Goal: Task Accomplishment & Management: Complete application form

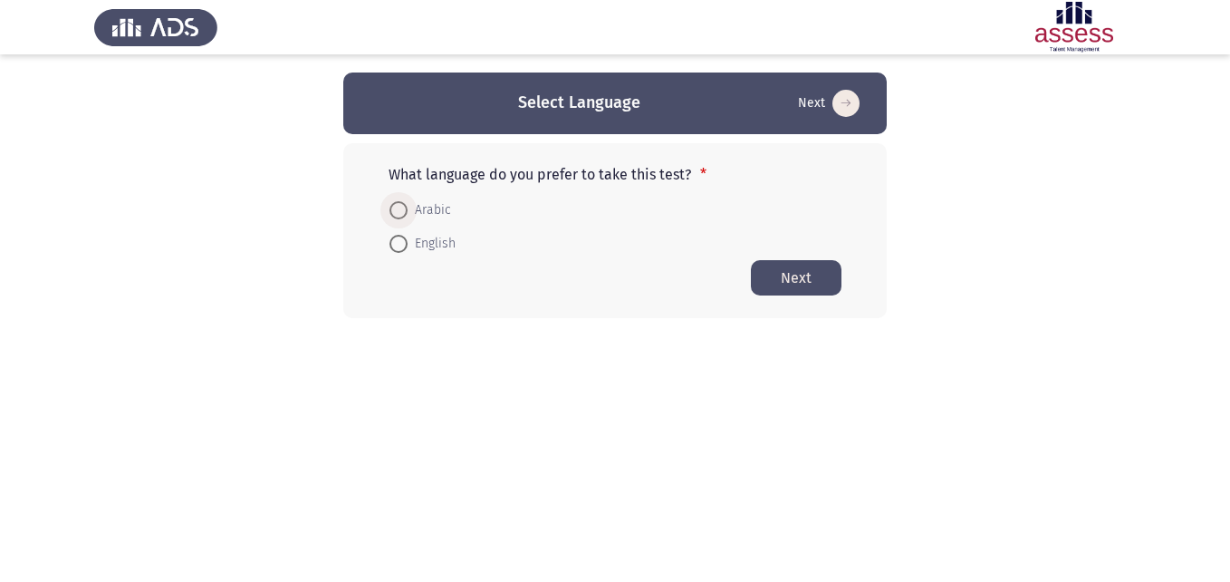
click at [432, 207] on span "Arabic" at bounding box center [429, 210] width 43 height 22
click at [408, 207] on input "Arabic" at bounding box center [399, 210] width 18 height 18
radio input "true"
click at [801, 267] on button "Next" at bounding box center [796, 276] width 91 height 35
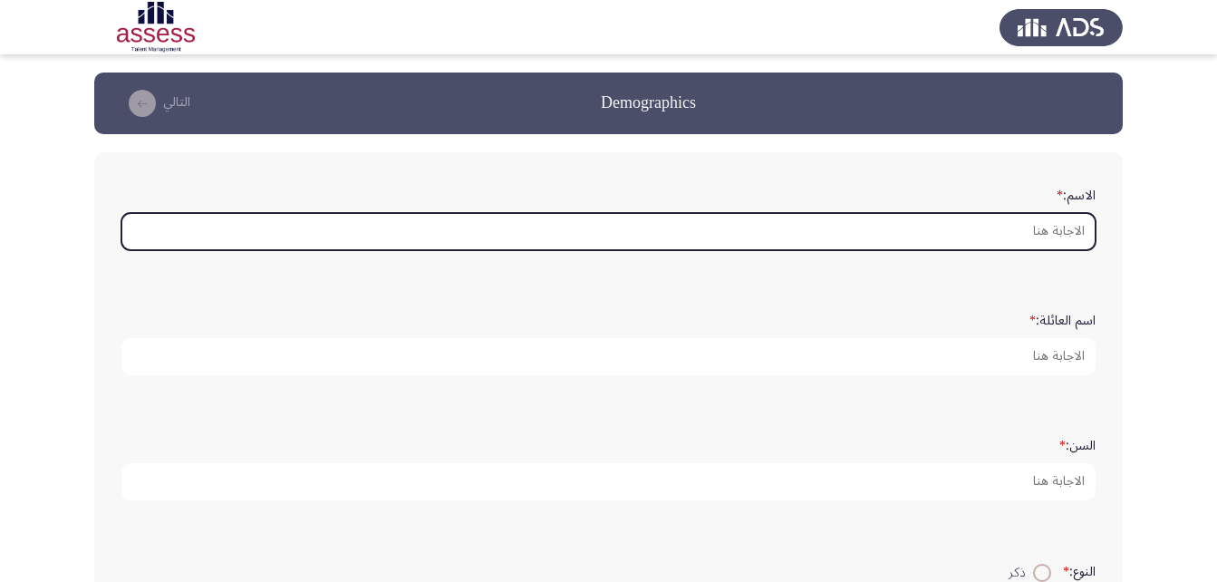
click at [965, 217] on input "الاسم: *" at bounding box center [608, 231] width 974 height 37
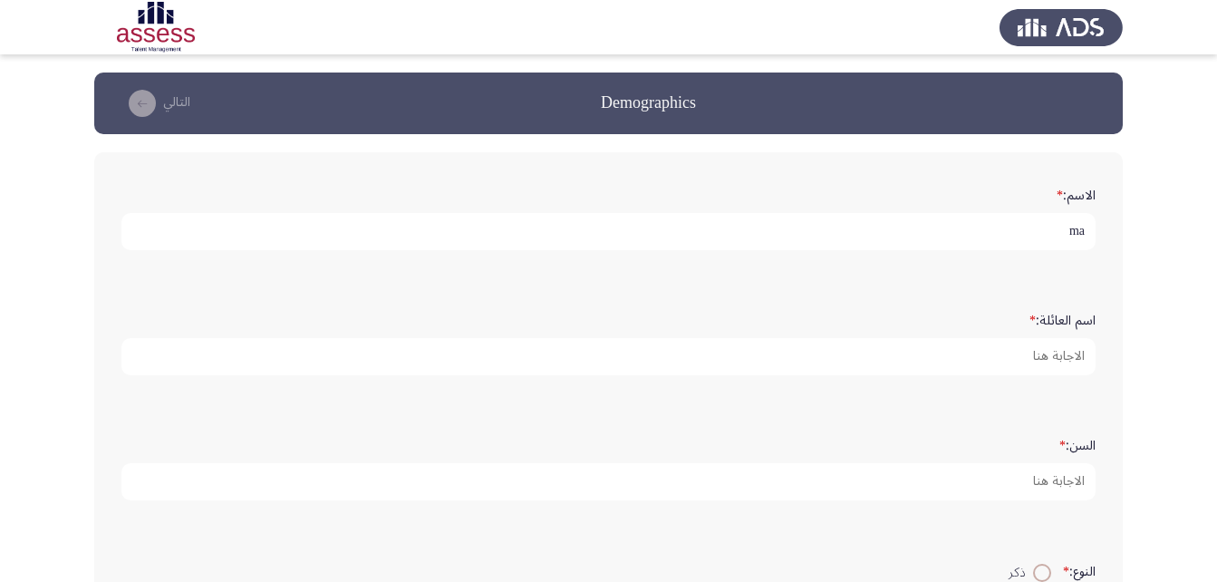
type input "m"
type input "[PERSON_NAME]"
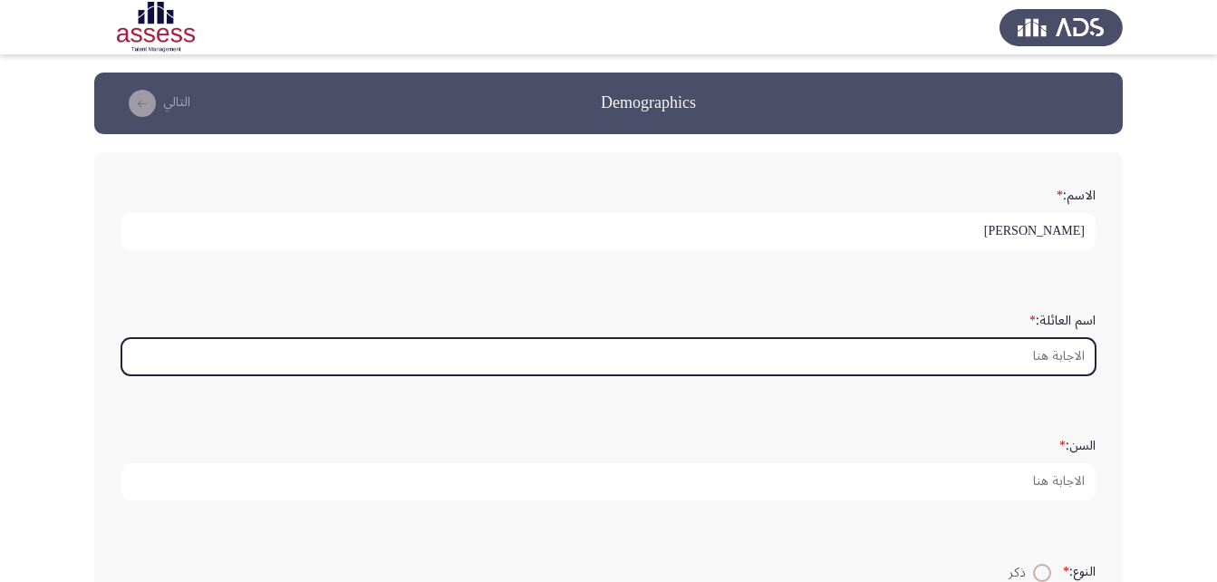
click at [890, 349] on input "اسم العائلة: *" at bounding box center [608, 356] width 974 height 37
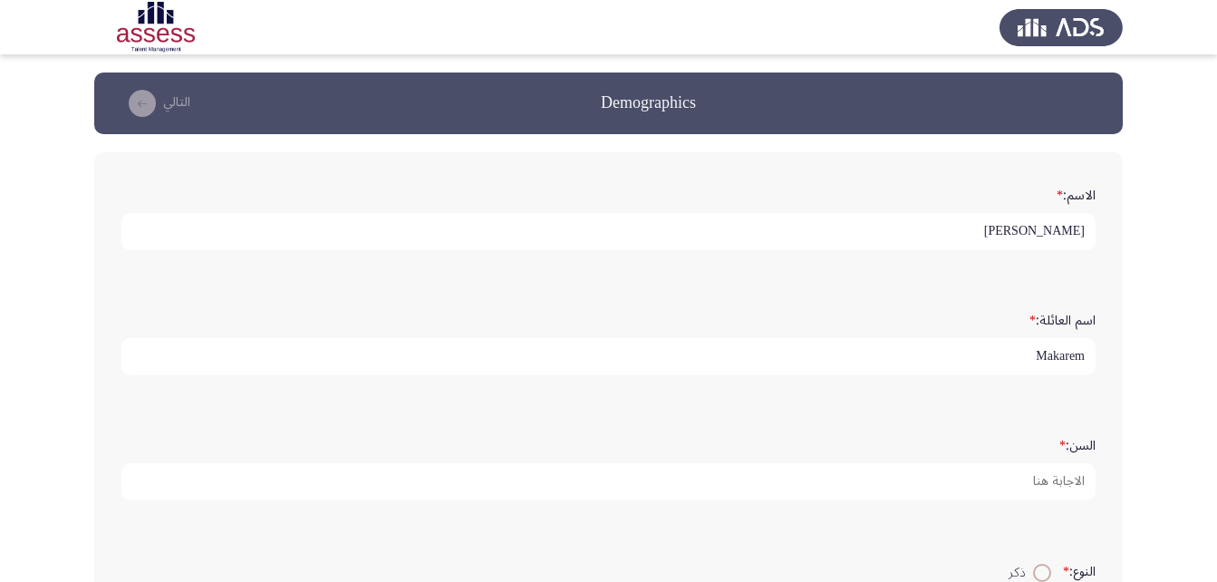
type input "Makarem"
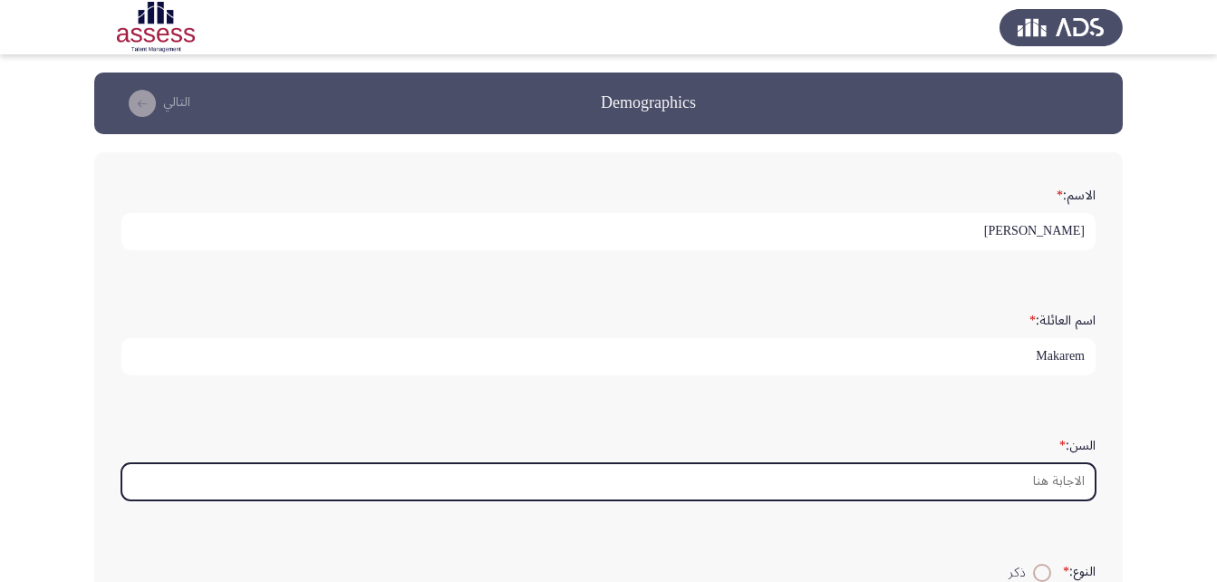
click at [867, 480] on input "السن: *" at bounding box center [608, 481] width 974 height 37
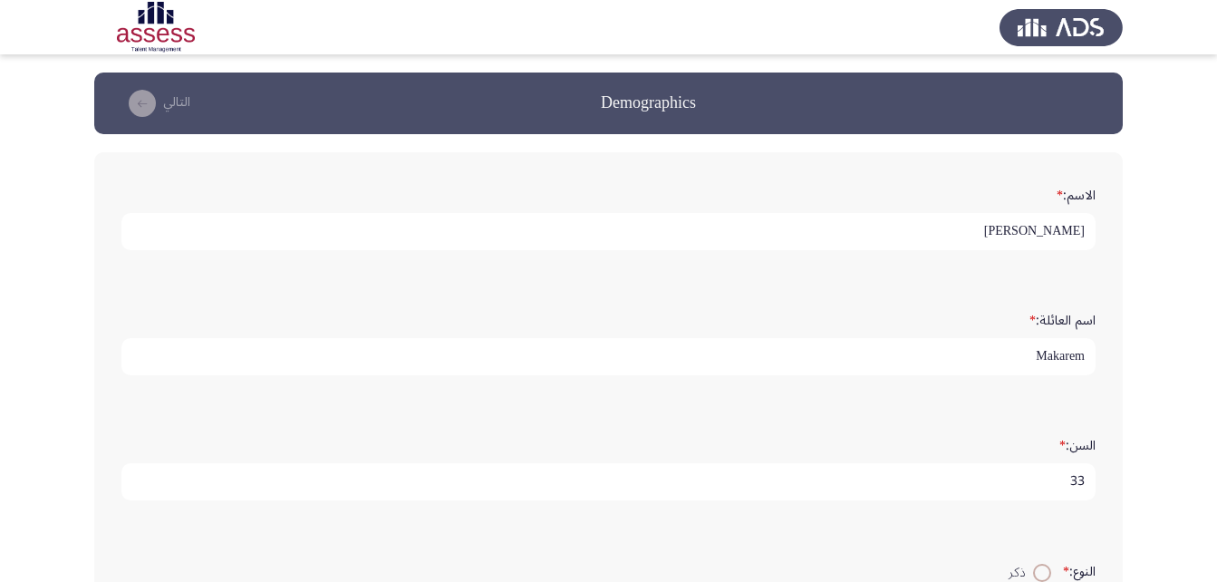
scroll to position [265, 0]
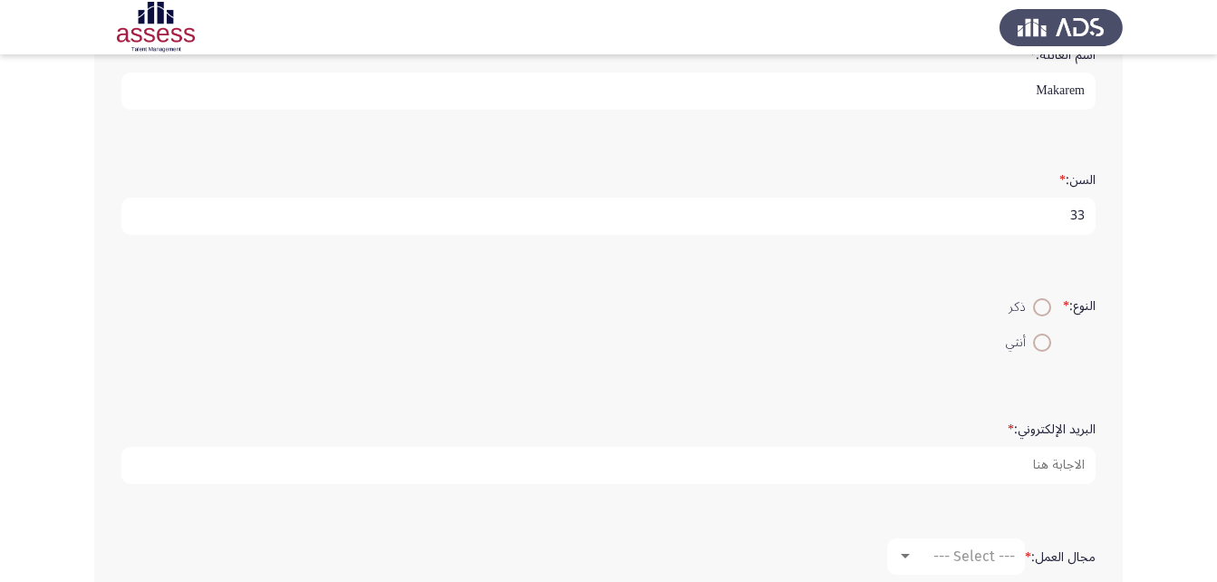
type input "33"
click at [1036, 345] on span at bounding box center [1042, 342] width 18 height 18
click at [1036, 345] on input "أنثي" at bounding box center [1042, 342] width 18 height 18
radio input "true"
drag, startPoint x: 971, startPoint y: 444, endPoint x: 968, endPoint y: 455, distance: 11.2
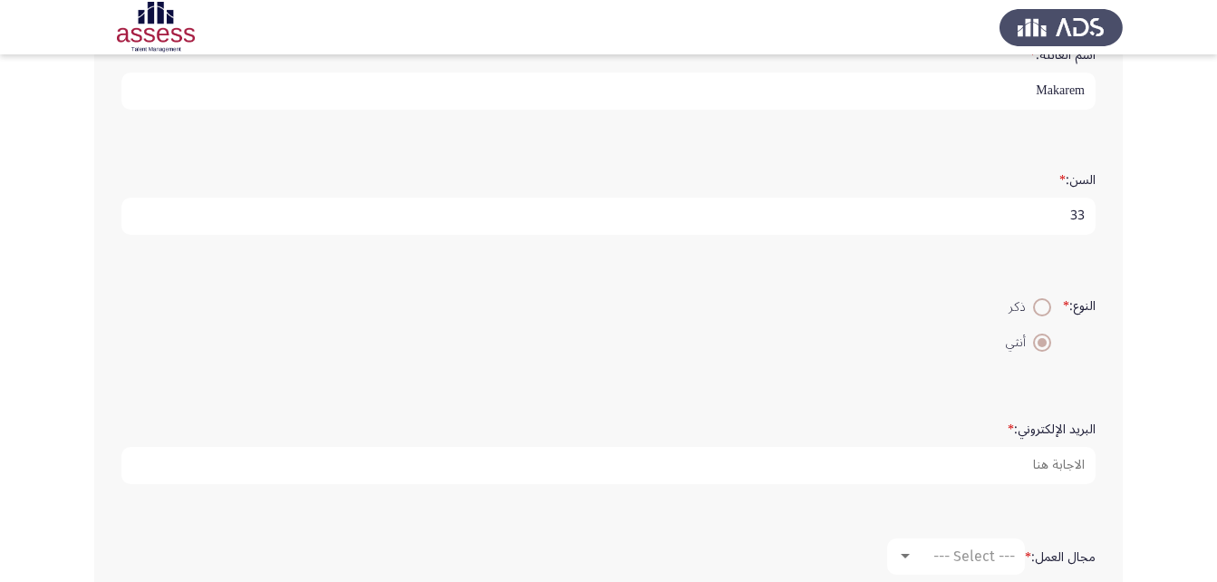
click at [968, 455] on form "البريد الإلكتروني: *" at bounding box center [608, 448] width 974 height 71
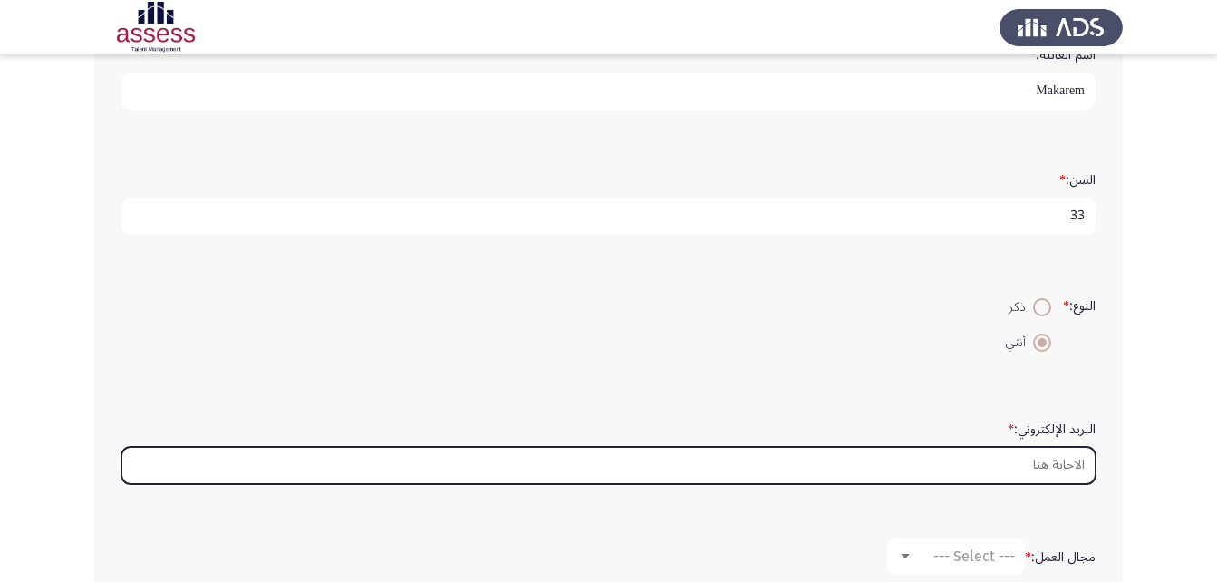
click at [968, 455] on input "البريد الإلكتروني: *" at bounding box center [608, 465] width 974 height 37
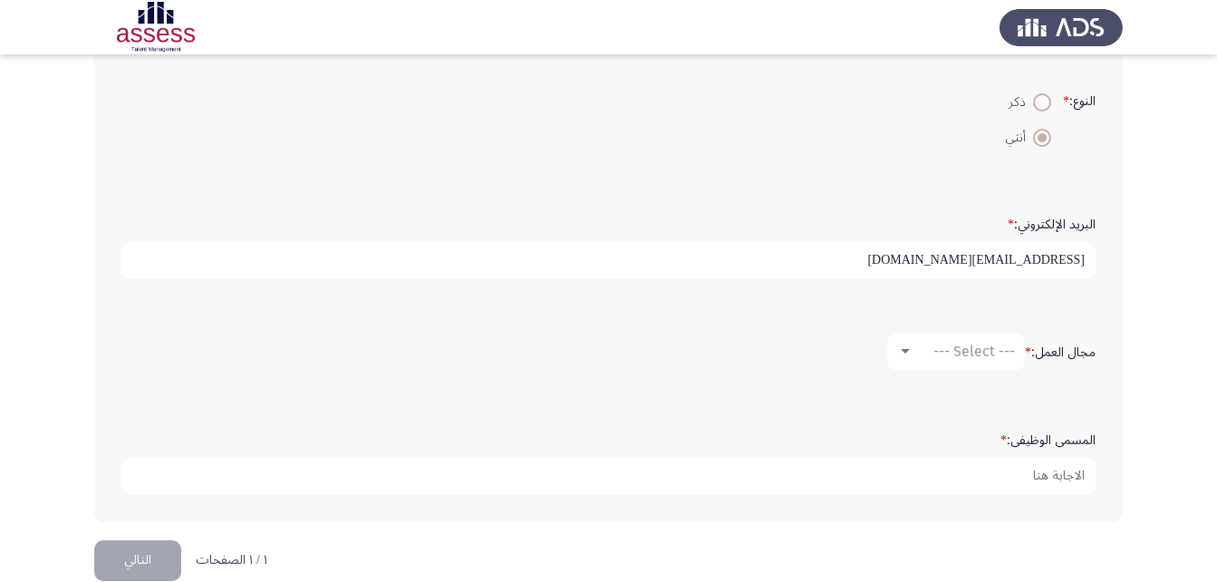
scroll to position [501, 0]
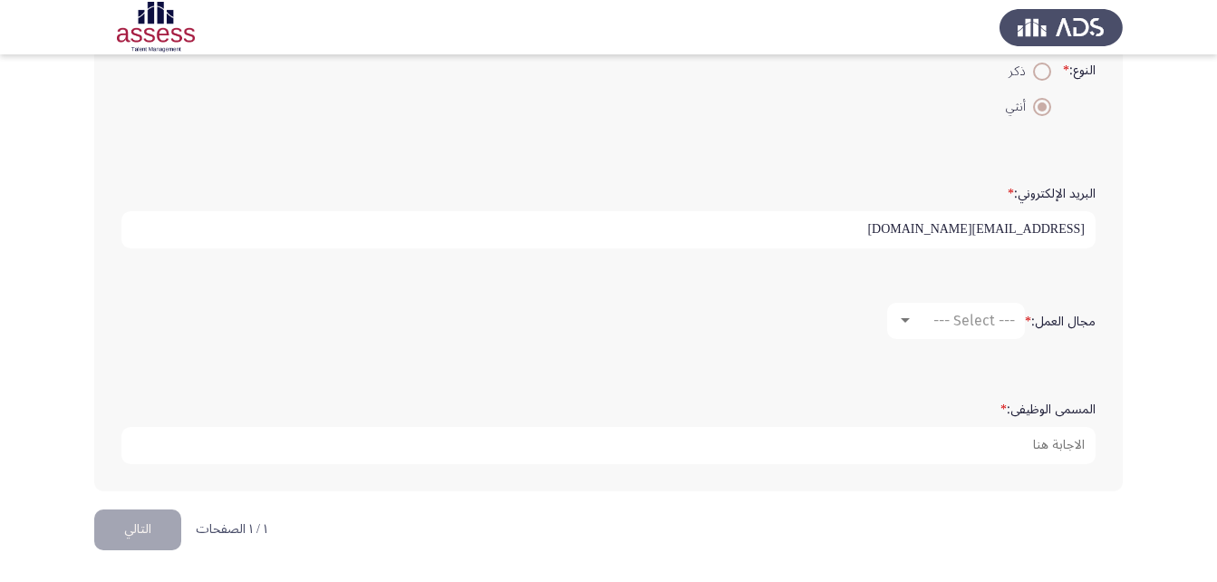
type input "[EMAIL_ADDRESS][DOMAIN_NAME]"
click at [941, 332] on mat-select "--- Select ---" at bounding box center [956, 321] width 138 height 36
drag, startPoint x: 890, startPoint y: 304, endPoint x: 907, endPoint y: 324, distance: 25.7
click at [907, 324] on mat-select "--- Select ---" at bounding box center [956, 321] width 138 height 36
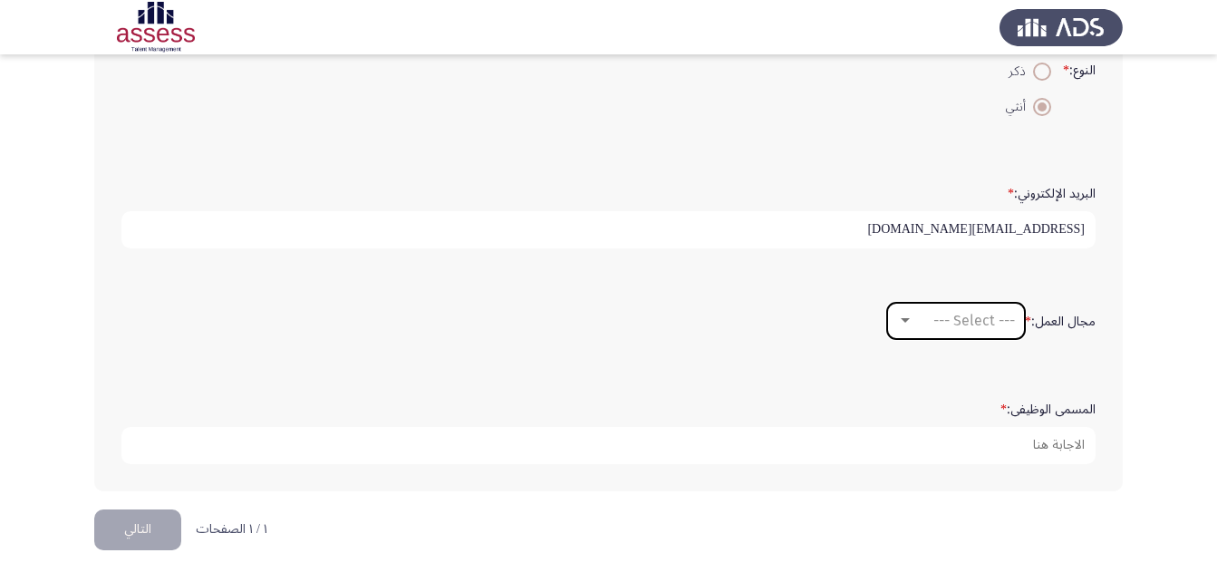
click at [907, 324] on div at bounding box center [905, 320] width 16 height 14
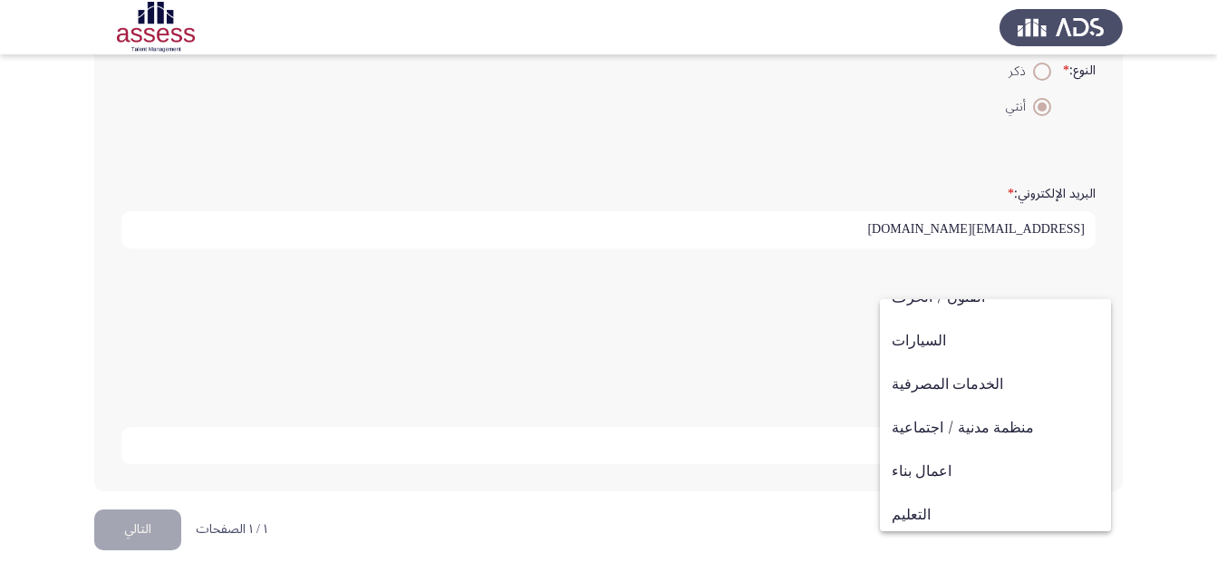
scroll to position [122, 0]
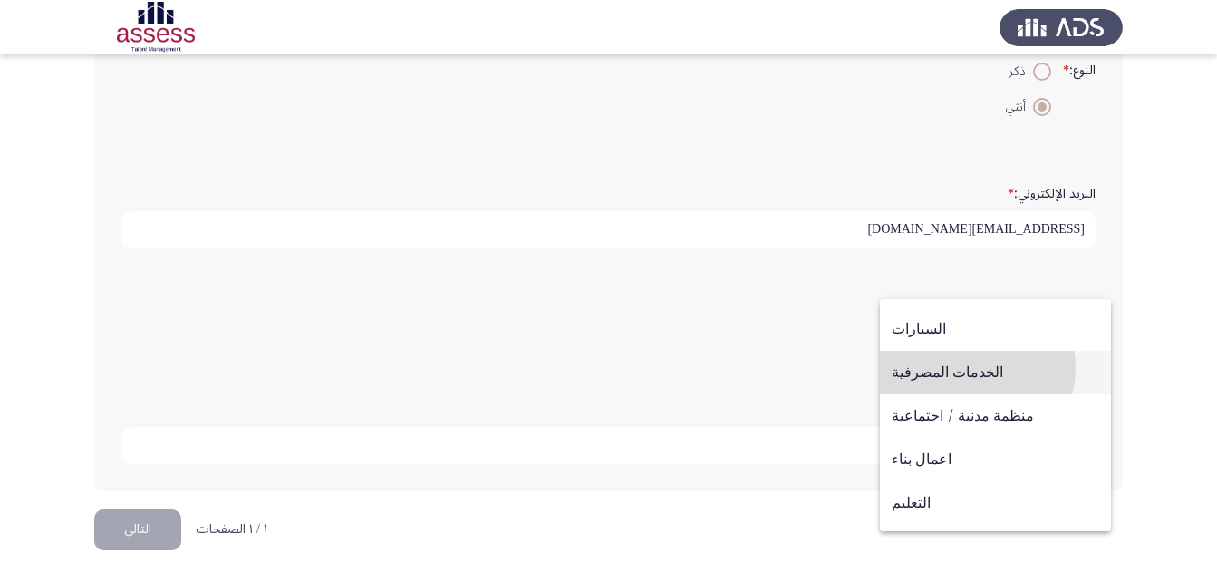
click at [976, 368] on span "الخدمات المصرفية" at bounding box center [994, 372] width 207 height 43
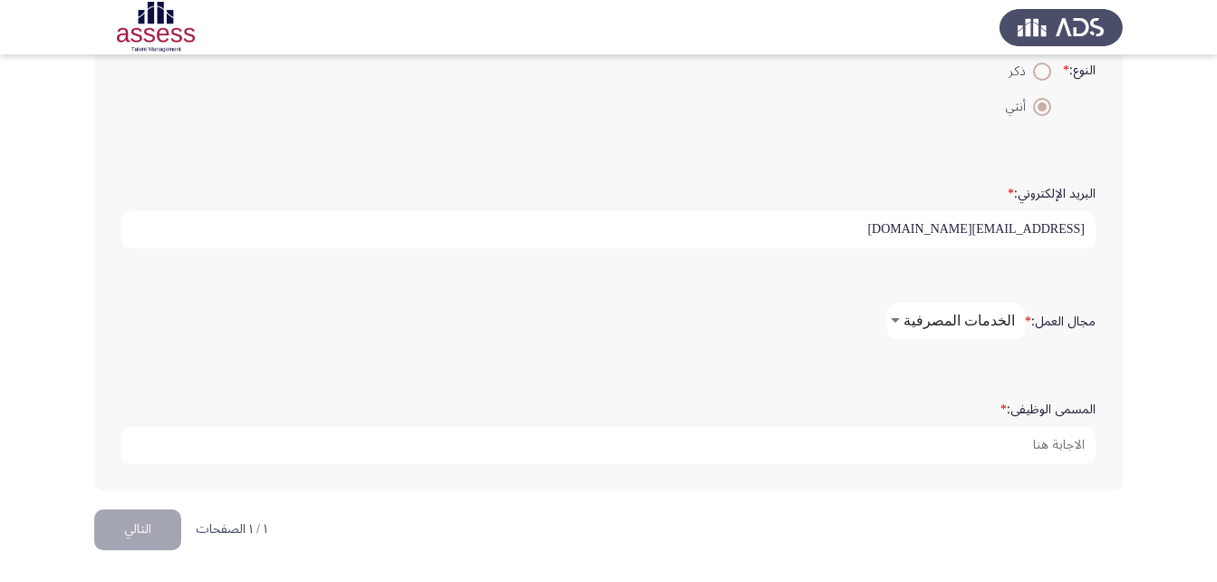
click at [941, 476] on div "المسمى الوظيفى: *" at bounding box center [608, 428] width 992 height 125
drag, startPoint x: 937, startPoint y: 467, endPoint x: 930, endPoint y: 420, distance: 47.5
click at [930, 420] on div "المسمى الوظيفى: *" at bounding box center [608, 428] width 992 height 89
click at [930, 420] on form "المسمى الوظيفى: *" at bounding box center [608, 428] width 974 height 71
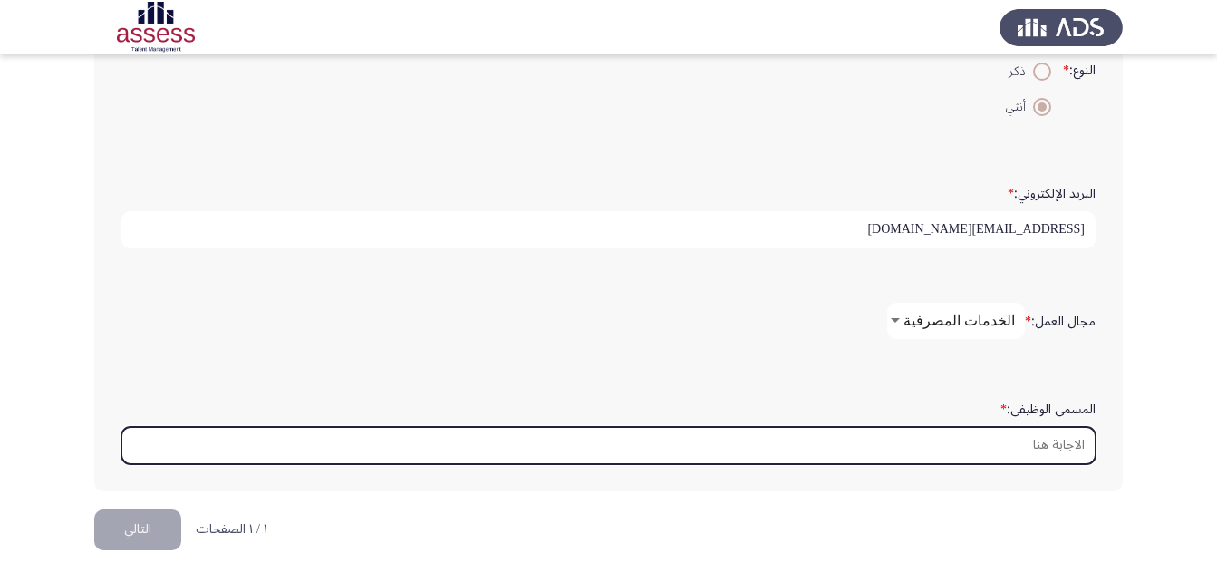
click at [921, 442] on input "المسمى الوظيفى: *" at bounding box center [608, 445] width 974 height 37
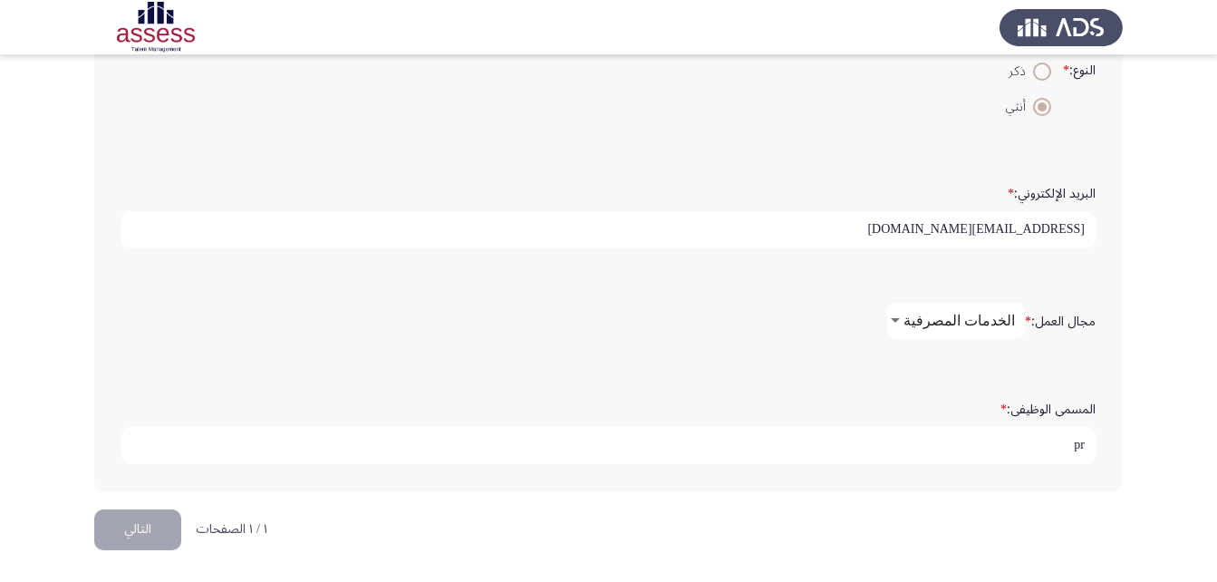
type input "p"
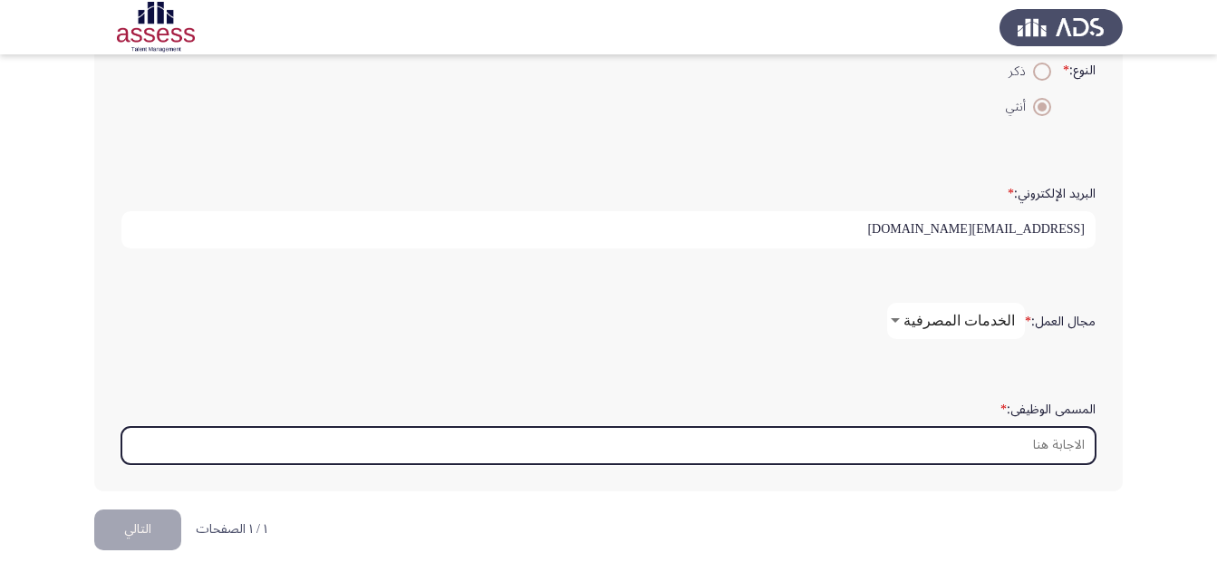
click at [680, 430] on input "المسمى الوظيفى: *" at bounding box center [608, 445] width 974 height 37
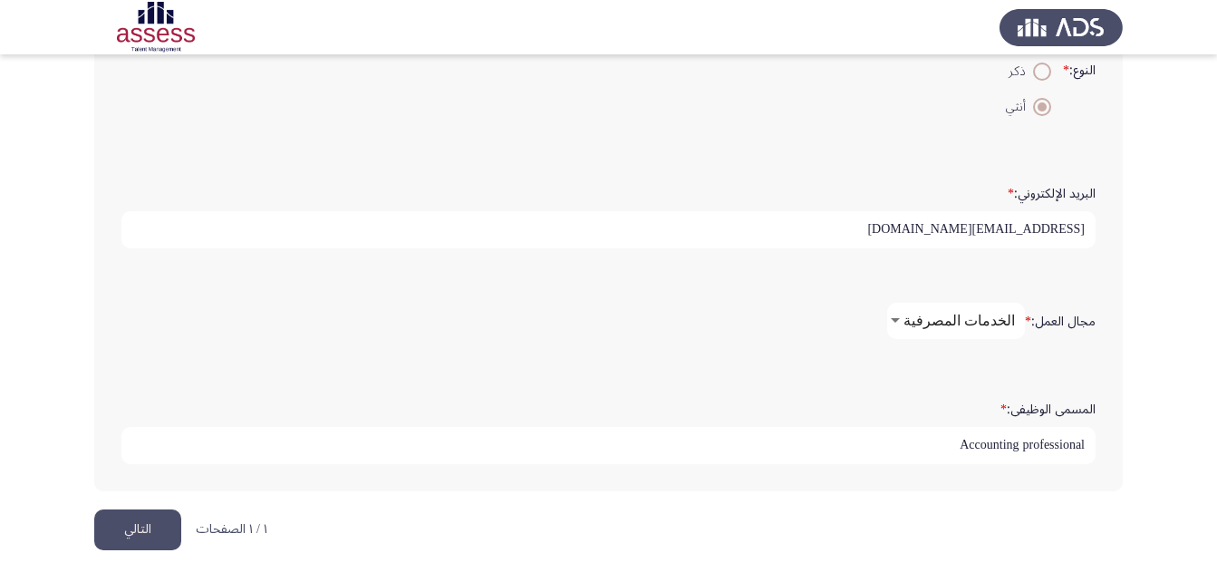
type input "Accounting professional"
click at [140, 520] on button "التالي" at bounding box center [137, 529] width 87 height 41
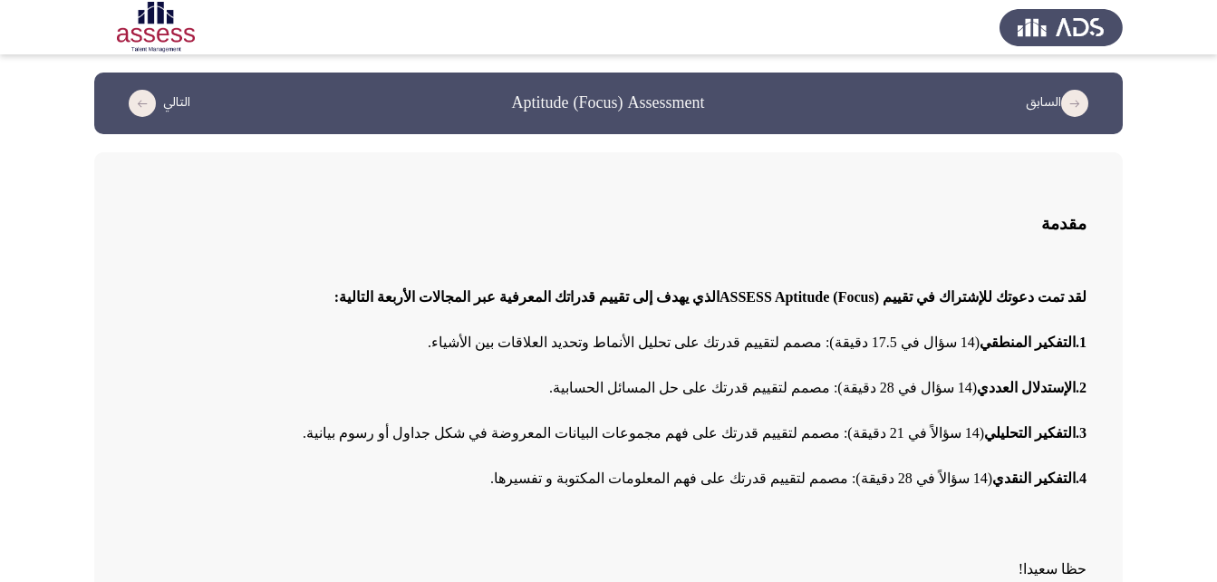
scroll to position [112, 0]
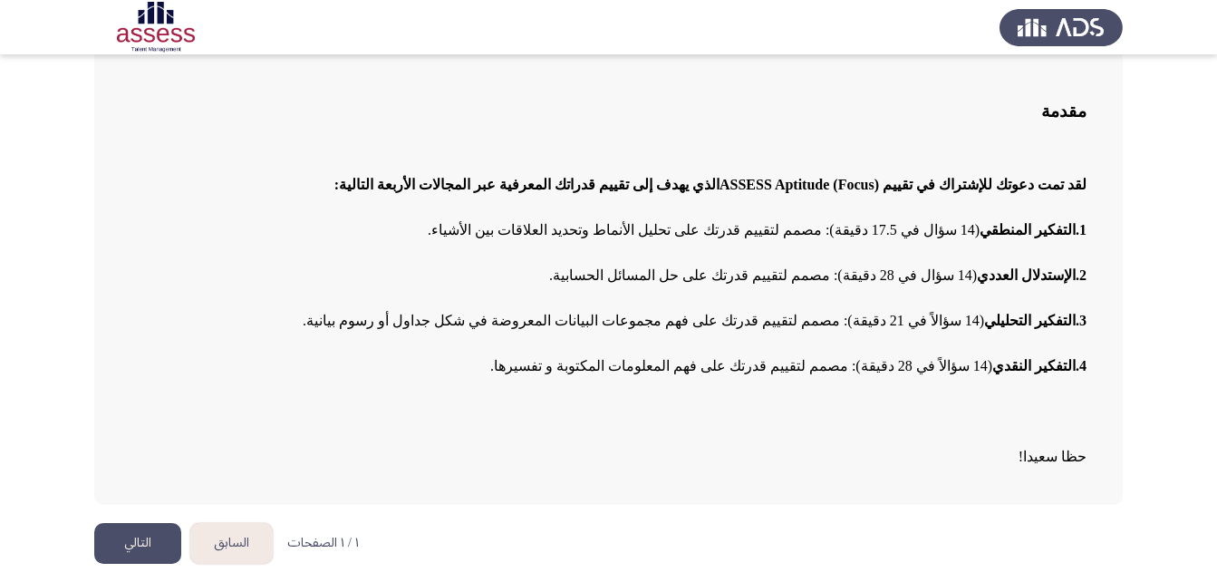
click at [127, 545] on button "التالي" at bounding box center [137, 543] width 87 height 41
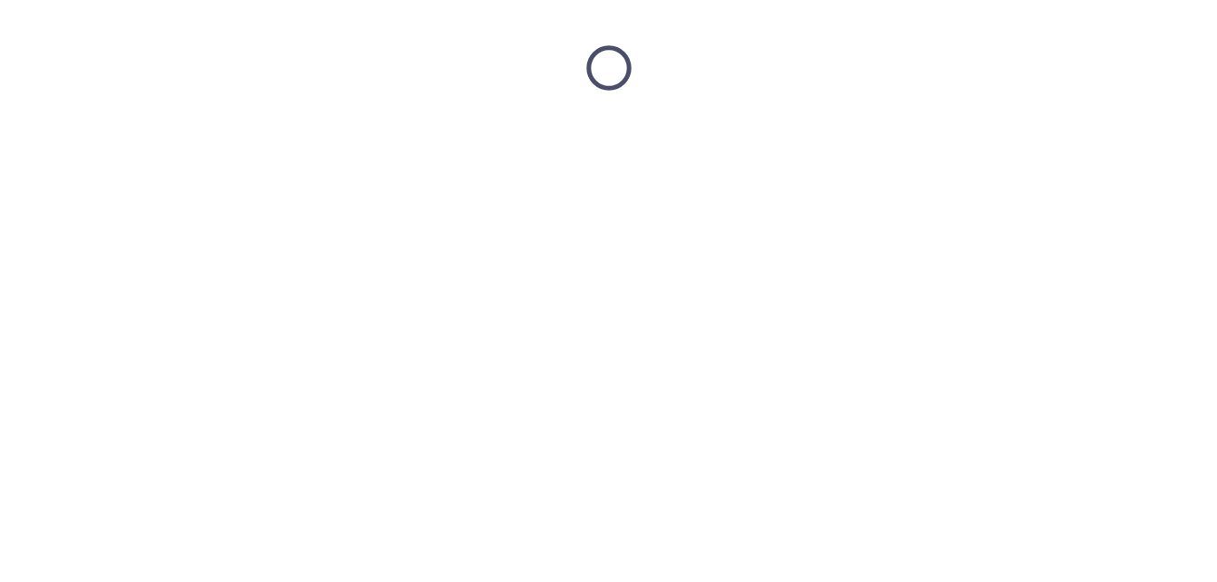
scroll to position [0, 0]
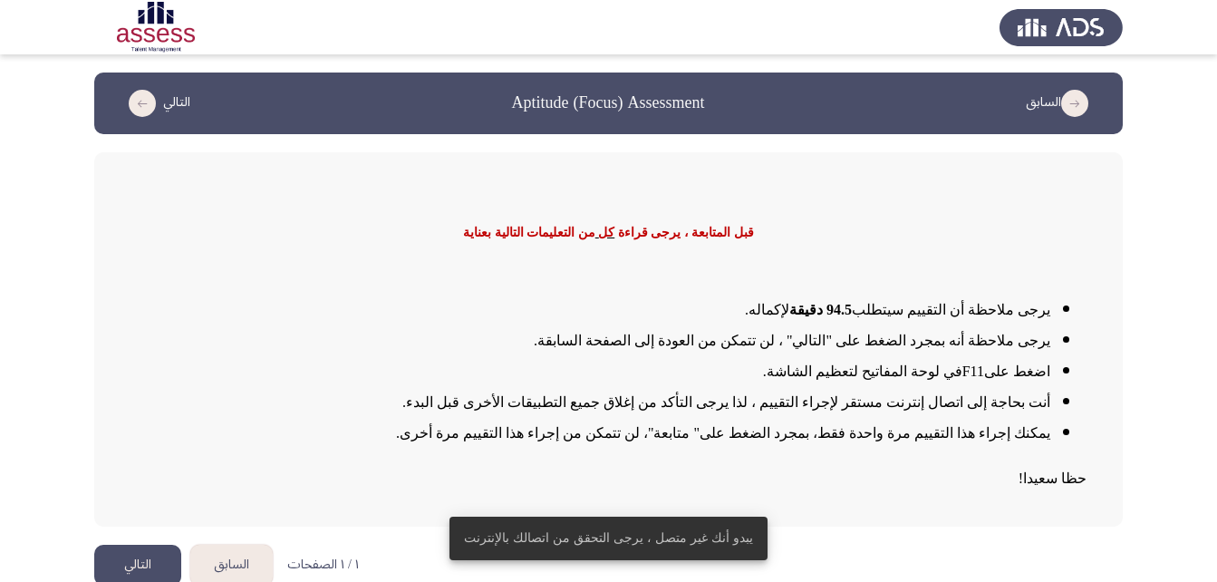
click at [742, 470] on p "حظا سعيدا !" at bounding box center [608, 478] width 956 height 31
click at [1161, 204] on app-assessment-container "السابق Aptitude (Focus) Assessment التالي قبل المتابعة ، يرجى قراءة كل من التعل…" at bounding box center [608, 299] width 1217 height 454
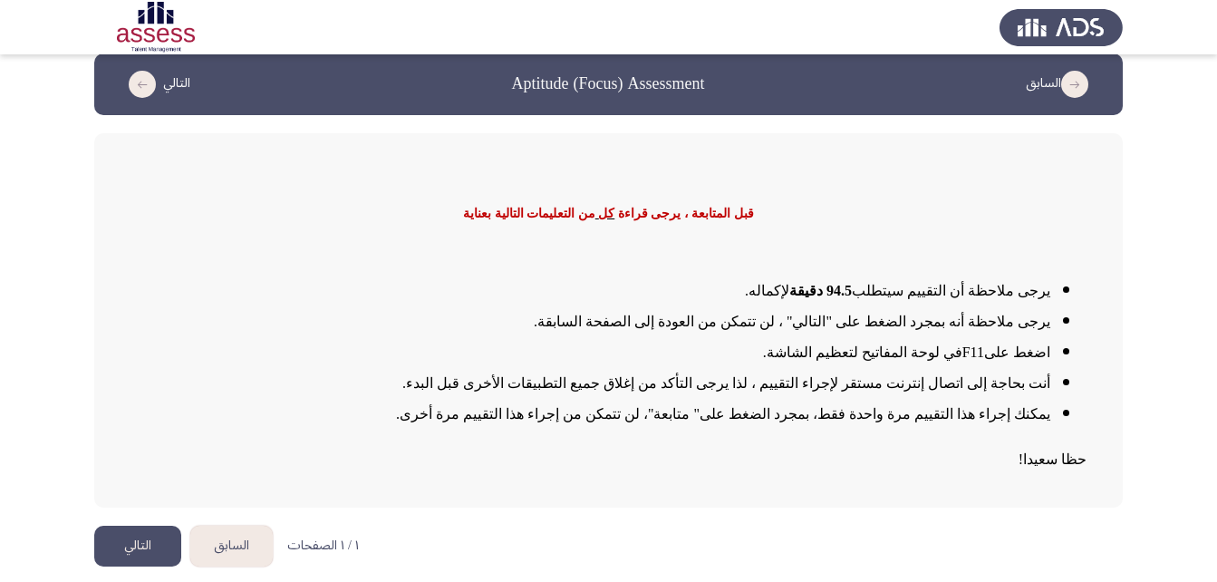
scroll to position [22, 0]
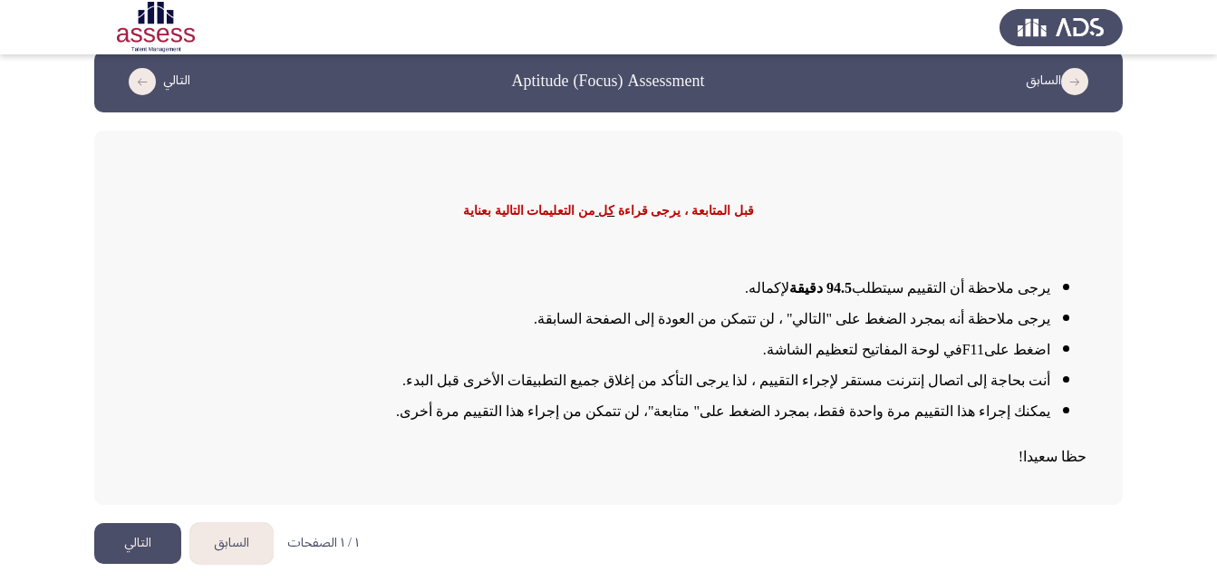
click at [607, 216] on span "كل" at bounding box center [606, 211] width 16 height 14
click at [757, 321] on span "يرجى ملاحظة أنه بمجرد الضغط على "التالي" ، لن تتمكن من العودة إلى الصفحة السابقة" at bounding box center [793, 318] width 513 height 15
click at [140, 552] on button "التالي" at bounding box center [137, 543] width 87 height 41
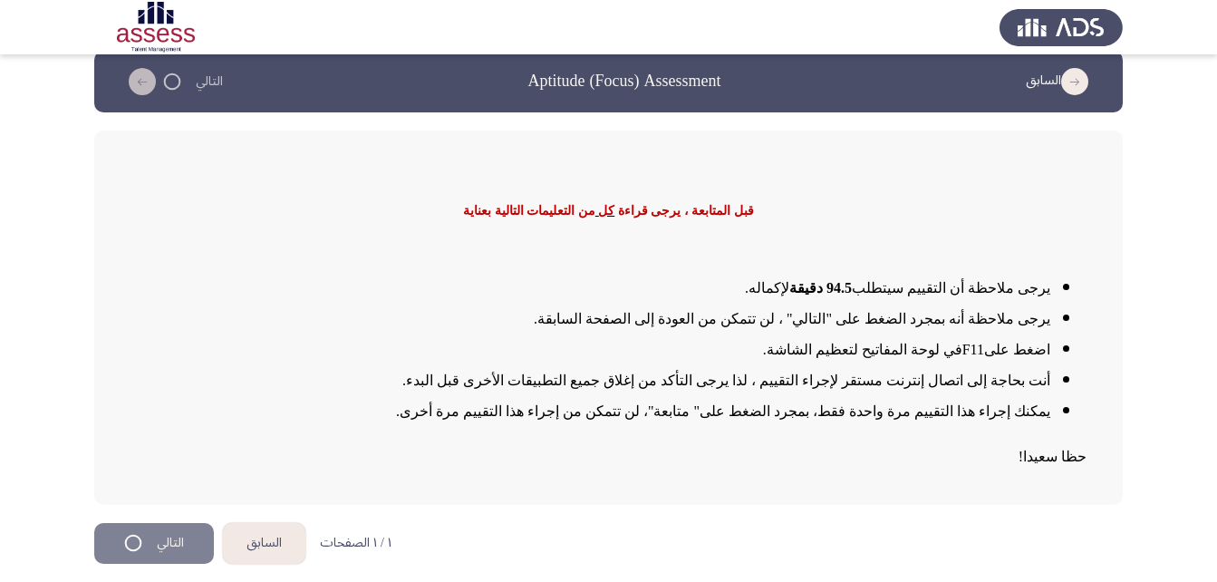
scroll to position [0, 0]
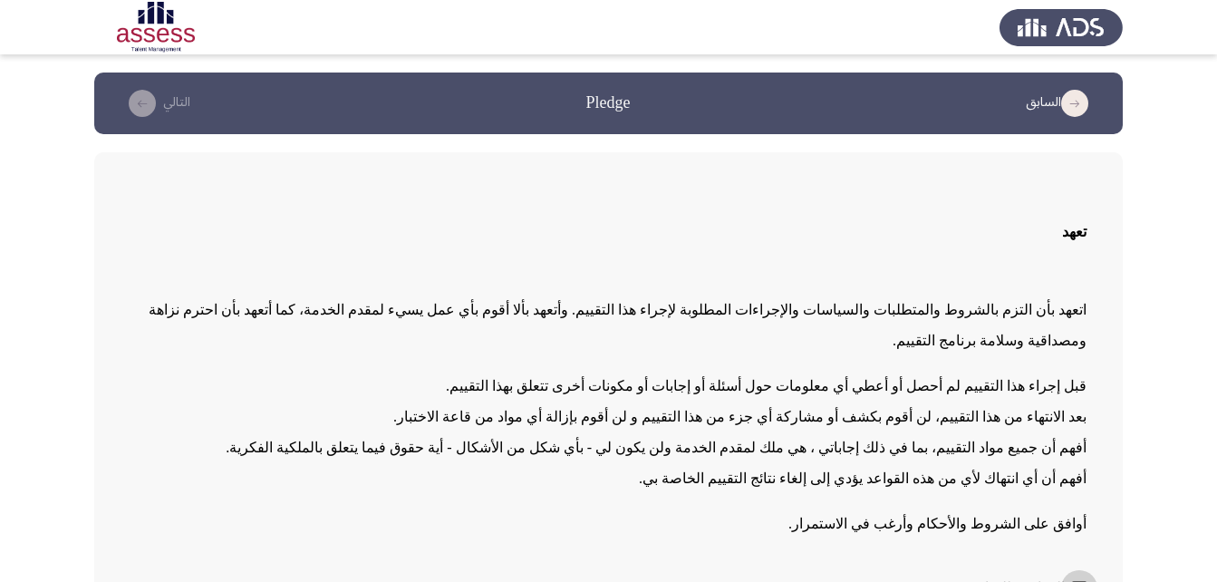
click at [1084, 581] on span at bounding box center [1079, 588] width 14 height 14
checkbox input "true"
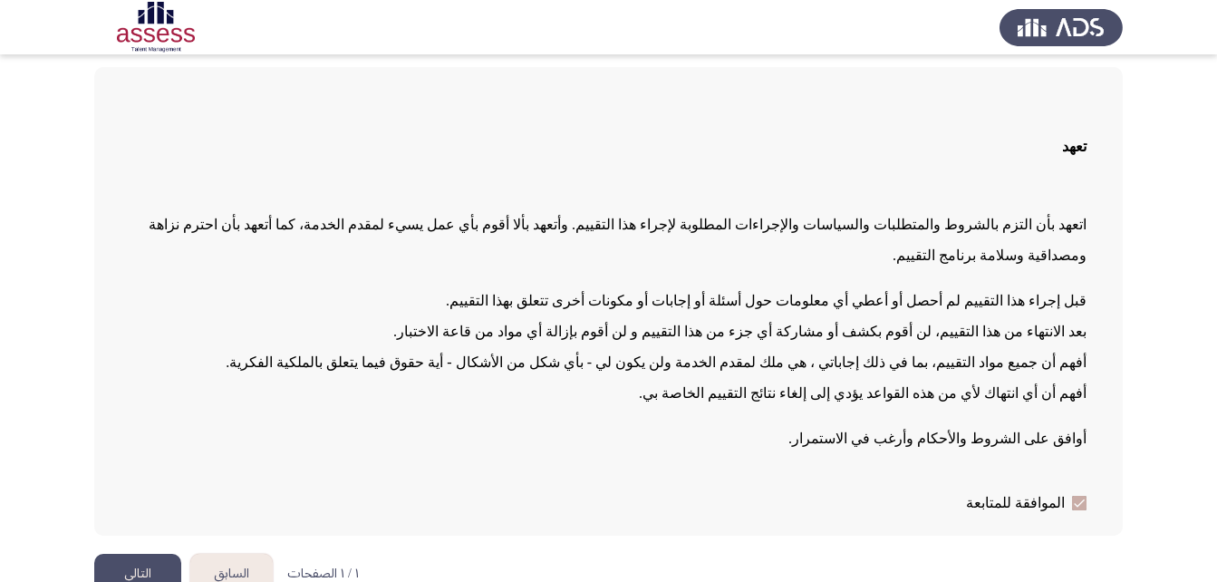
click at [167, 553] on button "التالي" at bounding box center [137, 573] width 87 height 41
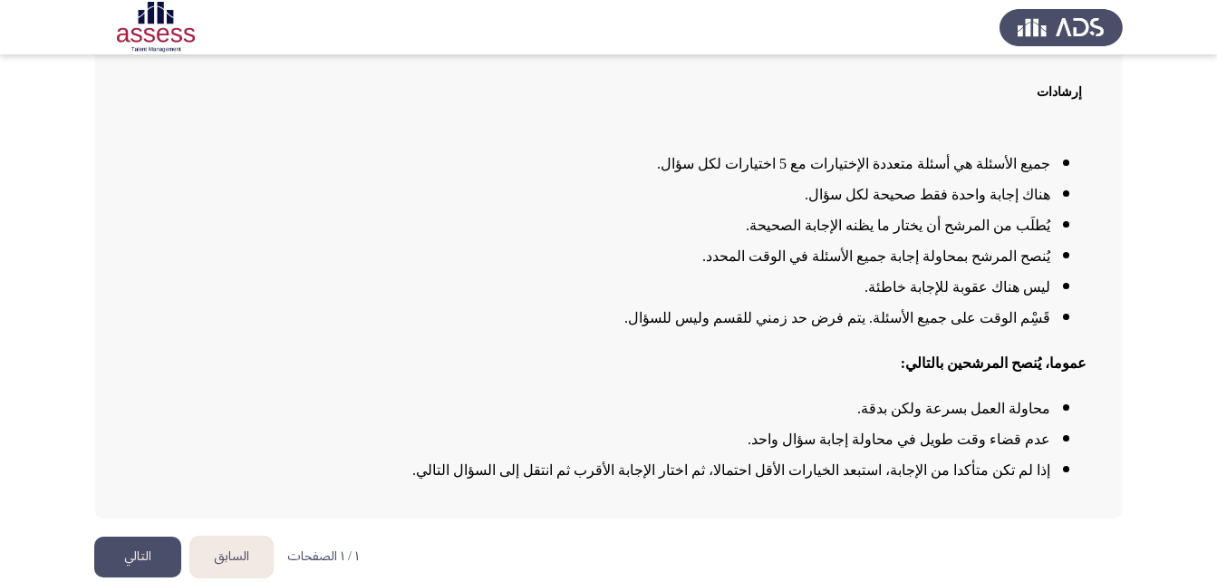
scroll to position [147, 0]
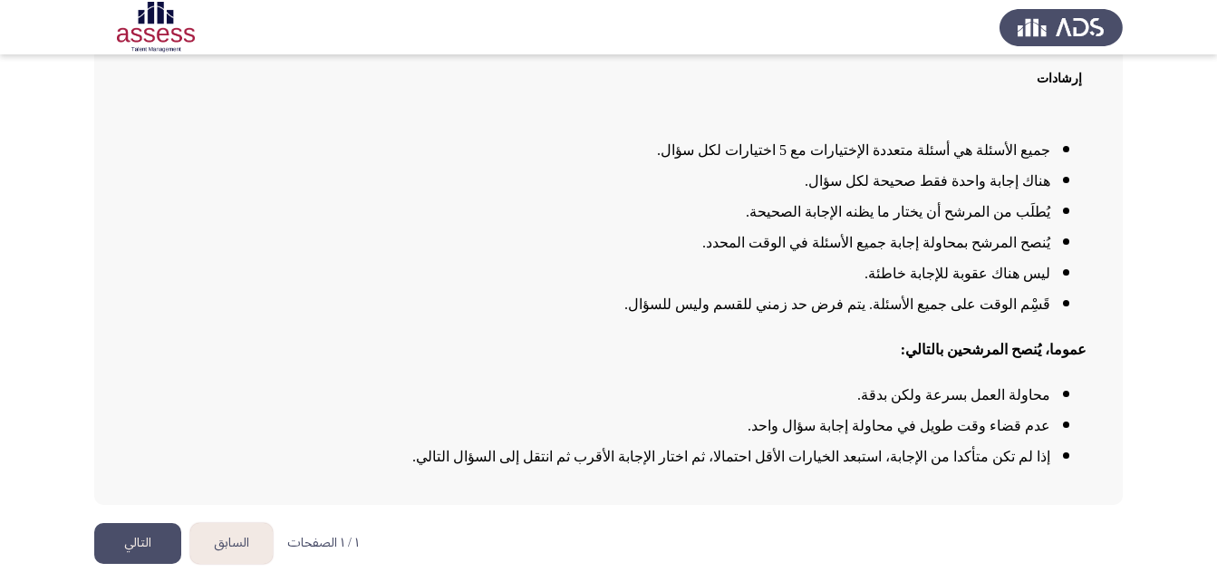
click at [158, 537] on button "التالي" at bounding box center [137, 543] width 87 height 41
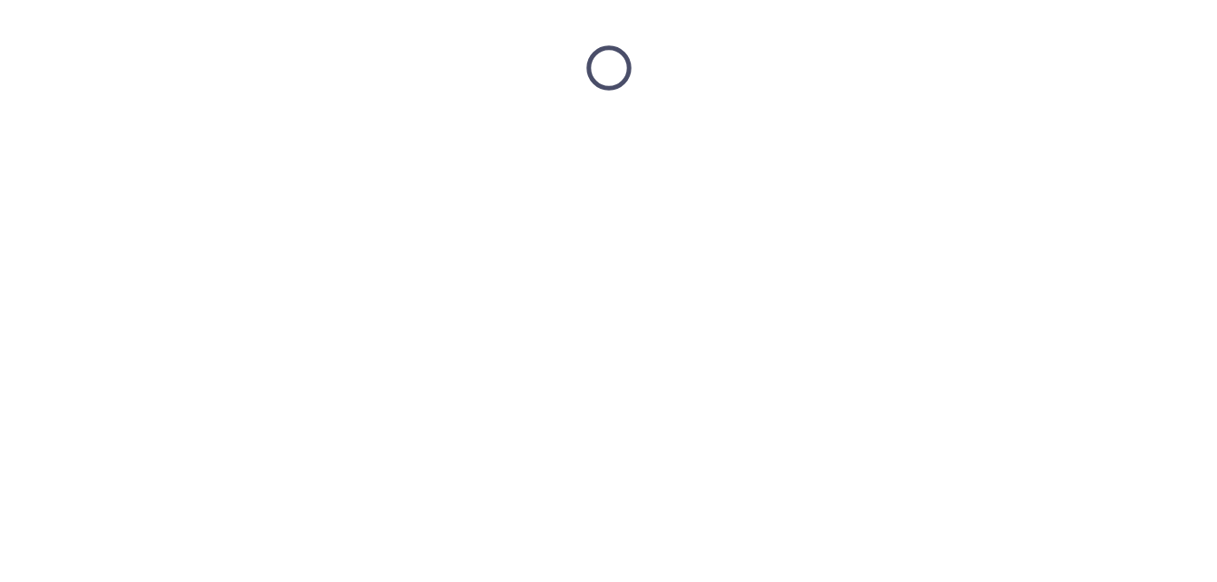
scroll to position [0, 0]
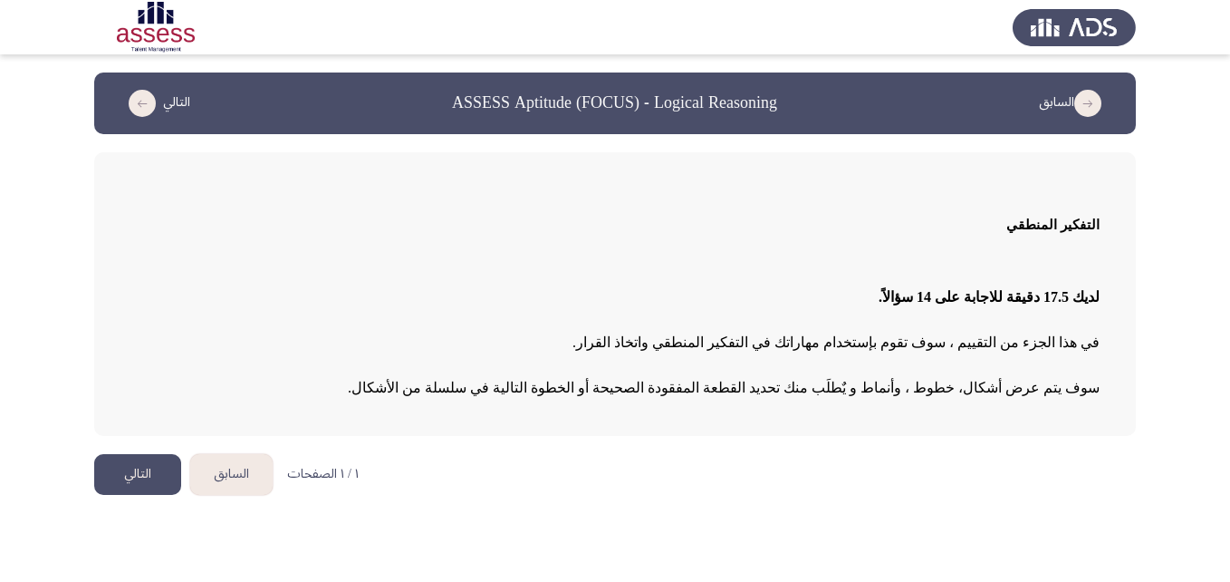
click at [153, 459] on button "التالي" at bounding box center [137, 474] width 87 height 41
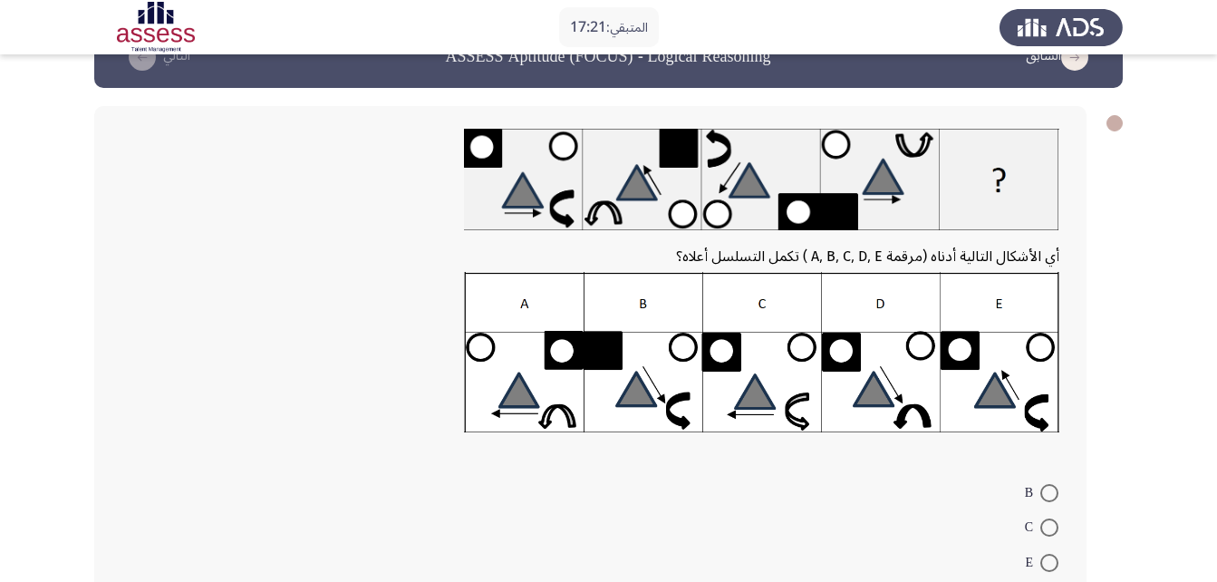
scroll to position [42, 0]
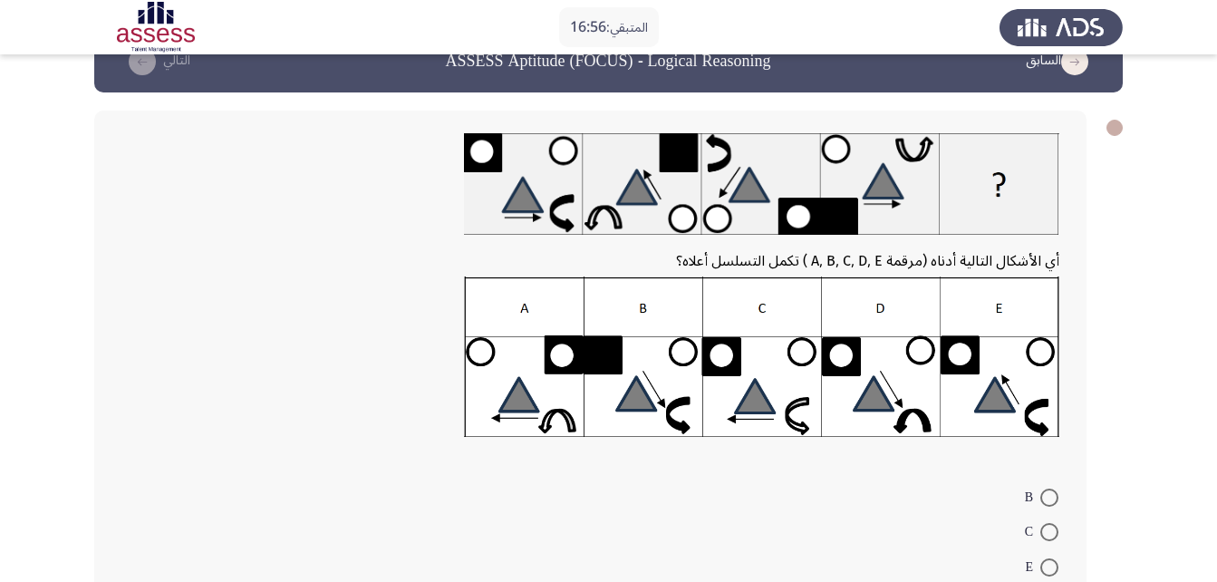
click at [1004, 399] on img at bounding box center [761, 356] width 595 height 160
click at [1052, 561] on span at bounding box center [1049, 567] width 18 height 18
click at [1052, 561] on input "E" at bounding box center [1049, 567] width 18 height 18
radio input "true"
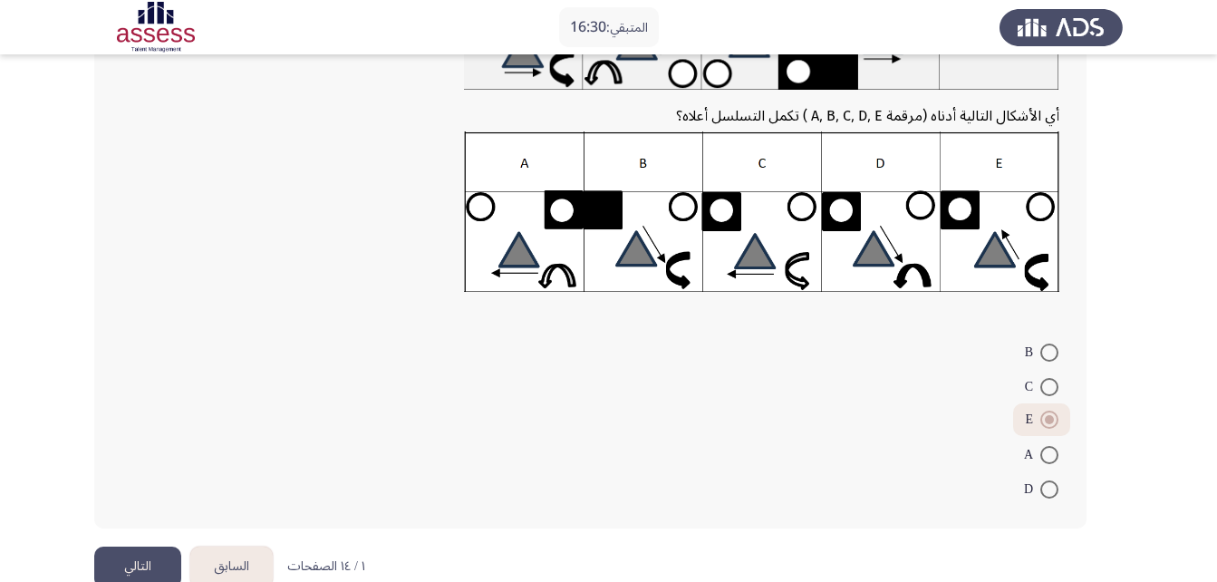
scroll to position [207, 0]
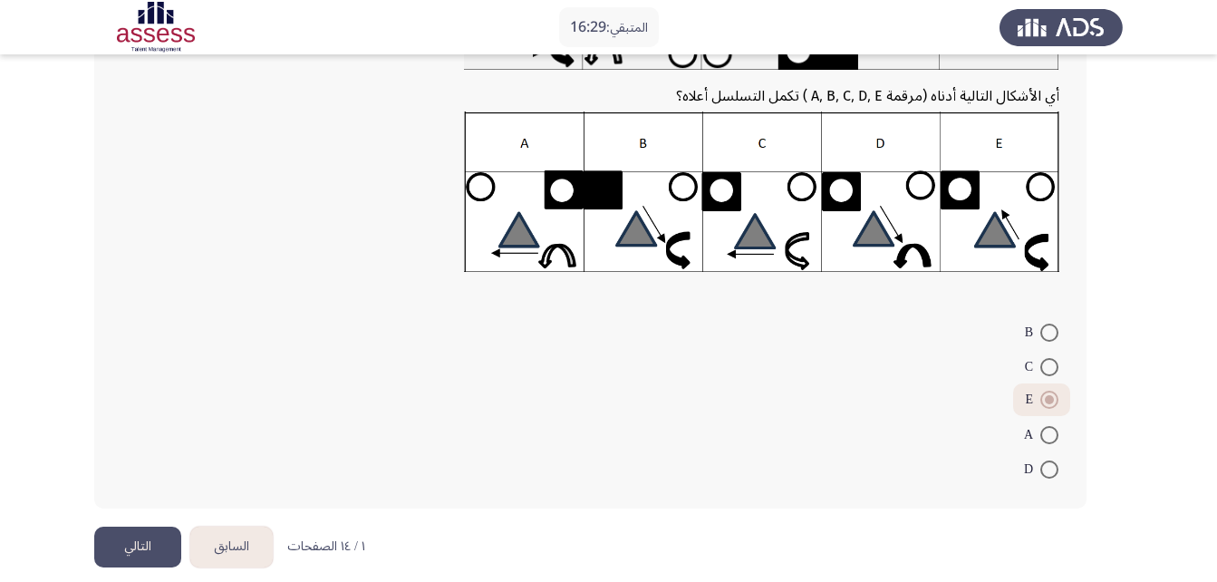
drag, startPoint x: 1214, startPoint y: 413, endPoint x: 1233, endPoint y: 415, distance: 19.1
click at [1217, 415] on html "المتبقي: 16:29 السابق ASSESS Aptitude (FOCUS) - Logical Reasoning التالي أي الأ…" at bounding box center [608, 195] width 1217 height 805
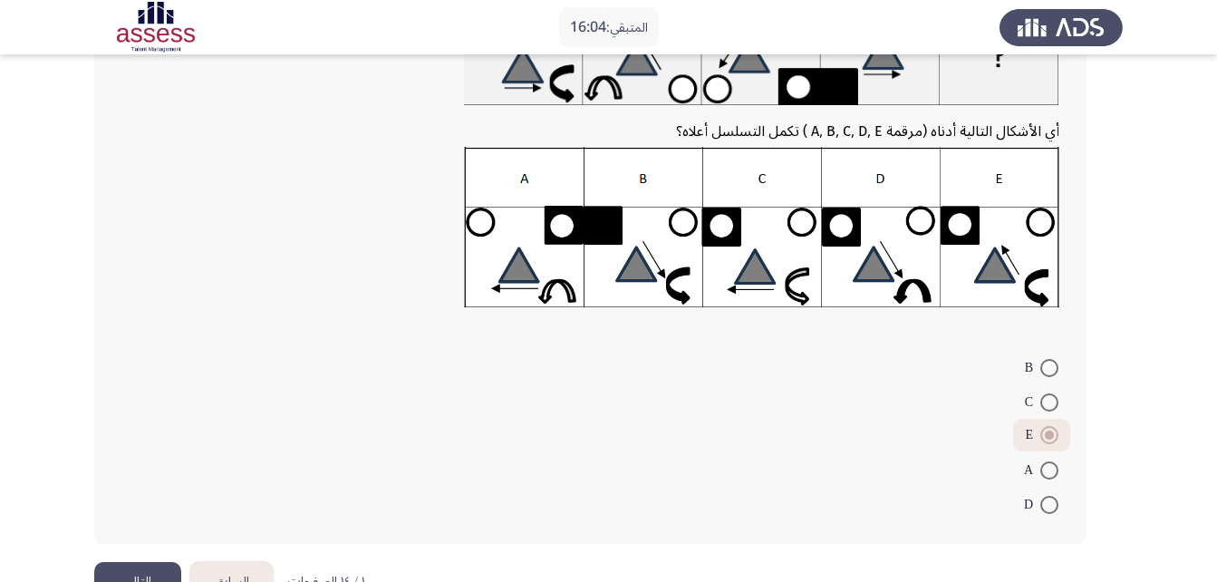
scroll to position [181, 0]
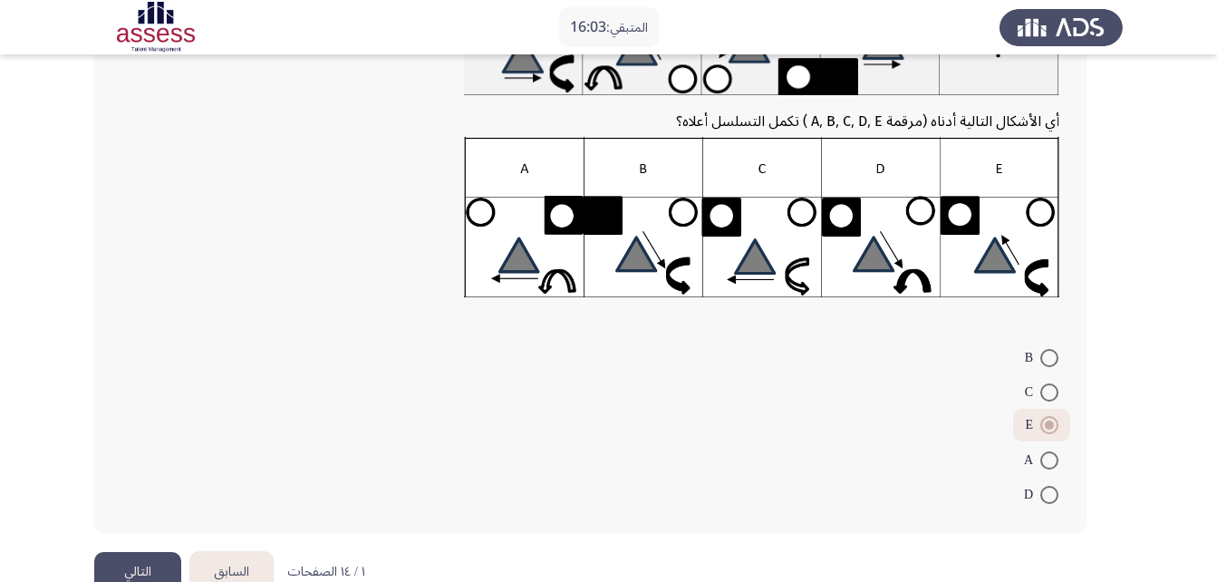
click at [156, 554] on button "التالي" at bounding box center [137, 572] width 87 height 41
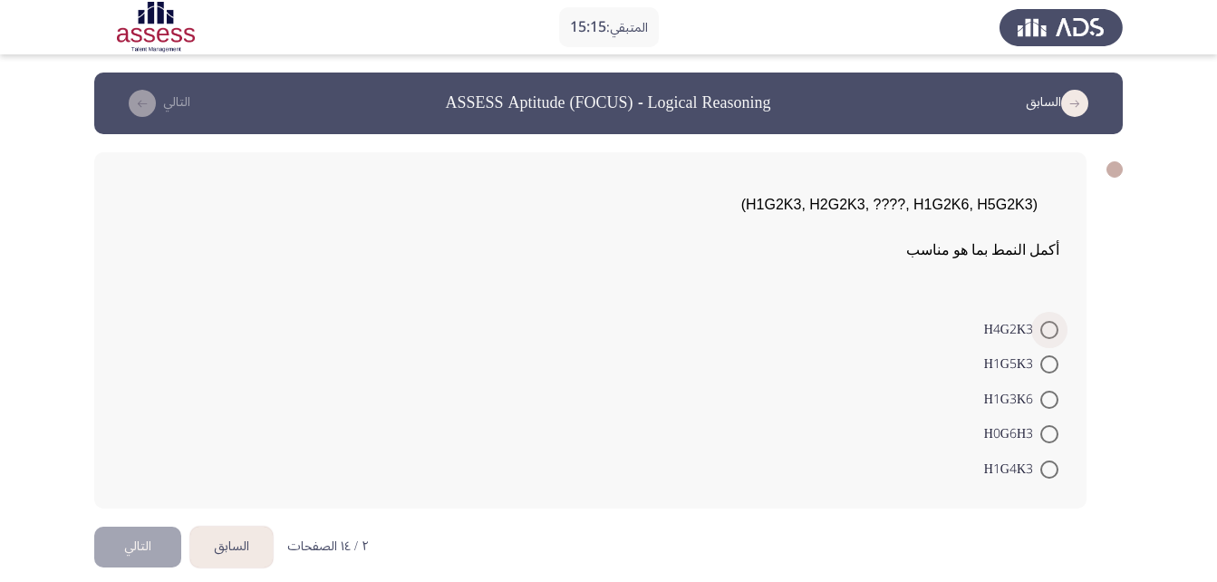
click at [1030, 333] on span "H4G2K3" at bounding box center [1012, 330] width 56 height 22
click at [1040, 333] on input "H4G2K3" at bounding box center [1049, 330] width 18 height 18
radio input "true"
click at [133, 544] on button "التالي" at bounding box center [137, 544] width 87 height 41
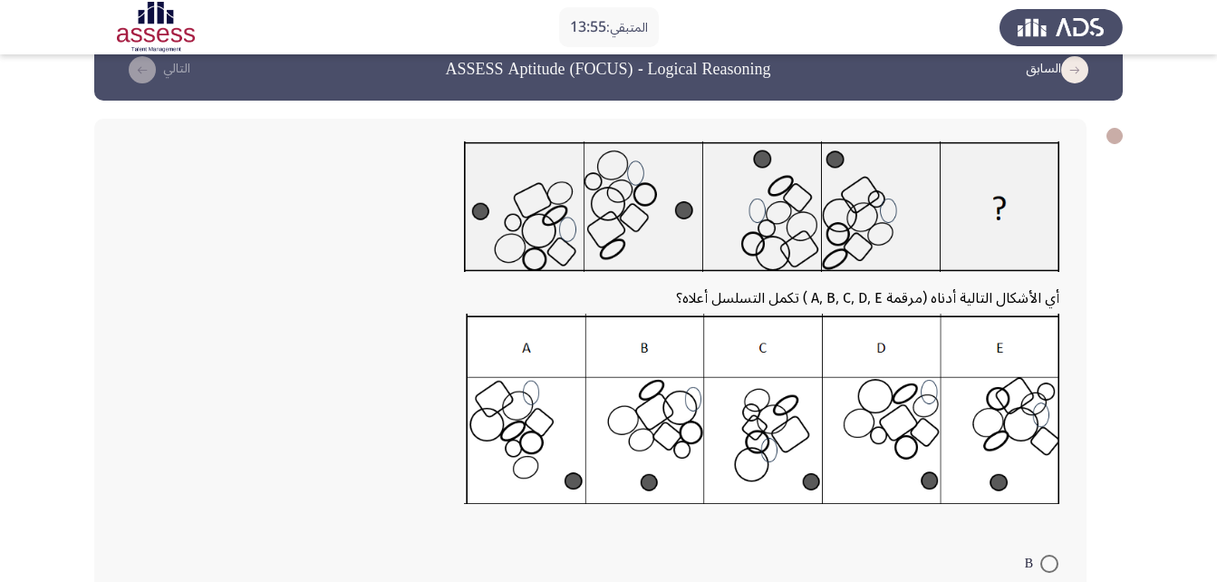
scroll to position [27, 0]
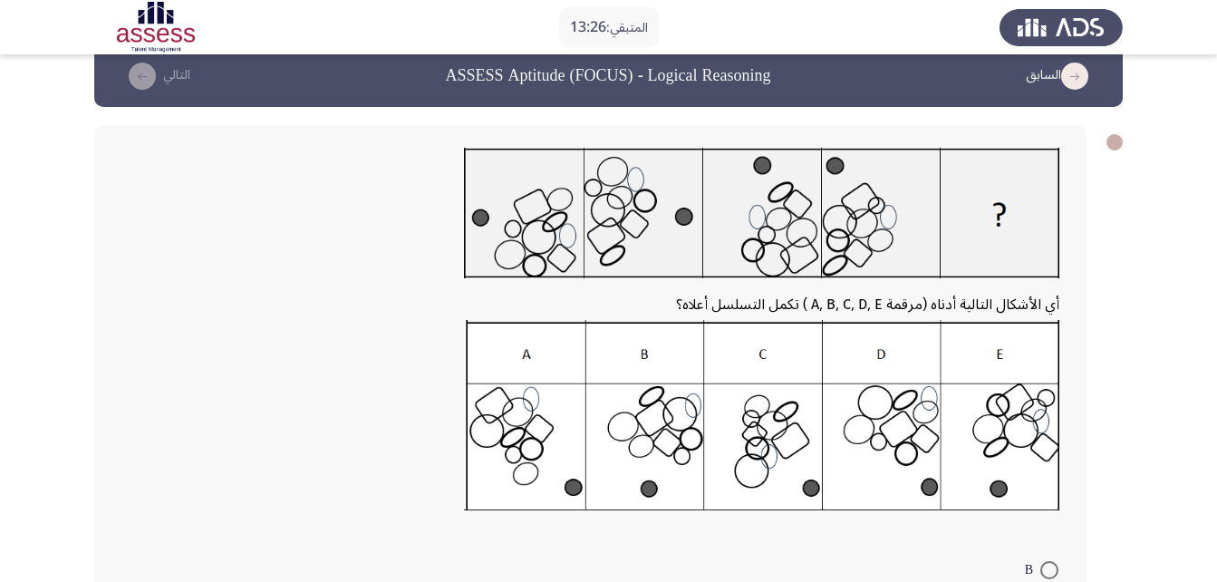
click at [485, 219] on img at bounding box center [761, 213] width 595 height 130
click at [958, 416] on img at bounding box center [761, 415] width 595 height 190
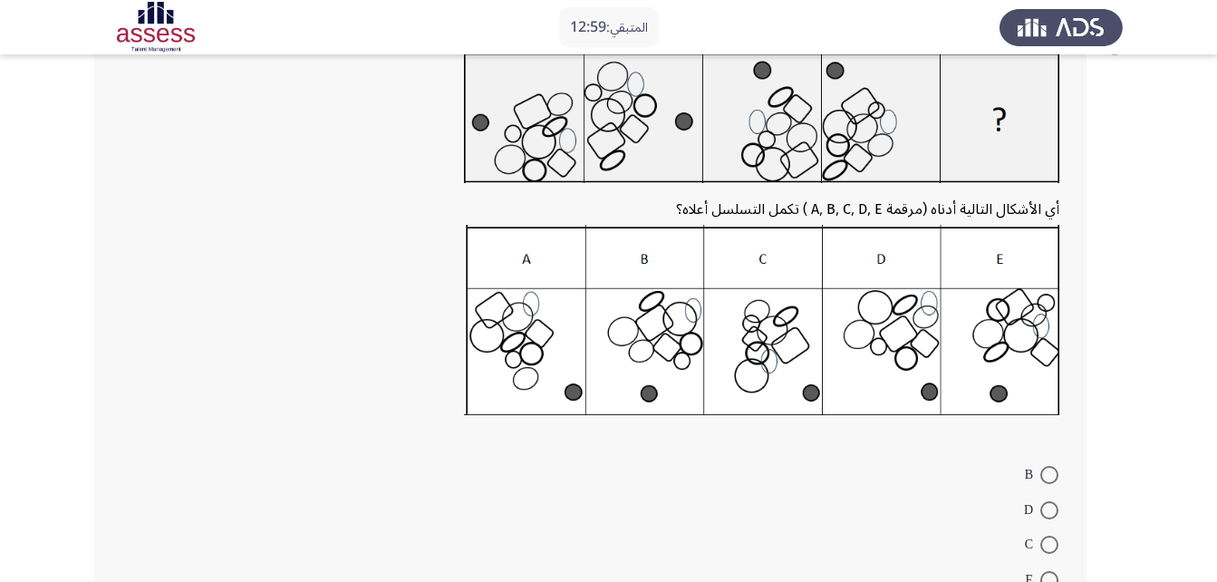
scroll to position [125, 0]
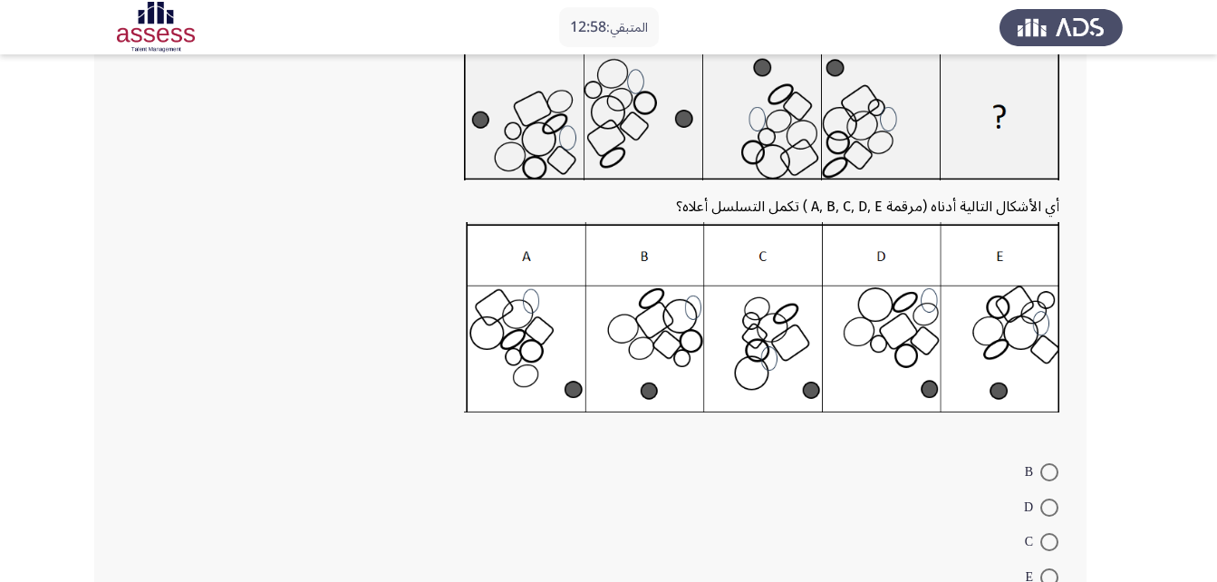
click at [621, 351] on img at bounding box center [761, 317] width 595 height 190
click at [1046, 473] on span at bounding box center [1049, 472] width 18 height 18
click at [1046, 473] on input "B" at bounding box center [1049, 472] width 18 height 18
radio input "true"
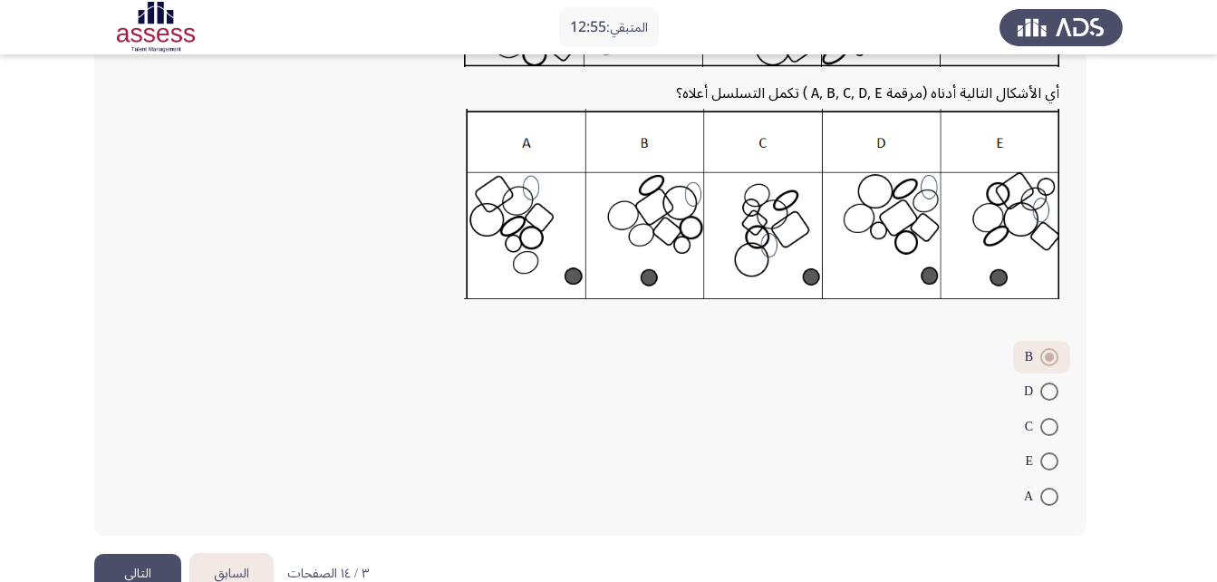
scroll to position [267, 0]
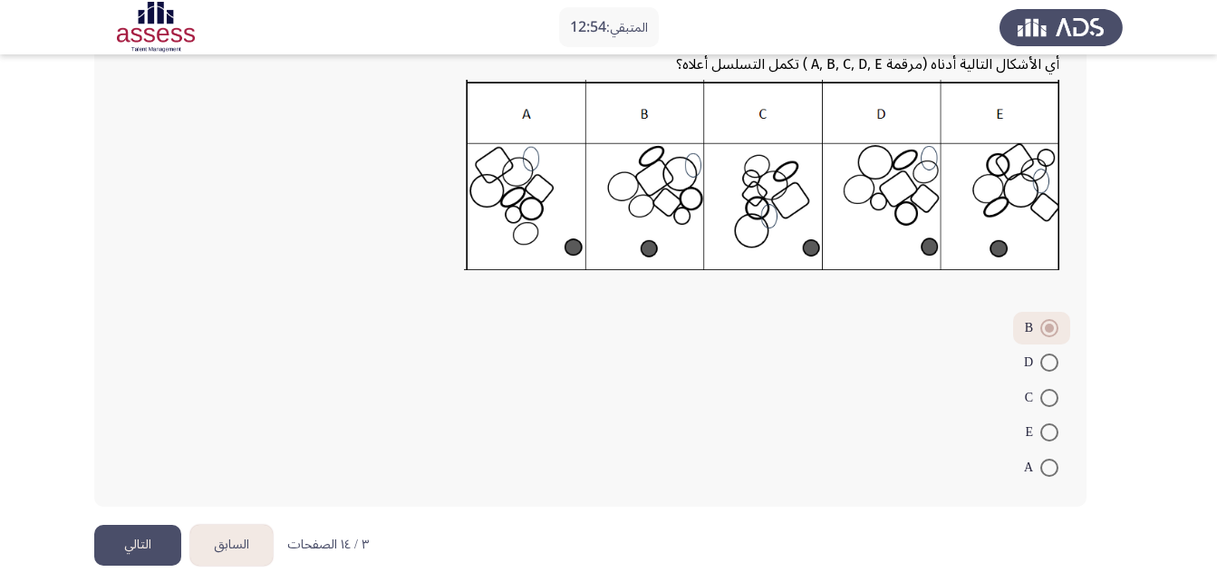
click at [121, 548] on button "التالي" at bounding box center [137, 545] width 87 height 41
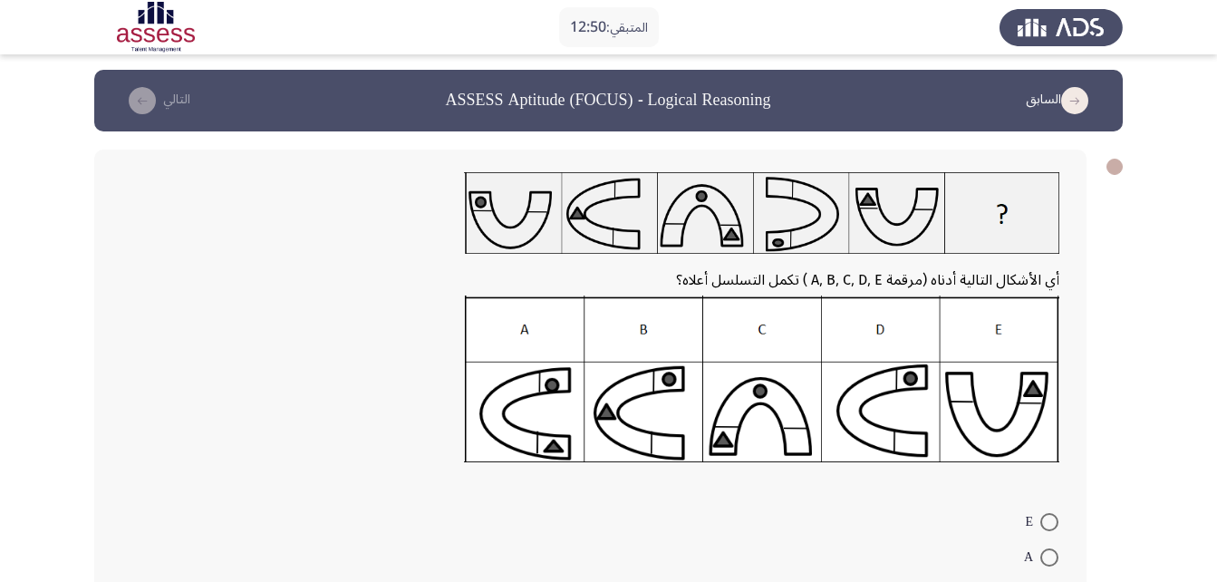
scroll to position [4, 0]
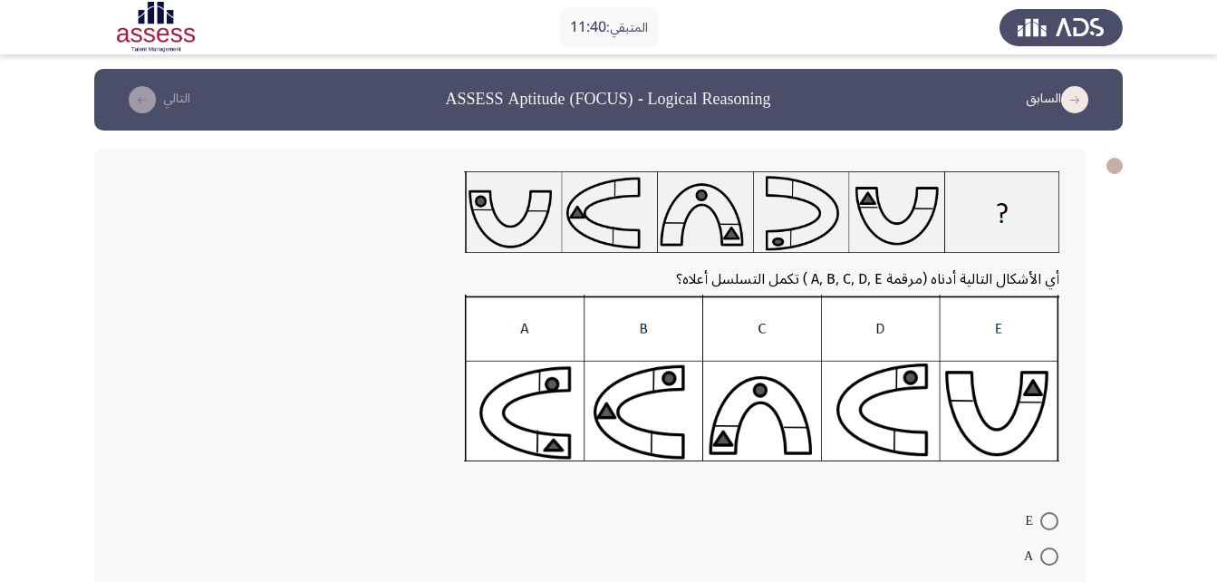
click at [661, 391] on img at bounding box center [761, 377] width 595 height 167
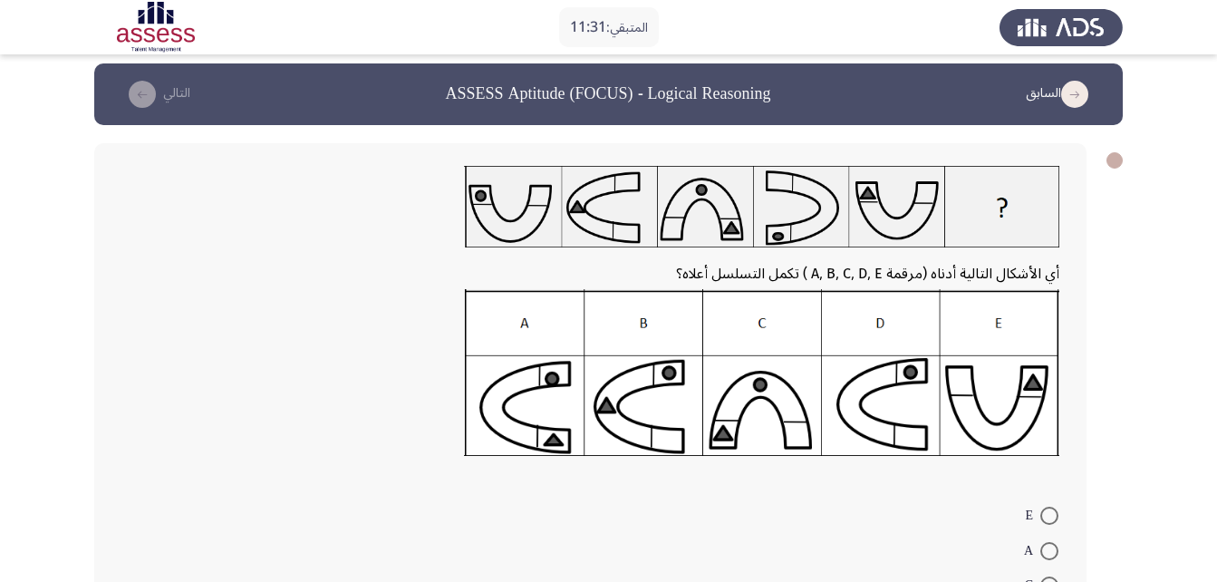
scroll to position [8, 0]
click at [610, 403] on img at bounding box center [761, 373] width 595 height 167
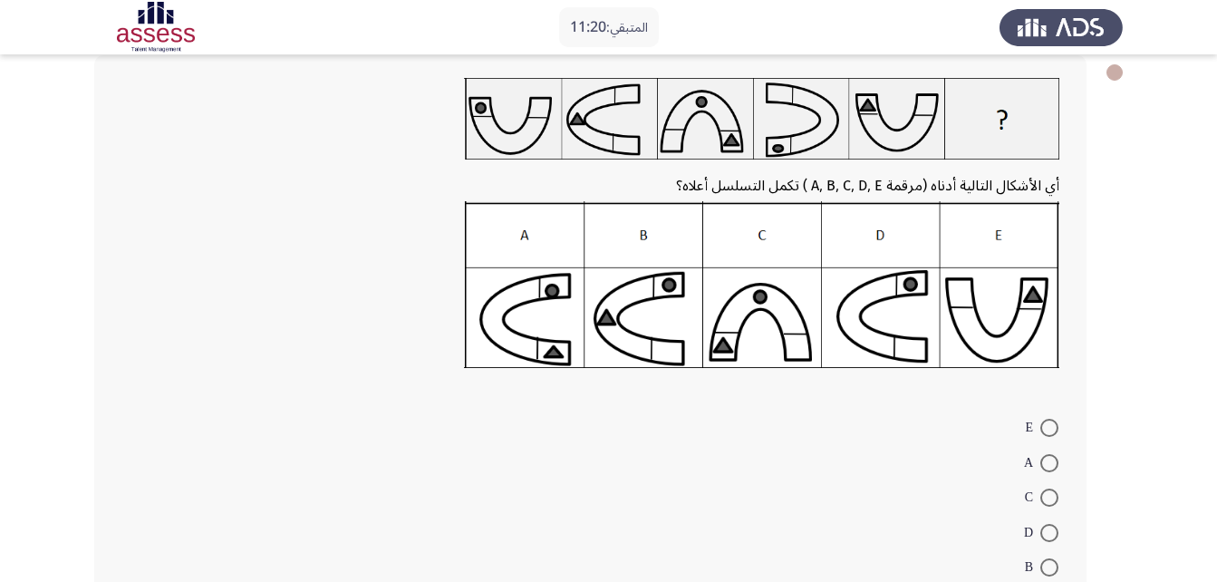
scroll to position [101, 0]
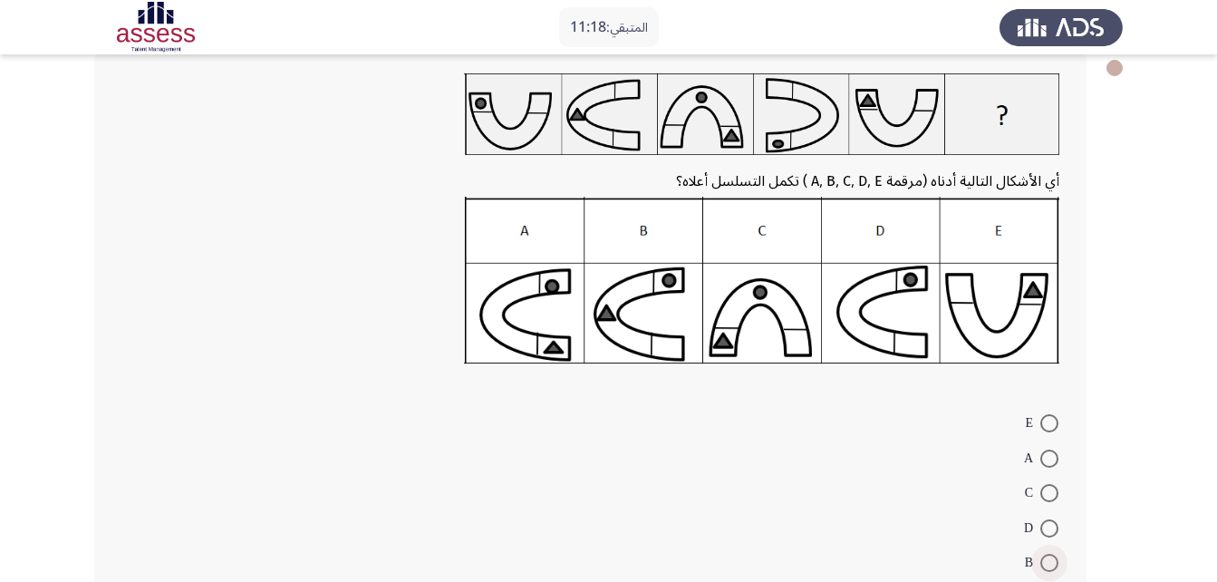
click at [1046, 567] on span at bounding box center [1049, 562] width 18 height 18
click at [1046, 567] on input "B" at bounding box center [1049, 562] width 18 height 18
radio input "true"
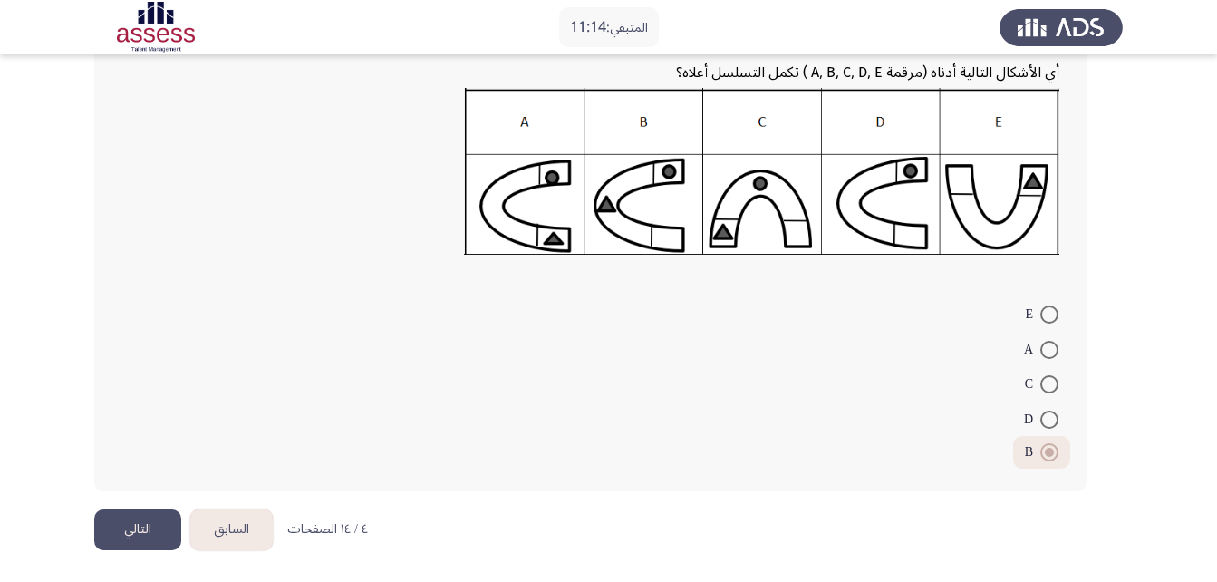
click at [137, 515] on button "التالي" at bounding box center [137, 529] width 87 height 41
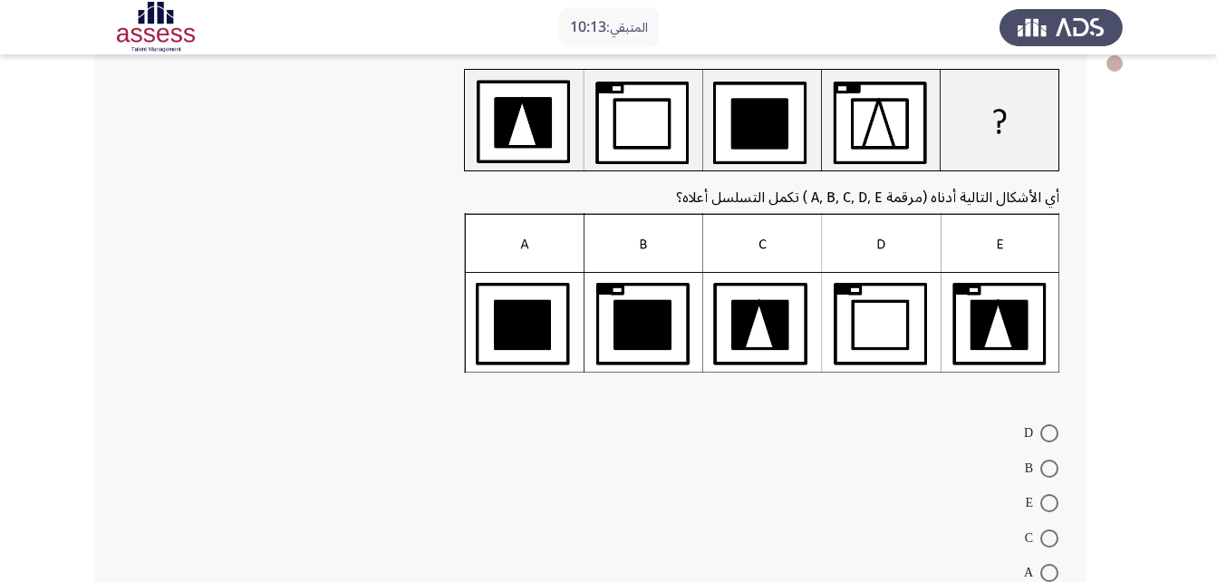
scroll to position [110, 0]
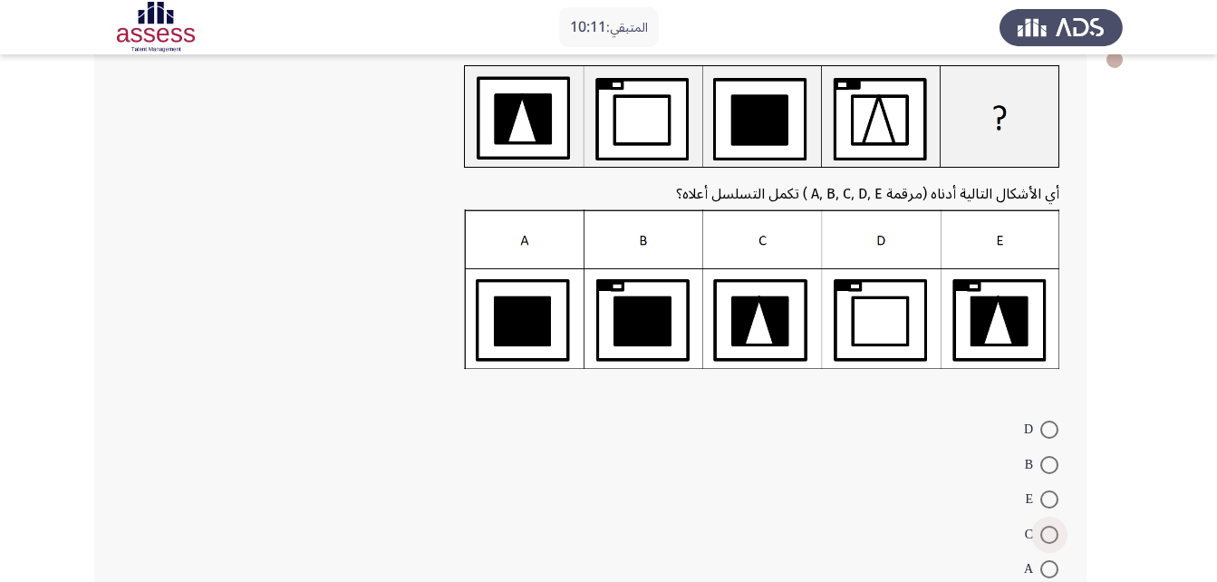
click at [1038, 531] on span "C" at bounding box center [1032, 535] width 15 height 22
click at [1040, 531] on input "C" at bounding box center [1049, 534] width 18 height 18
radio input "true"
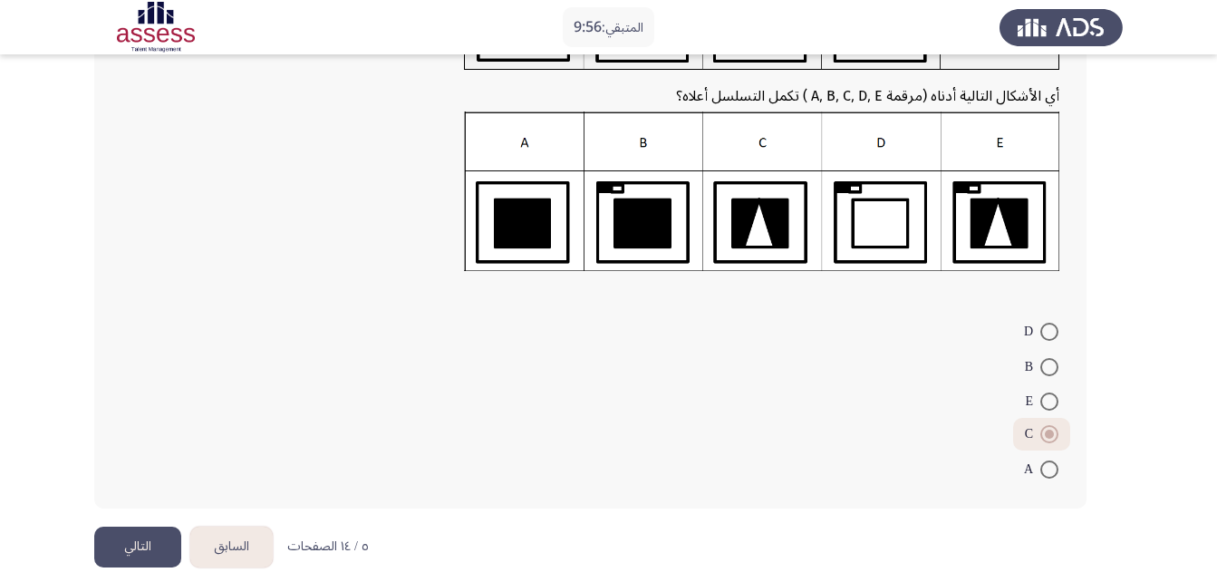
scroll to position [221, 0]
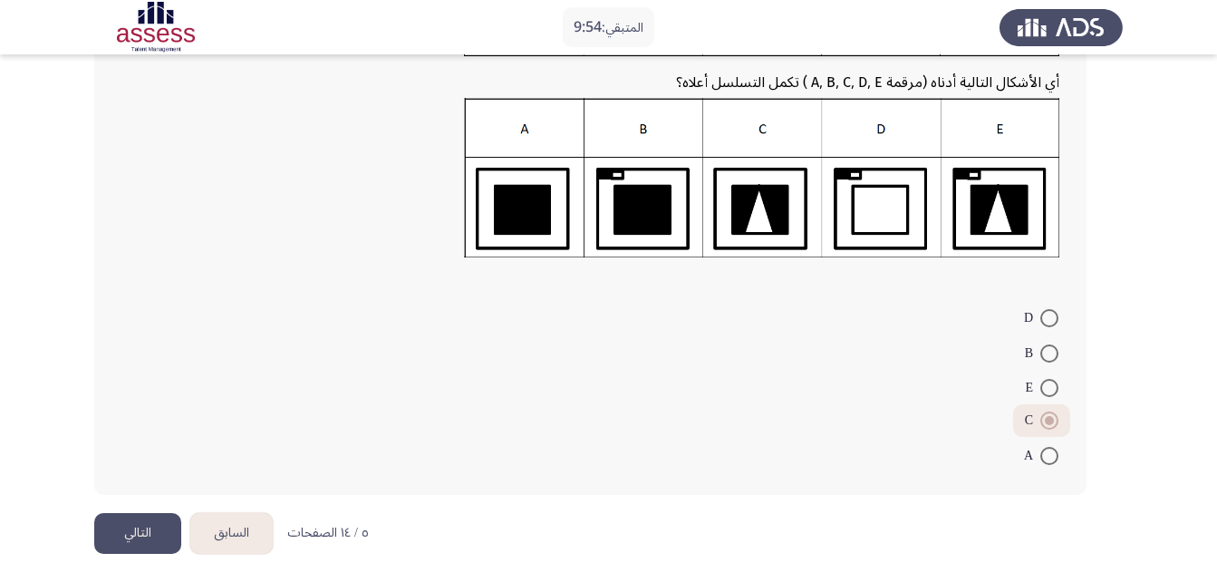
click at [158, 536] on button "التالي" at bounding box center [137, 533] width 87 height 41
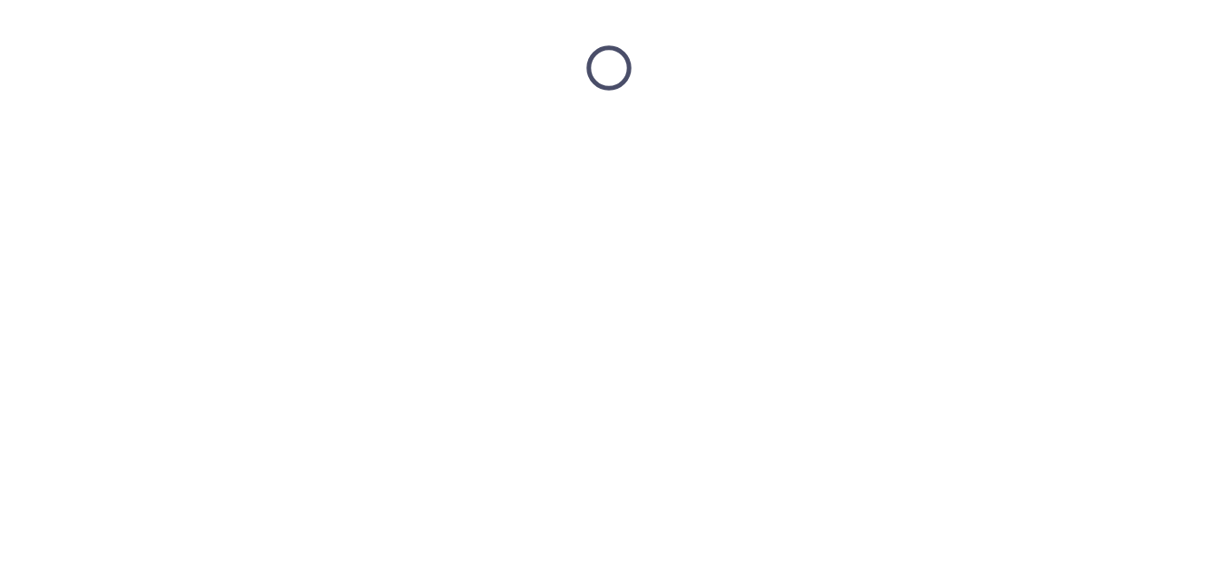
scroll to position [0, 0]
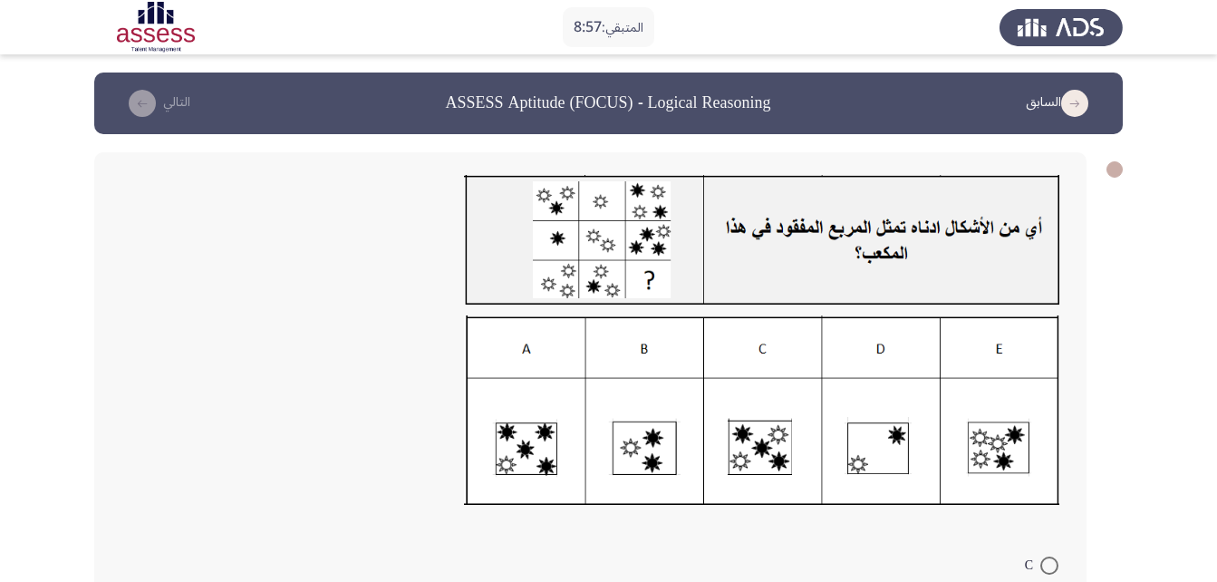
click at [782, 452] on img at bounding box center [761, 410] width 595 height 190
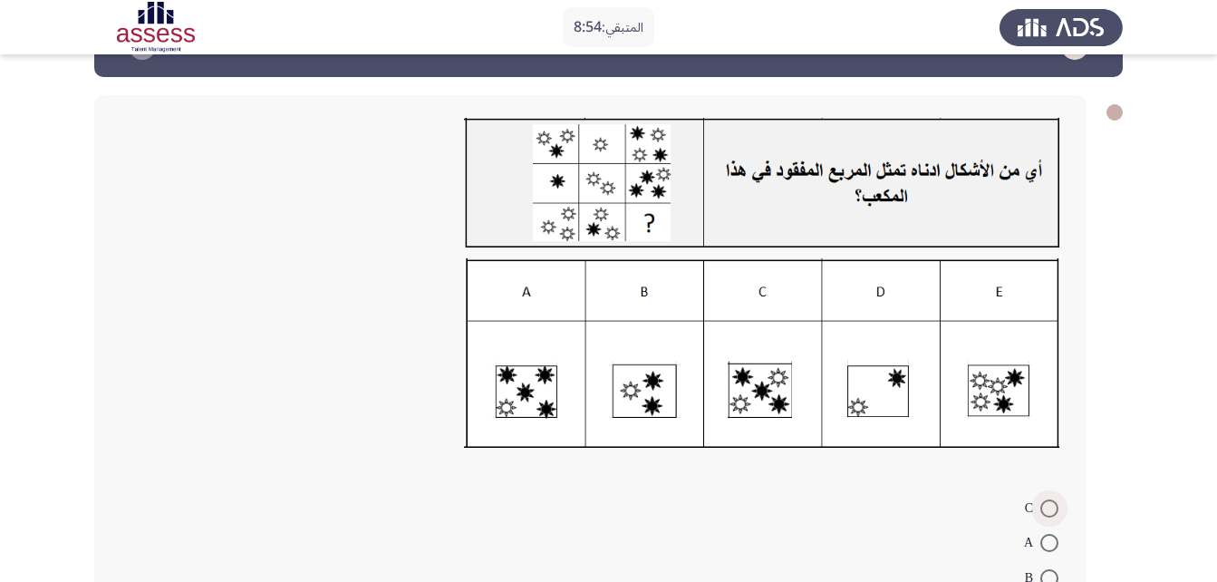
click at [1044, 515] on span at bounding box center [1049, 508] width 18 height 18
click at [1044, 515] on input "C" at bounding box center [1049, 508] width 18 height 18
radio input "true"
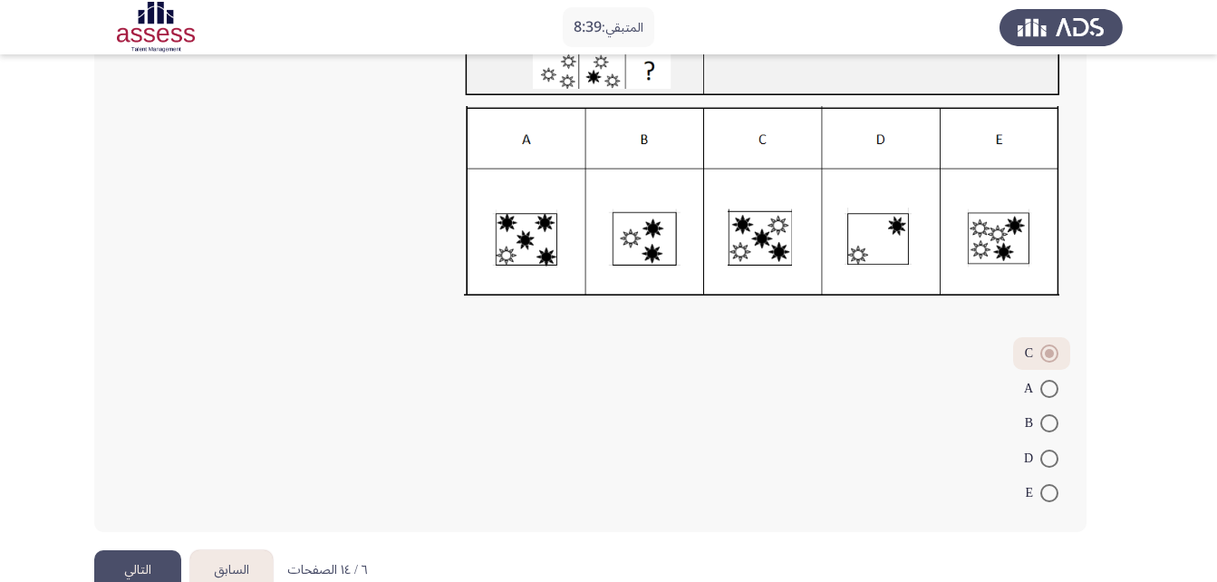
scroll to position [215, 0]
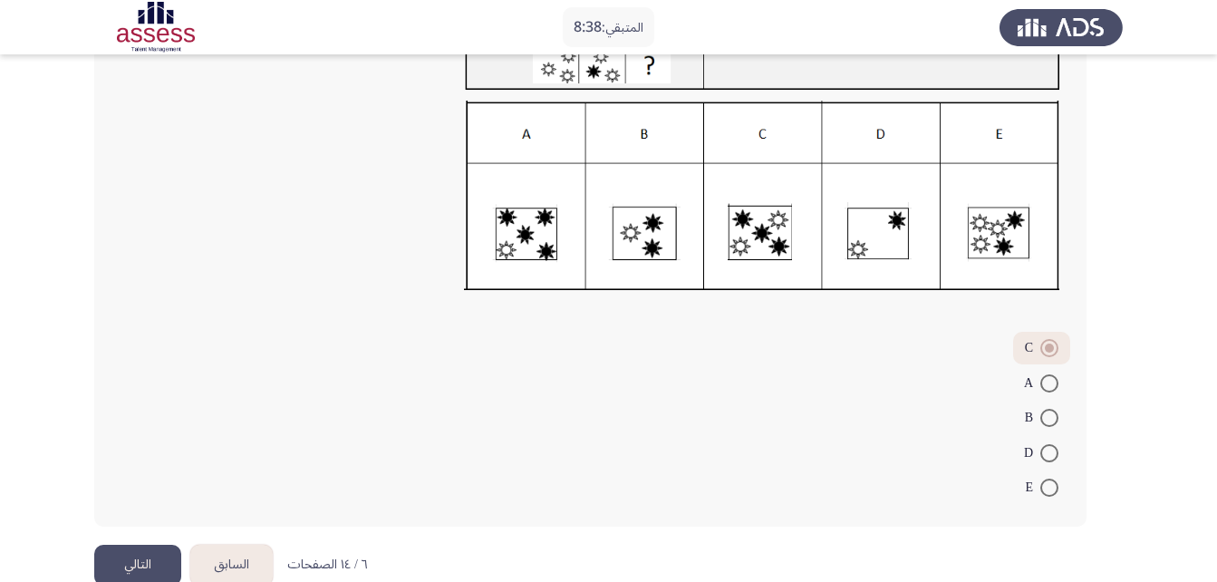
click at [153, 566] on button "التالي" at bounding box center [137, 564] width 87 height 41
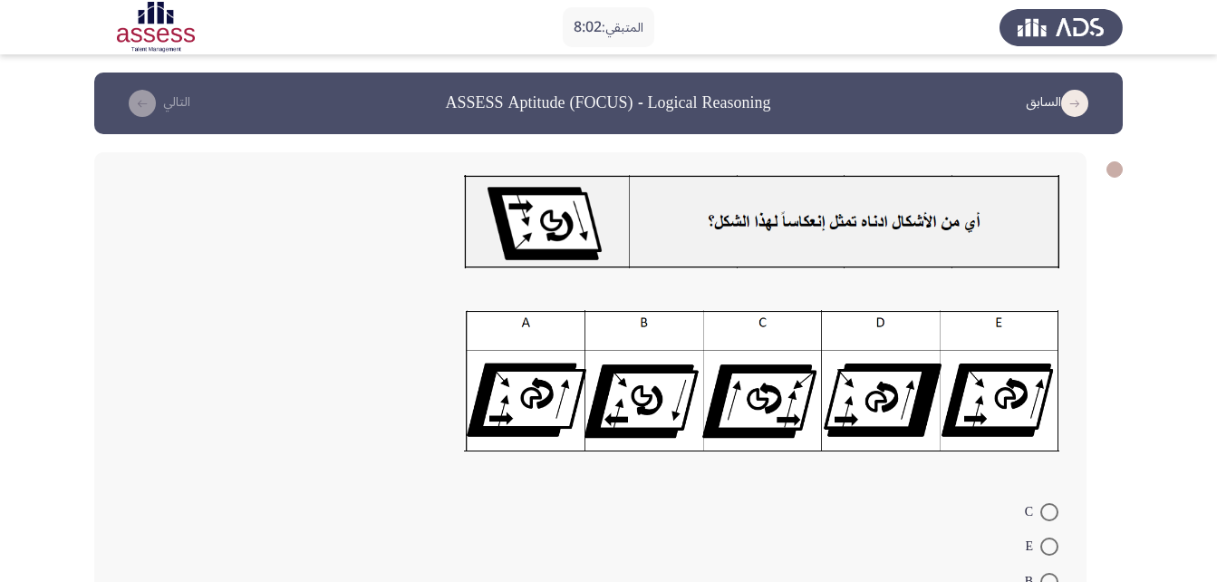
click at [1202, 352] on app-assessment-container "المتبقي: 8:02 السابق ASSESS Aptitude (FOCUS) - Logical Reasoning التالي C E B A…" at bounding box center [608, 390] width 1217 height 636
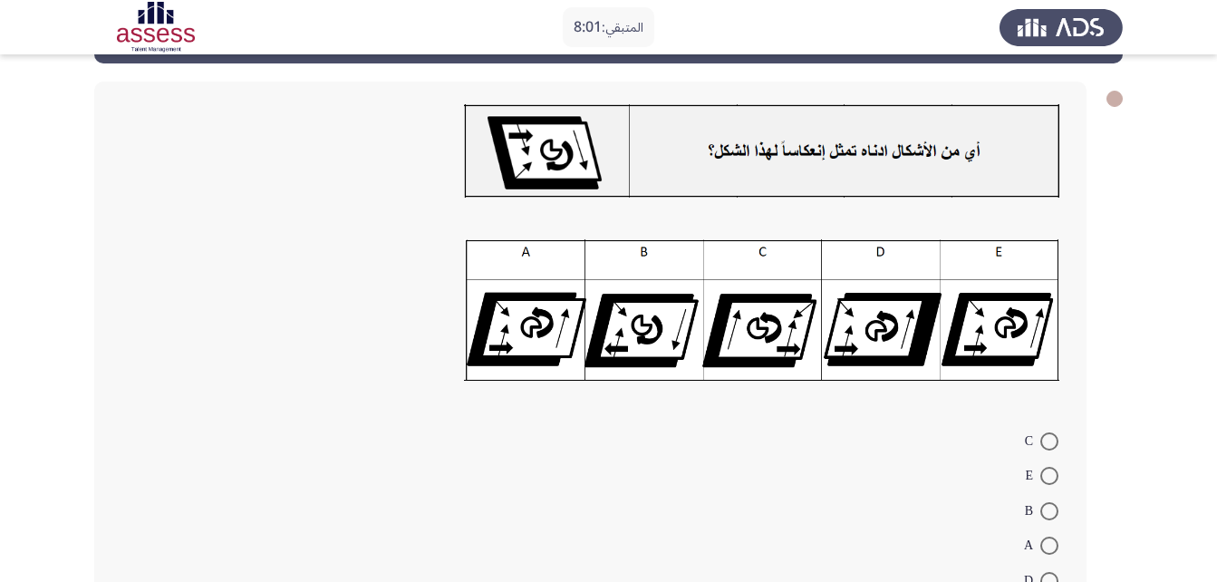
scroll to position [89, 0]
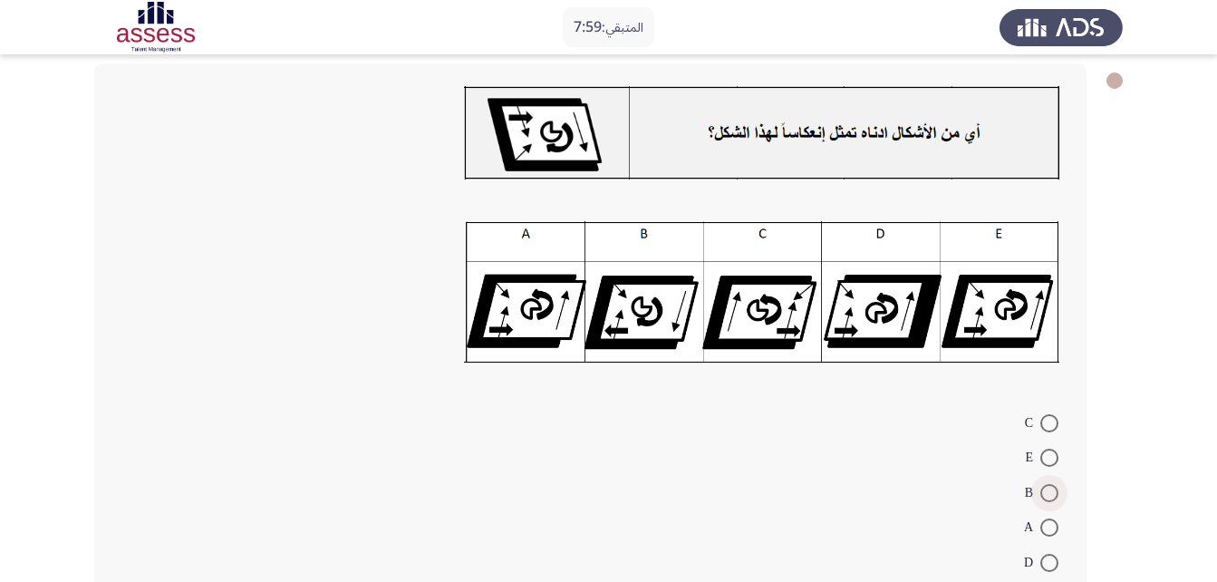
click at [1040, 487] on span at bounding box center [1049, 493] width 18 height 18
click at [1040, 487] on input "B" at bounding box center [1049, 493] width 18 height 18
radio input "true"
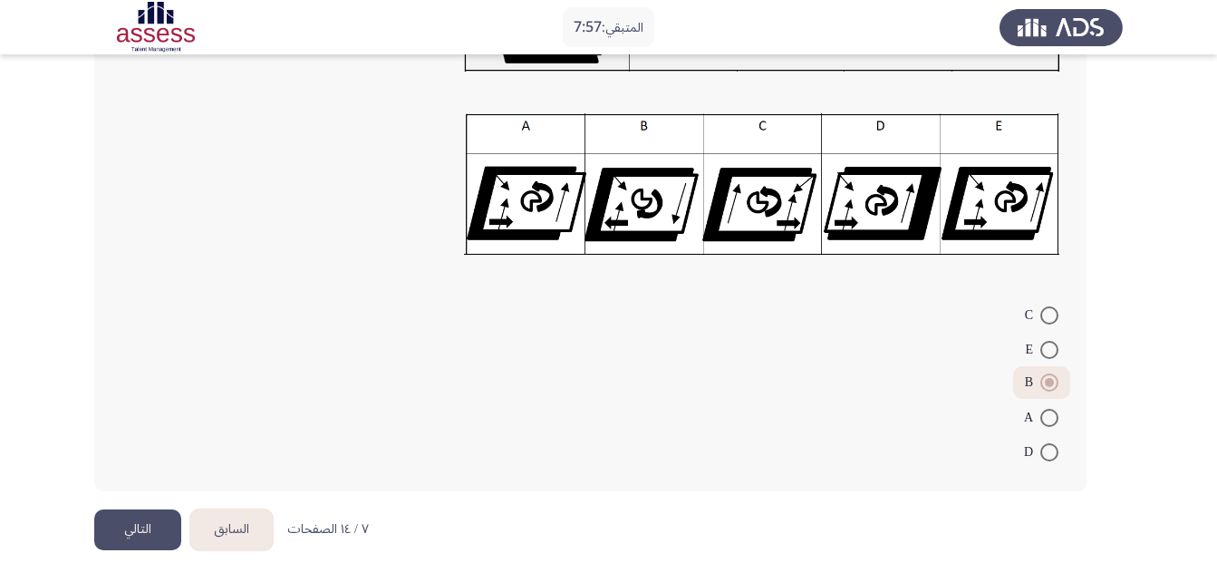
click at [164, 515] on button "التالي" at bounding box center [137, 529] width 87 height 41
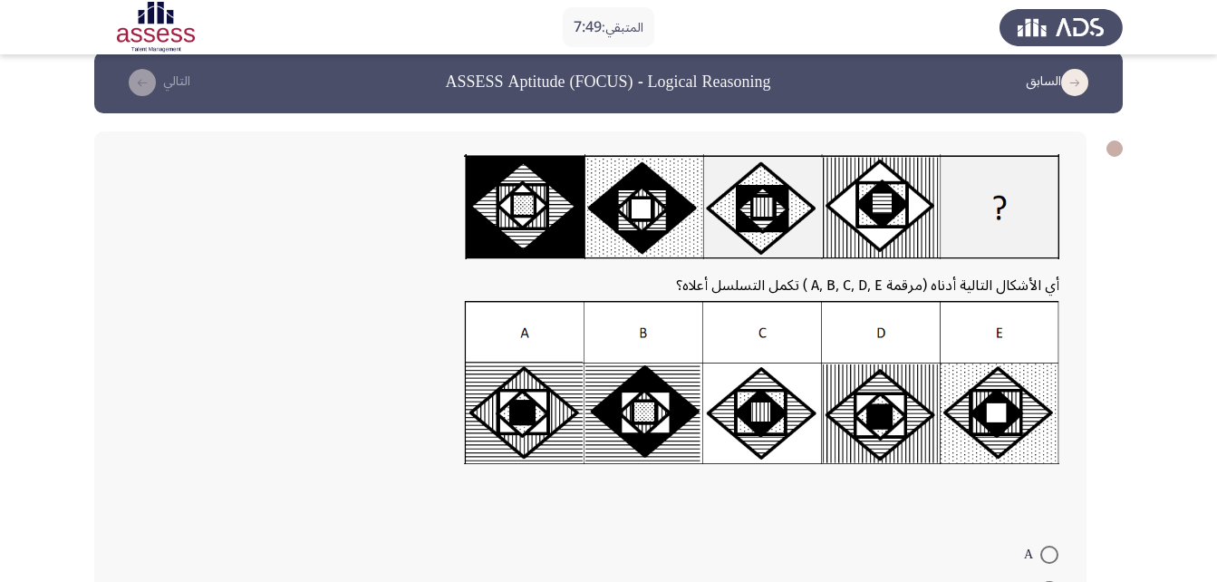
scroll to position [23, 0]
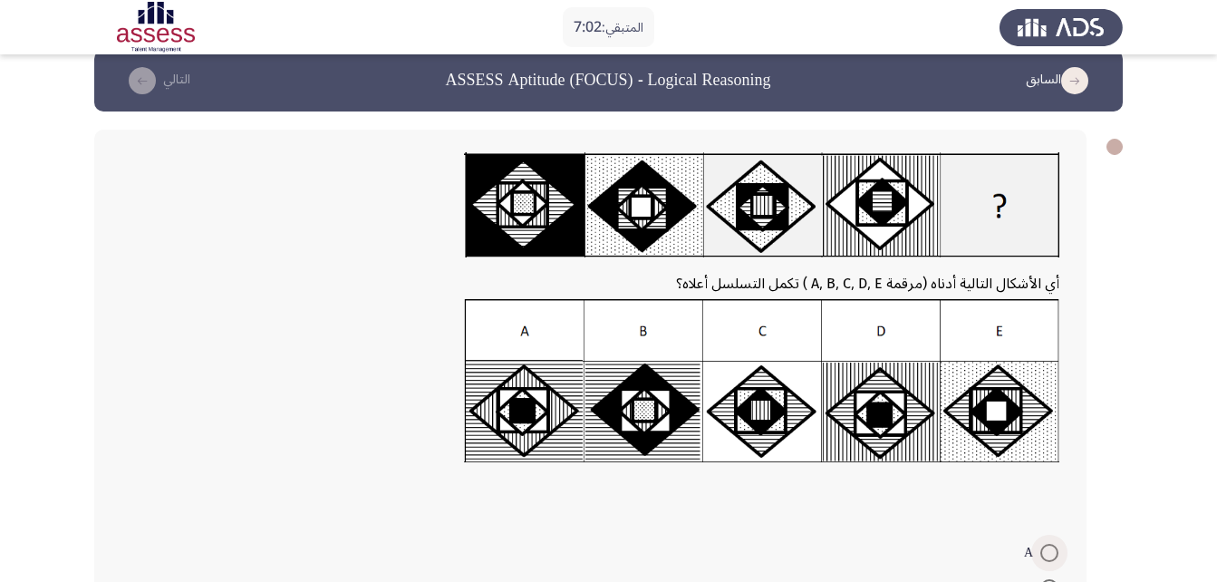
click at [1050, 550] on span at bounding box center [1049, 553] width 18 height 18
click at [1050, 550] on input "A" at bounding box center [1049, 553] width 18 height 18
radio input "true"
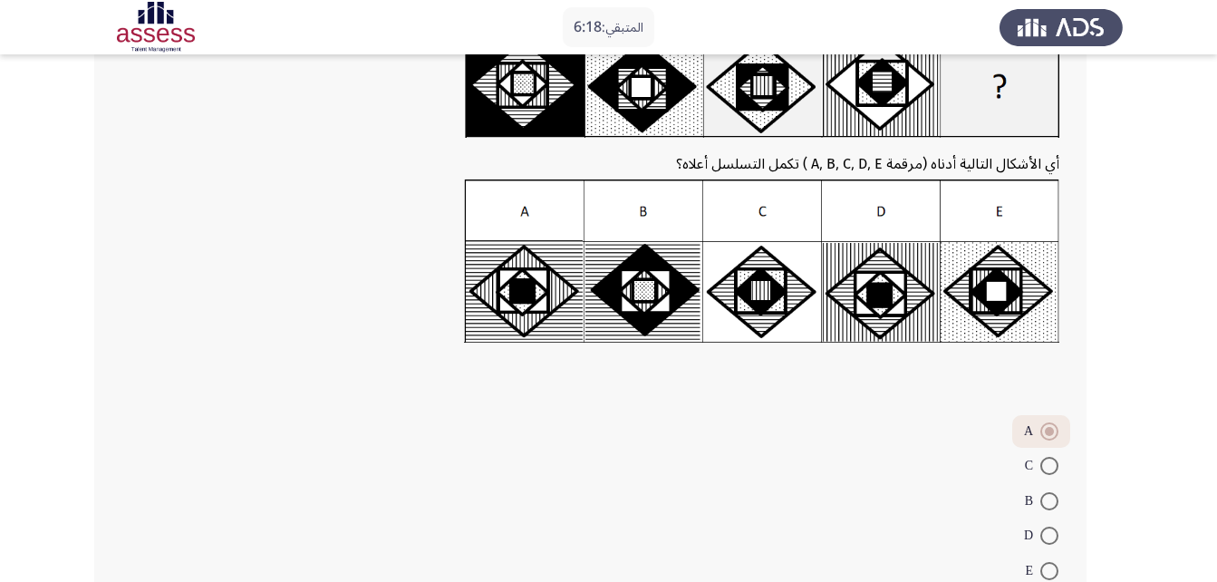
scroll to position [261, 0]
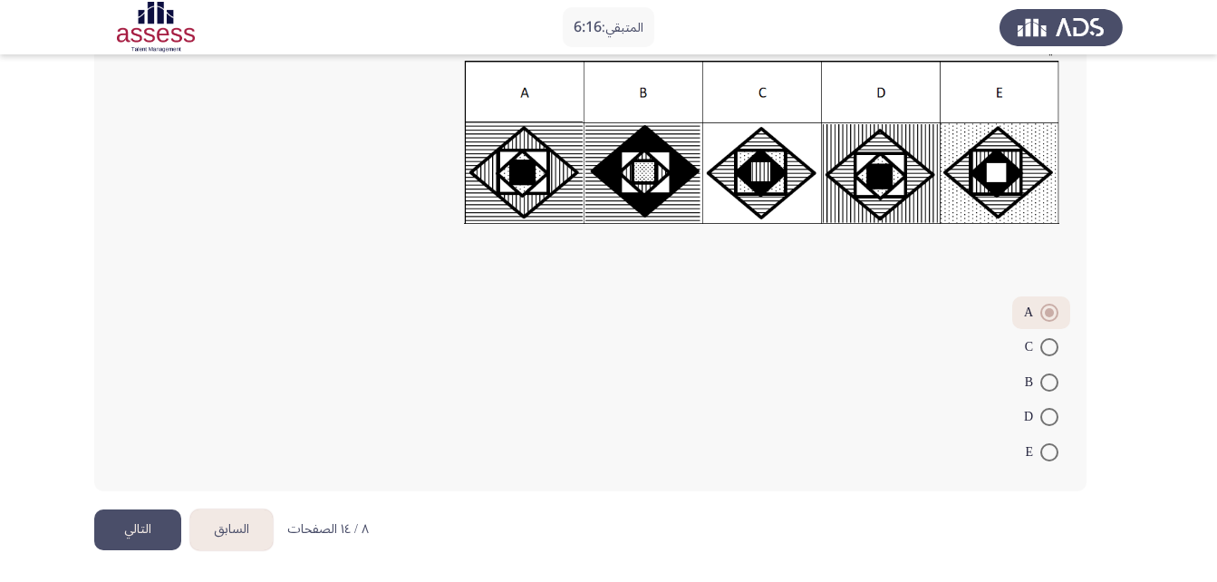
click at [109, 541] on button "التالي" at bounding box center [137, 529] width 87 height 41
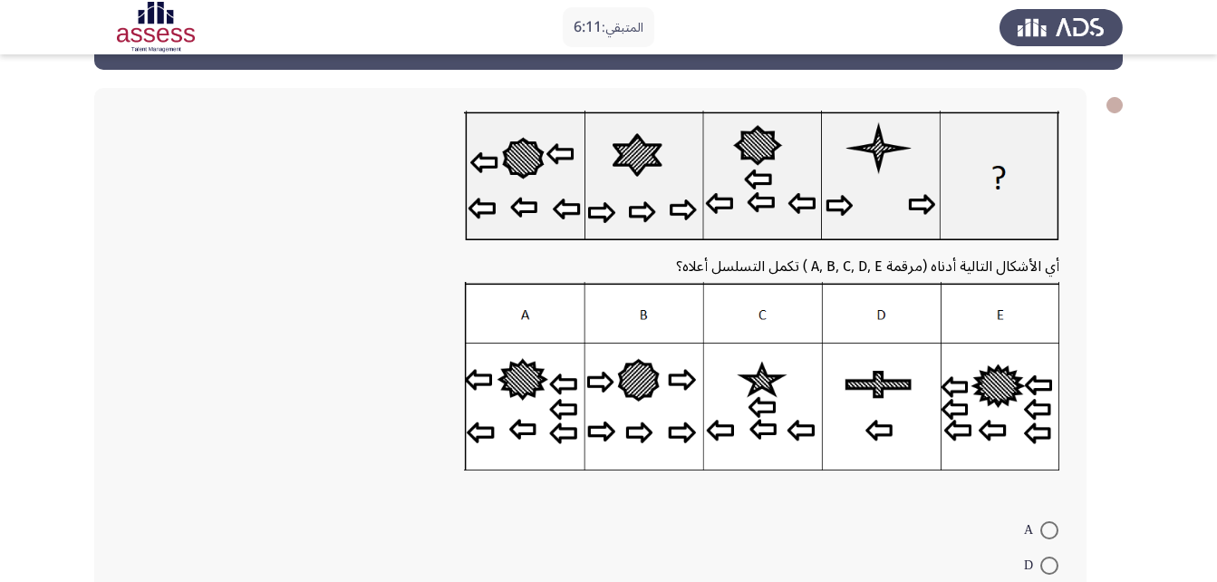
scroll to position [57, 0]
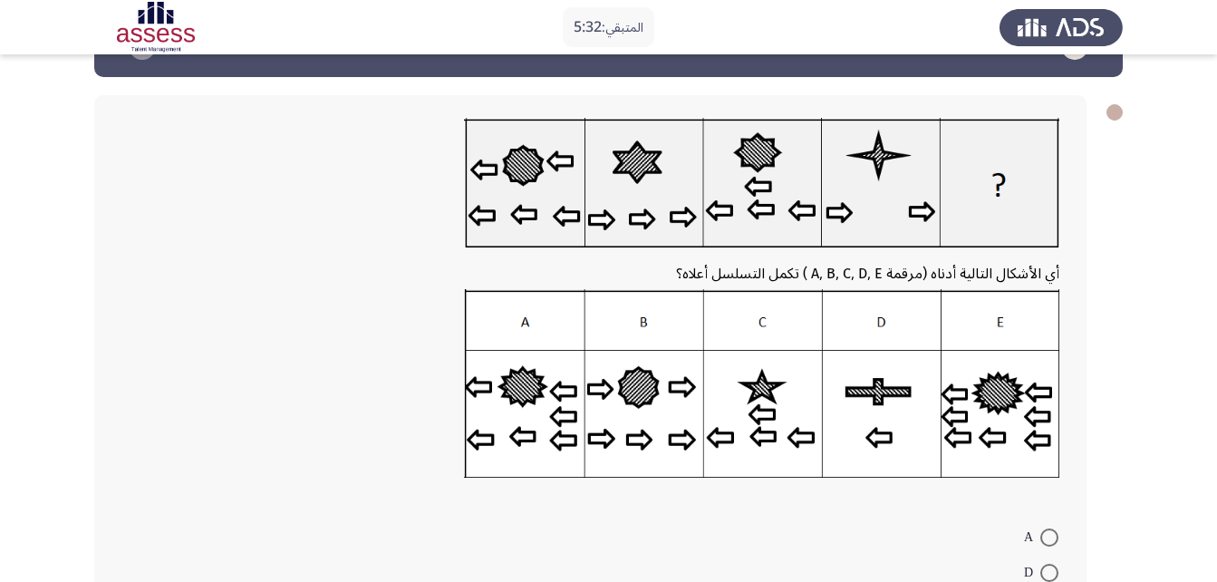
click at [886, 386] on img at bounding box center [761, 383] width 595 height 188
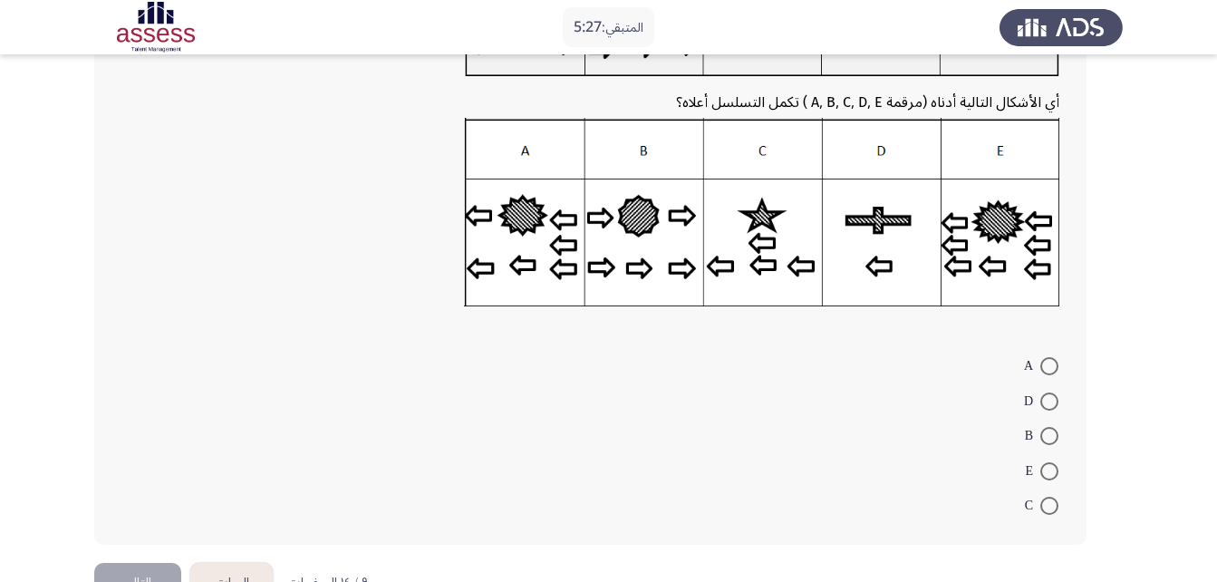
scroll to position [229, 0]
click at [1044, 399] on span at bounding box center [1049, 400] width 18 height 18
click at [1044, 399] on input "D" at bounding box center [1049, 400] width 18 height 18
radio input "true"
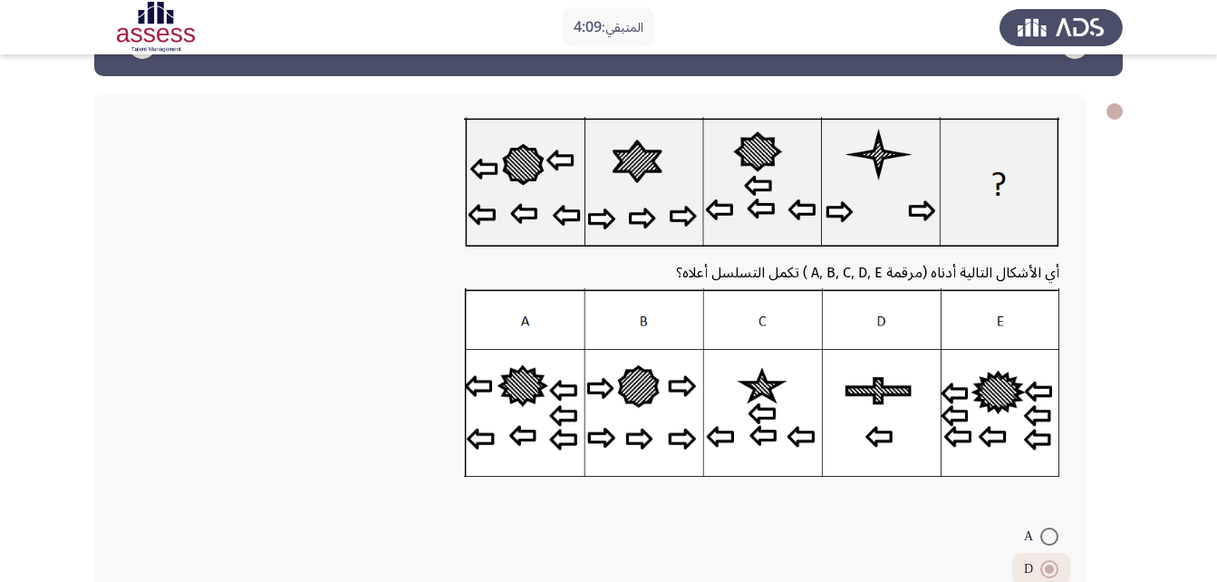
scroll to position [56, 0]
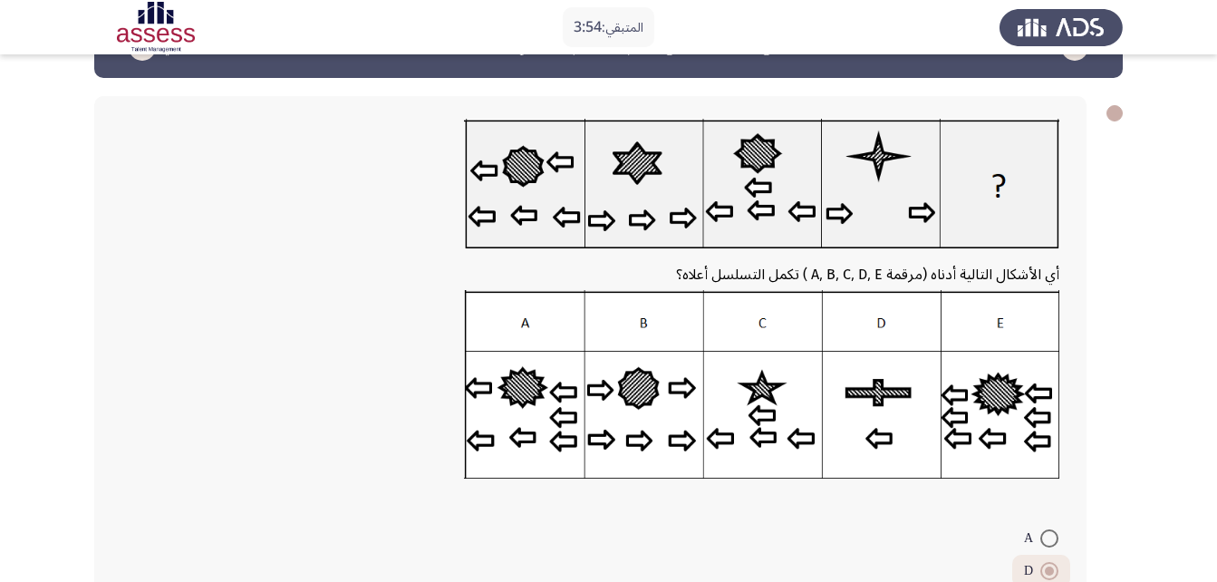
click at [543, 420] on img at bounding box center [761, 384] width 595 height 188
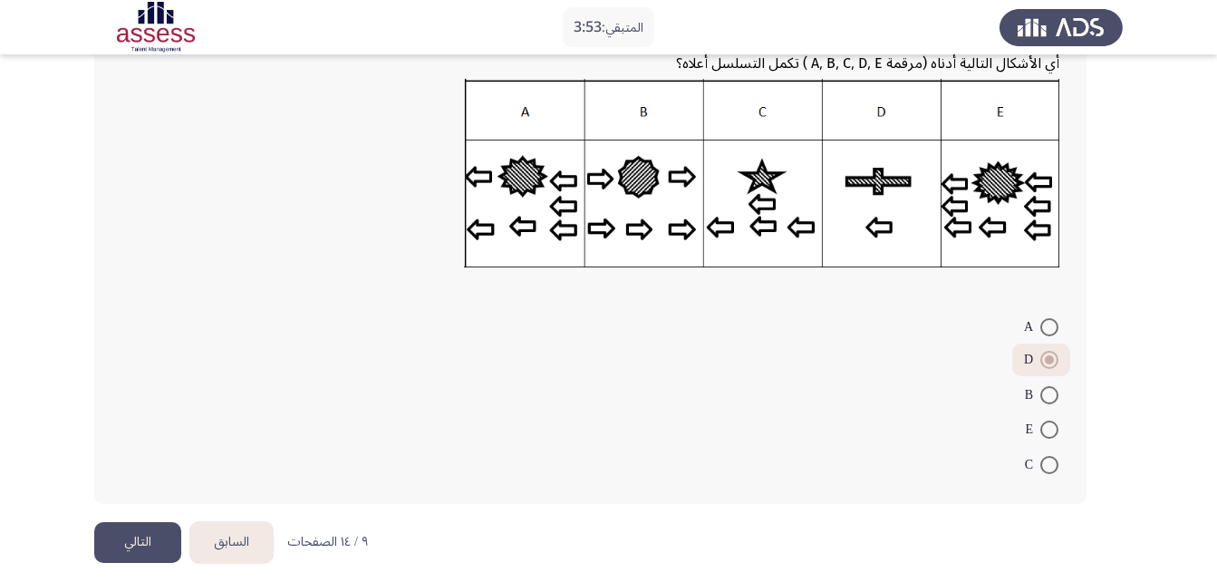
scroll to position [280, 0]
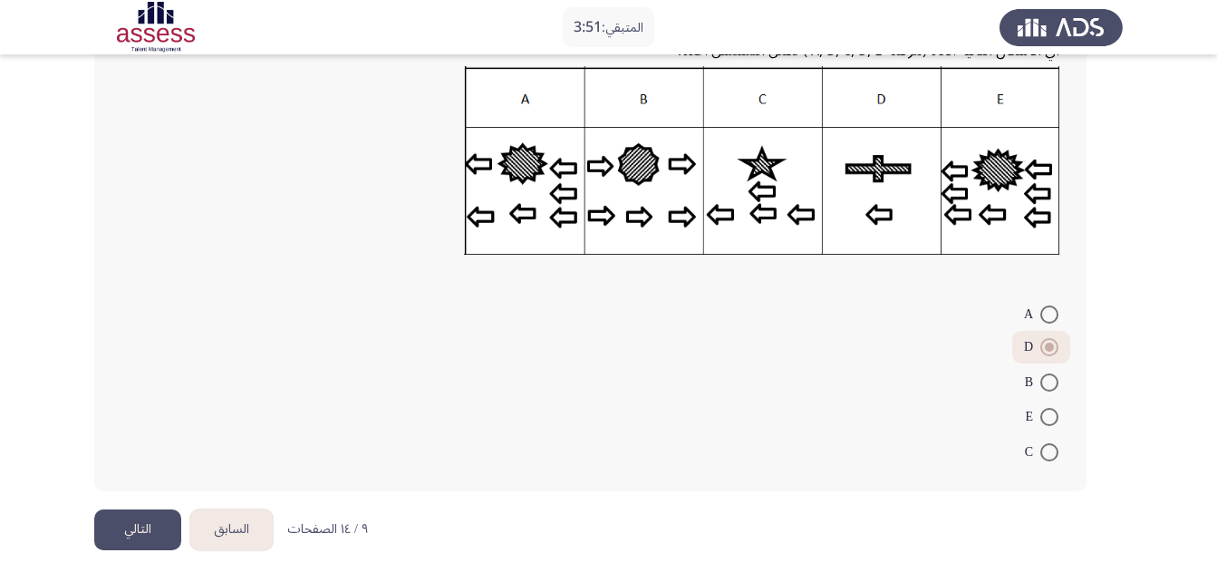
click at [1047, 322] on span at bounding box center [1049, 314] width 18 height 18
click at [1047, 322] on input "A" at bounding box center [1049, 314] width 18 height 18
radio input "true"
click at [134, 520] on button "التالي" at bounding box center [137, 529] width 87 height 41
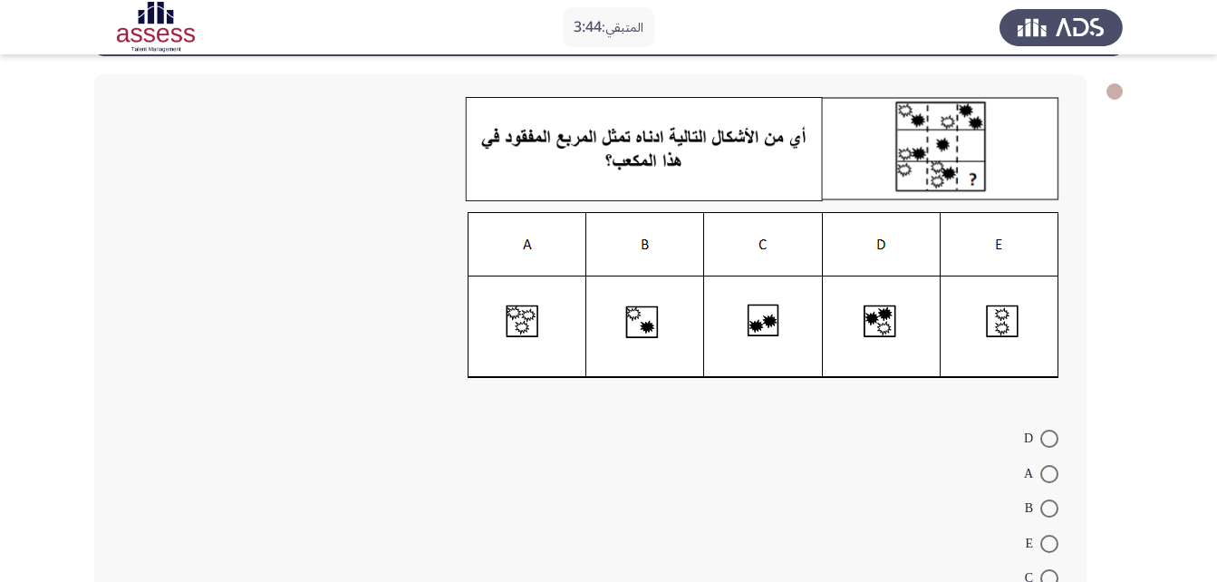
scroll to position [79, 0]
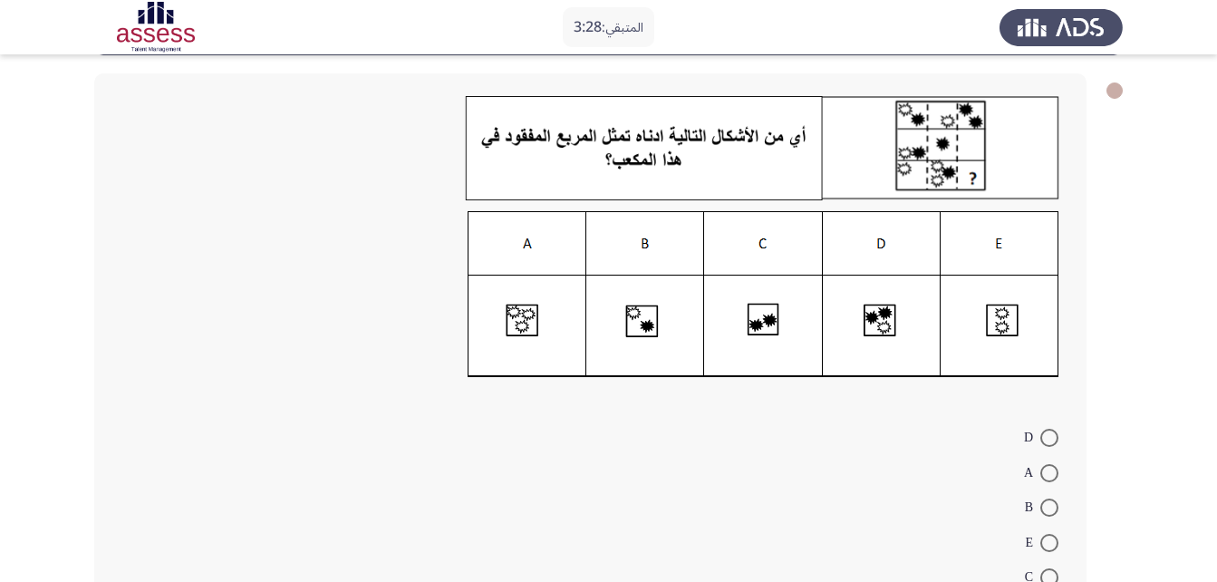
click at [520, 307] on img at bounding box center [763, 294] width 592 height 167
click at [1044, 470] on span at bounding box center [1049, 473] width 18 height 18
click at [1044, 470] on input "A" at bounding box center [1049, 473] width 18 height 18
radio input "true"
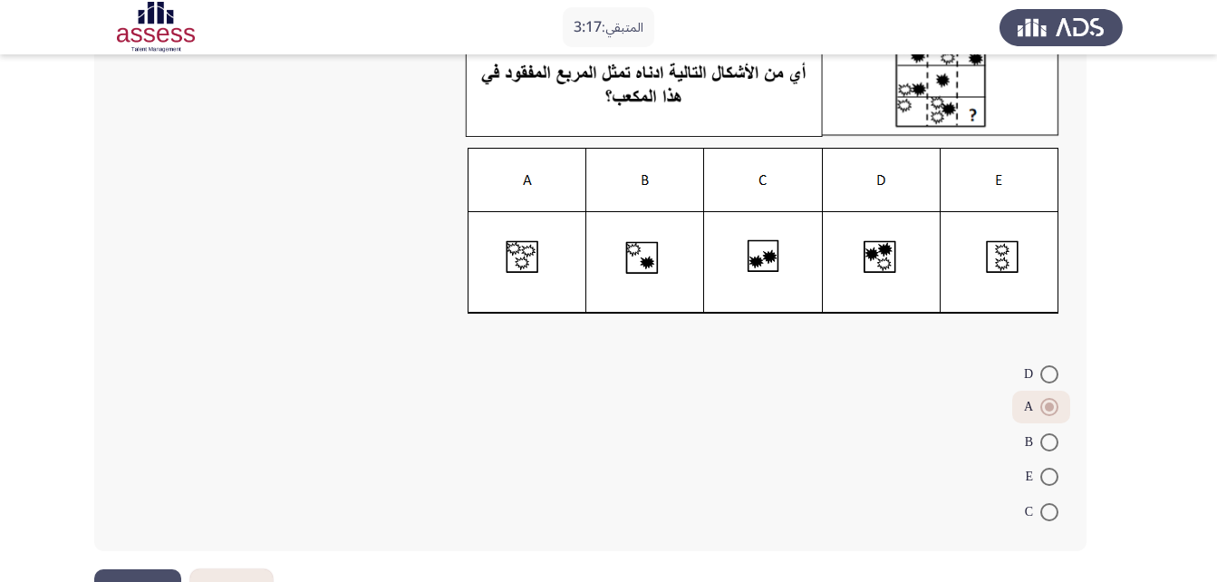
scroll to position [202, 0]
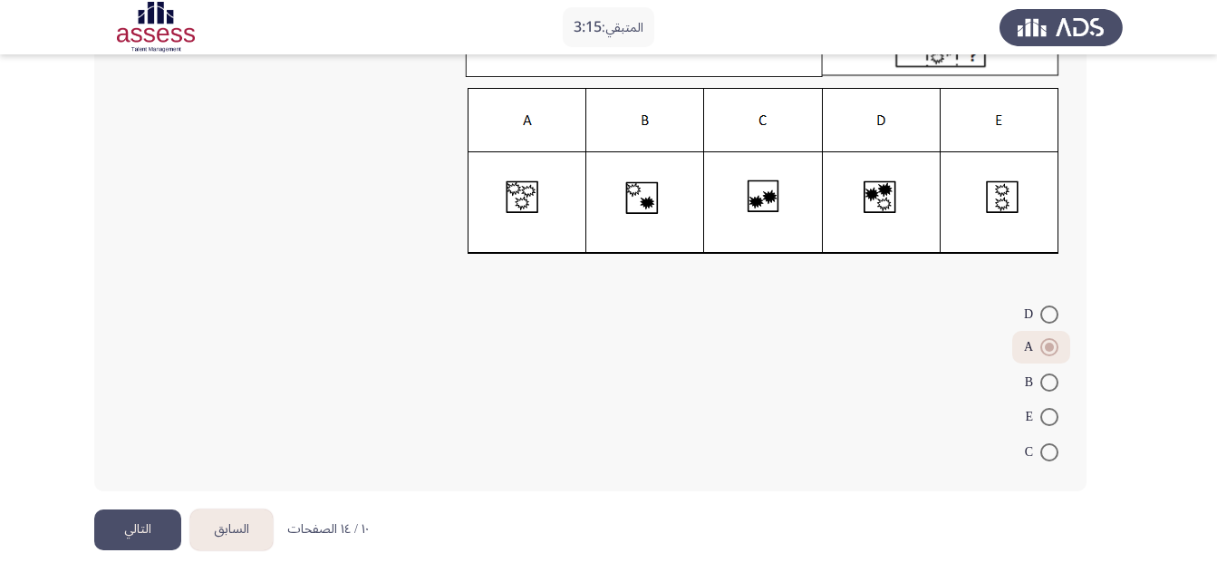
click at [130, 541] on button "التالي" at bounding box center [137, 529] width 87 height 41
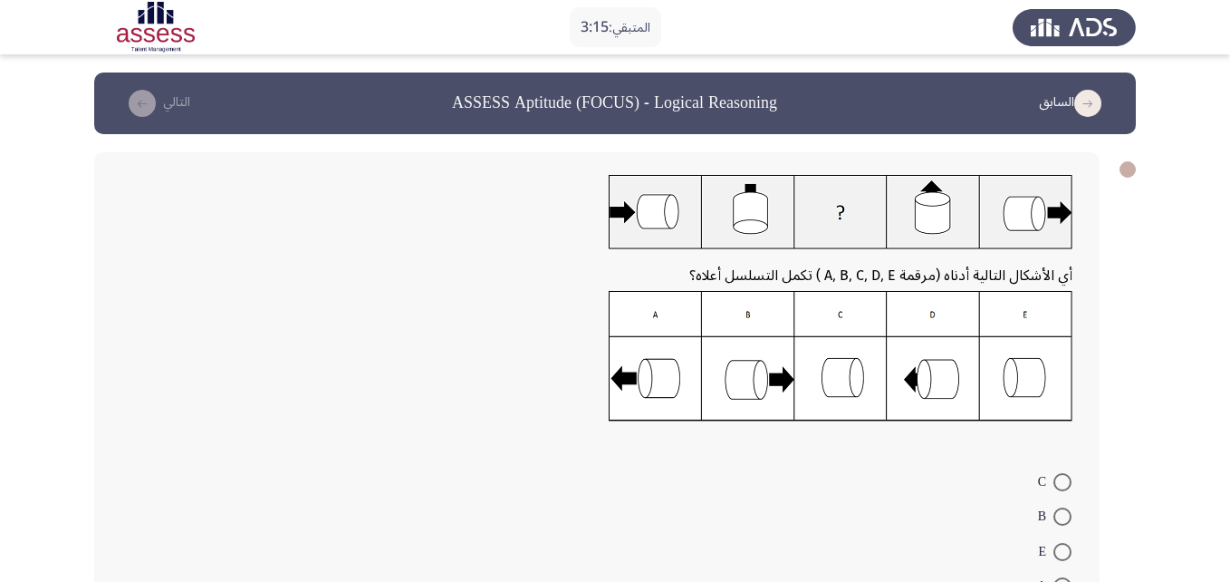
click at [130, 541] on html "المتبقي: 3:15 السابق ASSESS Aptitude (FOCUS) - Logical Reasoning التالي أي الأش…" at bounding box center [615, 375] width 1230 height 751
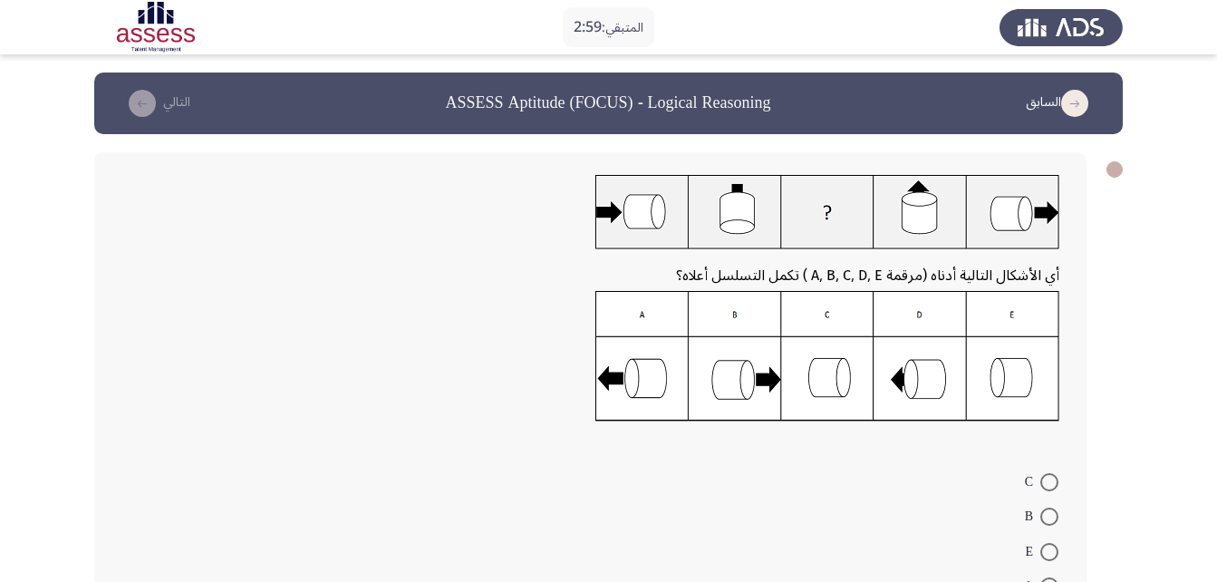
click at [717, 207] on img at bounding box center [827, 212] width 464 height 74
click at [644, 377] on img at bounding box center [827, 356] width 464 height 130
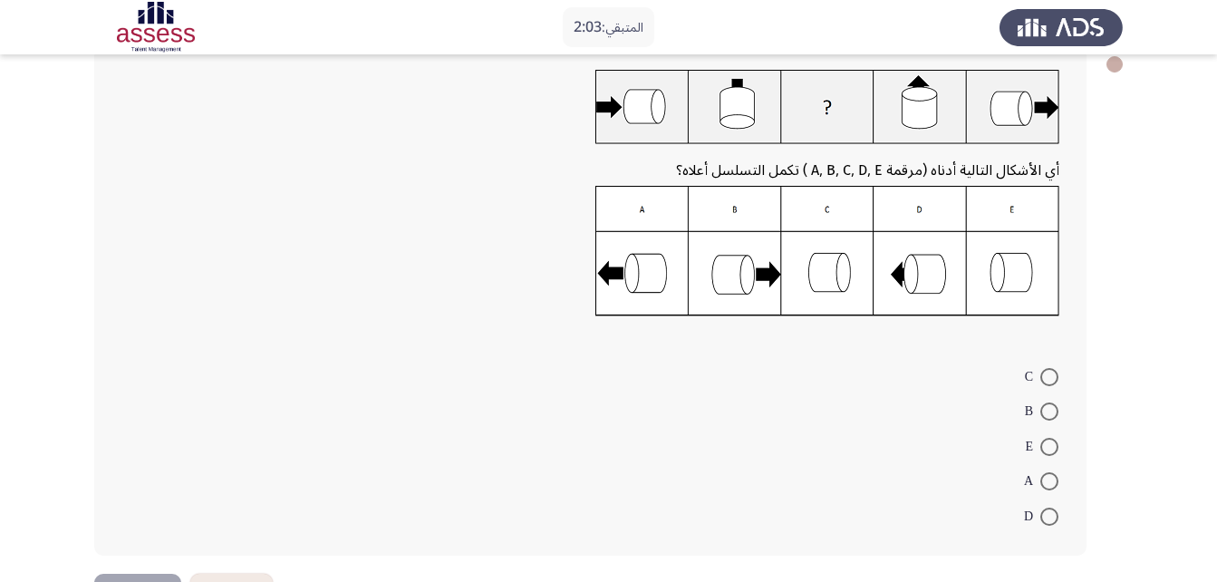
scroll to position [106, 0]
click at [1045, 481] on span at bounding box center [1049, 480] width 18 height 18
click at [1045, 481] on input "A" at bounding box center [1049, 480] width 18 height 18
radio input "true"
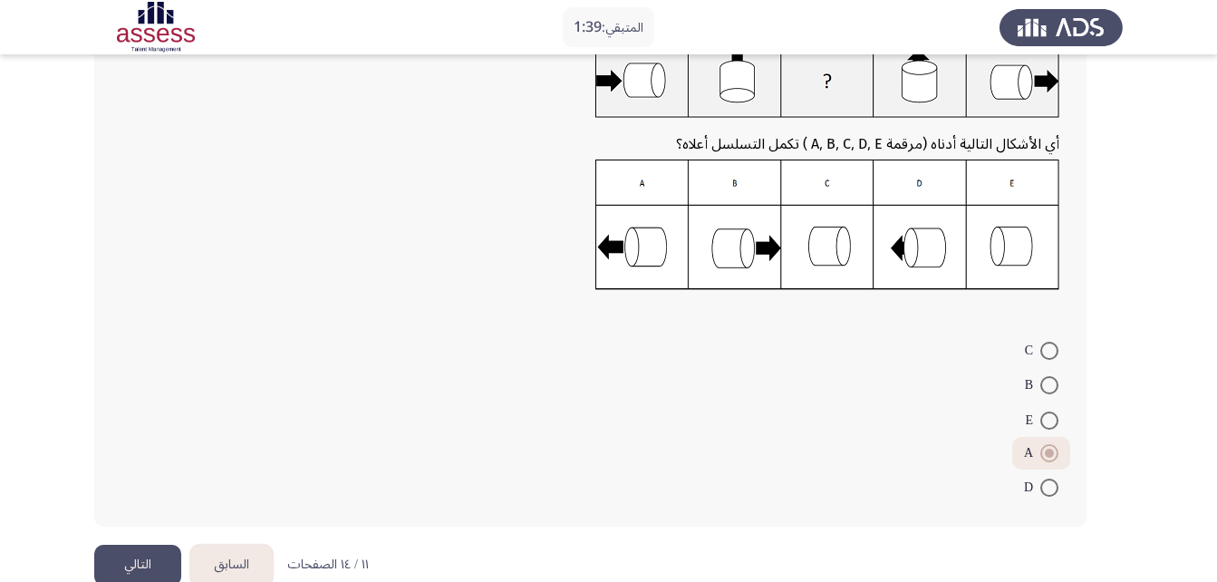
scroll to position [149, 0]
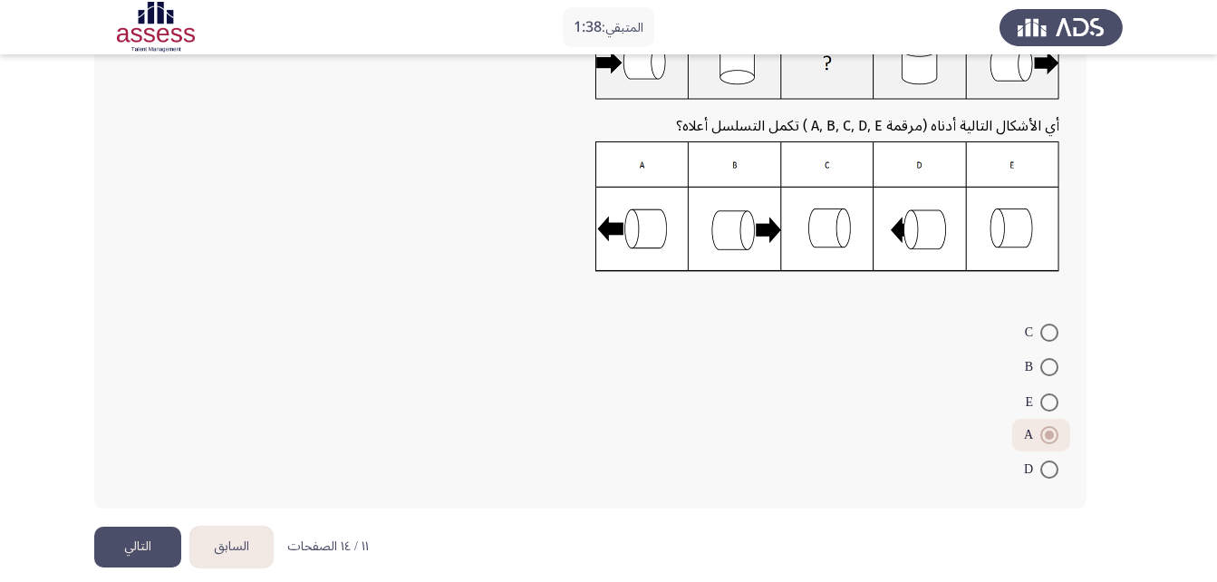
click at [123, 551] on button "التالي" at bounding box center [137, 546] width 87 height 41
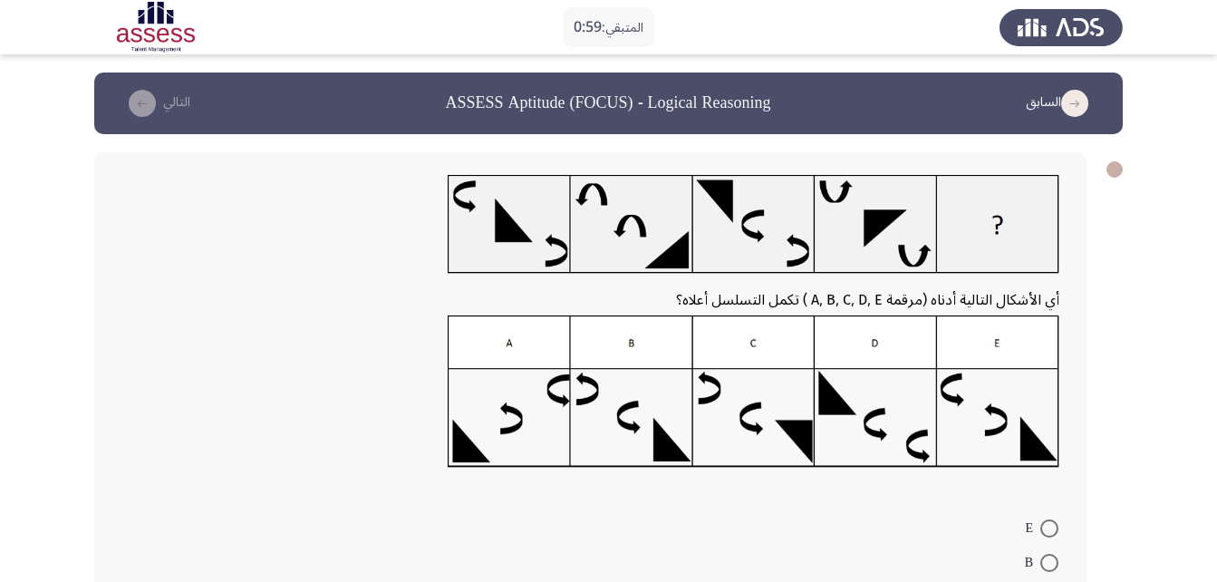
click at [984, 437] on img at bounding box center [753, 391] width 611 height 152
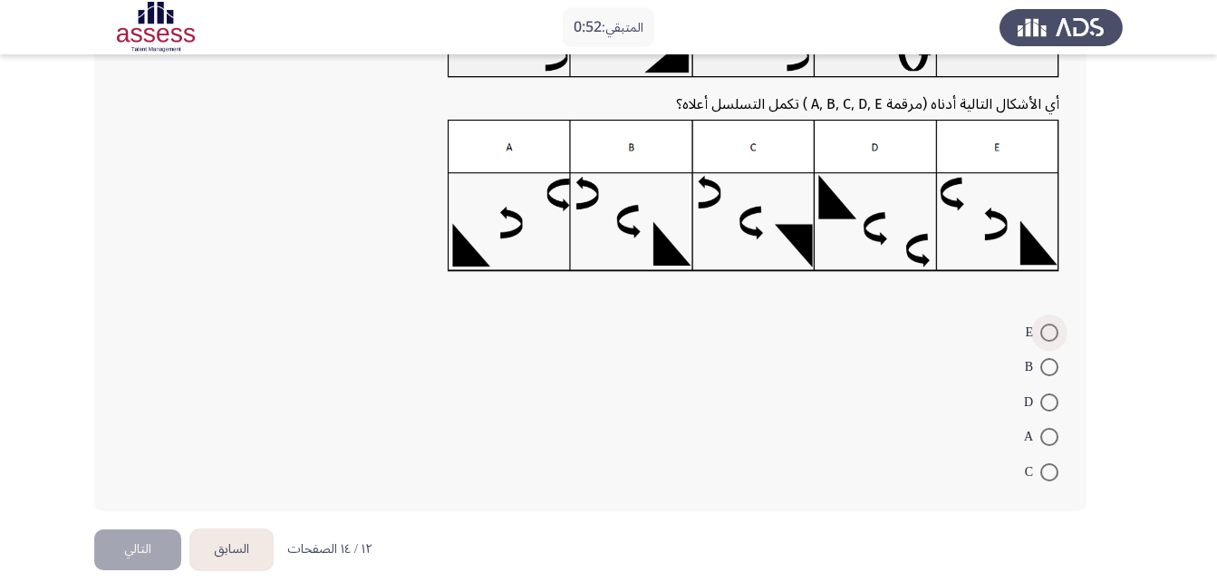
click at [1052, 339] on span at bounding box center [1049, 332] width 18 height 18
click at [1052, 339] on input "E" at bounding box center [1049, 332] width 18 height 18
radio input "true"
click at [157, 553] on button "التالي" at bounding box center [137, 546] width 87 height 41
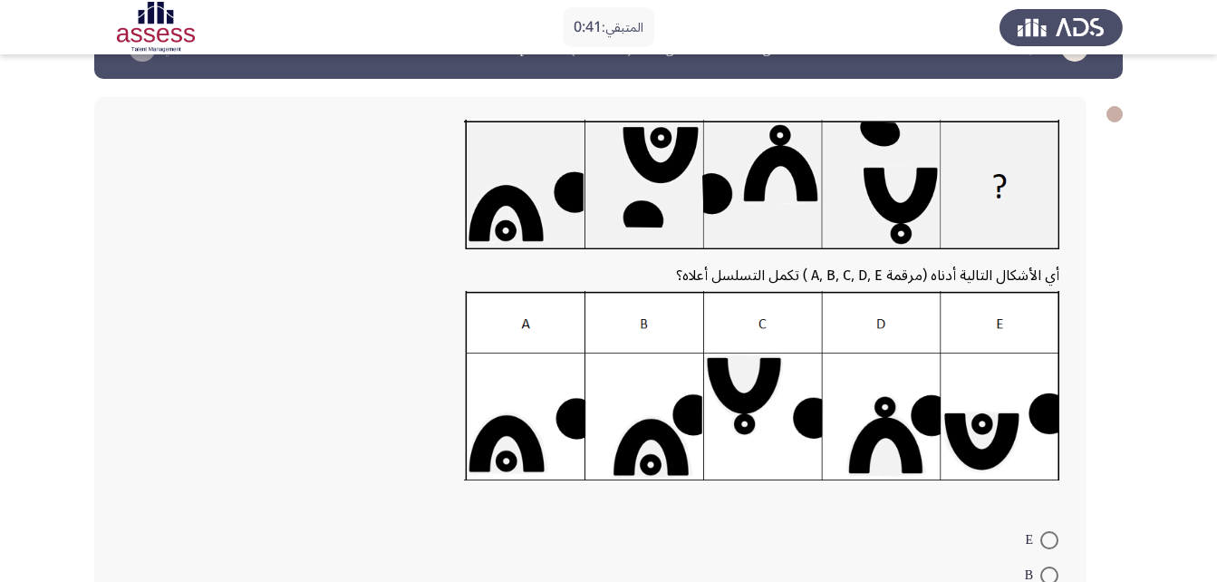
scroll to position [46, 0]
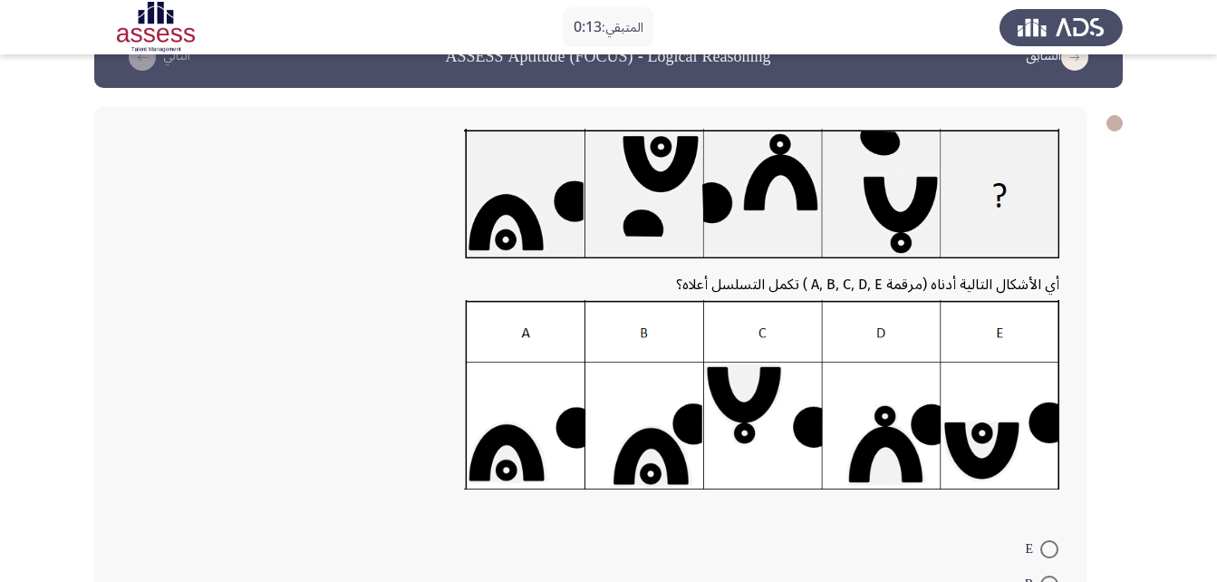
click at [534, 450] on img at bounding box center [761, 394] width 595 height 188
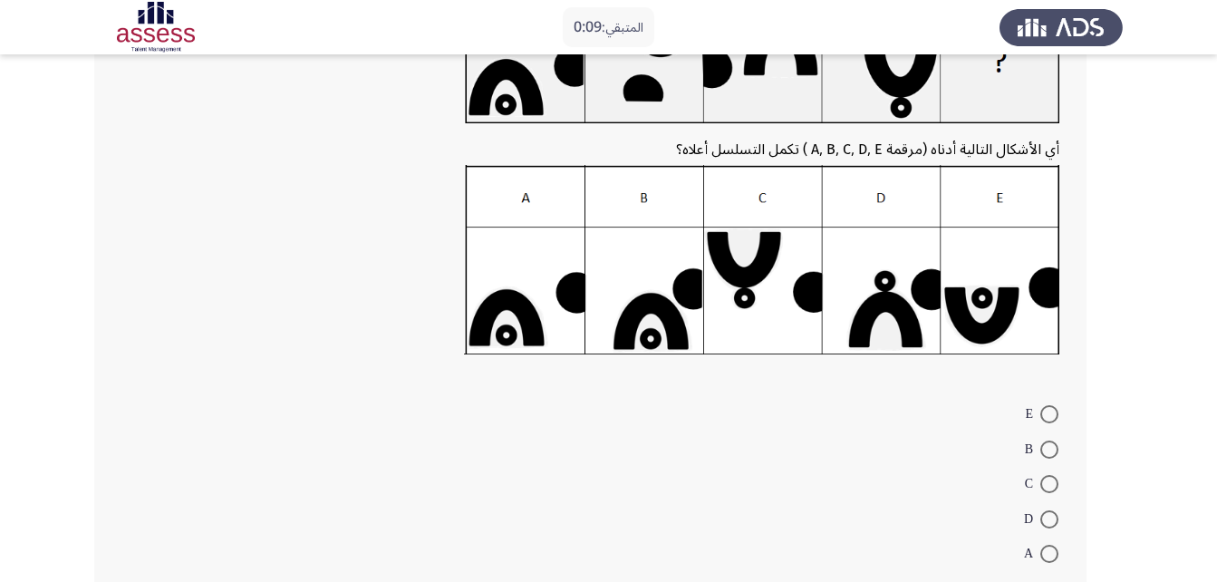
scroll to position [212, 0]
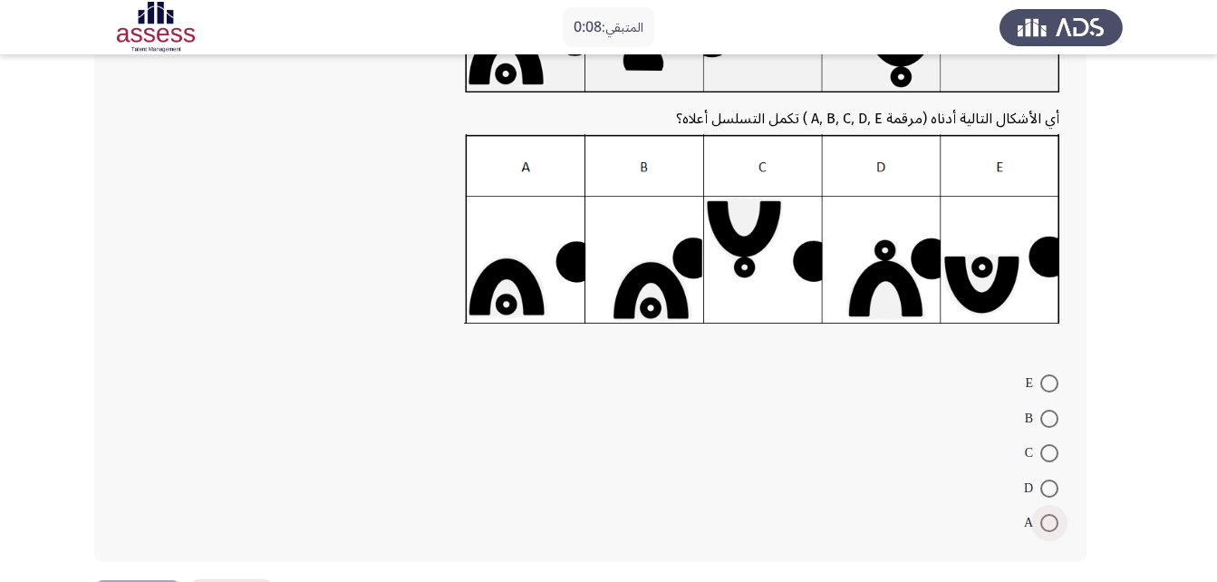
click at [1055, 525] on span at bounding box center [1049, 523] width 18 height 18
click at [1055, 525] on input "A" at bounding box center [1049, 523] width 18 height 18
radio input "true"
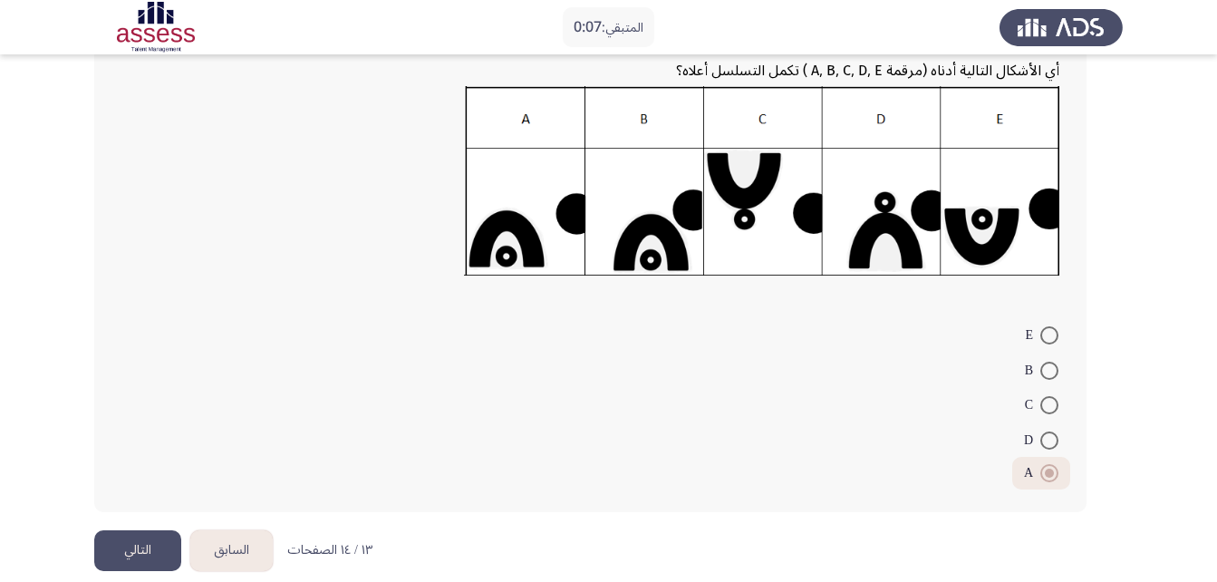
scroll to position [281, 0]
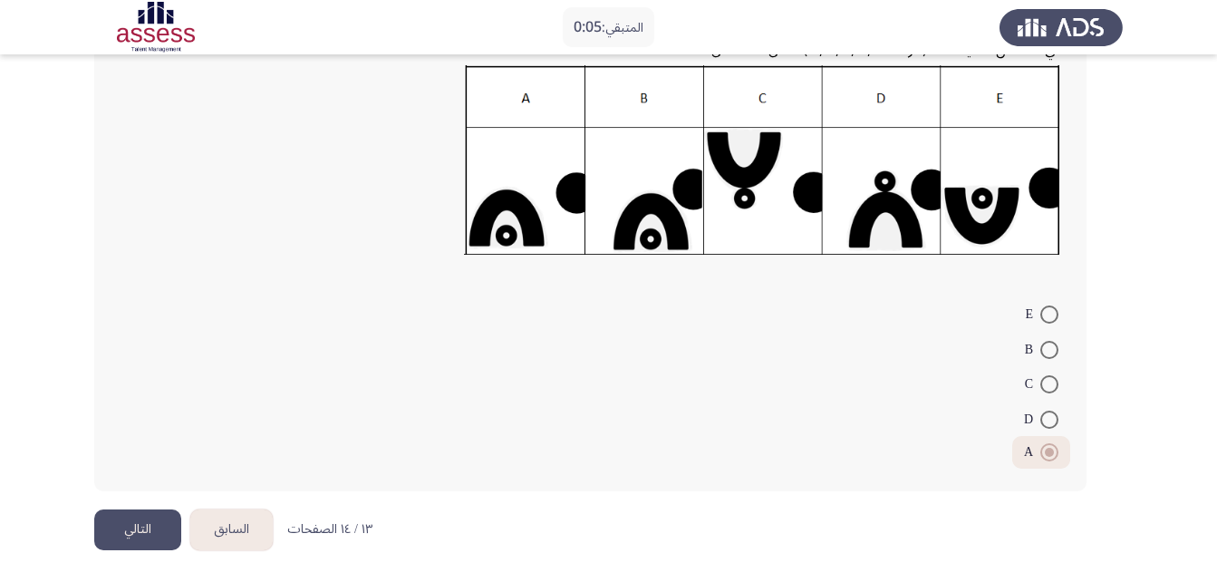
click at [151, 535] on button "التالي" at bounding box center [137, 529] width 87 height 41
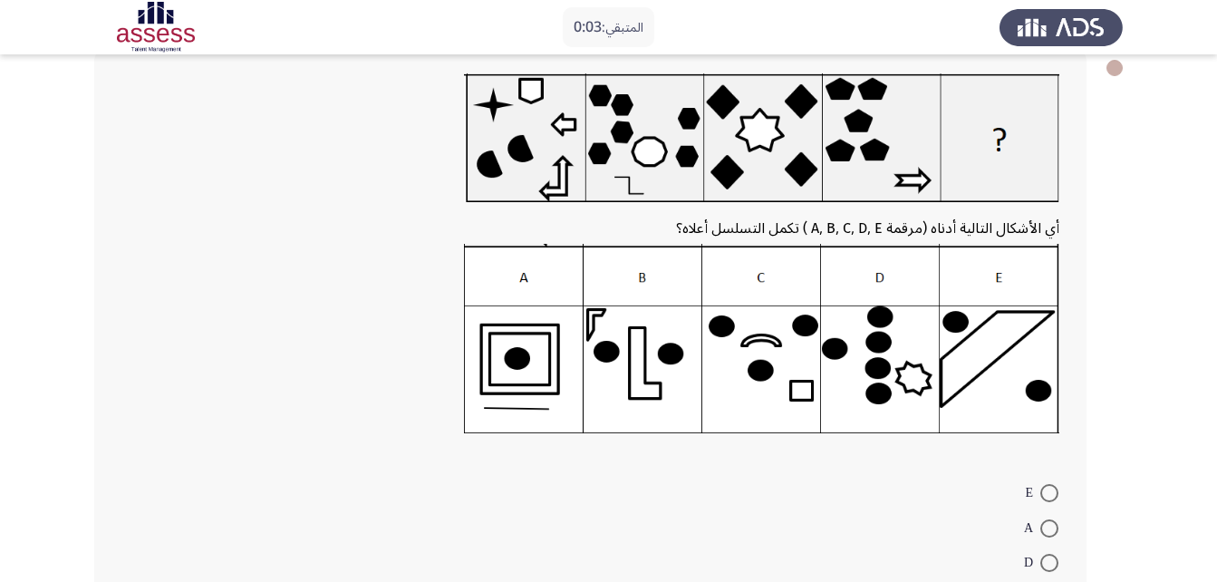
scroll to position [108, 0]
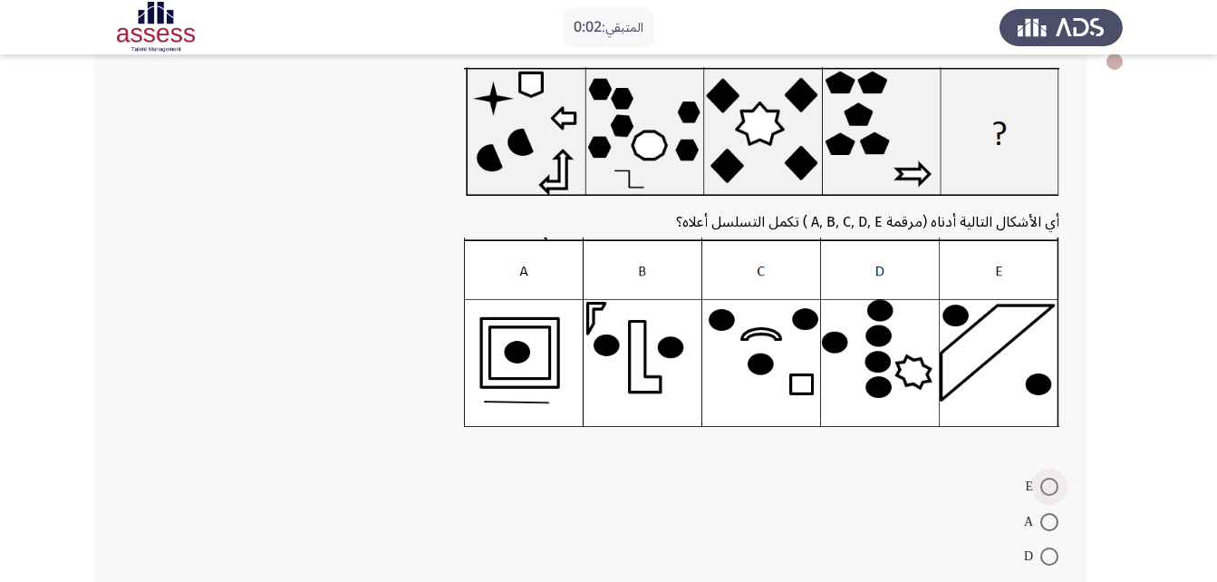
click at [1044, 491] on span at bounding box center [1049, 486] width 18 height 18
click at [1044, 491] on input "E" at bounding box center [1049, 486] width 18 height 18
radio input "true"
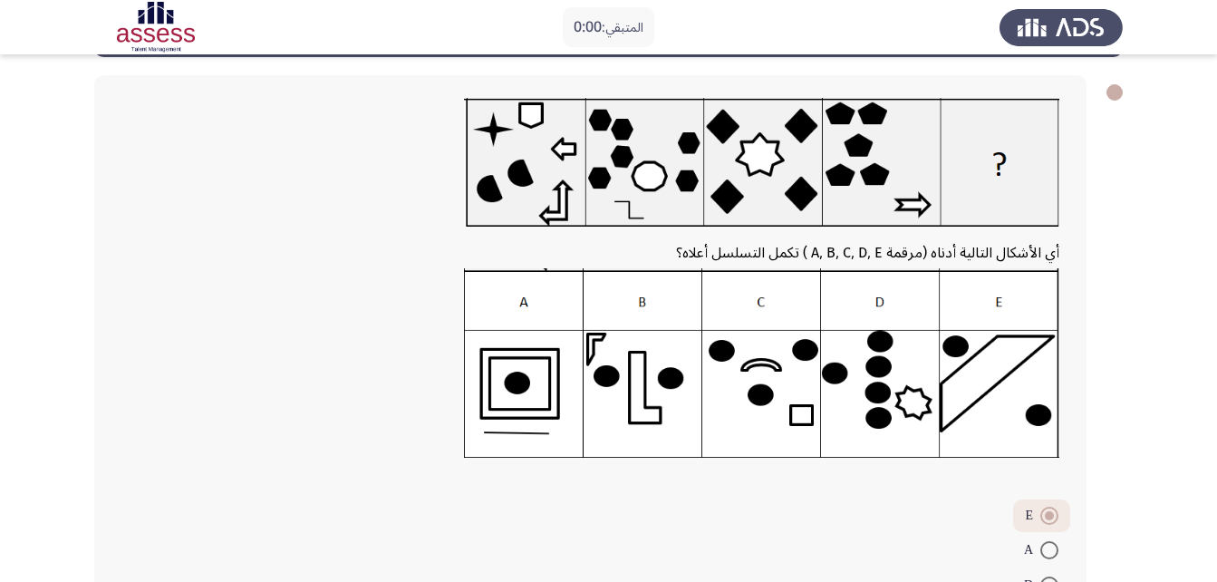
scroll to position [0, 0]
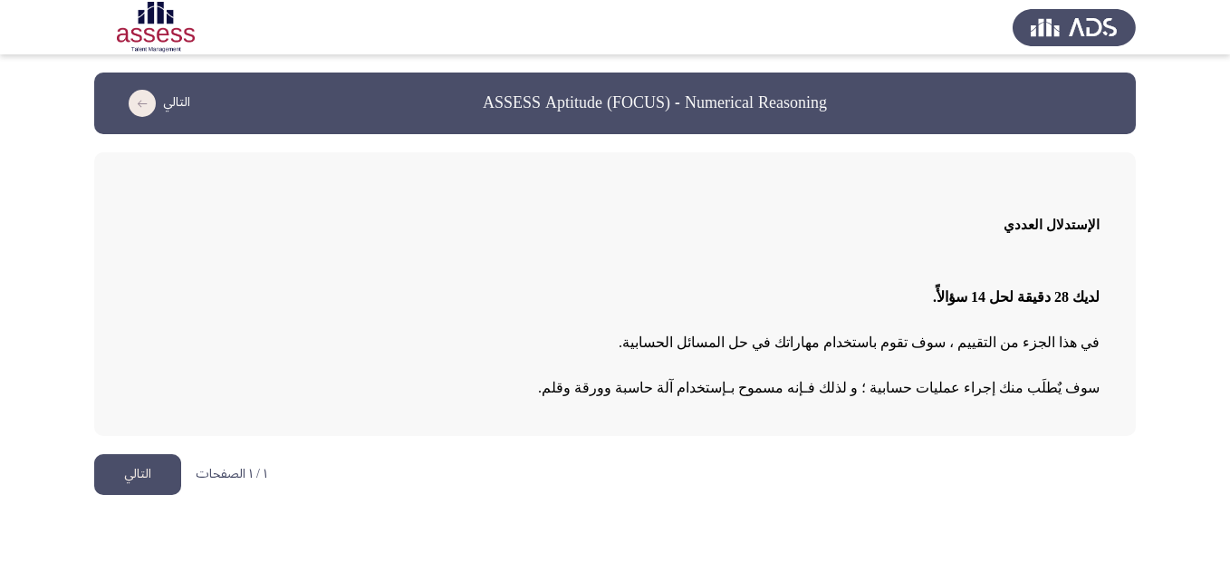
drag, startPoint x: 1222, startPoint y: 444, endPoint x: 1219, endPoint y: 419, distance: 24.6
click at [1219, 419] on html "ASSESS Aptitude (FOCUS) - Numerical Reasoning التالي الإستدلال العددي لديك 28 د…" at bounding box center [615, 256] width 1230 height 513
click at [398, 219] on h3 "الإستدلال العددي" at bounding box center [614, 224] width 969 height 36
click at [164, 456] on button "التالي" at bounding box center [137, 474] width 87 height 41
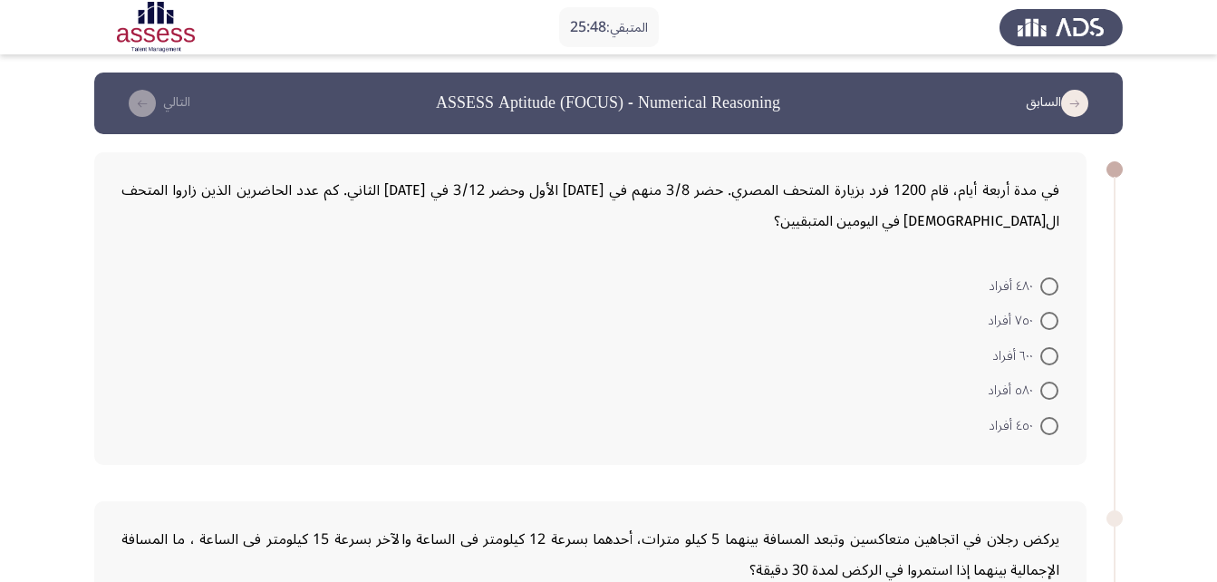
click at [1054, 419] on span at bounding box center [1049, 426] width 18 height 18
click at [1054, 419] on input "٤٥٠ أفراد" at bounding box center [1049, 426] width 18 height 18
radio input "true"
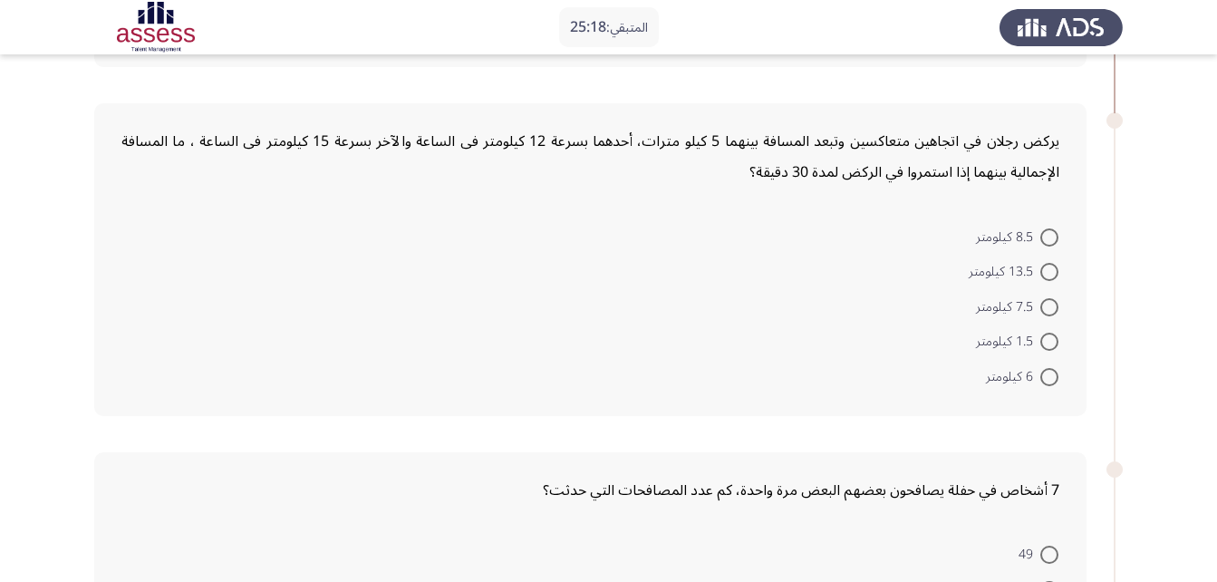
scroll to position [402, 0]
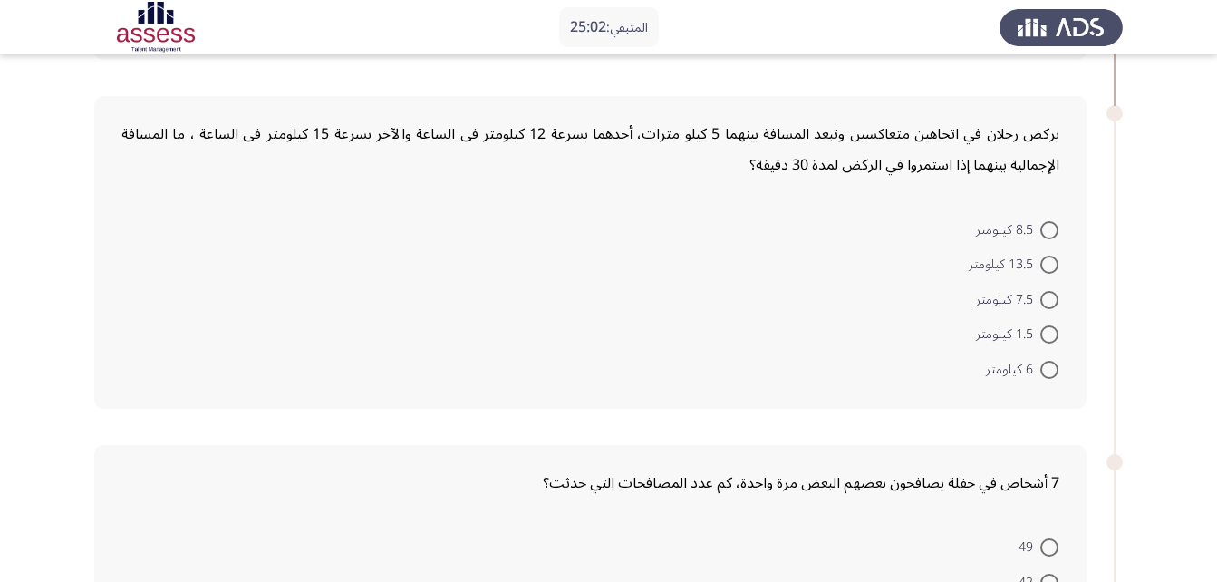
click at [685, 212] on form "8.5 كيلومتر 13.5 كيلومتر 7.5 كيلومتر 1.5 كيلومتر 6 كيلومتر" at bounding box center [590, 298] width 938 height 175
click at [1054, 293] on span at bounding box center [1049, 300] width 18 height 18
click at [1054, 293] on input "7.5 كيلومتر" at bounding box center [1049, 300] width 18 height 18
radio input "true"
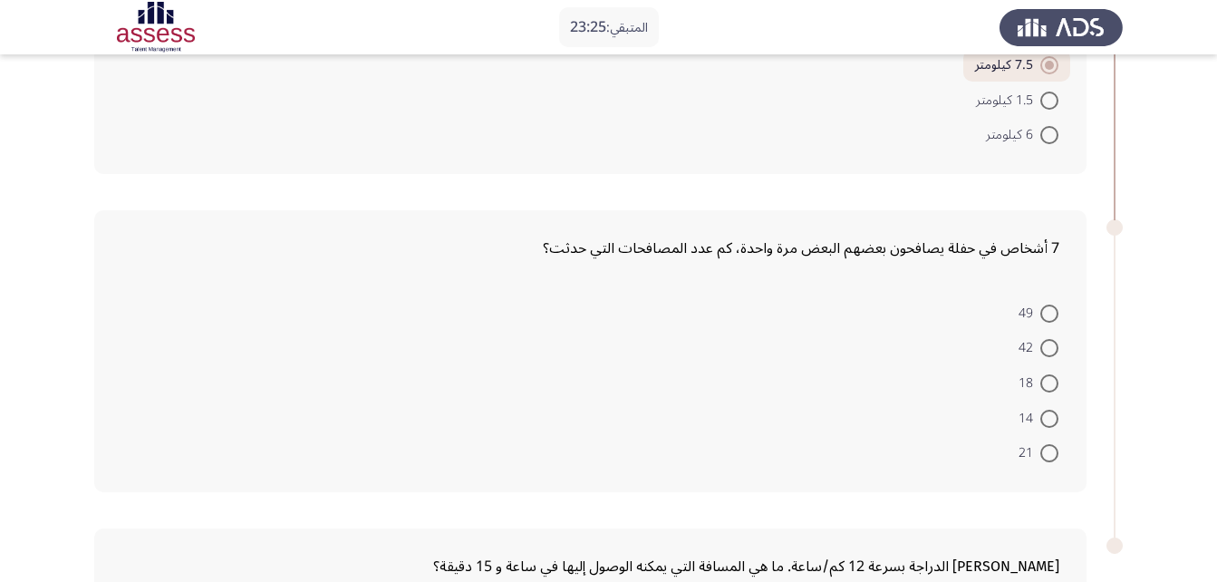
scroll to position [665, 0]
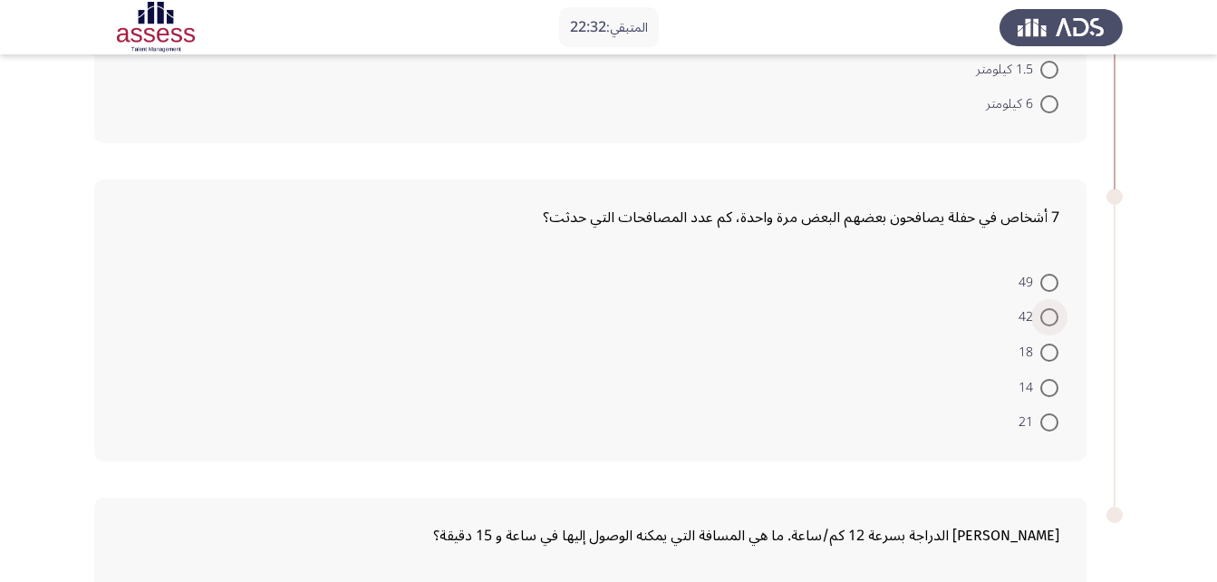
click at [1052, 319] on span at bounding box center [1049, 317] width 18 height 18
click at [1052, 319] on input "42" at bounding box center [1049, 317] width 18 height 18
radio input "true"
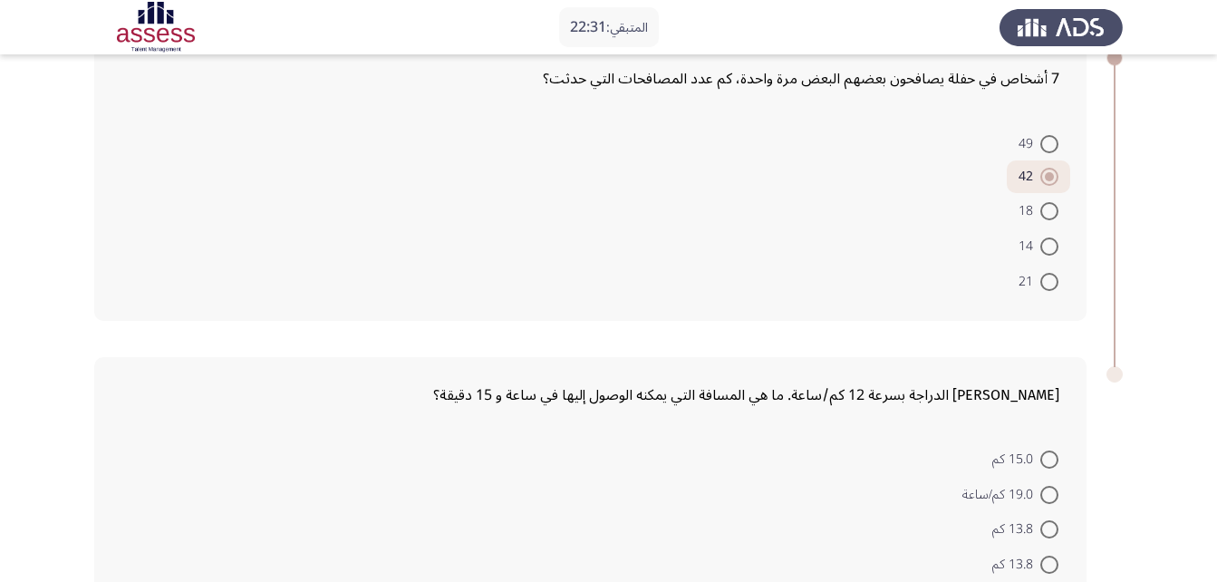
scroll to position [950, 0]
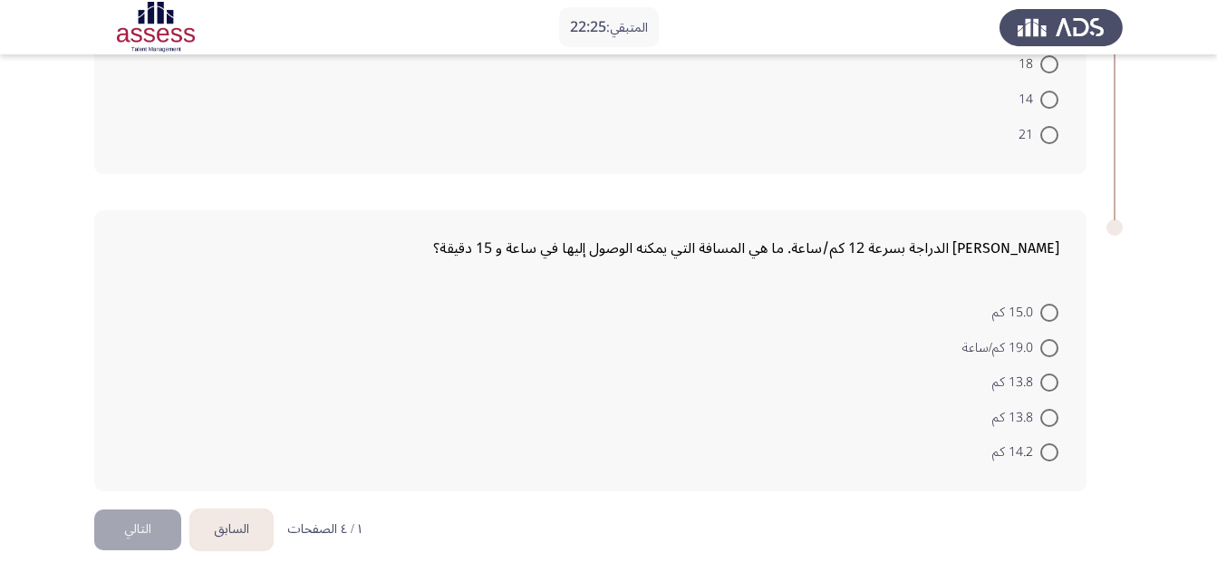
click at [913, 307] on form "15.0 كم 19.0 كم/ساعة 13.8 كم 13.8 كم 14.2 كم" at bounding box center [590, 381] width 938 height 175
click at [1052, 314] on span at bounding box center [1049, 312] width 18 height 18
click at [1052, 314] on input "15.0 كم" at bounding box center [1049, 312] width 18 height 18
radio input "true"
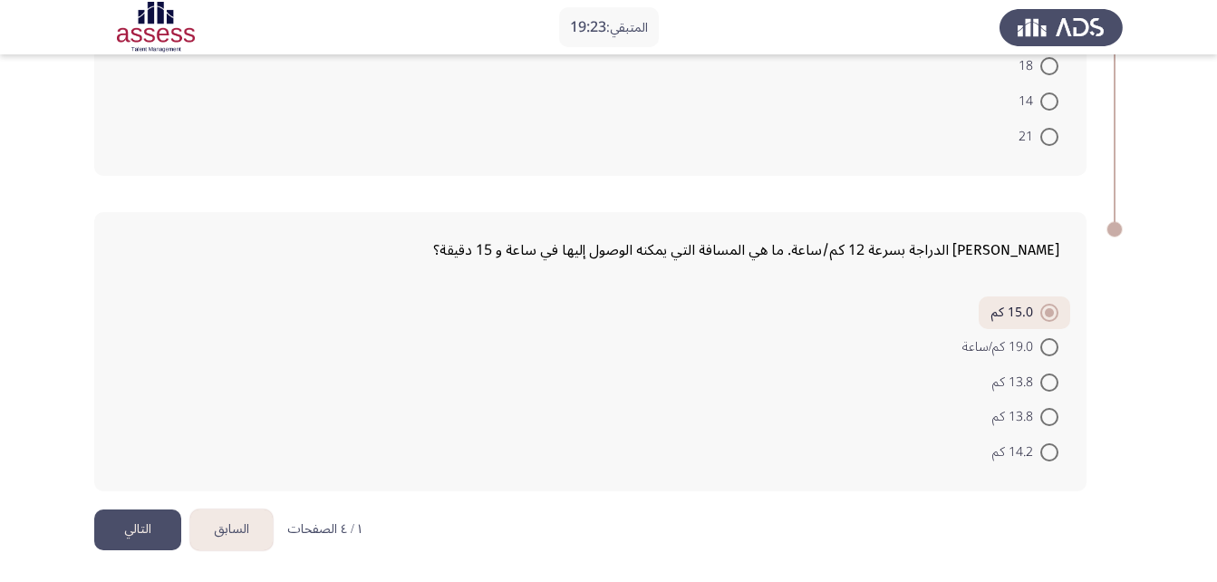
click at [154, 524] on button "التالي" at bounding box center [137, 529] width 87 height 41
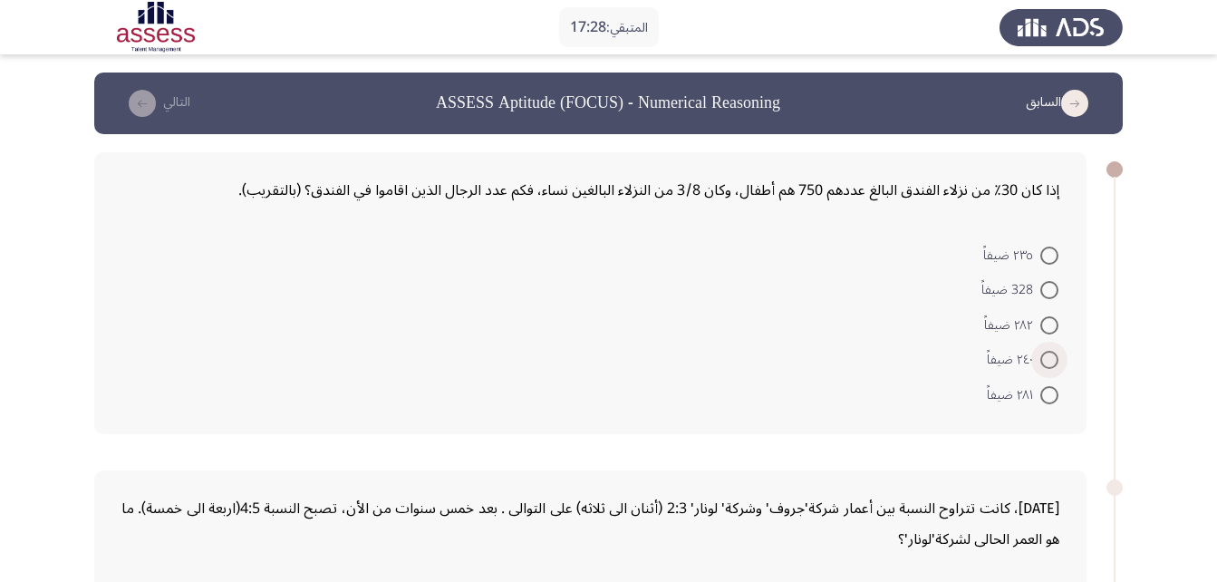
click at [1057, 358] on span at bounding box center [1049, 360] width 18 height 18
click at [1057, 358] on input "٢٤٠ ضيفاً" at bounding box center [1049, 360] width 18 height 18
radio input "true"
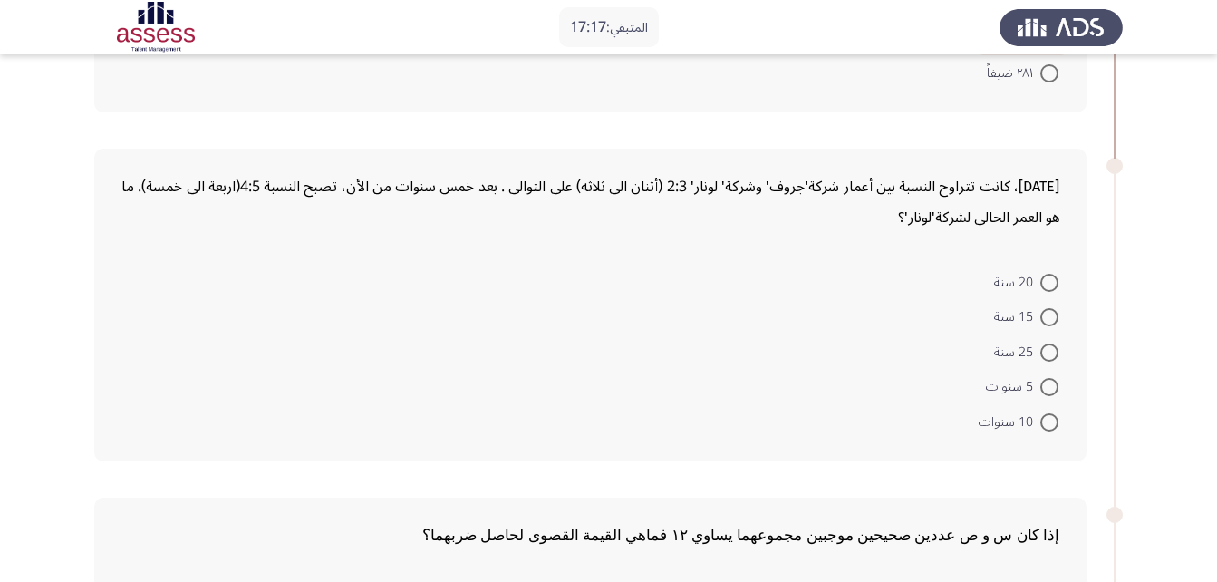
scroll to position [316, 0]
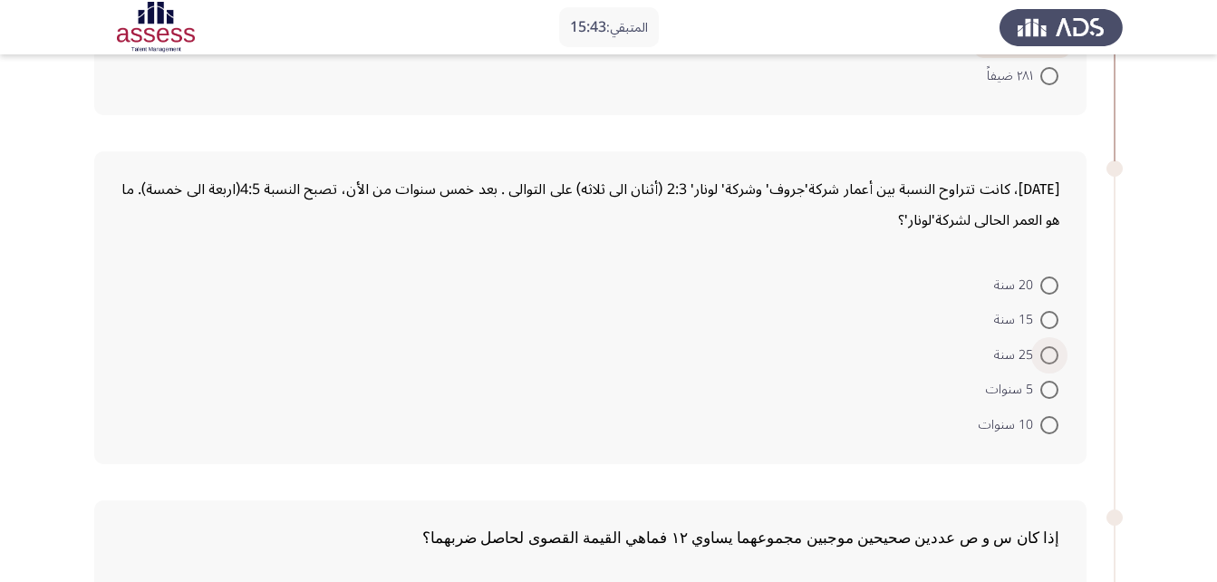
click at [1045, 355] on span at bounding box center [1049, 355] width 18 height 18
click at [1045, 355] on input "25 سنة" at bounding box center [1049, 355] width 18 height 18
radio input "true"
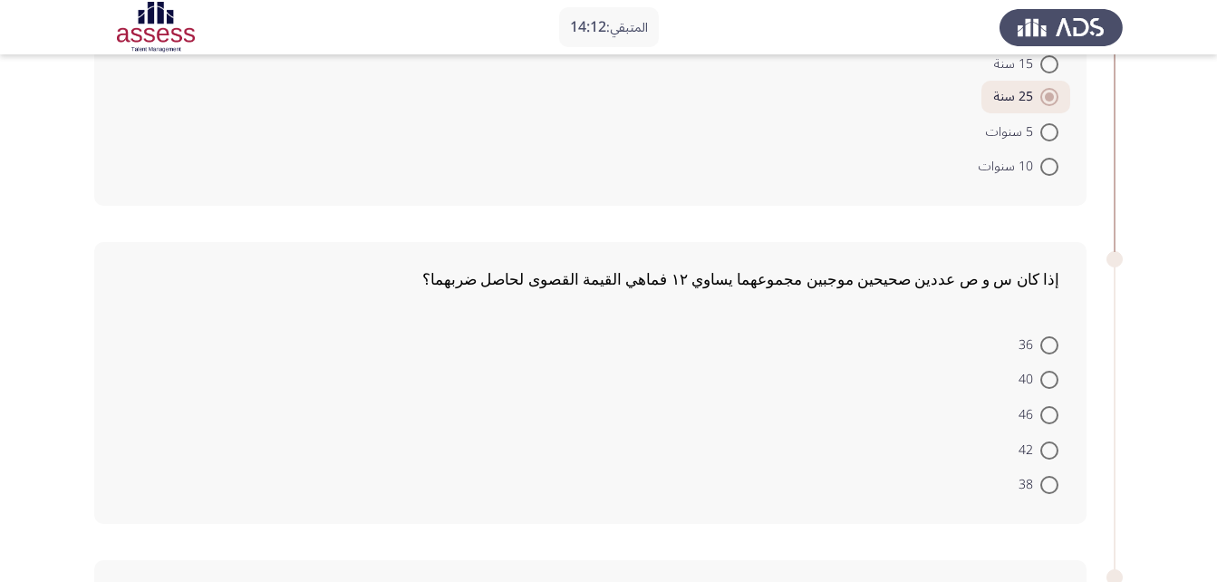
scroll to position [574, 0]
click at [1045, 340] on span at bounding box center [1049, 342] width 18 height 18
click at [1045, 340] on input "36" at bounding box center [1049, 342] width 18 height 18
radio input "true"
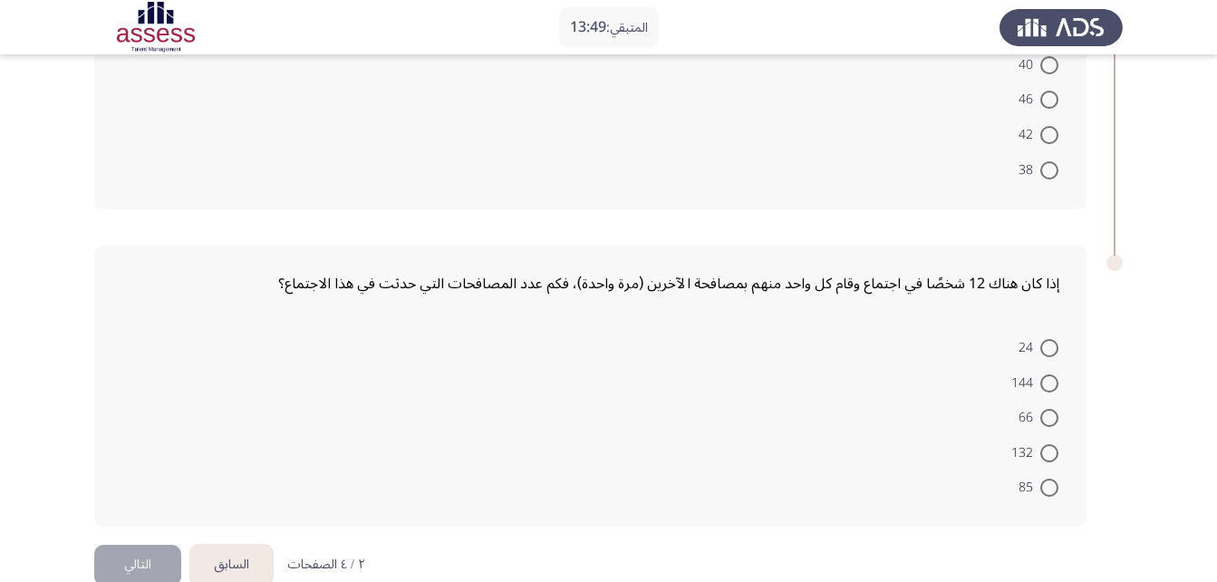
scroll to position [919, 0]
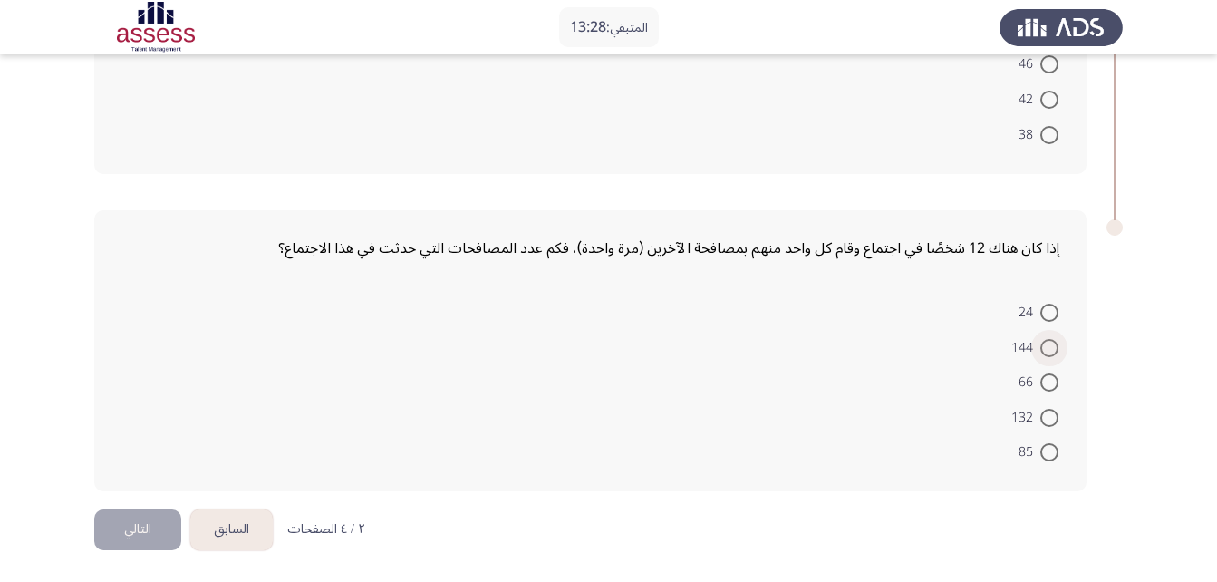
click at [1044, 346] on span at bounding box center [1049, 348] width 18 height 18
click at [1044, 346] on input "144" at bounding box center [1049, 348] width 18 height 18
radio input "true"
click at [110, 532] on button "التالي" at bounding box center [137, 529] width 87 height 41
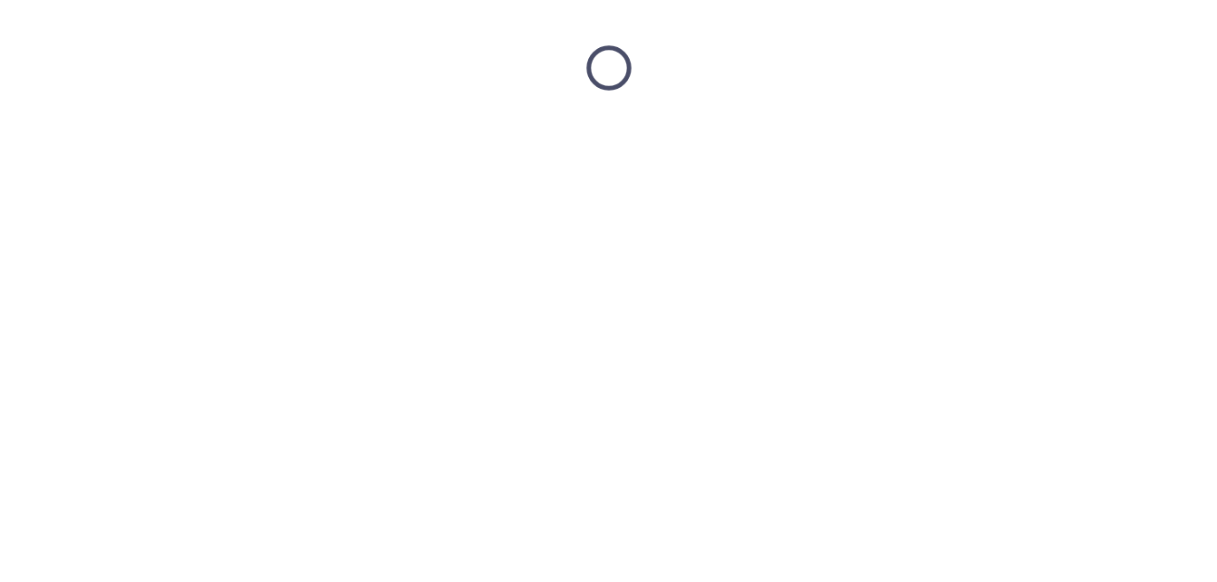
scroll to position [0, 0]
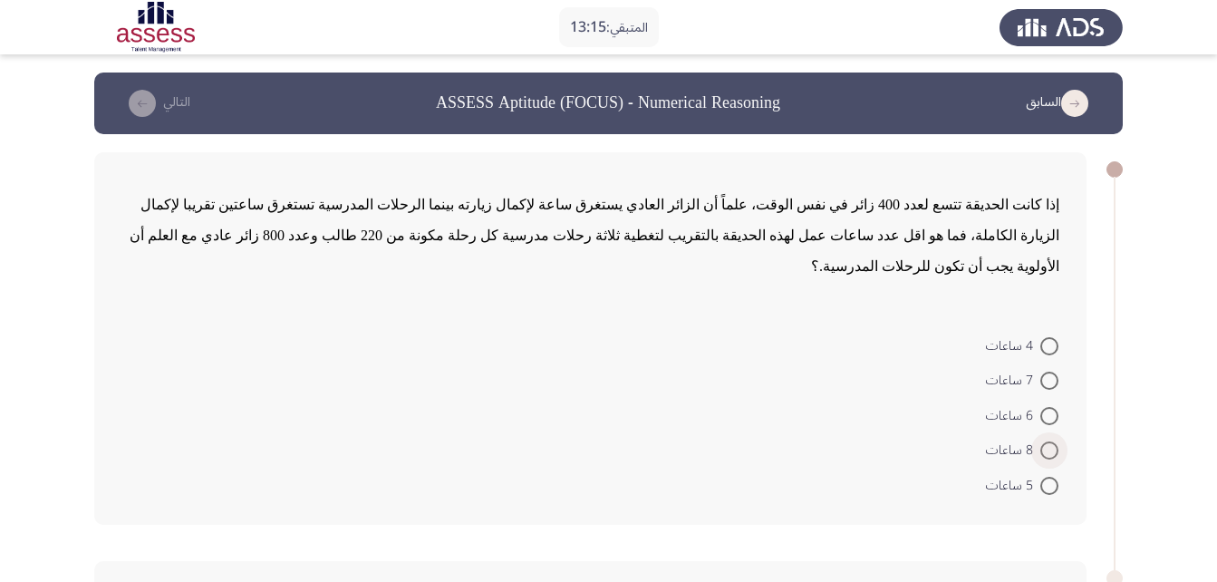
click at [1048, 441] on span at bounding box center [1049, 450] width 18 height 18
click at [1048, 441] on input "8 ساعات" at bounding box center [1049, 450] width 18 height 18
radio input "true"
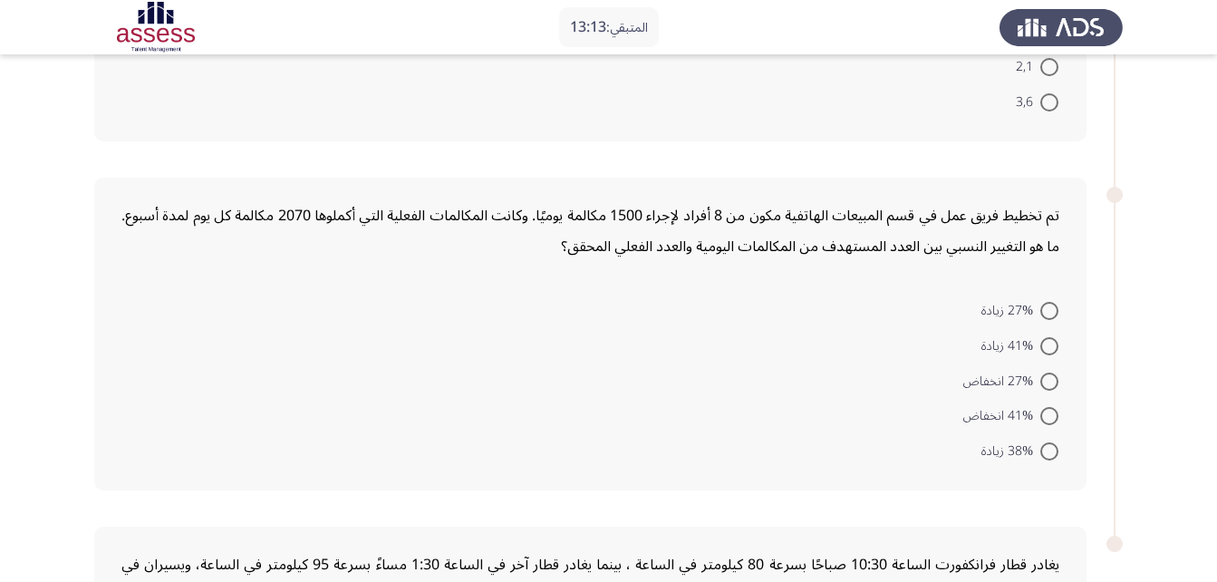
scroll to position [696, 0]
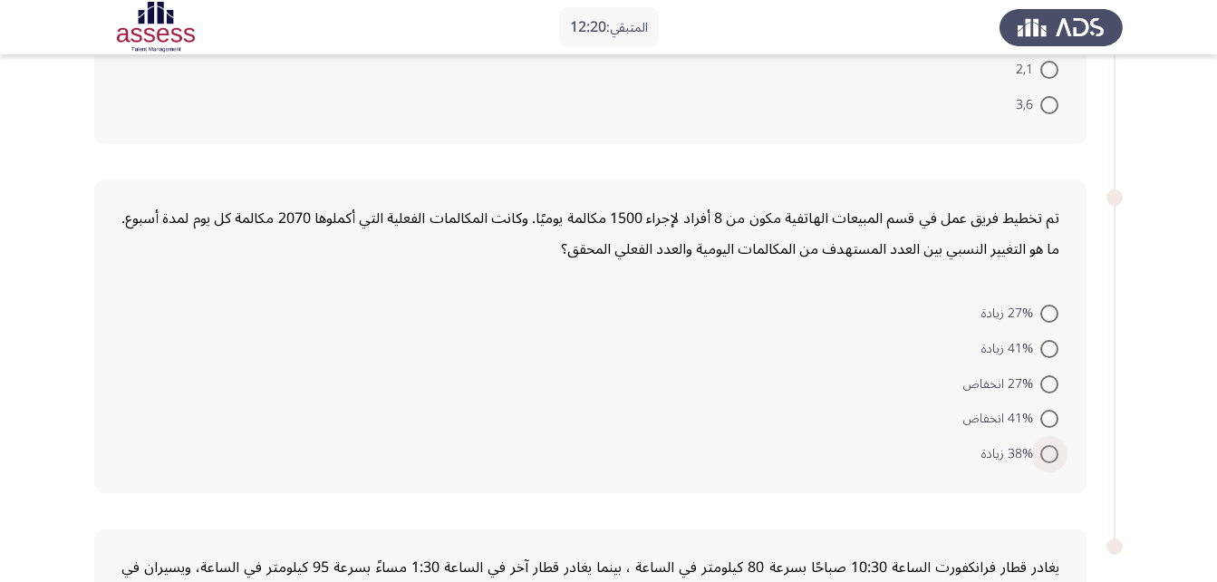
click at [1054, 443] on label "38% زيادة" at bounding box center [1019, 454] width 77 height 22
click at [1054, 445] on input "38% زيادة" at bounding box center [1049, 454] width 18 height 18
radio input "true"
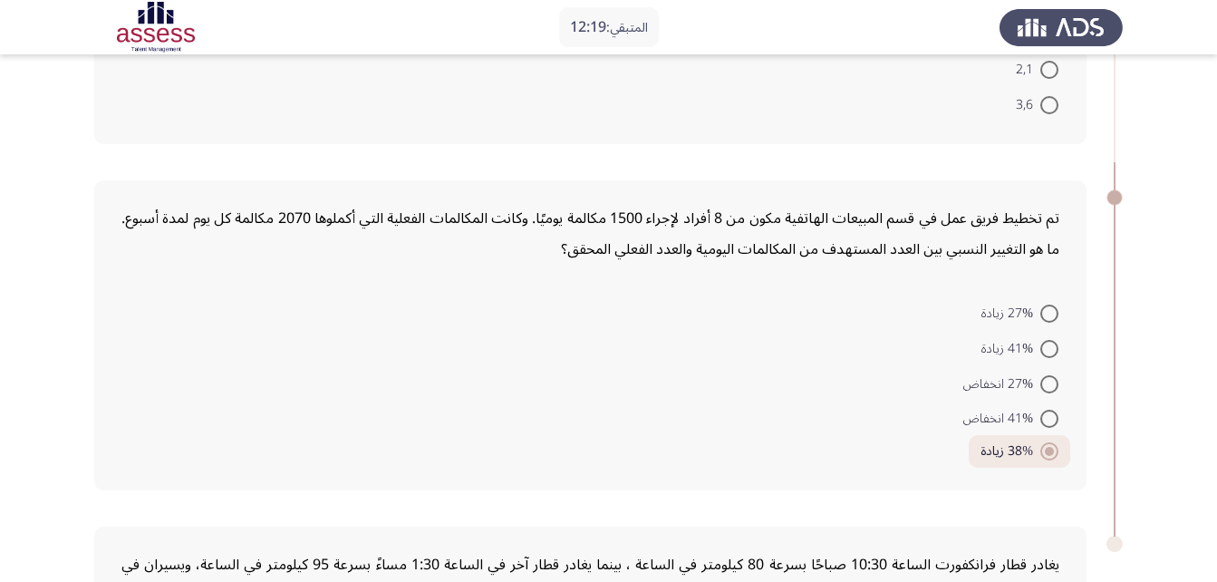
scroll to position [1013, 0]
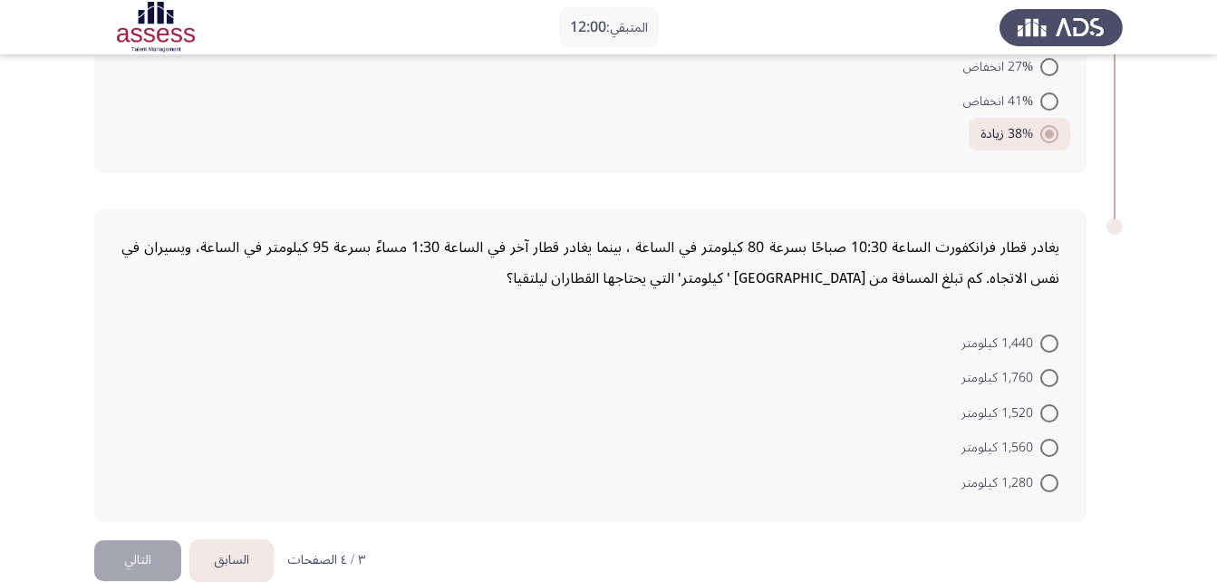
click at [920, 266] on div "يغادر قطار فرانكفورت الساعة 10:30 صباحًا بسرعة 80 كيلومتر في الساعة ، بينما يغا…" at bounding box center [590, 365] width 992 height 313
click at [560, 395] on form "1,440 كيلومتر 1,760 كيلومتر 1,520 كيلومتر 1,560 كيلومتر 1,280 كيلومتر" at bounding box center [590, 411] width 938 height 175
click at [1049, 378] on span at bounding box center [1049, 378] width 0 height 0
click at [1048, 369] on input "1,760 كيلومتر" at bounding box center [1049, 378] width 18 height 18
radio input "true"
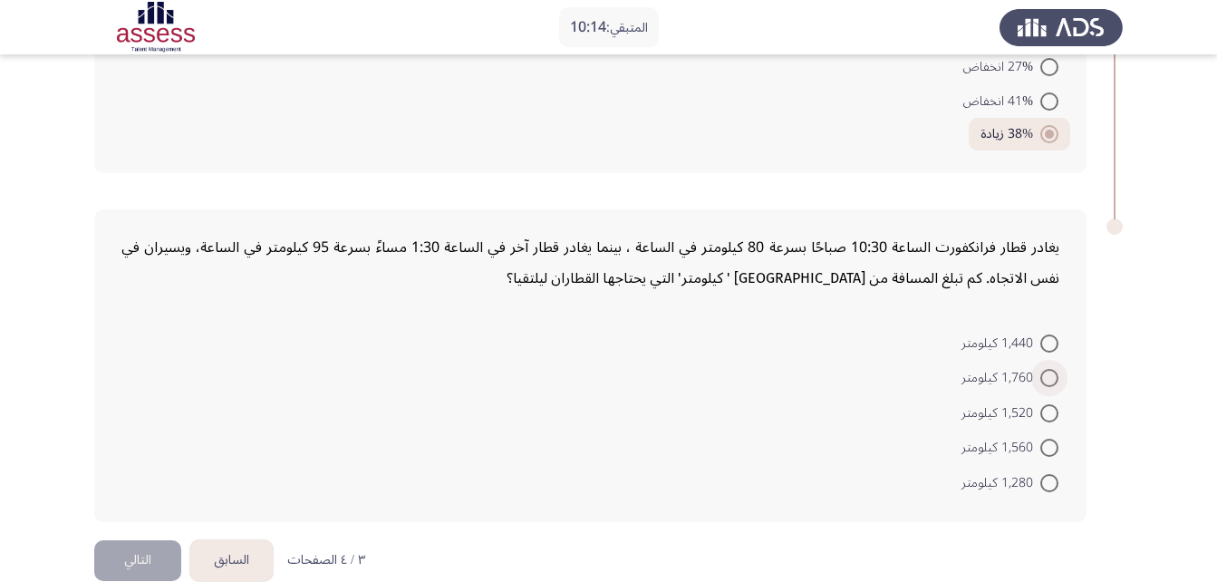
scroll to position [1010, 0]
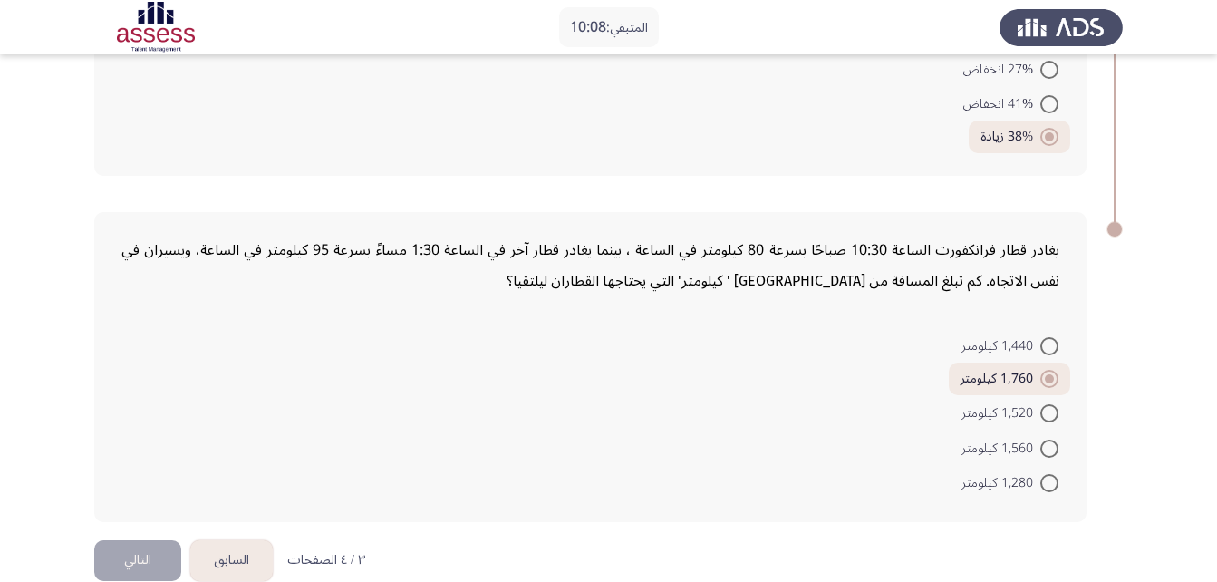
drag, startPoint x: 1216, startPoint y: 509, endPoint x: 1224, endPoint y: 491, distance: 19.9
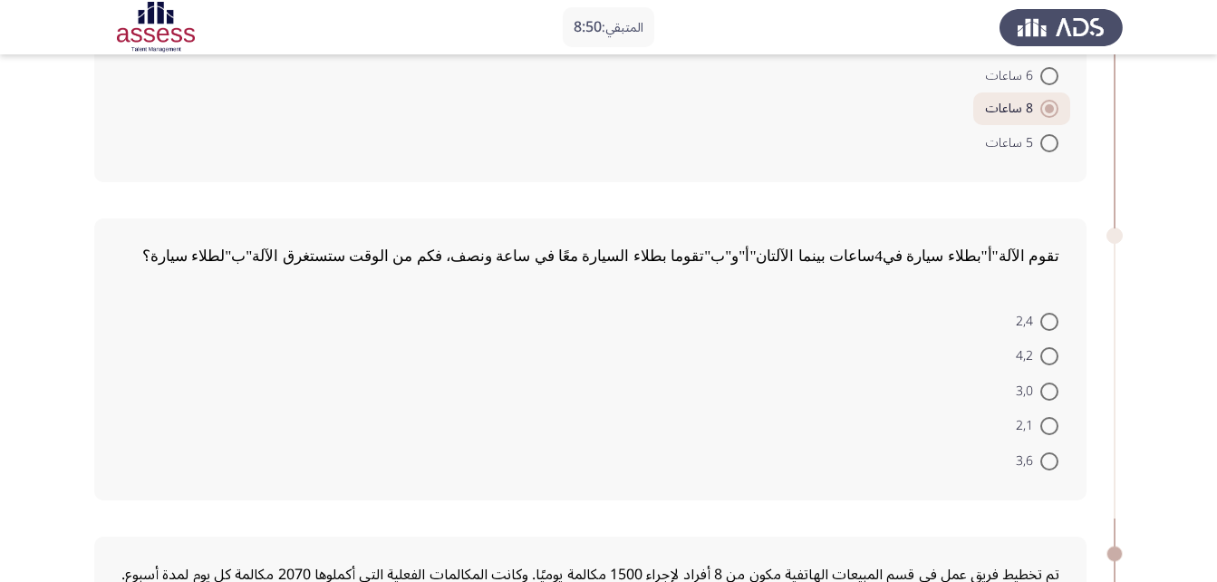
scroll to position [345, 0]
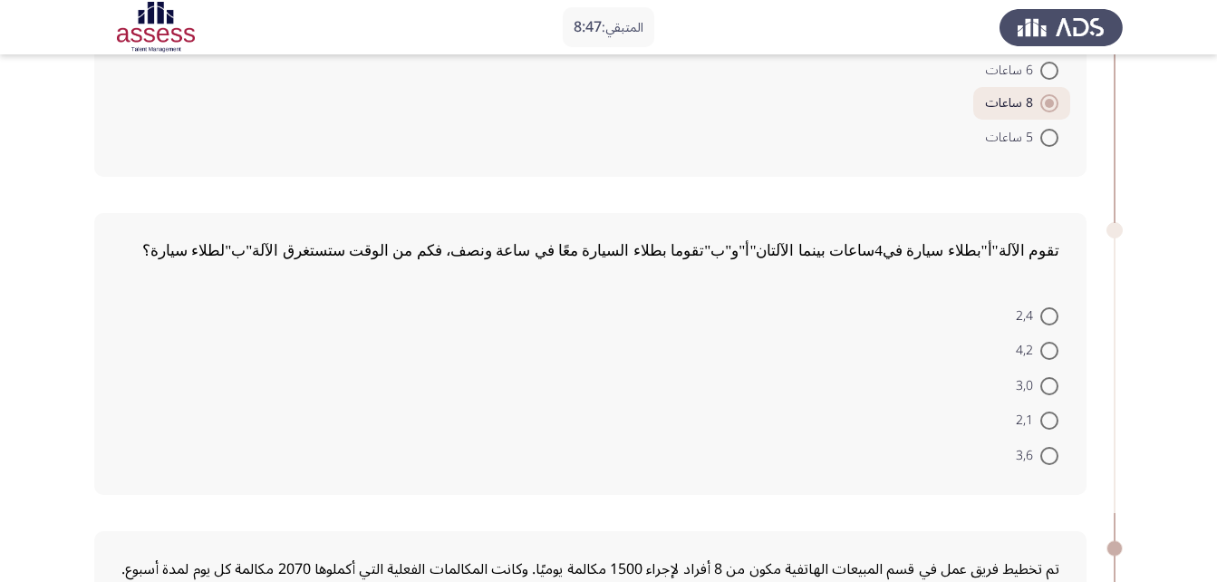
click at [1052, 447] on span at bounding box center [1049, 456] width 18 height 18
click at [1052, 447] on input "3,6" at bounding box center [1049, 456] width 18 height 18
radio input "true"
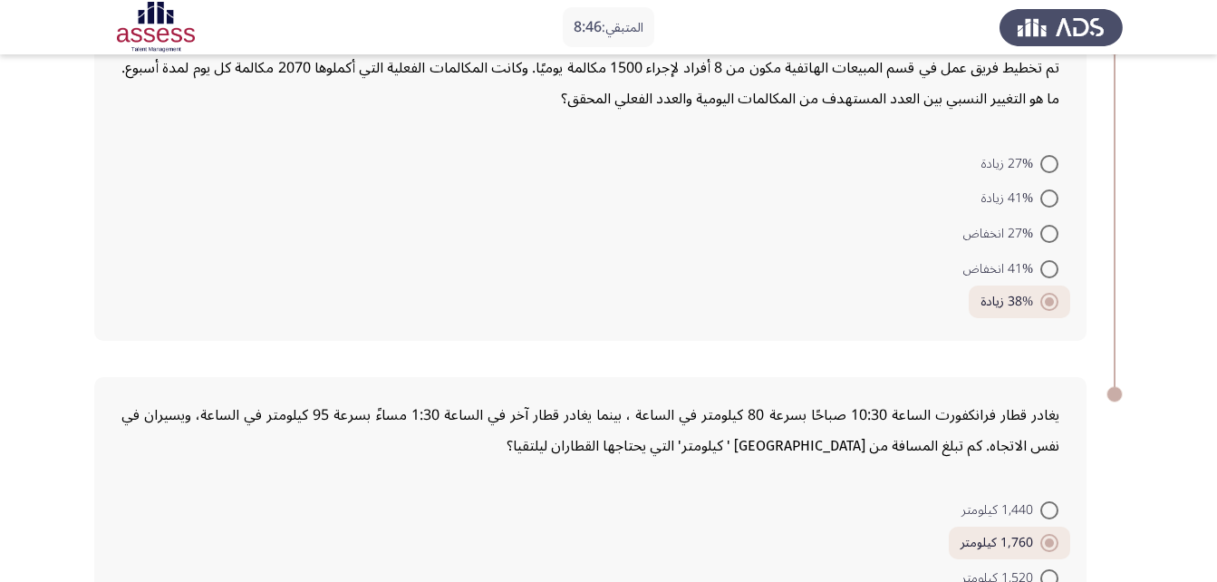
scroll to position [1008, 0]
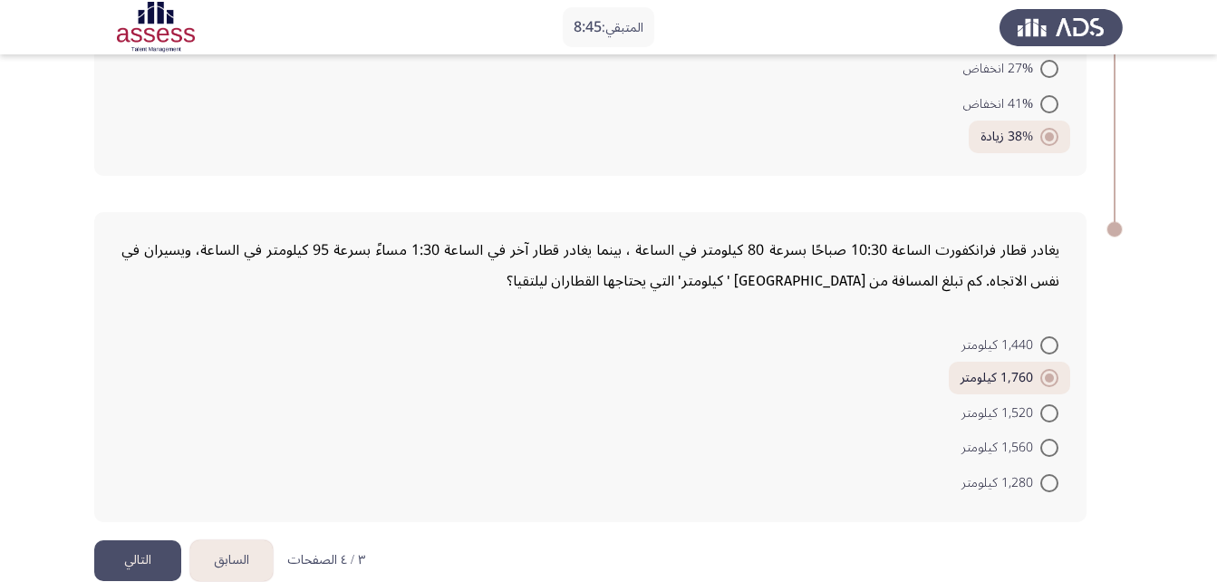
click at [134, 540] on button "التالي" at bounding box center [137, 560] width 87 height 41
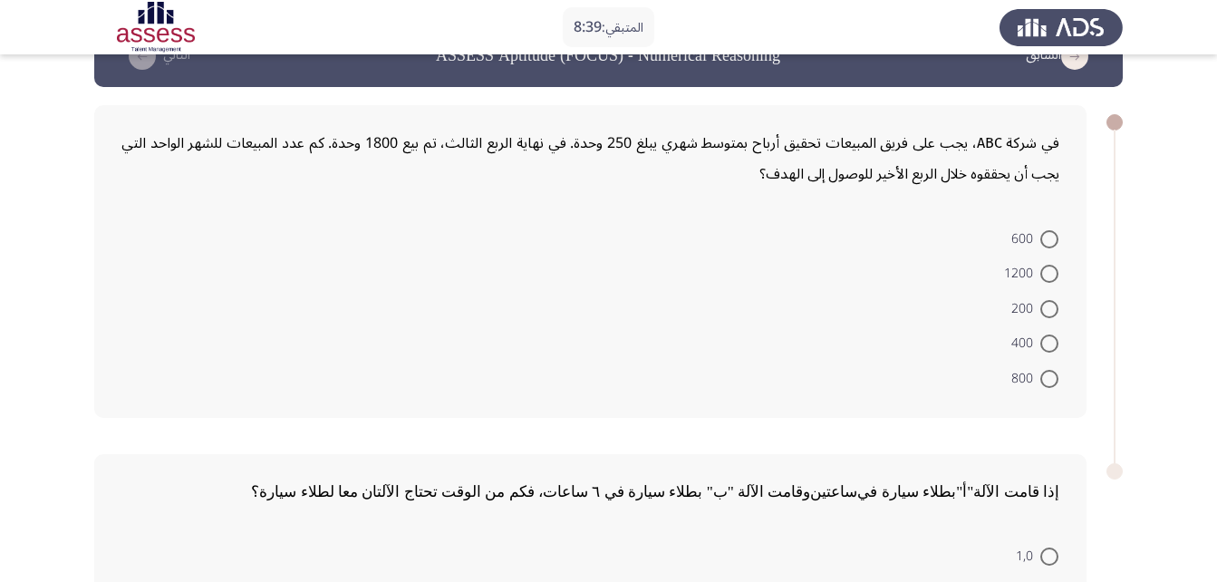
scroll to position [0, 0]
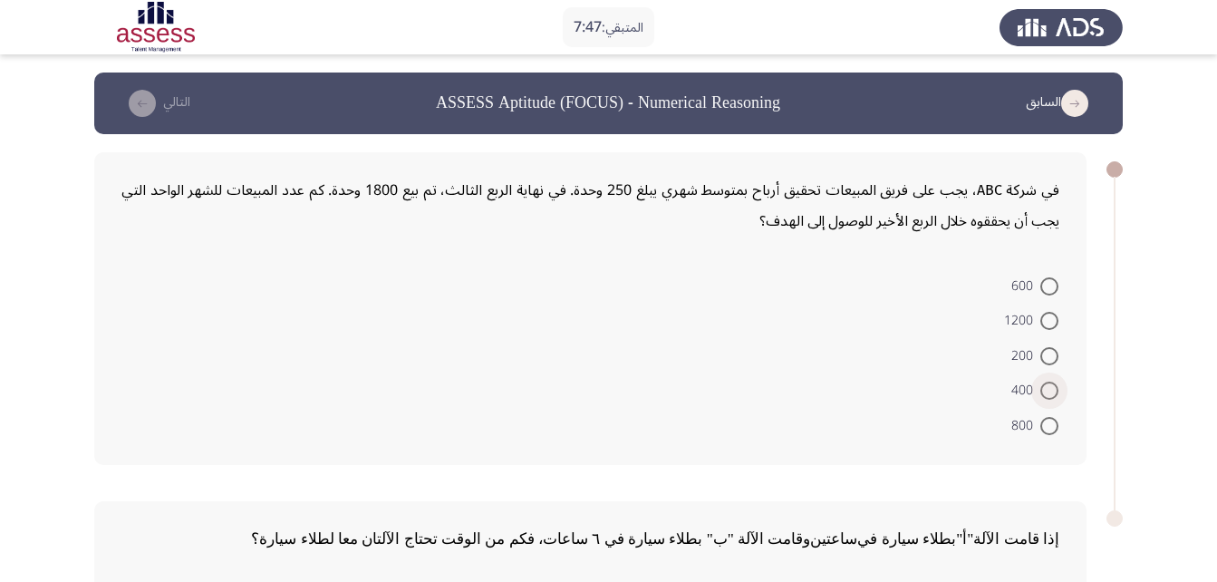
click at [1044, 391] on span at bounding box center [1049, 390] width 18 height 18
click at [1044, 391] on input "400" at bounding box center [1049, 390] width 18 height 18
radio input "true"
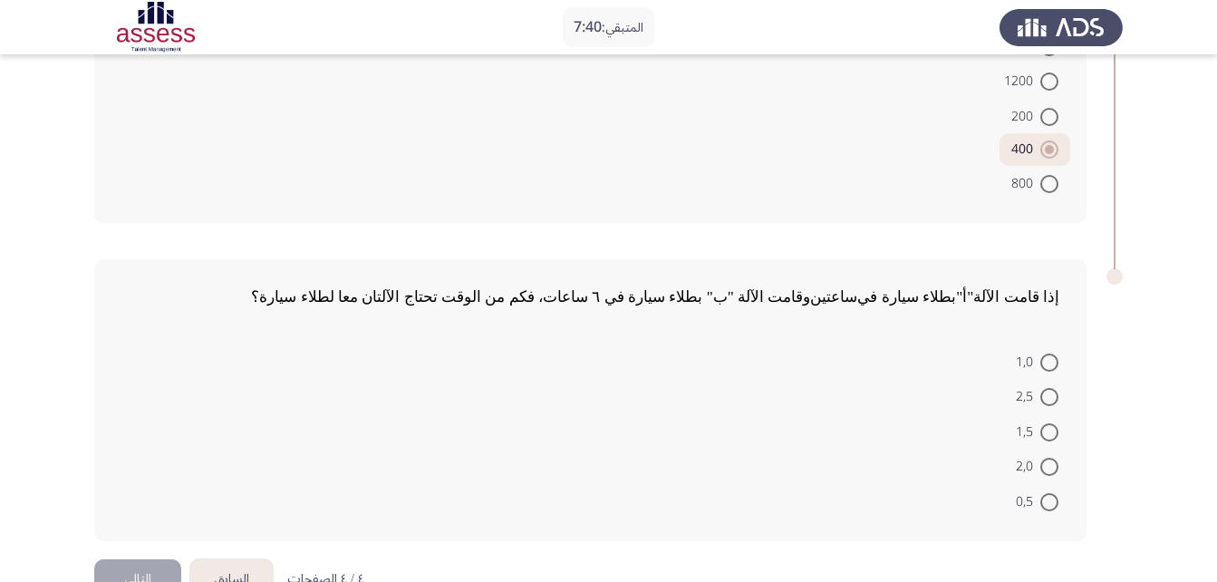
scroll to position [289, 0]
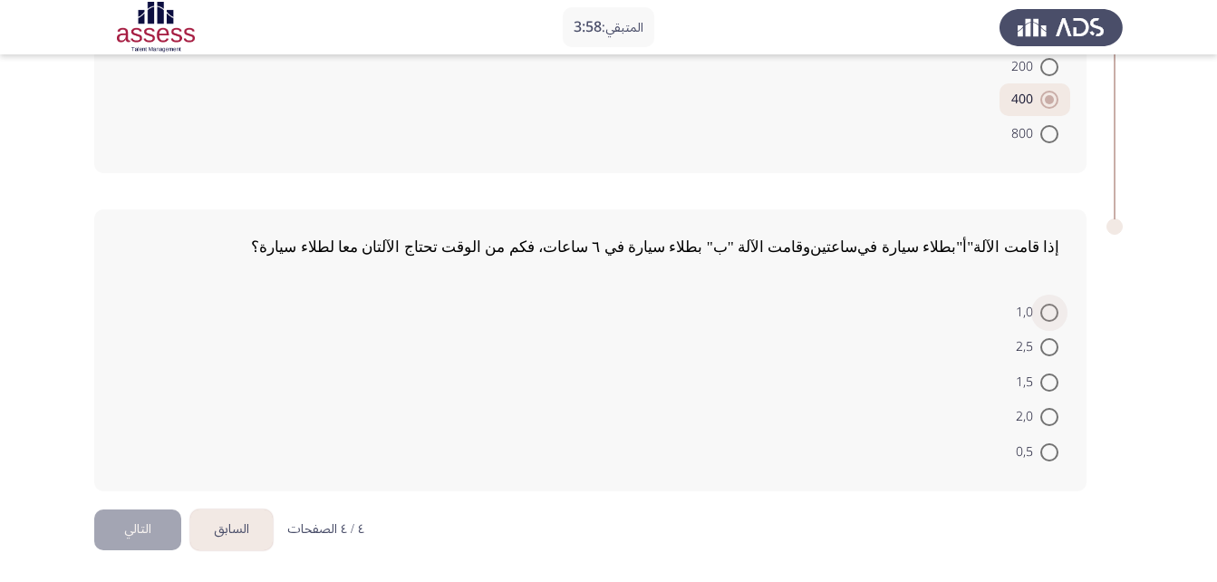
click at [1048, 308] on span at bounding box center [1049, 312] width 18 height 18
click at [1048, 308] on input "1,0" at bounding box center [1049, 312] width 18 height 18
radio input "true"
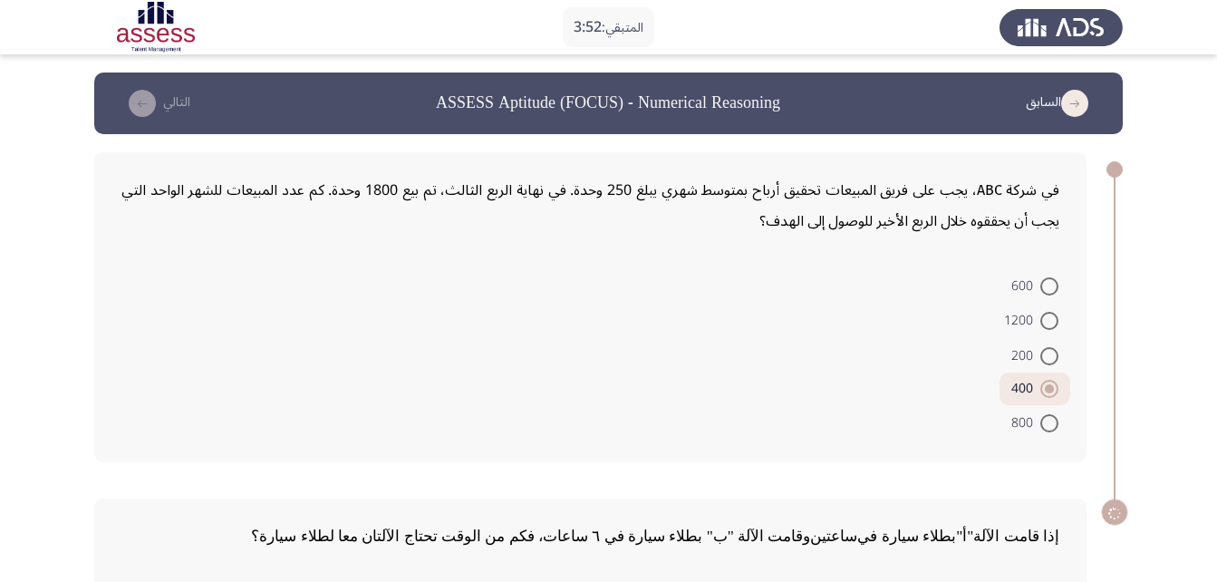
scroll to position [286, 0]
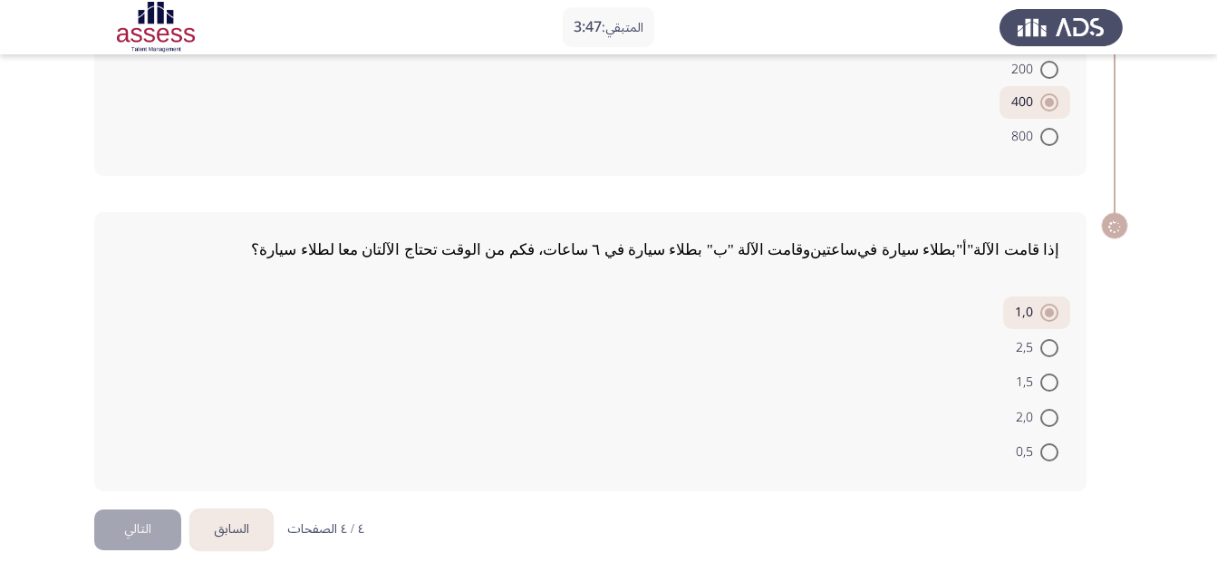
click at [1160, 366] on app-assessment-container "المتبقي: 3:47 السابق ASSESS Aptitude (FOCUS) - Numerical Reasoning التالي في شر…" at bounding box center [608, 147] width 1217 height 723
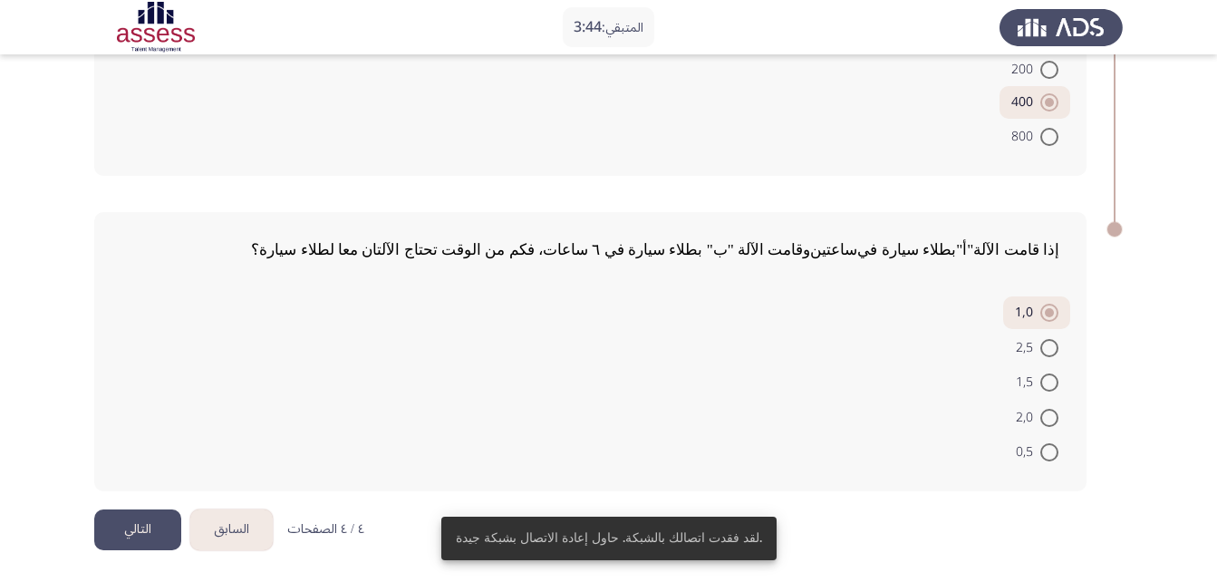
click at [103, 531] on button "التالي" at bounding box center [137, 529] width 87 height 41
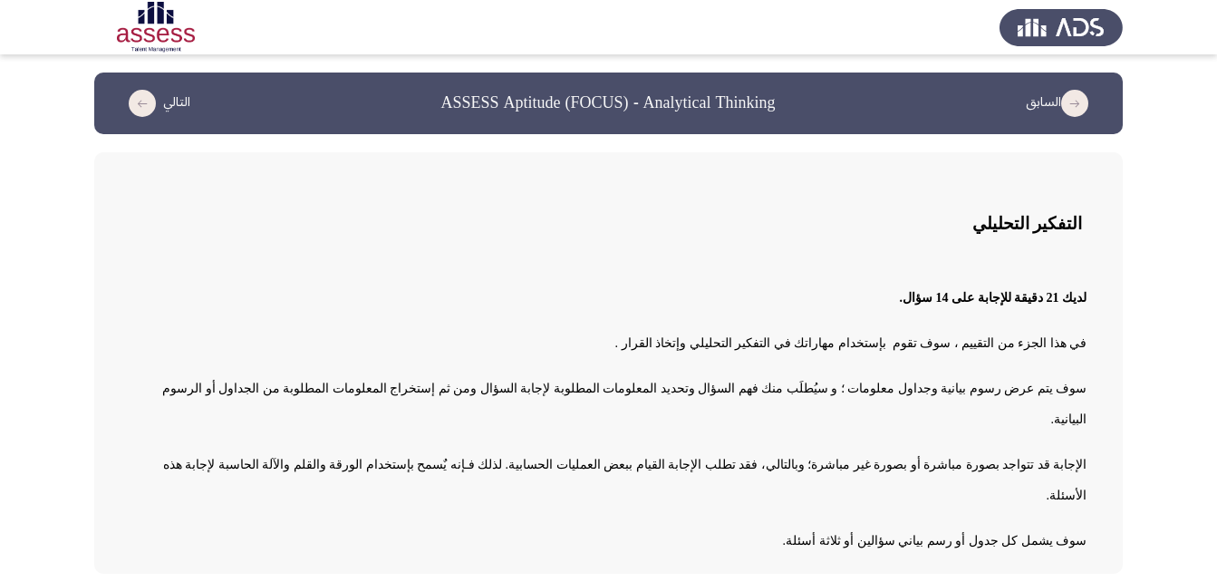
scroll to position [7, 0]
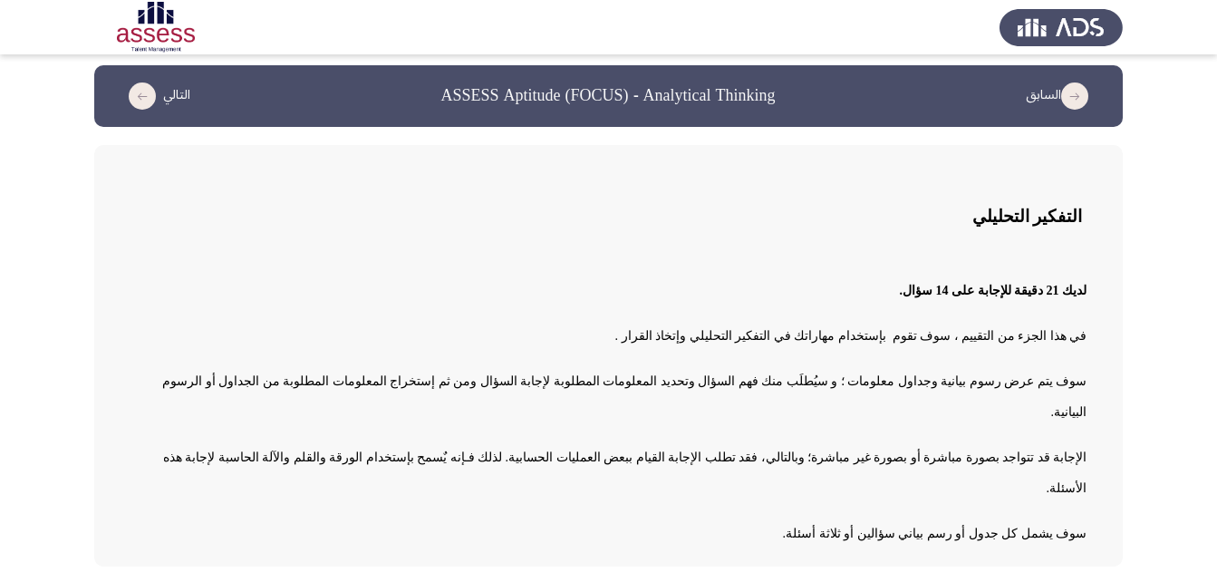
click at [1158, 114] on app-assessment-container "السابق ASSESS Aptitude (FOCUS) - Analytical Thinking التالي التفكير التحليلي لد…" at bounding box center [608, 315] width 1217 height 501
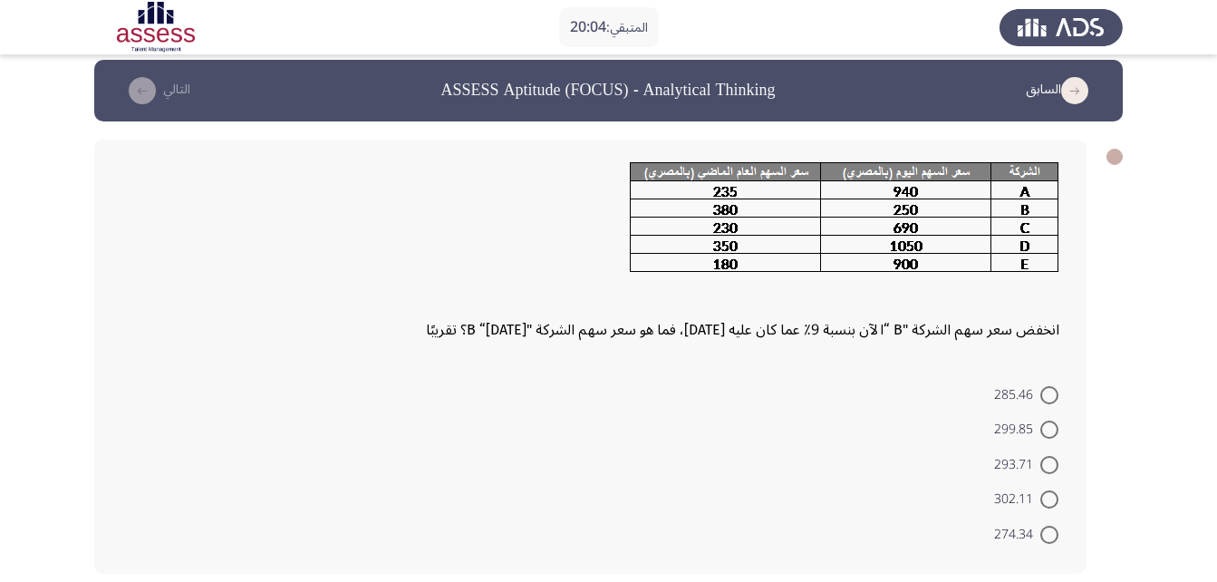
scroll to position [0, 0]
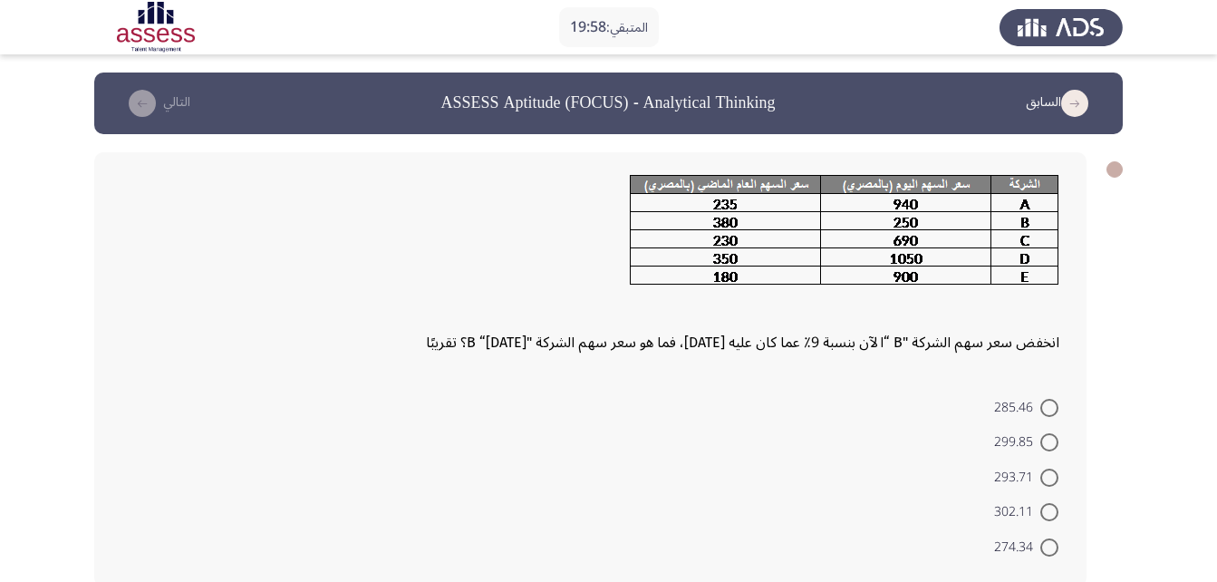
click at [856, 361] on div "انخفض سعر سهم الشركة "B “الآن بنسبة 9٪ عما كان عليه [DATE]، فما هو سعر سهم الشر…" at bounding box center [590, 369] width 992 height 434
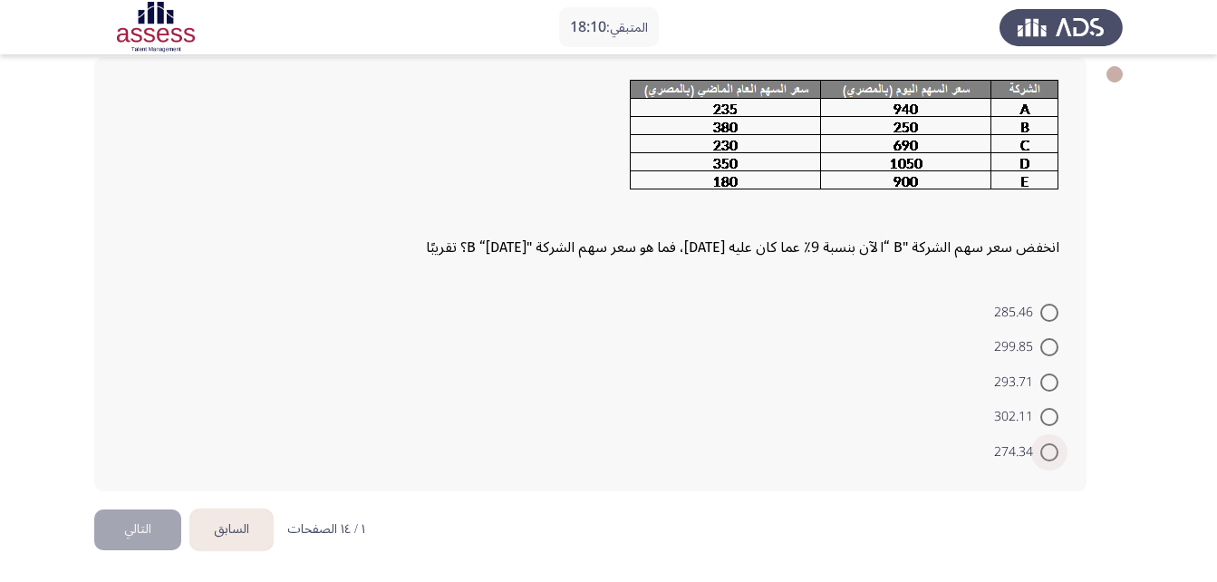
click at [1040, 452] on span at bounding box center [1049, 452] width 18 height 18
click at [1040, 452] on input "274.34" at bounding box center [1049, 452] width 18 height 18
radio input "true"
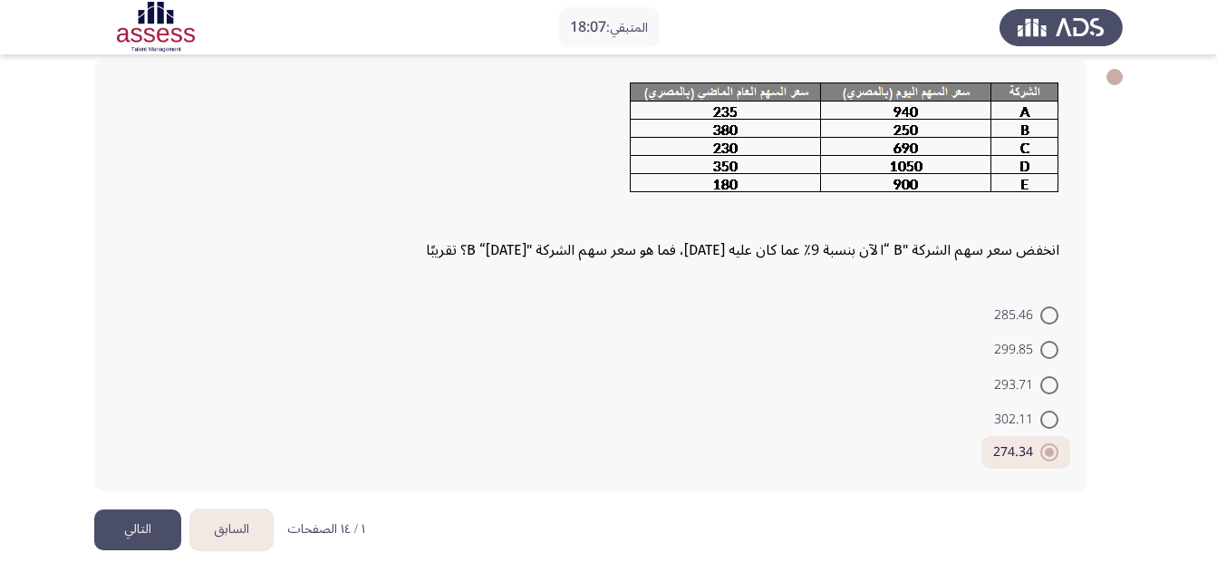
click at [111, 525] on button "التالي" at bounding box center [137, 529] width 87 height 41
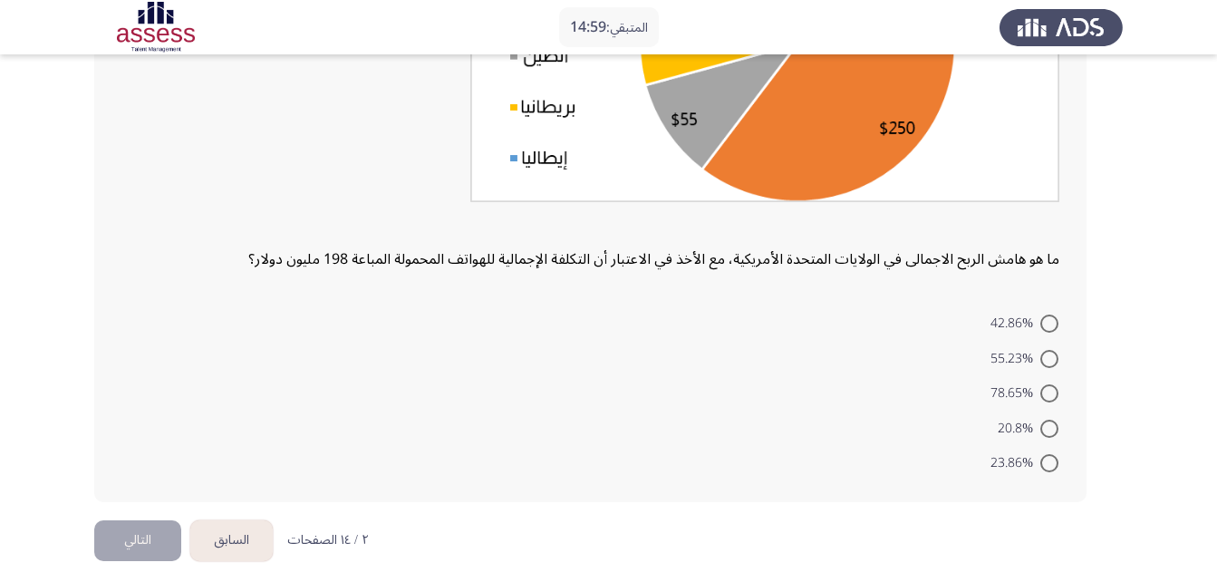
scroll to position [335, 0]
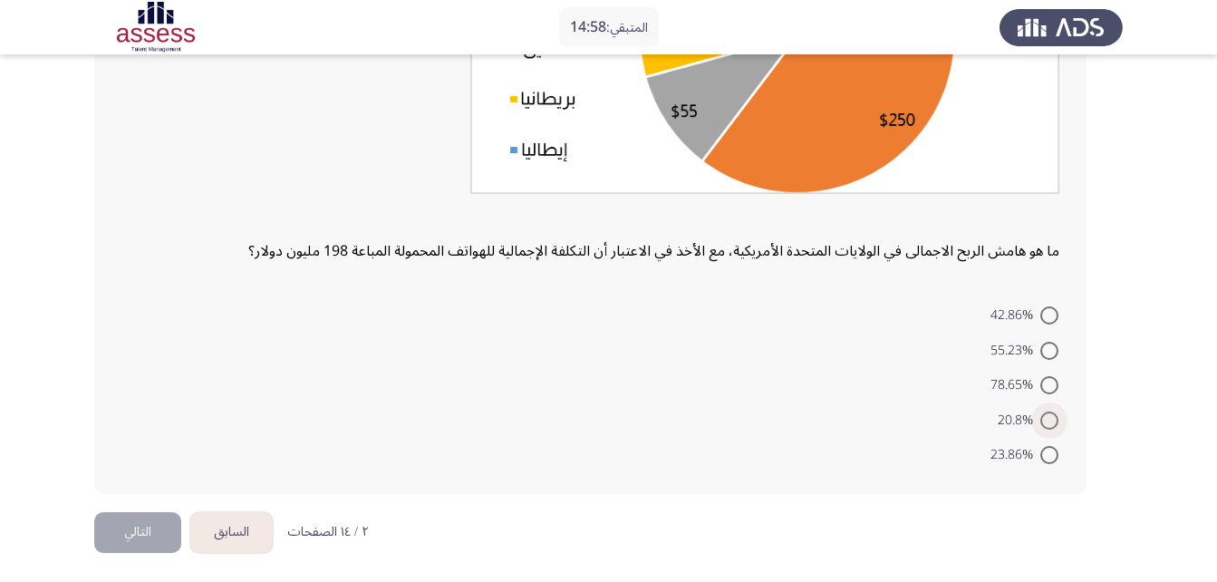
click at [1030, 418] on span "20.8%" at bounding box center [1018, 420] width 43 height 22
click at [1040, 418] on input "20.8%" at bounding box center [1049, 420] width 18 height 18
radio input "true"
click at [155, 530] on button "التالي" at bounding box center [137, 530] width 87 height 41
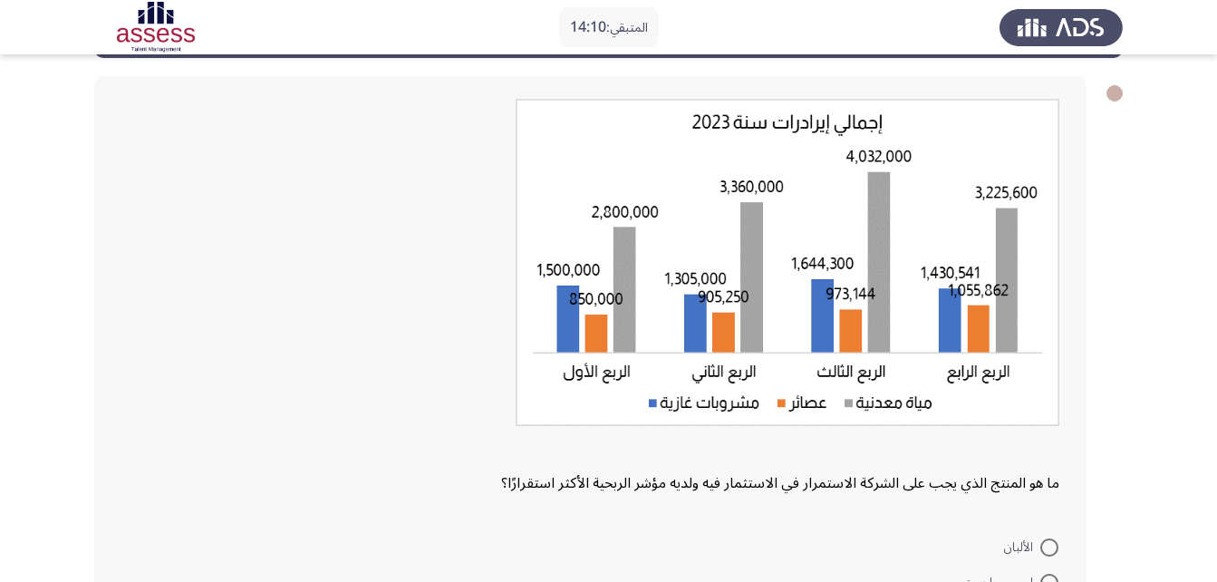
scroll to position [306, 0]
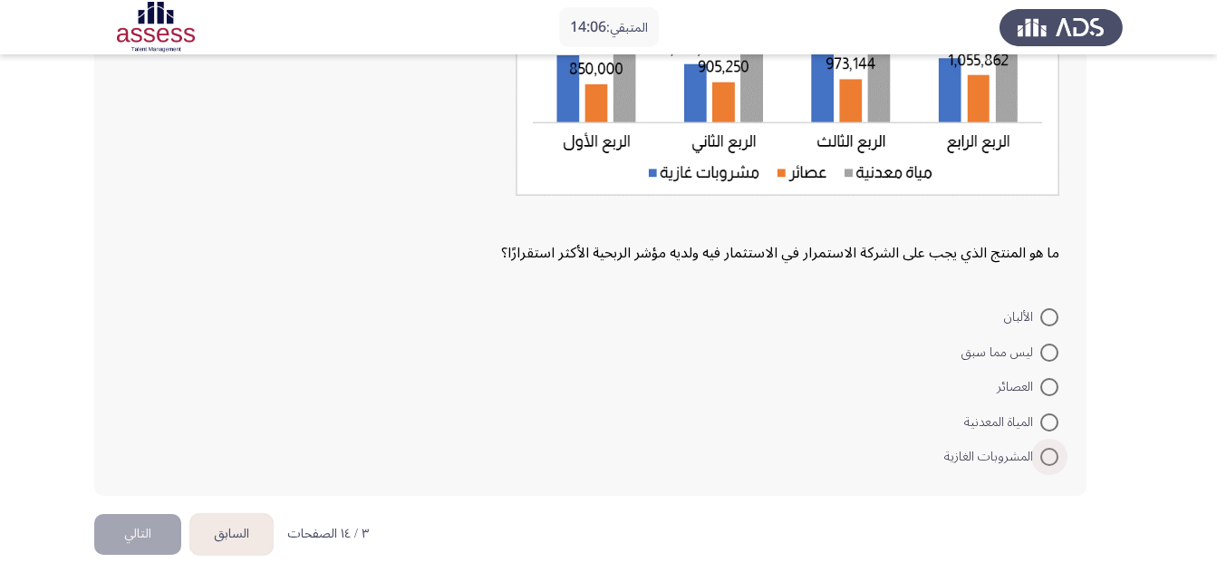
click at [1045, 454] on span at bounding box center [1049, 457] width 18 height 18
click at [1045, 454] on input "المشروبات الغازية" at bounding box center [1049, 457] width 18 height 18
radio input "true"
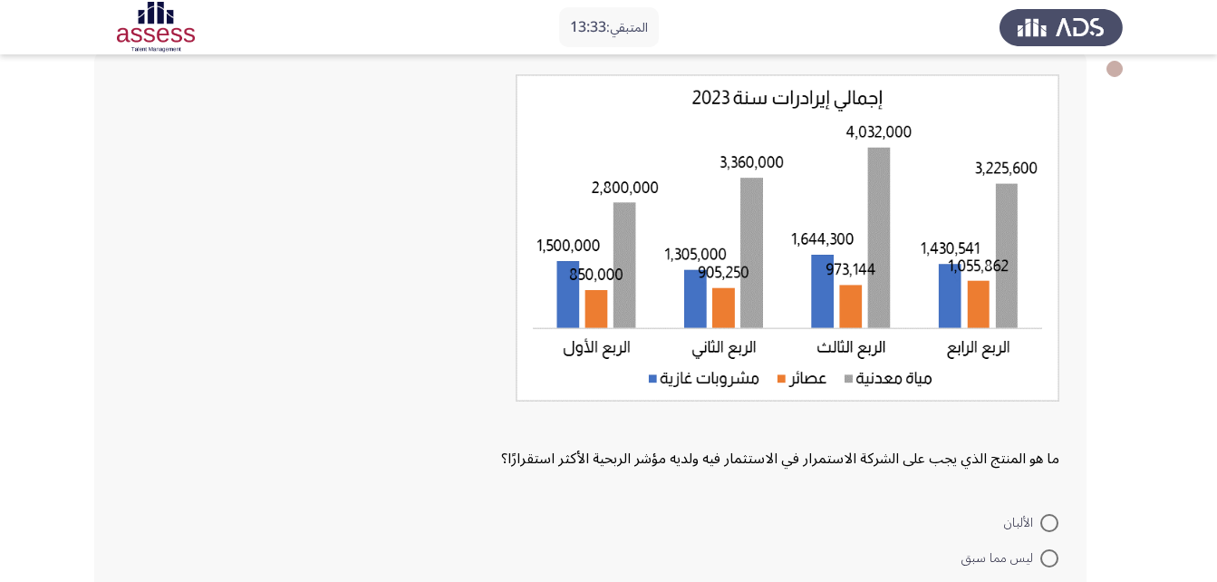
scroll to position [309, 0]
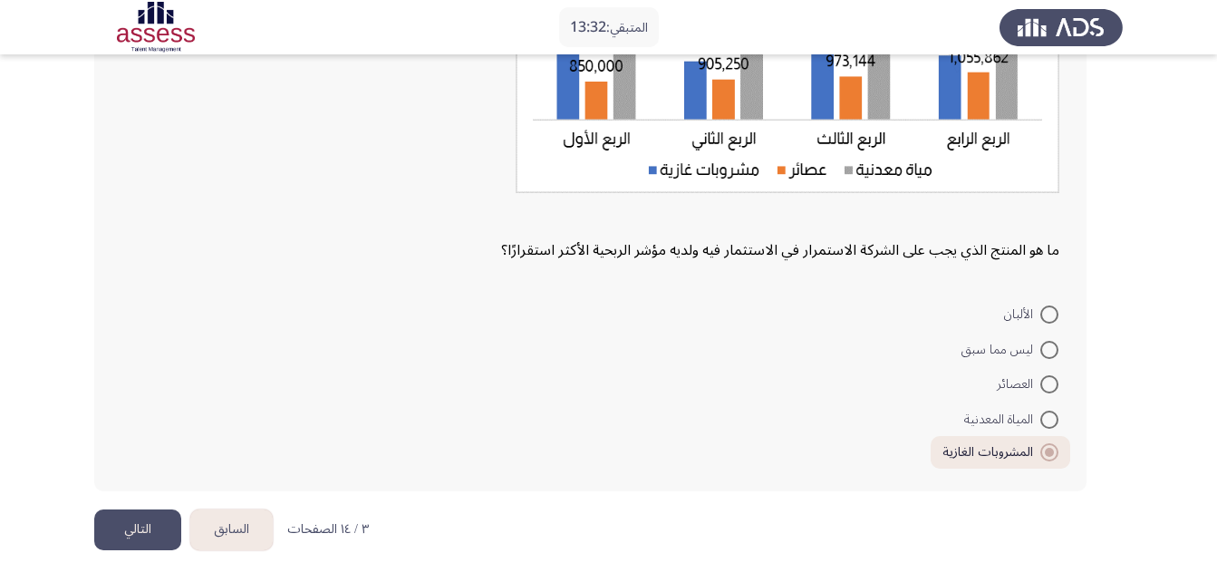
click at [130, 518] on button "التالي" at bounding box center [137, 529] width 87 height 41
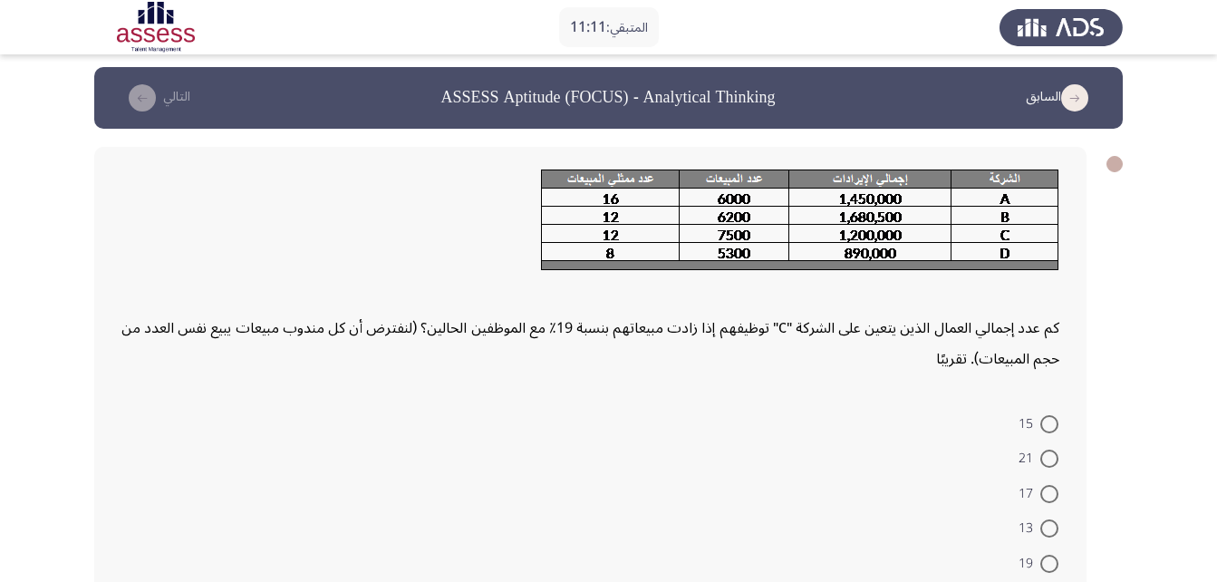
scroll to position [117, 0]
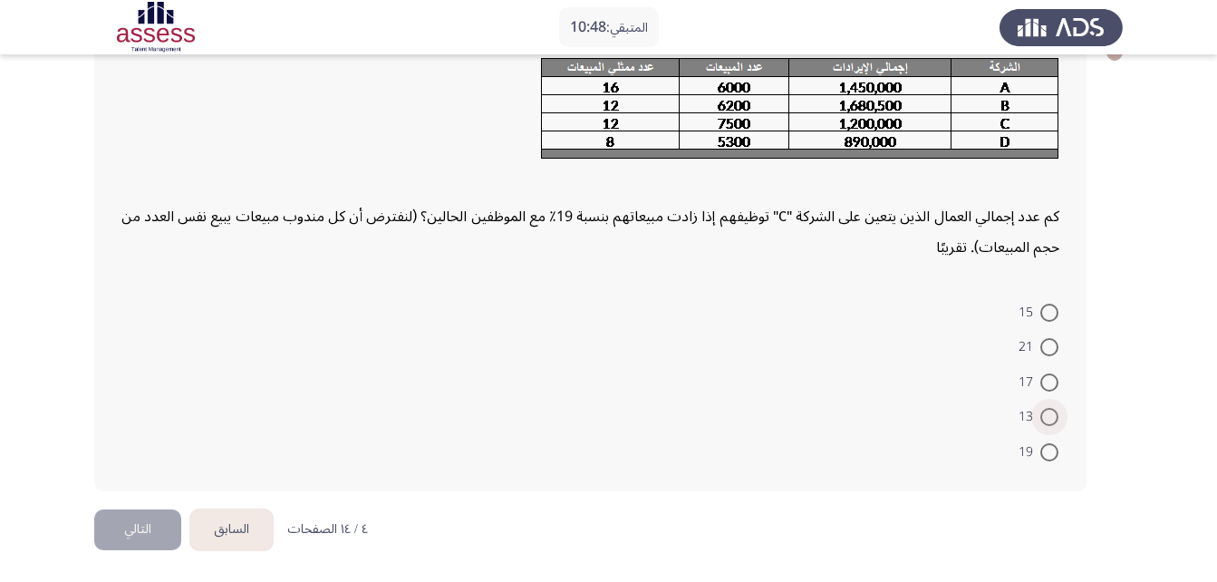
click at [1049, 422] on span at bounding box center [1049, 417] width 18 height 18
click at [1049, 422] on input "13" at bounding box center [1049, 417] width 18 height 18
radio input "true"
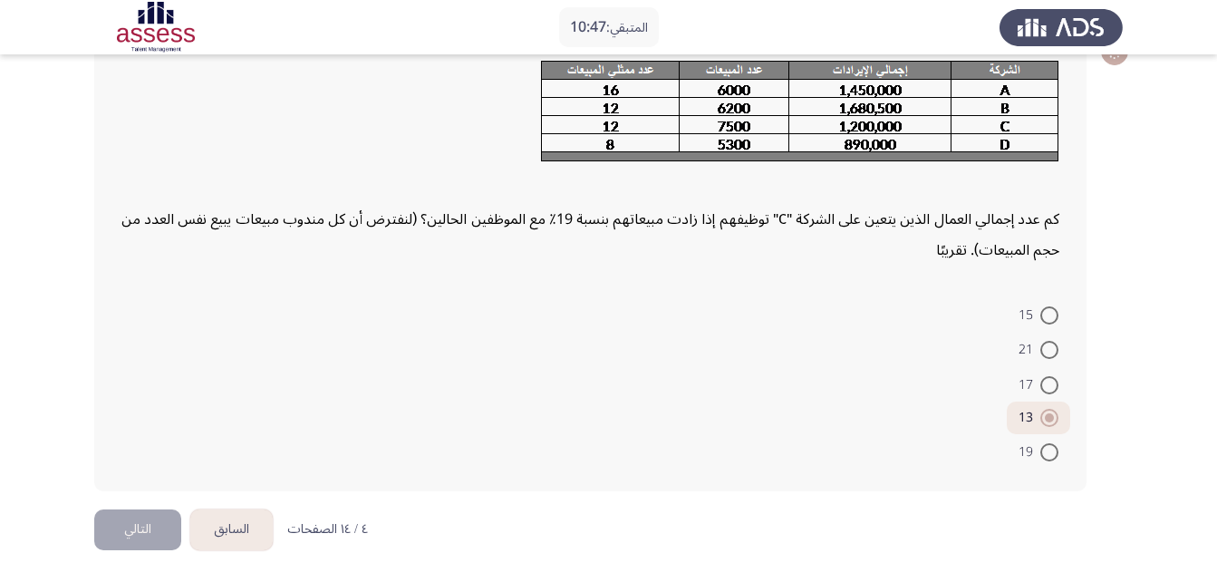
scroll to position [114, 0]
click at [165, 540] on button "التالي" at bounding box center [137, 529] width 87 height 41
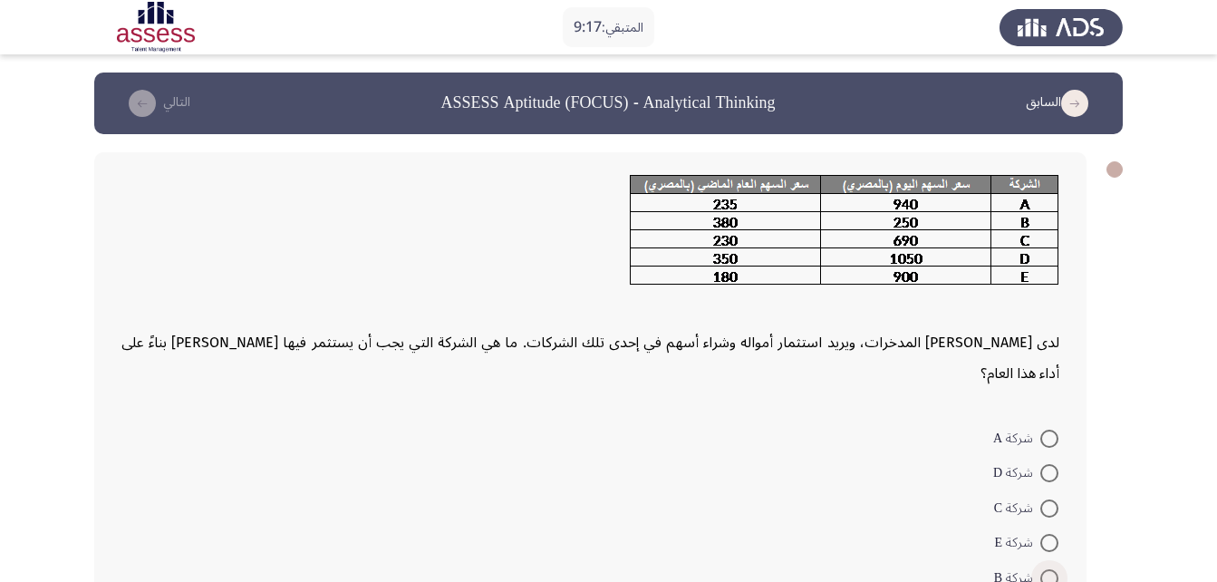
click at [1054, 569] on span at bounding box center [1049, 578] width 18 height 18
click at [1054, 569] on input "شركة B" at bounding box center [1049, 578] width 18 height 18
radio input "true"
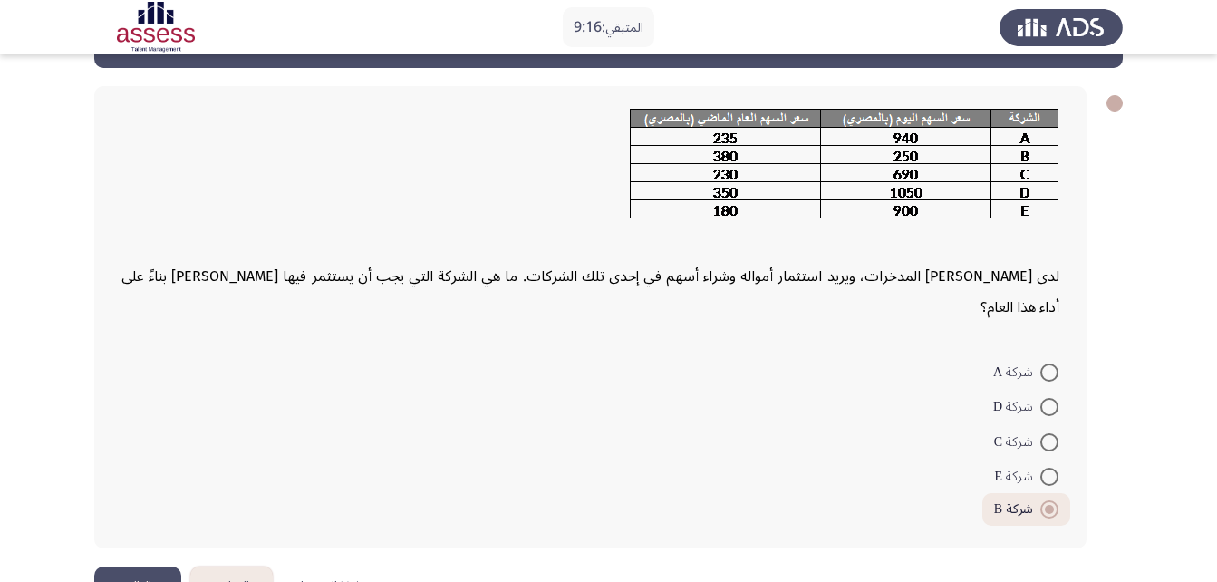
scroll to position [92, 0]
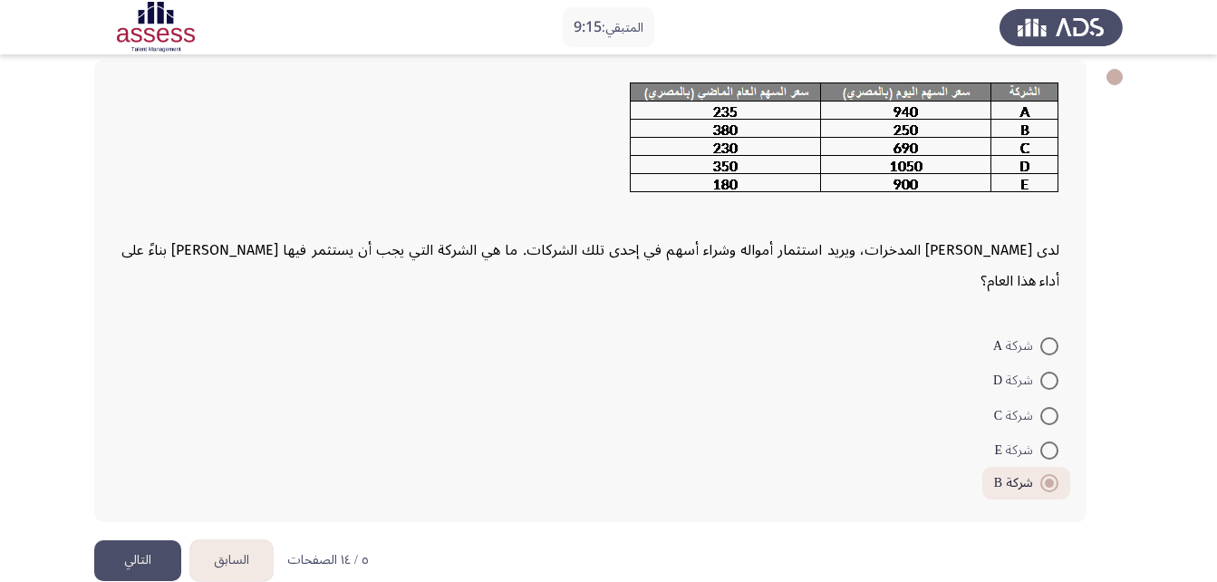
click at [146, 540] on button "التالي" at bounding box center [137, 560] width 87 height 41
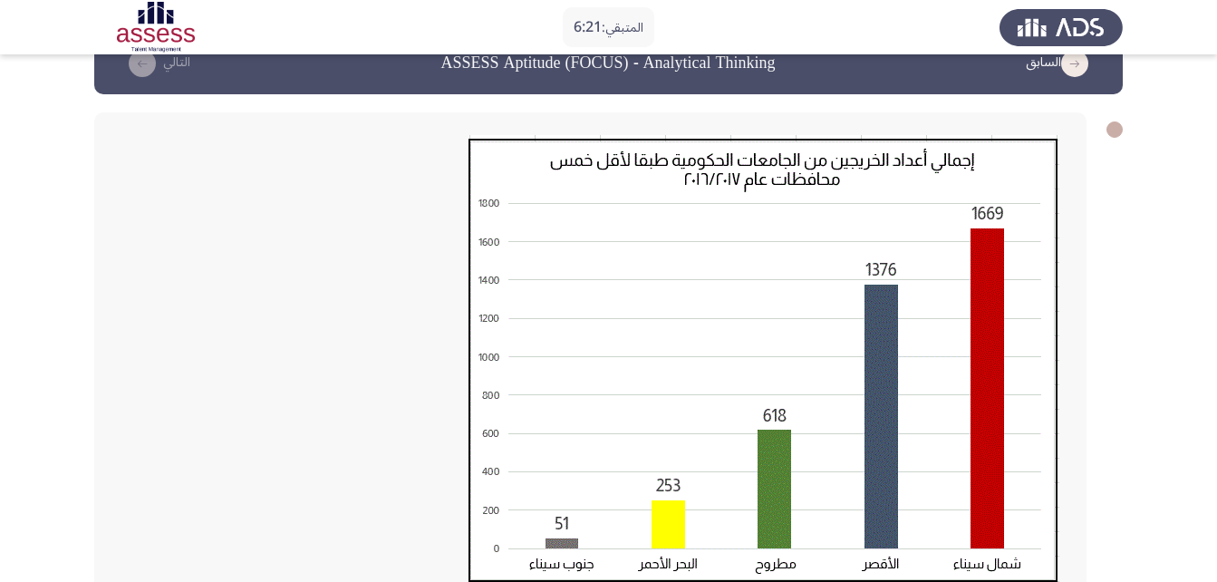
scroll to position [486, 0]
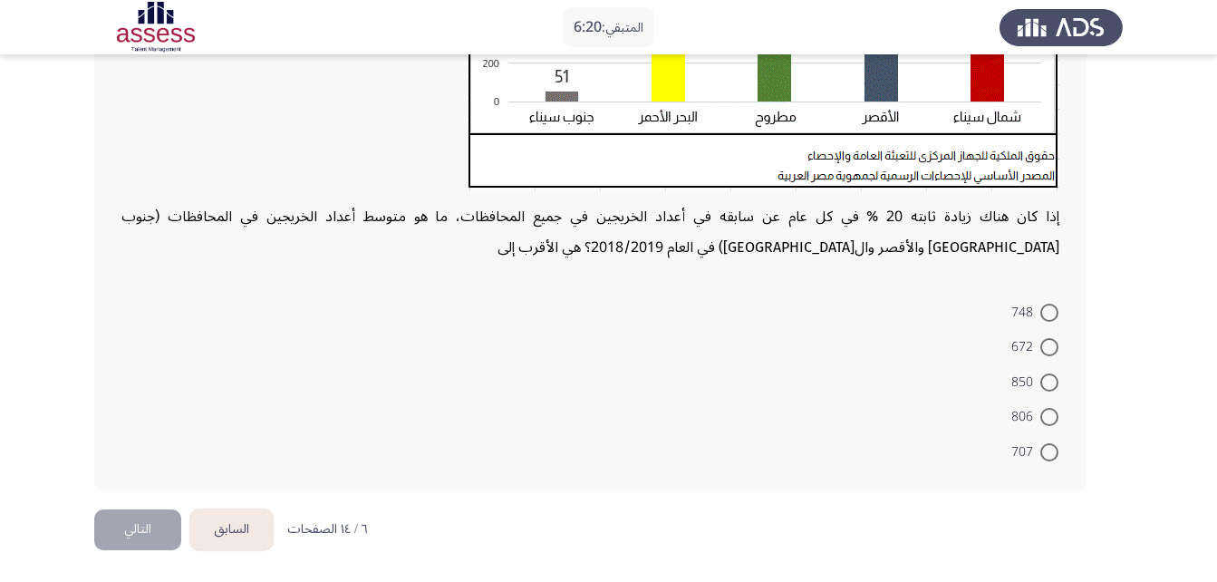
drag, startPoint x: 1066, startPoint y: 412, endPoint x: 1044, endPoint y: 412, distance: 22.6
click at [1044, 412] on mat-radio-button "806" at bounding box center [1034, 416] width 71 height 35
click at [1044, 412] on span at bounding box center [1049, 417] width 18 height 18
click at [1044, 412] on input "806" at bounding box center [1049, 417] width 18 height 18
radio input "true"
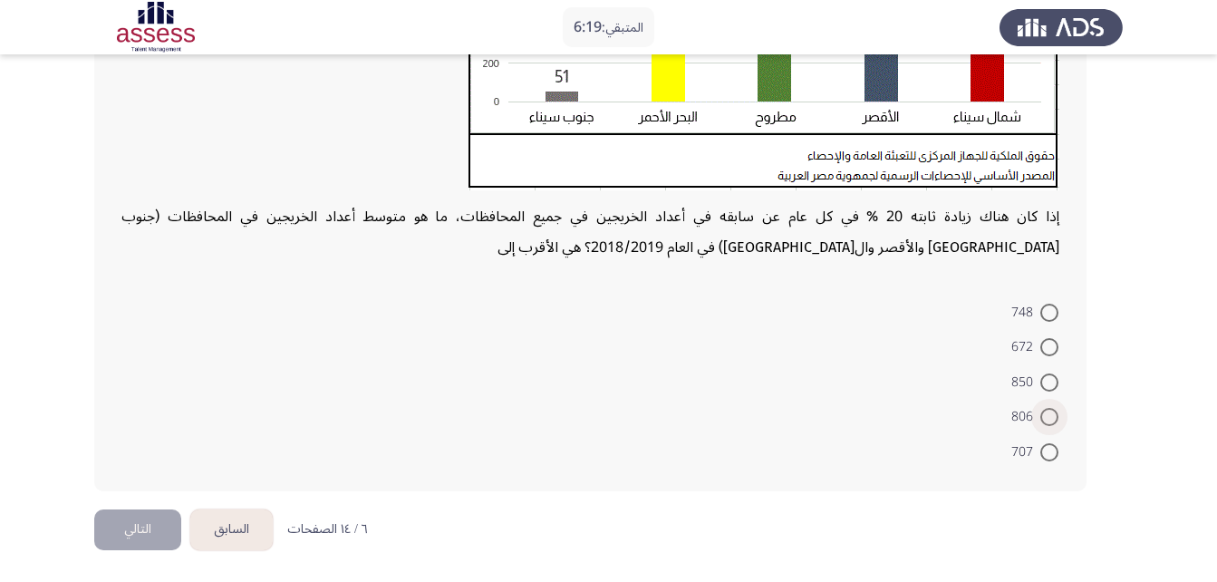
scroll to position [484, 0]
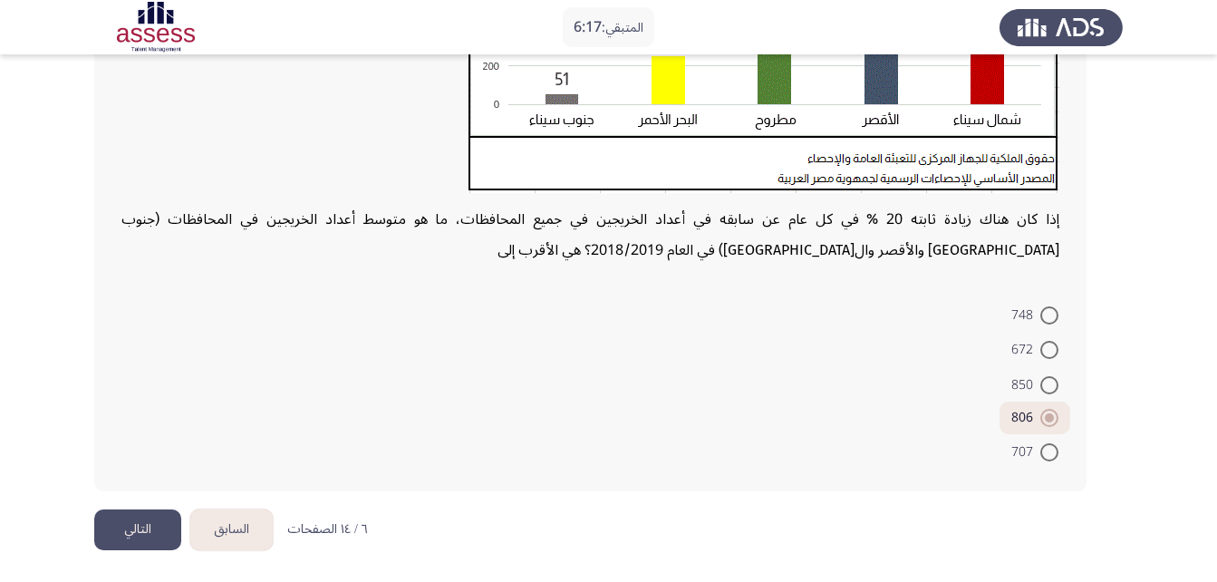
click at [147, 544] on button "التالي" at bounding box center [137, 529] width 87 height 41
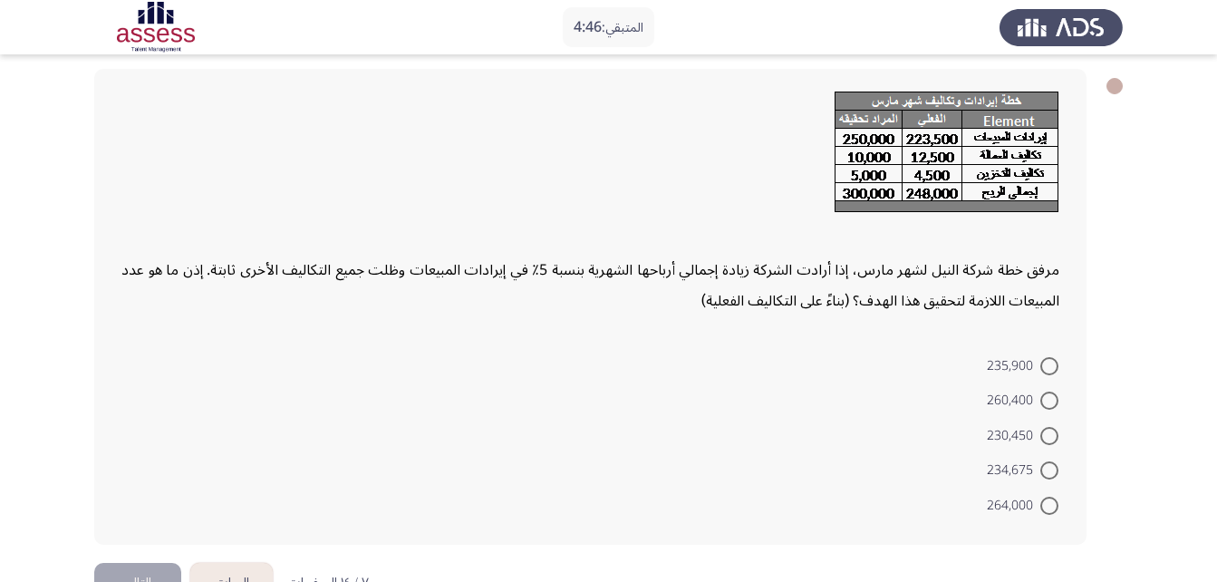
scroll to position [82, 0]
click at [1039, 435] on span "230,450" at bounding box center [1012, 437] width 53 height 22
click at [1040, 435] on input "230,450" at bounding box center [1049, 437] width 18 height 18
radio input "true"
click at [133, 564] on button "التالي" at bounding box center [137, 581] width 87 height 41
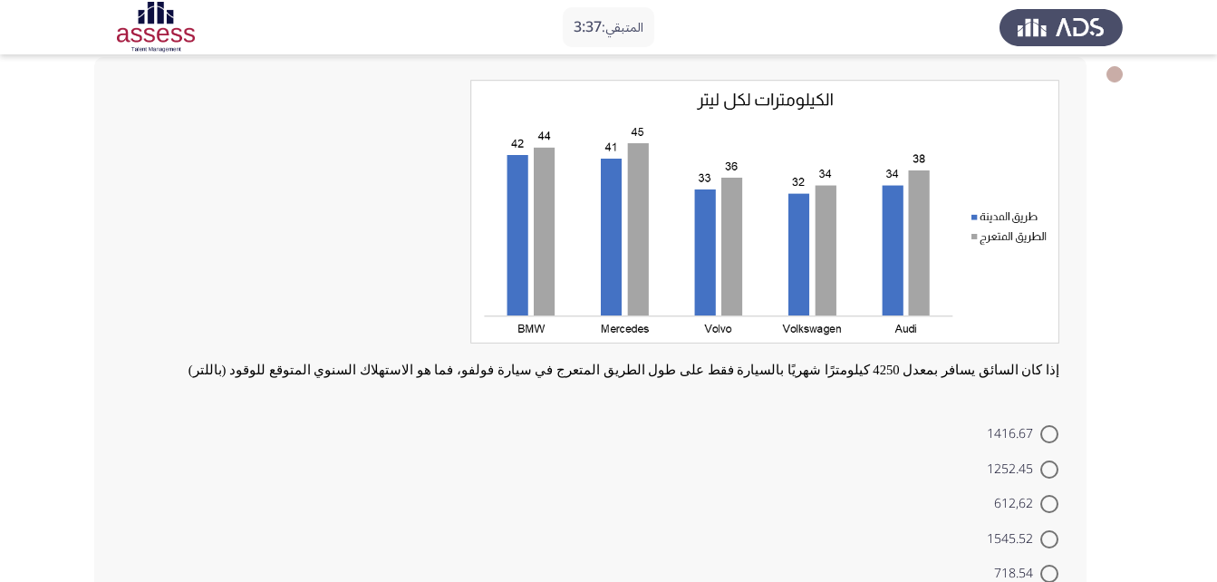
scroll to position [93, 0]
click at [1049, 431] on span at bounding box center [1049, 436] width 18 height 18
click at [1049, 431] on input "1416.67" at bounding box center [1049, 436] width 18 height 18
radio input "true"
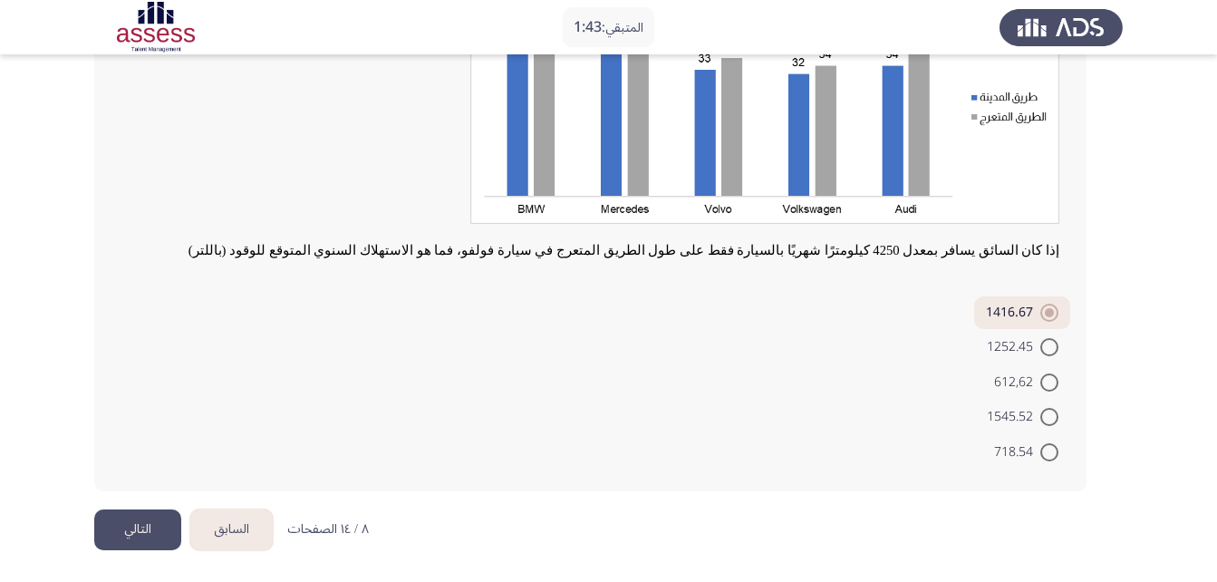
click at [149, 540] on button "التالي" at bounding box center [137, 529] width 87 height 41
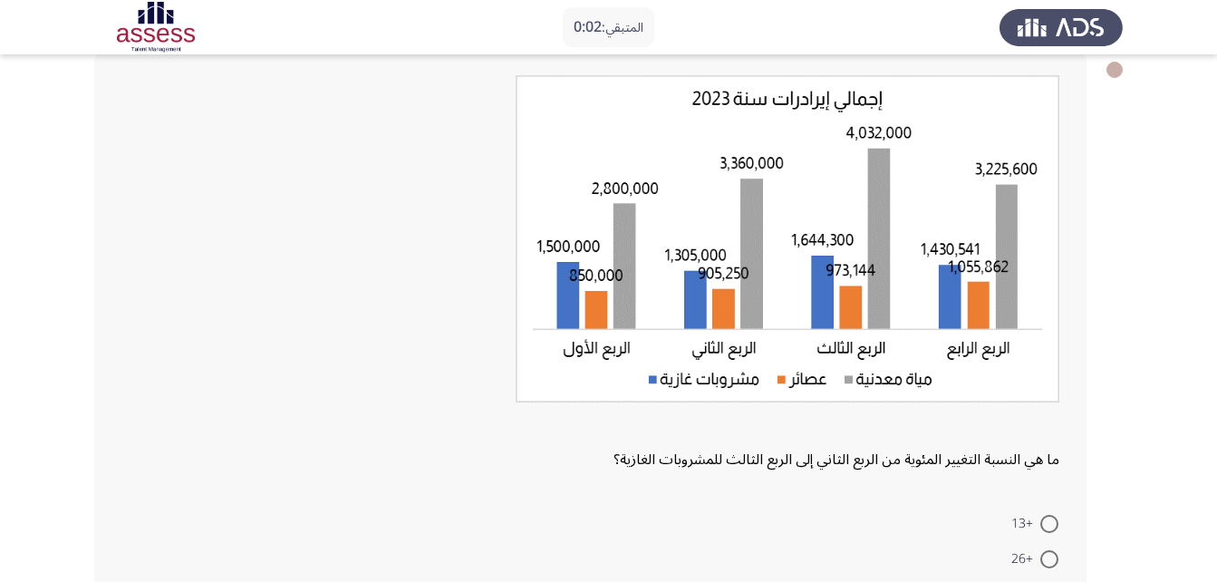
scroll to position [311, 0]
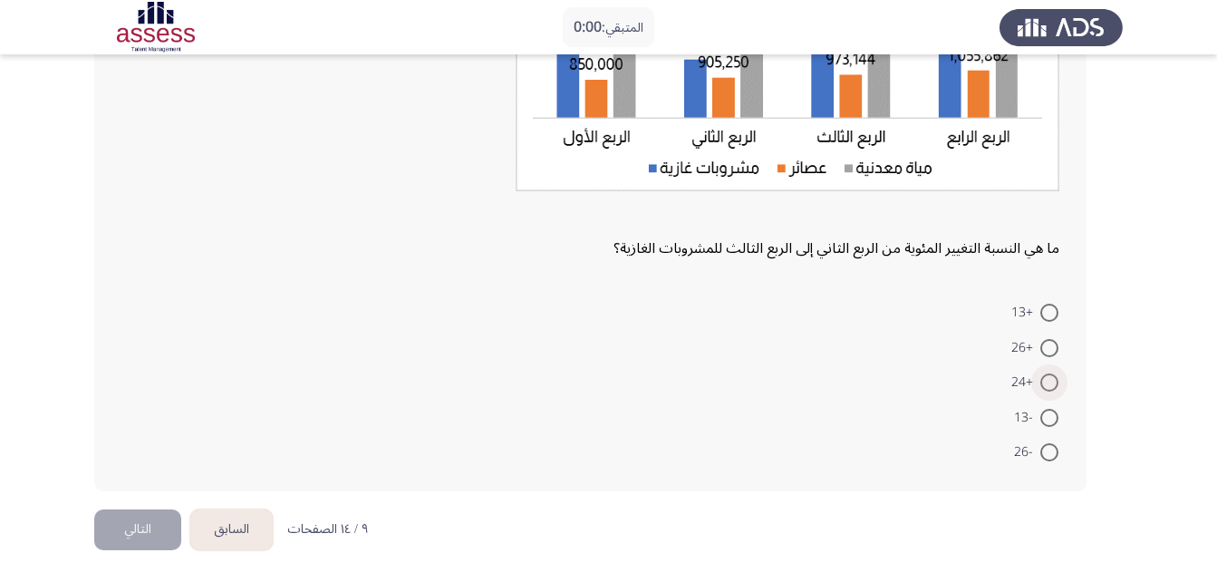
click at [1046, 379] on span at bounding box center [1049, 382] width 18 height 18
click at [1046, 379] on input "+24" at bounding box center [1049, 382] width 18 height 18
radio input "true"
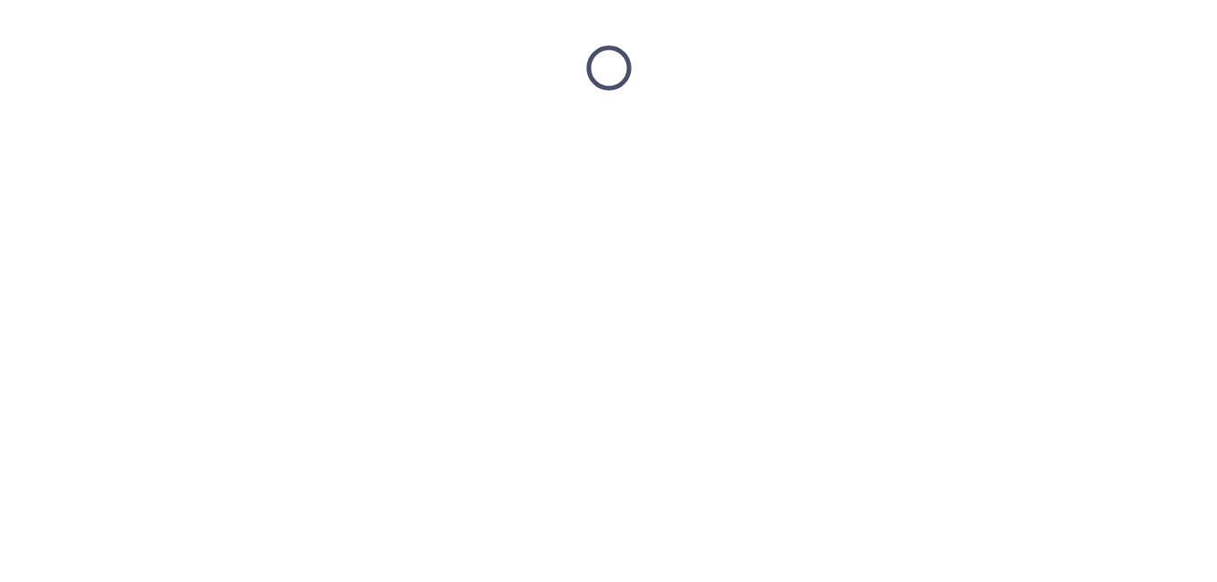
scroll to position [0, 0]
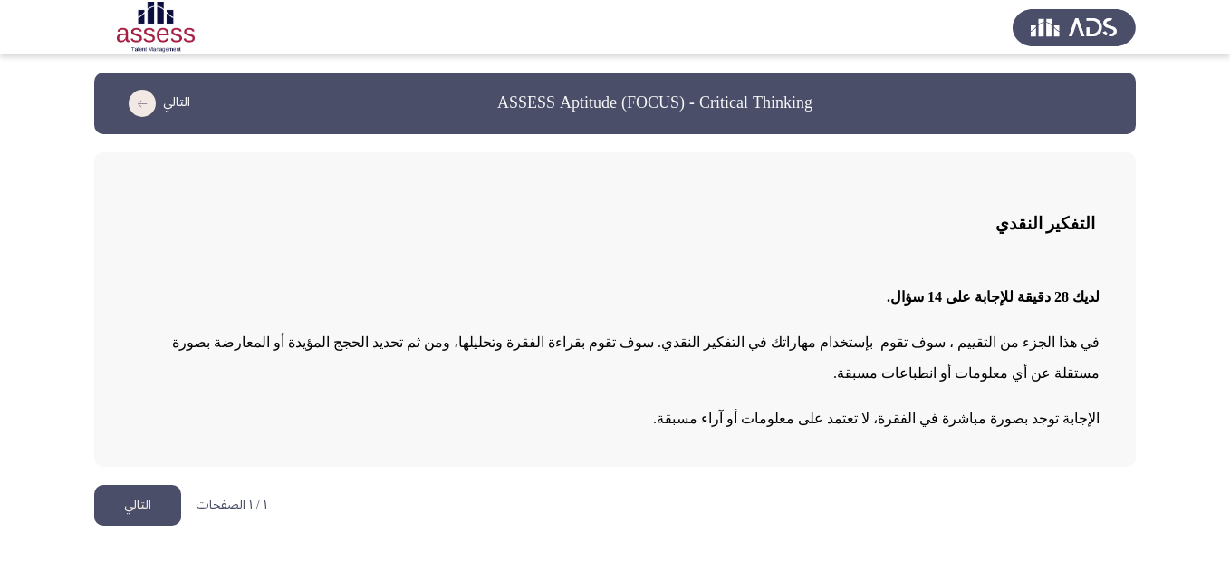
click at [140, 485] on button "التالي" at bounding box center [137, 505] width 87 height 41
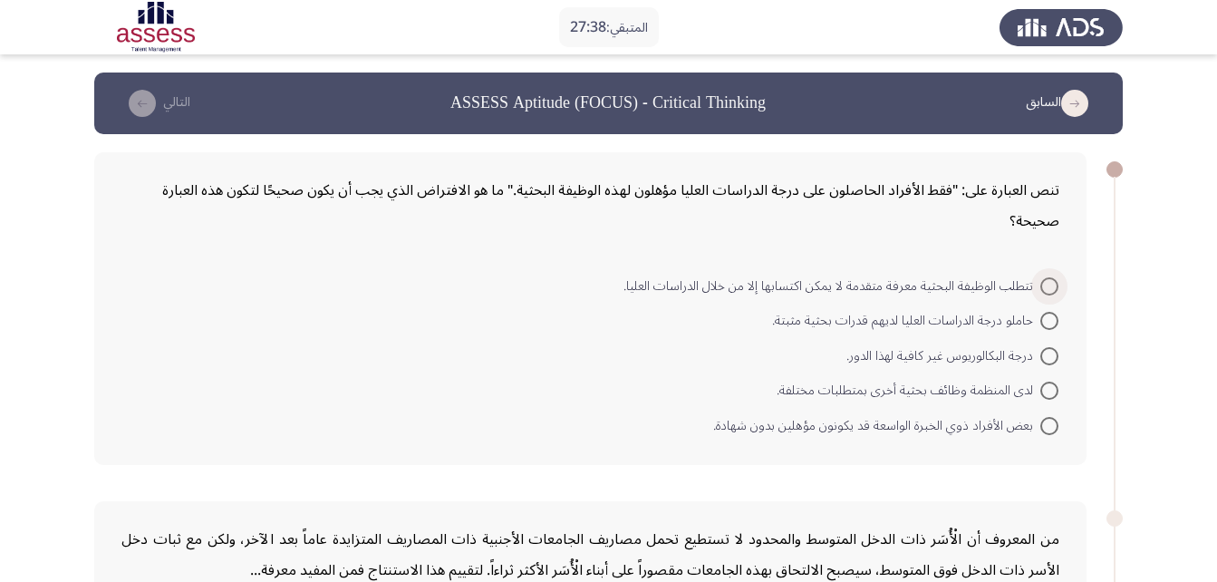
click at [1042, 284] on span at bounding box center [1049, 286] width 18 height 18
click at [1042, 284] on input "تتطلب الوظيفة البحثية معرفة متقدمة لا يمكن اكتسابها إلا من خلال الدراسات العليا." at bounding box center [1049, 286] width 18 height 18
radio input "true"
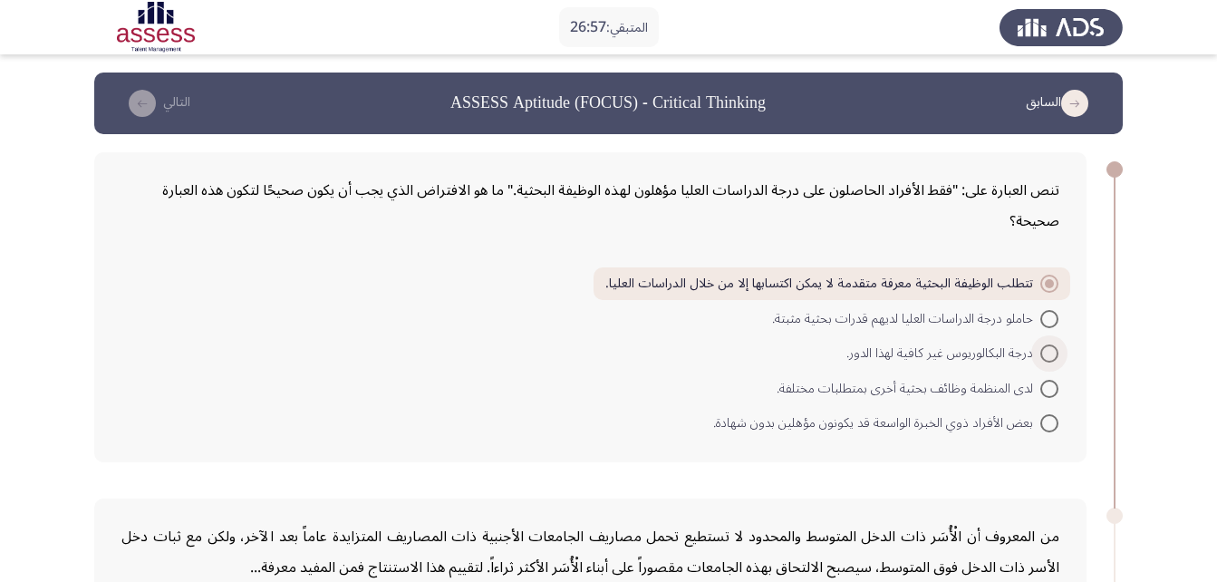
click at [1048, 349] on span at bounding box center [1049, 353] width 18 height 18
click at [1048, 349] on input "درجة البكالوريوس غير كافية لهذا الدور." at bounding box center [1049, 353] width 18 height 18
radio input "true"
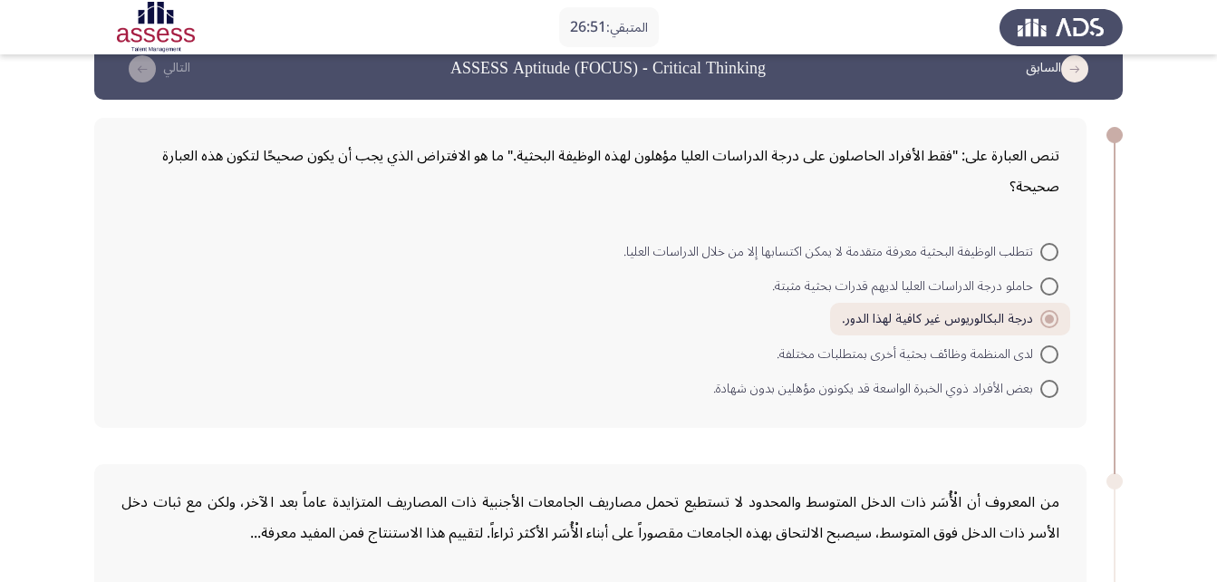
scroll to position [36, 0]
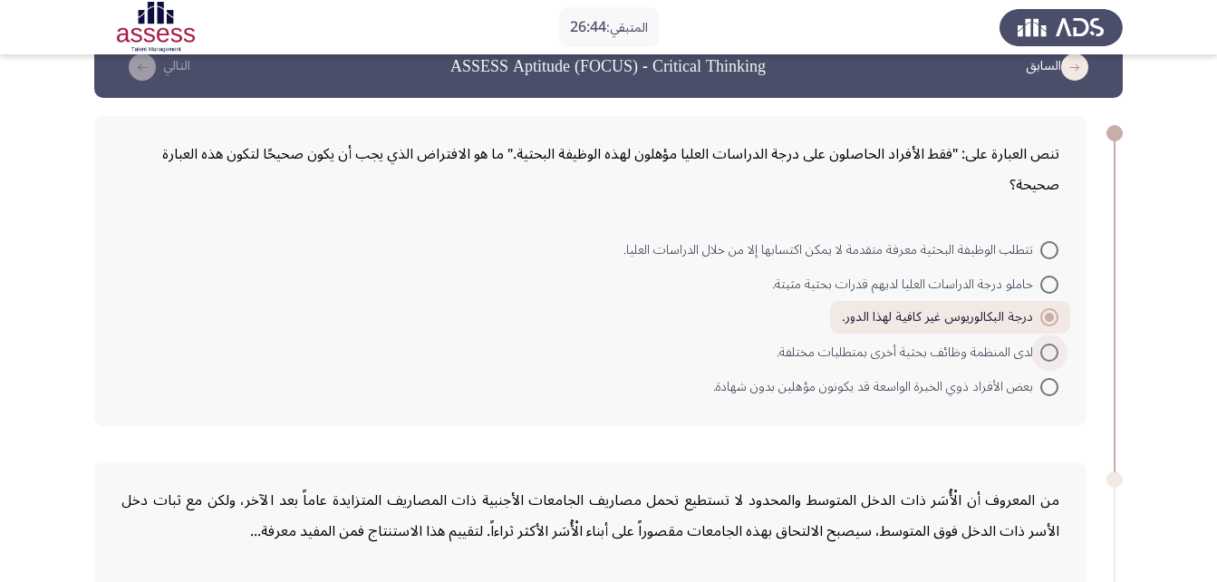
click at [1053, 349] on span at bounding box center [1049, 352] width 18 height 18
click at [1053, 349] on input "لدى المنظمة وظائف بحثية أخرى بمتطلبات مختلفة." at bounding box center [1049, 352] width 18 height 18
radio input "true"
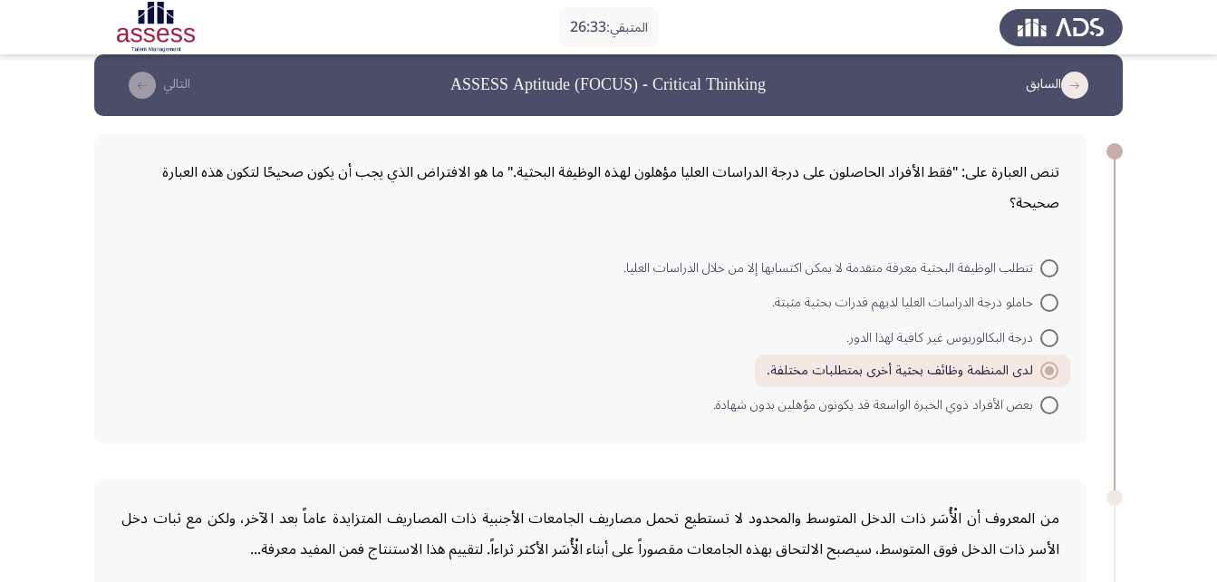
scroll to position [21, 0]
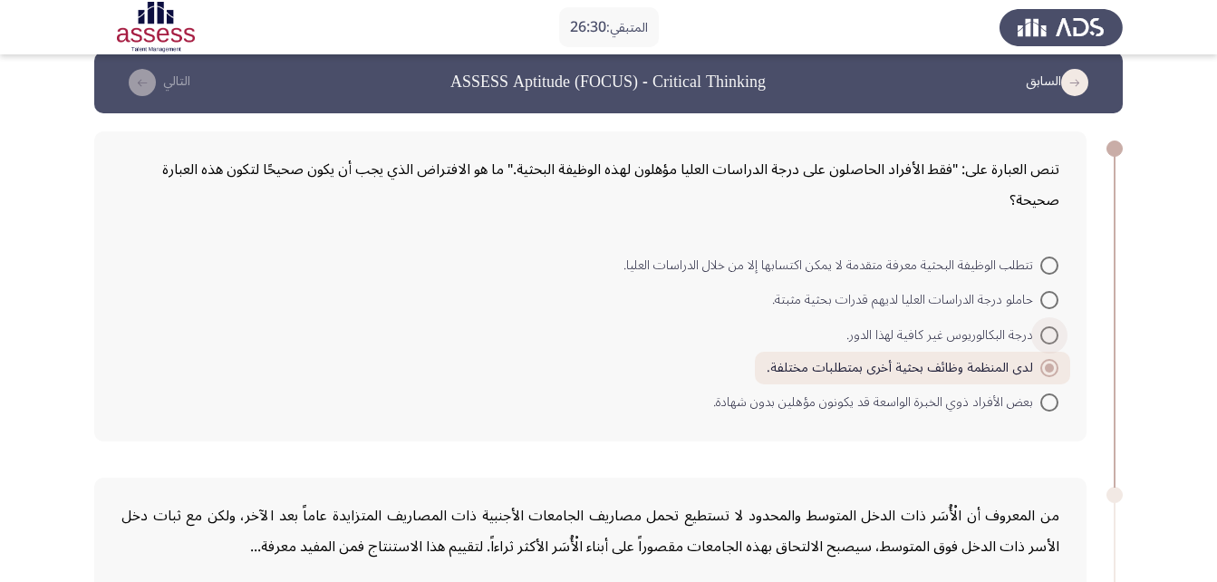
click at [979, 332] on span "درجة البكالوريوس غير كافية لهذا الدور." at bounding box center [943, 335] width 194 height 22
click at [1040, 332] on input "درجة البكالوريوس غير كافية لهذا الدور." at bounding box center [1049, 335] width 18 height 18
radio input "true"
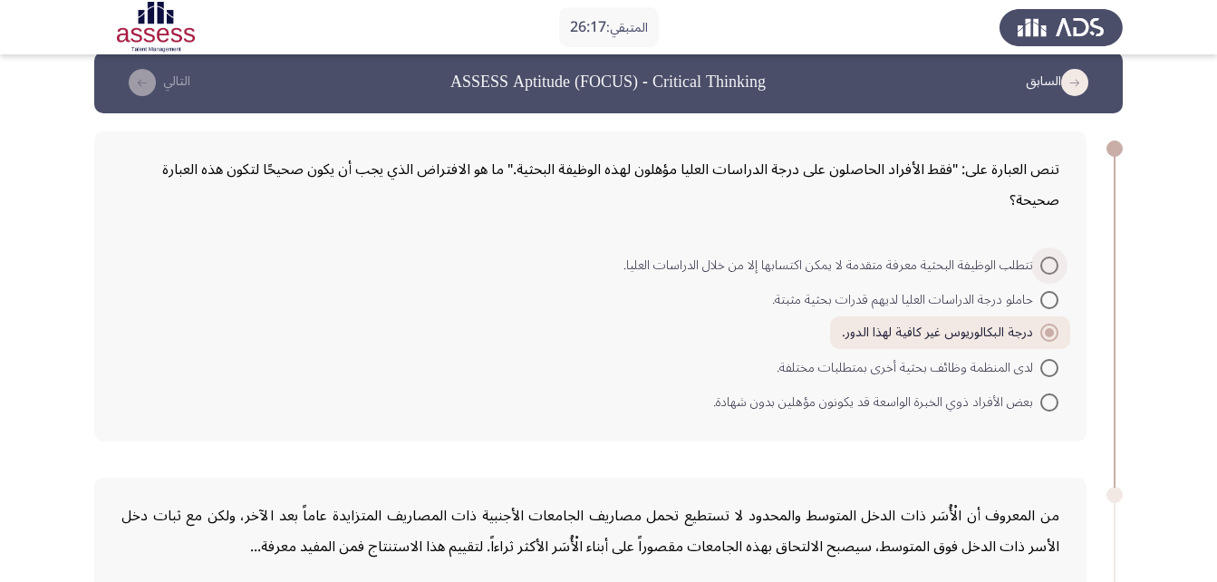
click at [1043, 261] on span at bounding box center [1049, 265] width 18 height 18
click at [1043, 261] on input "تتطلب الوظيفة البحثية معرفة متقدمة لا يمكن اكتسابها إلا من خلال الدراسات العليا." at bounding box center [1049, 265] width 18 height 18
radio input "true"
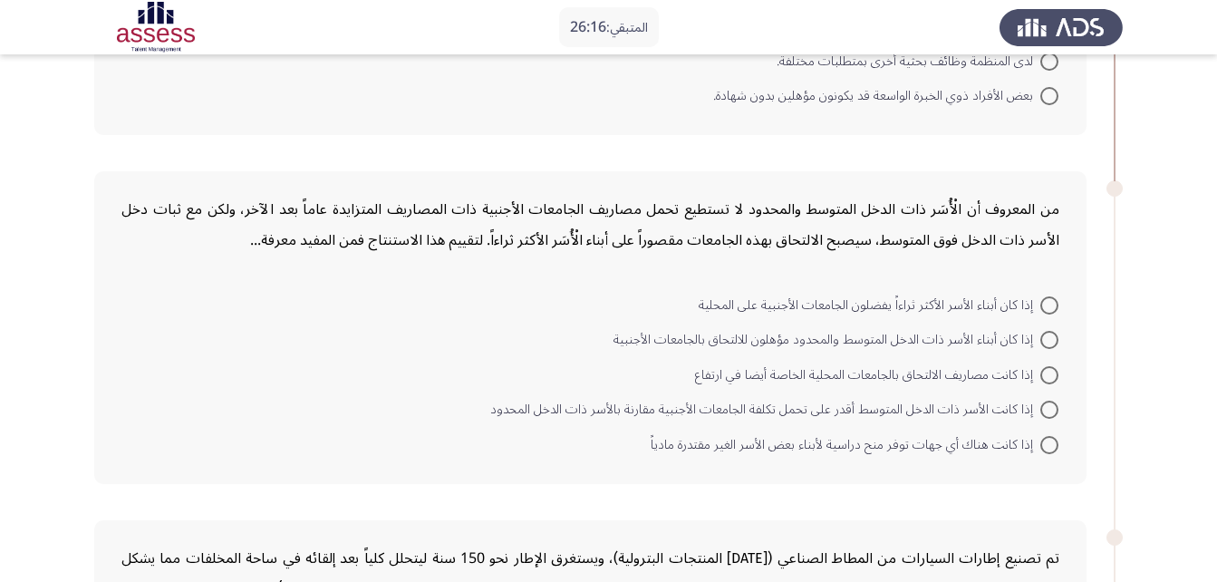
scroll to position [330, 0]
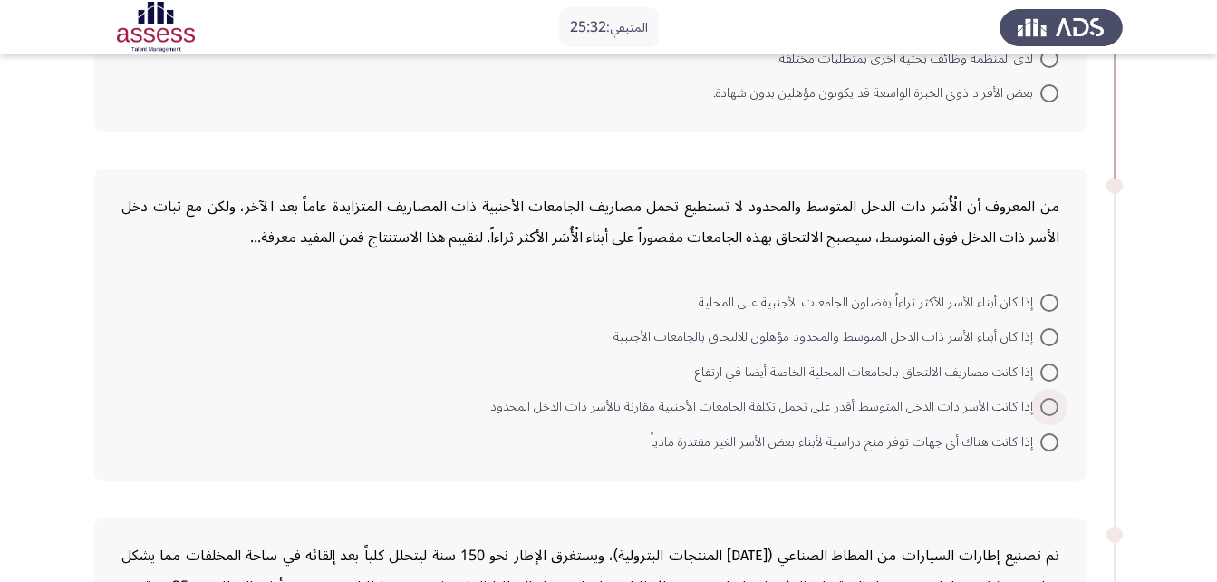
click at [745, 414] on span "إذا كانت الأسر ذات الدخل المتوسط أقدر على تحمل تكلفة الجامعات الأجنبية مقارنة ب…" at bounding box center [765, 407] width 550 height 22
click at [1040, 414] on input "إذا كانت الأسر ذات الدخل المتوسط أقدر على تحمل تكلفة الجامعات الأجنبية مقارنة ب…" at bounding box center [1049, 407] width 18 height 18
radio input "true"
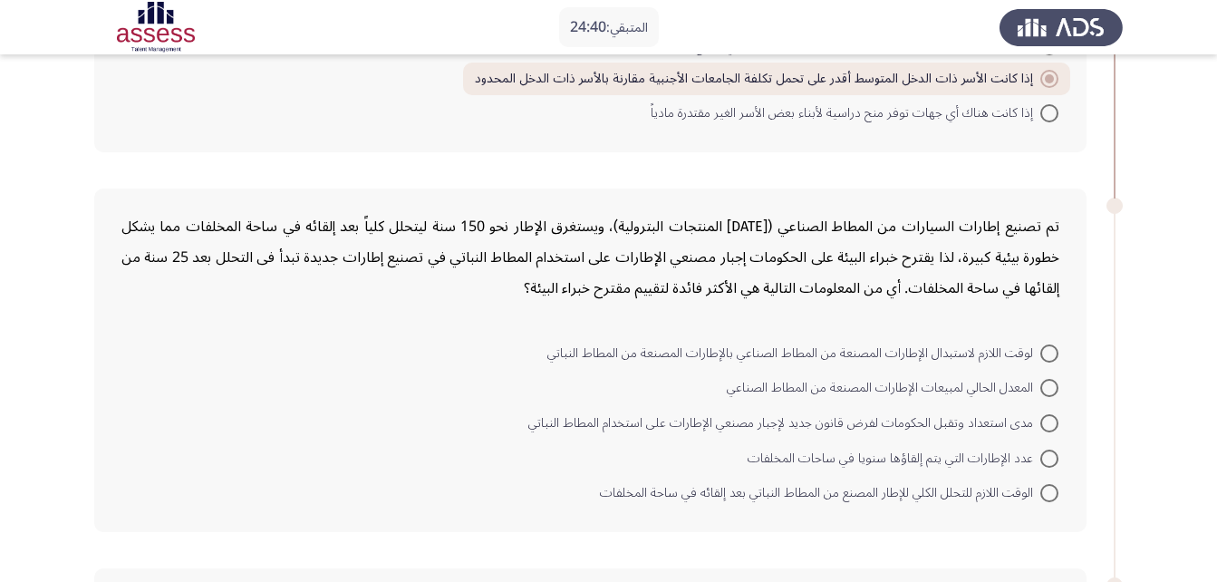
scroll to position [654, 0]
click at [970, 427] on span "مدى استعداد وتقبل الحكومات لفرض قانون جديد لإجبار مصنعي الإطارات على استخدام ال…" at bounding box center [784, 425] width 512 height 22
click at [1040, 427] on input "مدى استعداد وتقبل الحكومات لفرض قانون جديد لإجبار مصنعي الإطارات على استخدام ال…" at bounding box center [1049, 425] width 18 height 18
radio input "true"
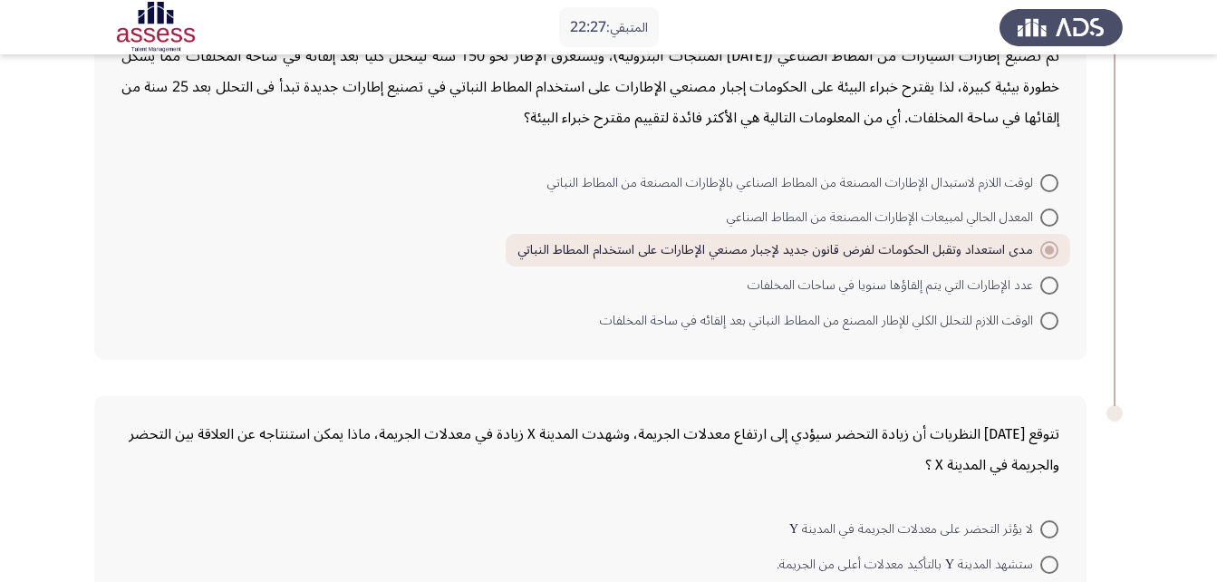
scroll to position [973, 0]
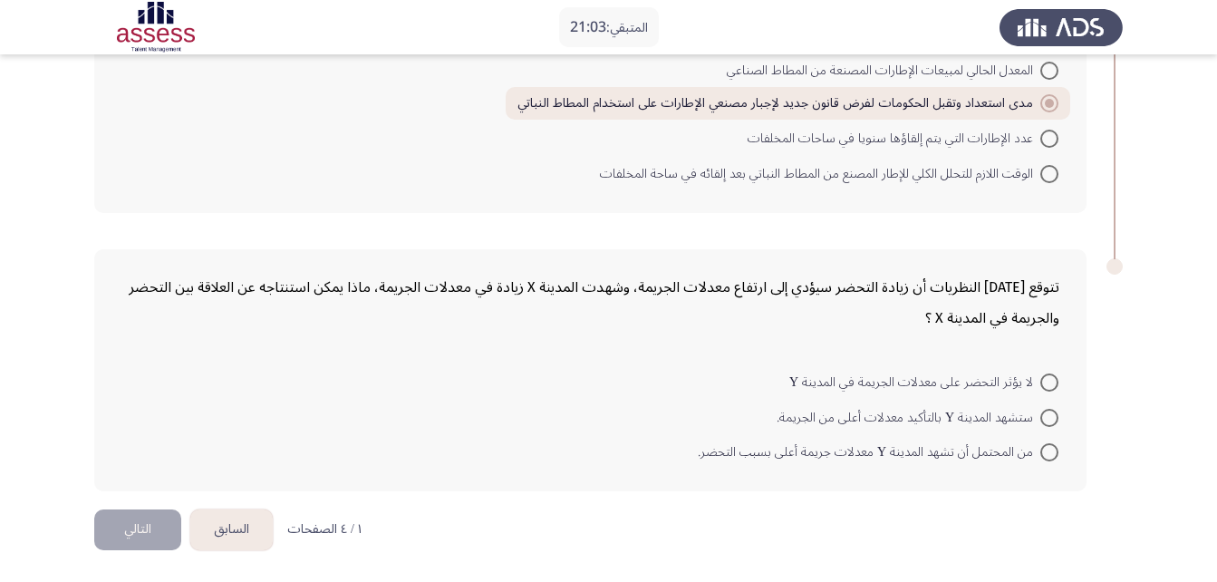
click at [873, 451] on span "من المحتمل أن تشهد المدينة Y معدلات جريمة أعلى بسبب التحضر." at bounding box center [869, 452] width 342 height 22
click at [1040, 451] on input "من المحتمل أن تشهد المدينة Y معدلات جريمة أعلى بسبب التحضر." at bounding box center [1049, 452] width 18 height 18
radio input "true"
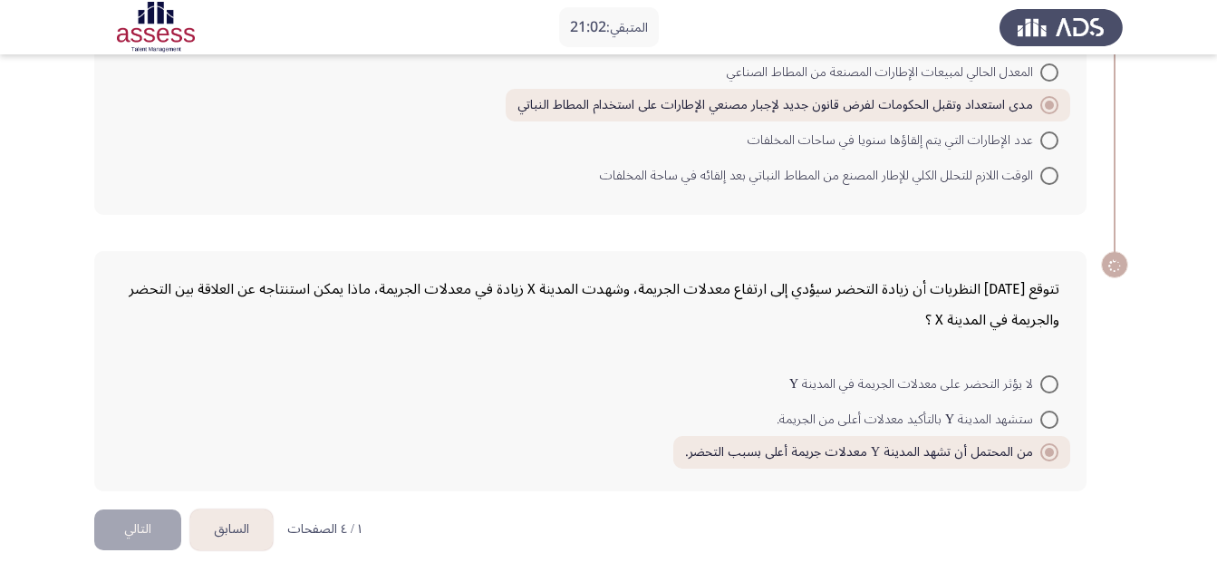
scroll to position [971, 0]
click at [135, 517] on button "التالي" at bounding box center [137, 529] width 87 height 41
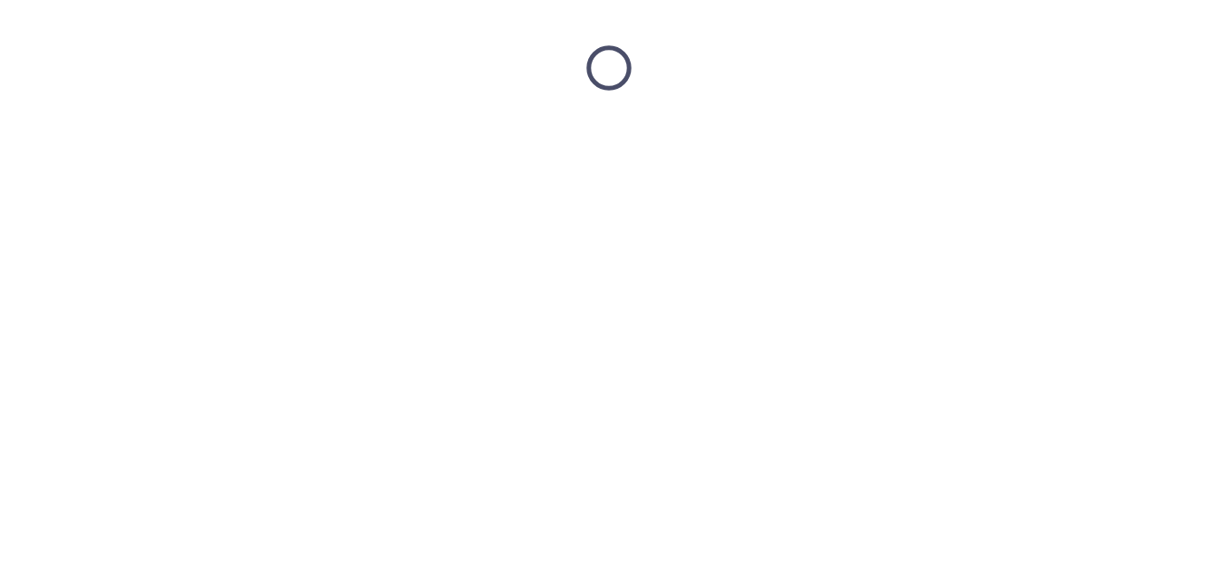
scroll to position [0, 0]
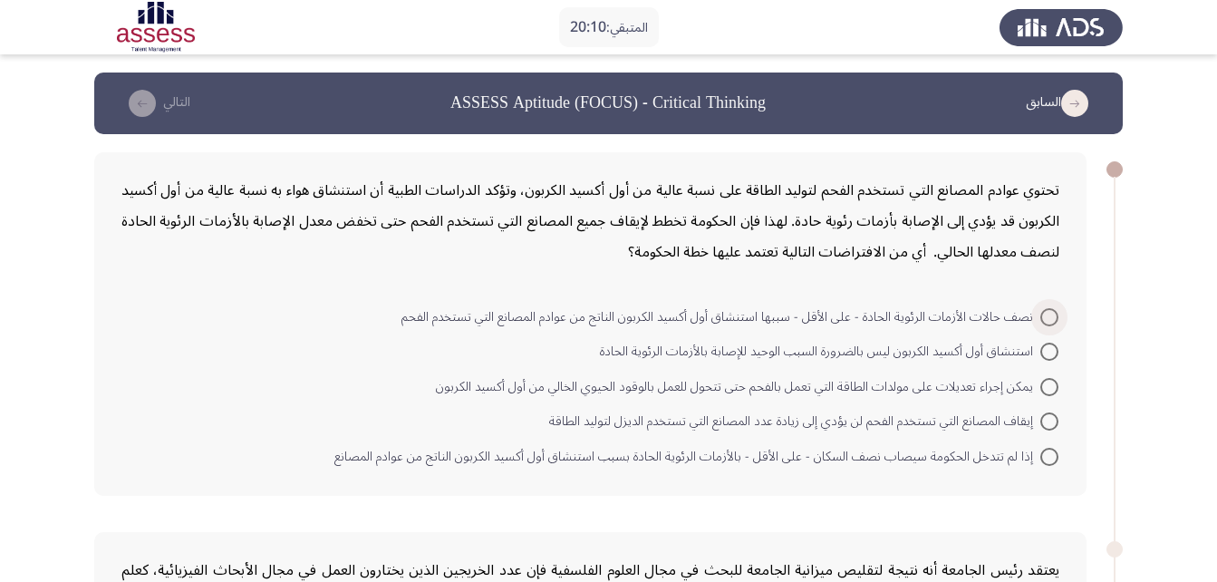
click at [1052, 318] on span at bounding box center [1049, 317] width 18 height 18
click at [1052, 318] on input "نصف حالات الأزمات الرئوية الحادة - على الأقل - سببها استنشاق أول أكسيد الكربون …" at bounding box center [1049, 317] width 18 height 18
radio input "true"
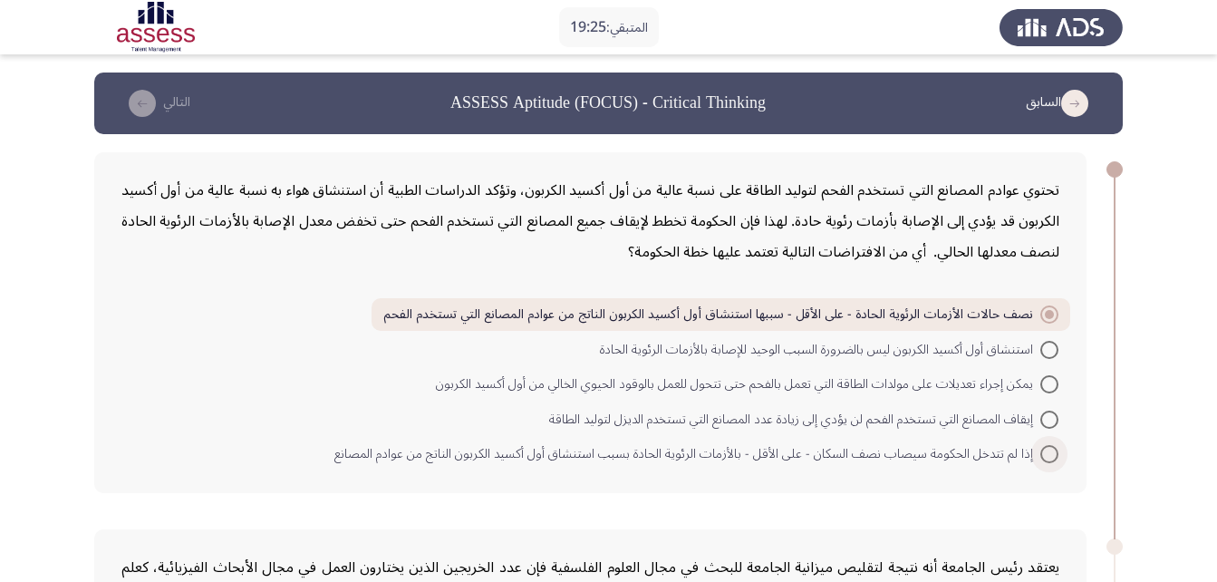
click at [608, 461] on span "إذا لم تتدخل الحكومة سيصاب نصف السكان - على الأقل - بالأزمات الرئوية الحادة بسب…" at bounding box center [687, 454] width 706 height 22
click at [1040, 461] on input "إذا لم تتدخل الحكومة سيصاب نصف السكان - على الأقل - بالأزمات الرئوية الحادة بسب…" at bounding box center [1049, 454] width 18 height 18
radio input "true"
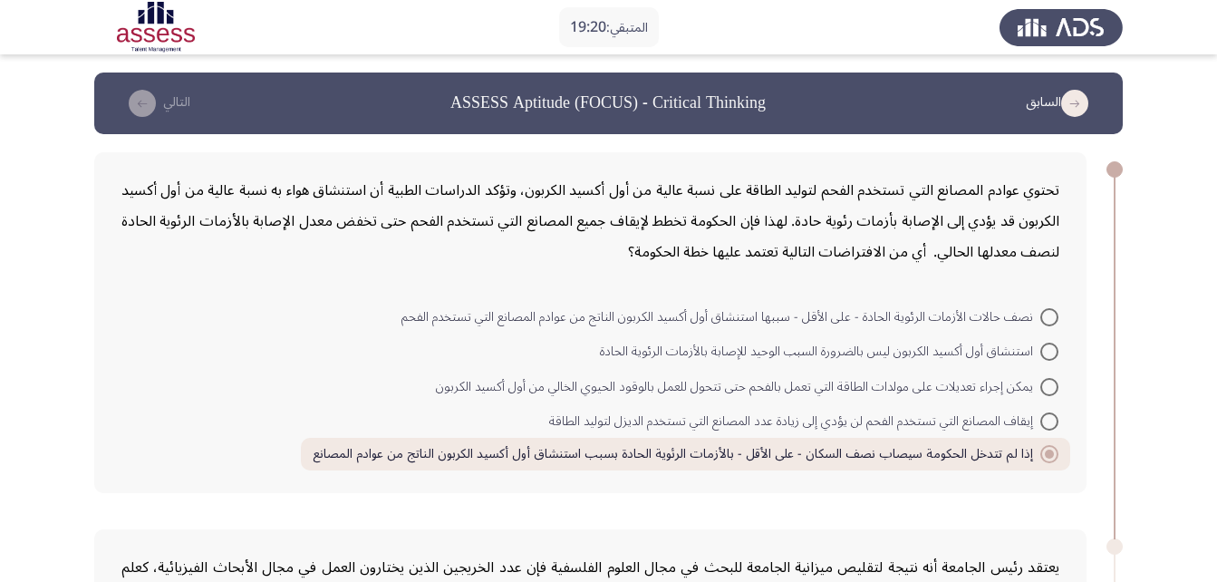
drag, startPoint x: 1166, startPoint y: 263, endPoint x: 1225, endPoint y: 138, distance: 138.2
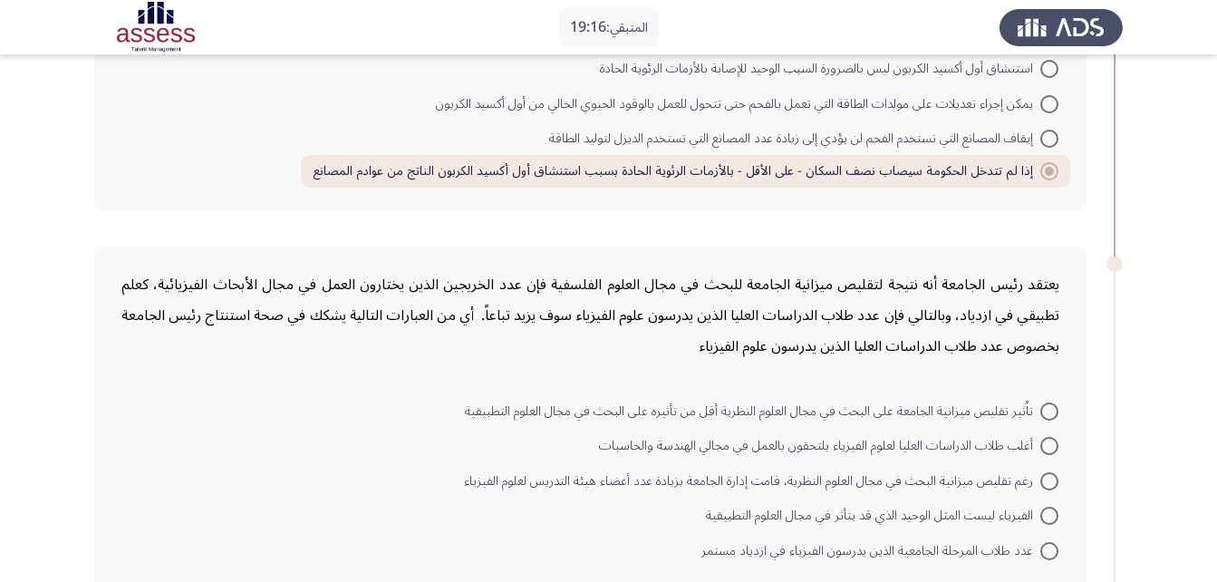
scroll to position [288, 0]
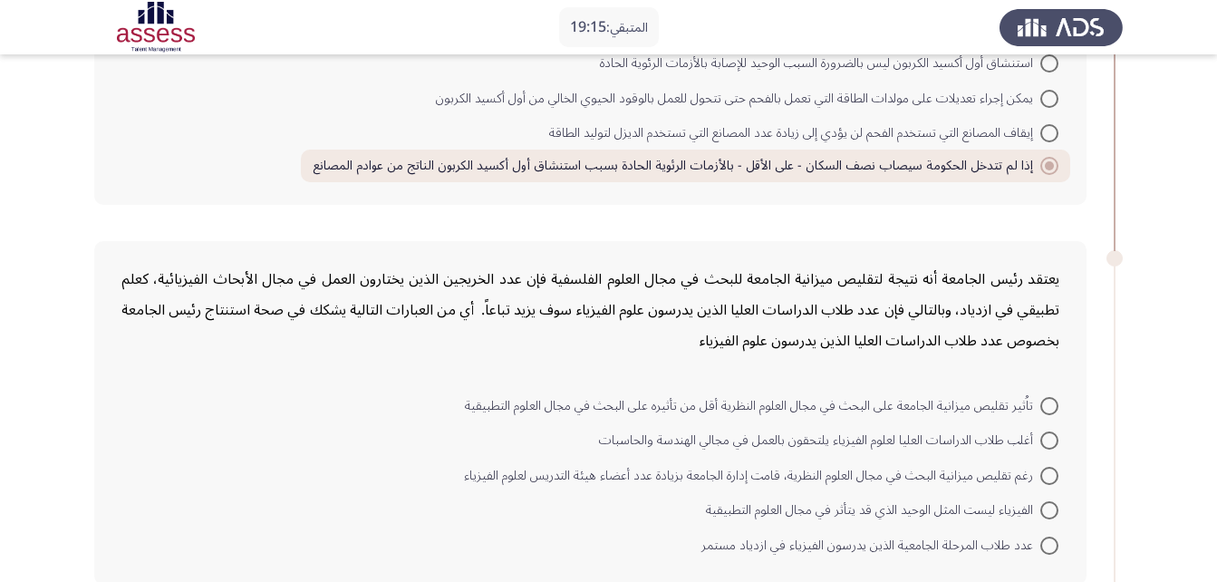
drag, startPoint x: 1211, startPoint y: 232, endPoint x: 1213, endPoint y: 259, distance: 27.2
click at [1213, 259] on app-assessment-container "المتبقي: 19:15 السابق ASSESS Aptitude (FOCUS) - Critical Thinking التالي تحتوي …" at bounding box center [608, 572] width 1217 height 1576
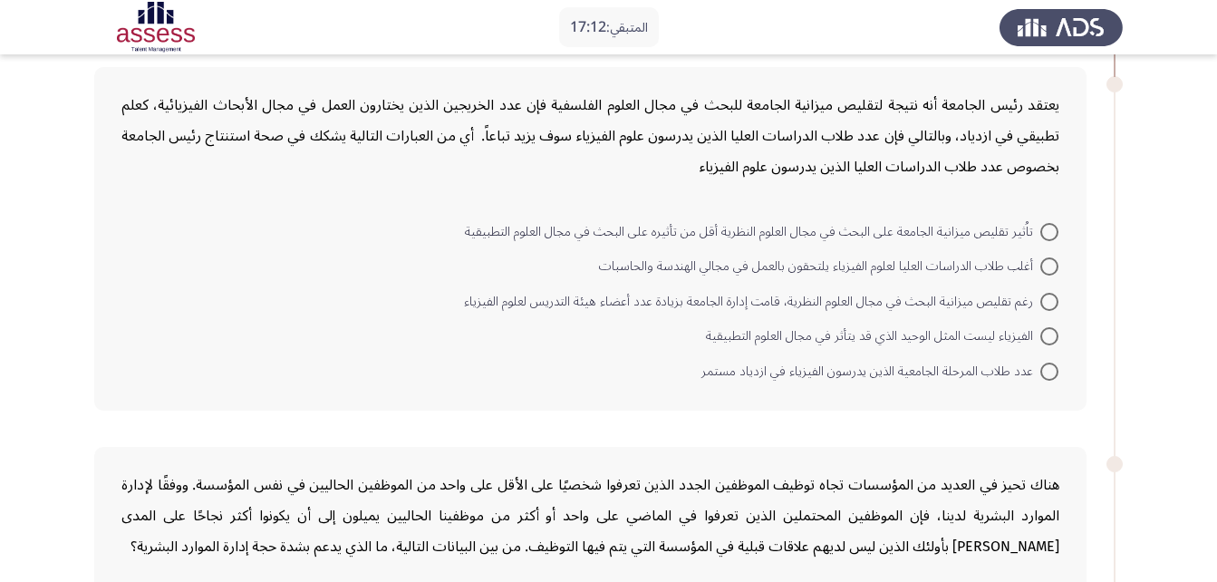
scroll to position [456, 0]
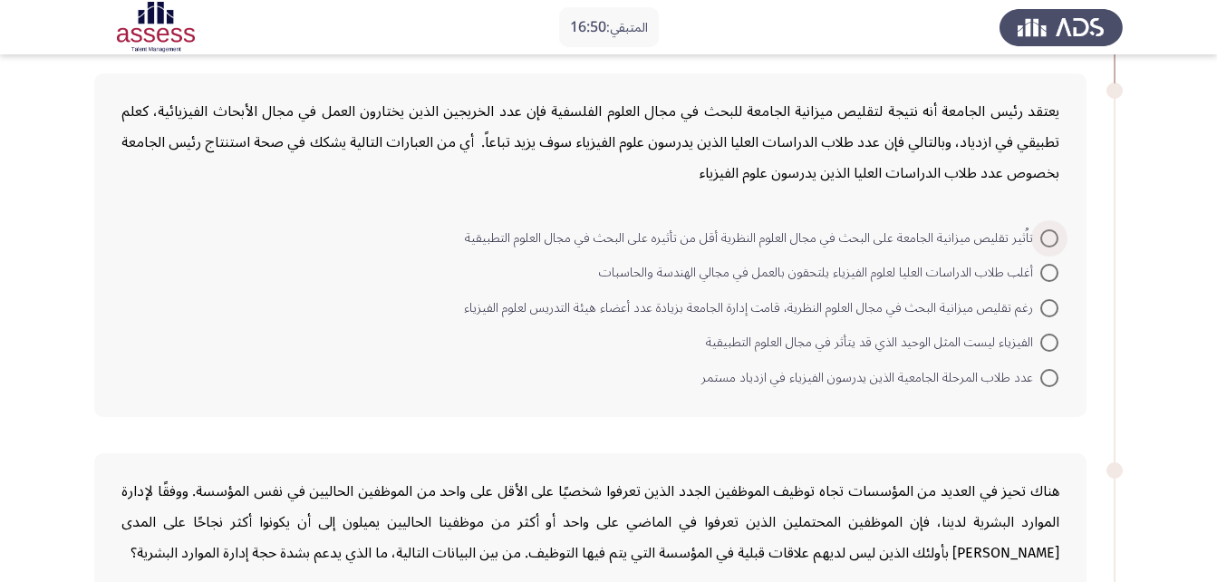
click at [927, 237] on span "تاُثير تقليص ميزانية الجامعة على البحث في مجال العلوم النظرية أقل من تأثيره على…" at bounding box center [752, 238] width 575 height 22
click at [1040, 237] on input "تاُثير تقليص ميزانية الجامعة على البحث في مجال العلوم النظرية أقل من تأثيره على…" at bounding box center [1049, 238] width 18 height 18
radio input "true"
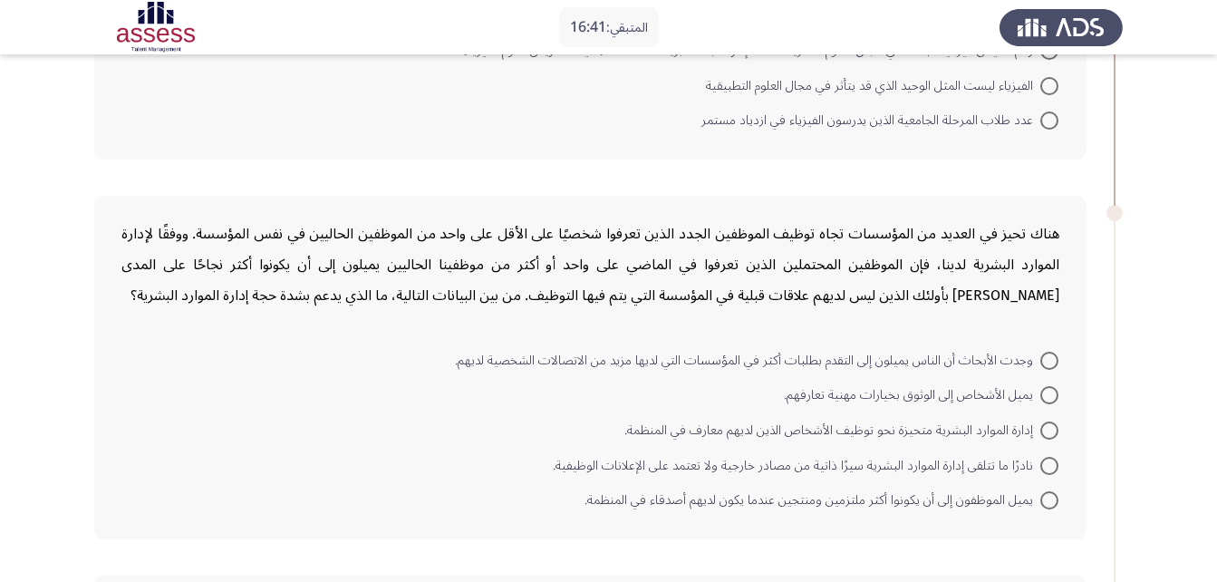
scroll to position [756, 0]
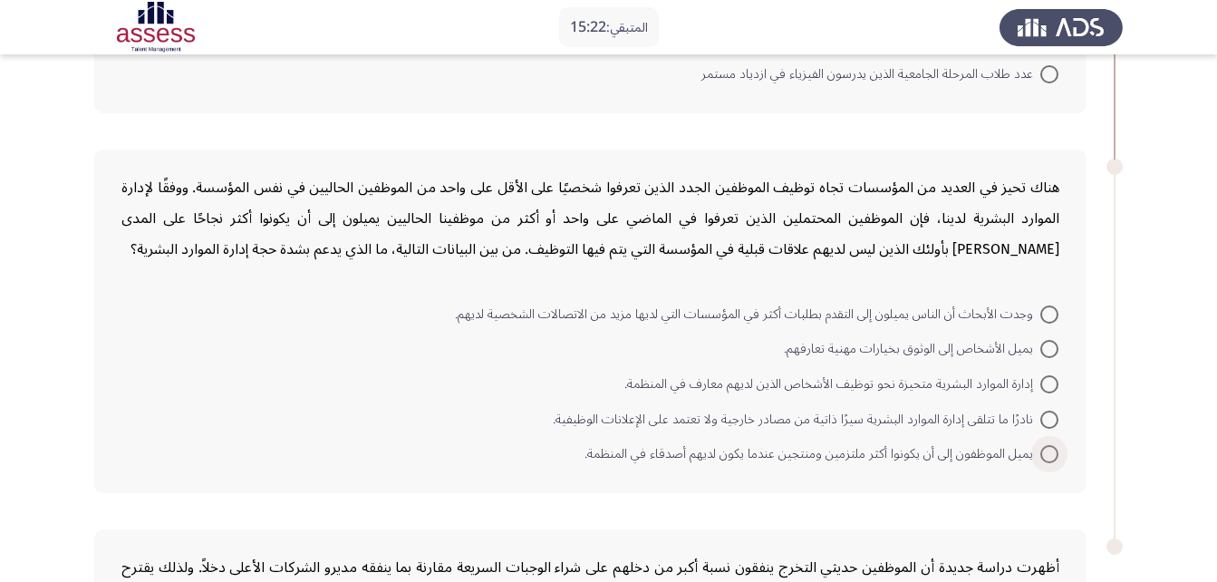
click at [769, 457] on span "يميل الموظفون إلى أن يكونوا أكثر ملتزمين ومنتجين عندما يكون لديهم أصدقاء في الم…" at bounding box center [812, 454] width 456 height 22
click at [1040, 457] on input "يميل الموظفون إلى أن يكونوا أكثر ملتزمين ومنتجين عندما يكون لديهم أصدقاء في الم…" at bounding box center [1049, 454] width 18 height 18
radio input "true"
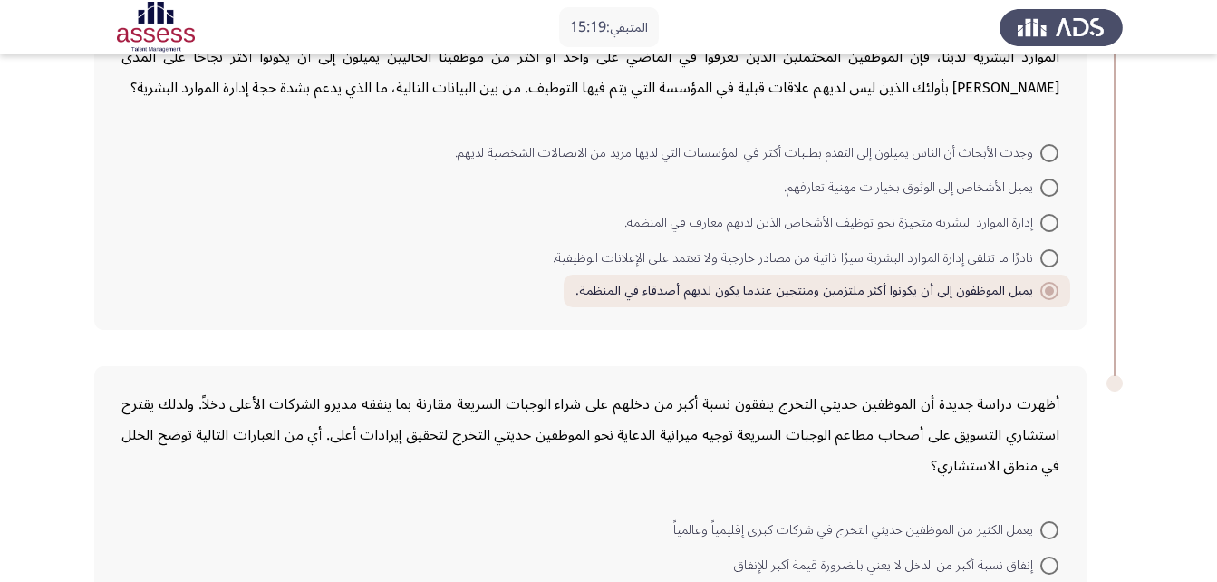
scroll to position [906, 0]
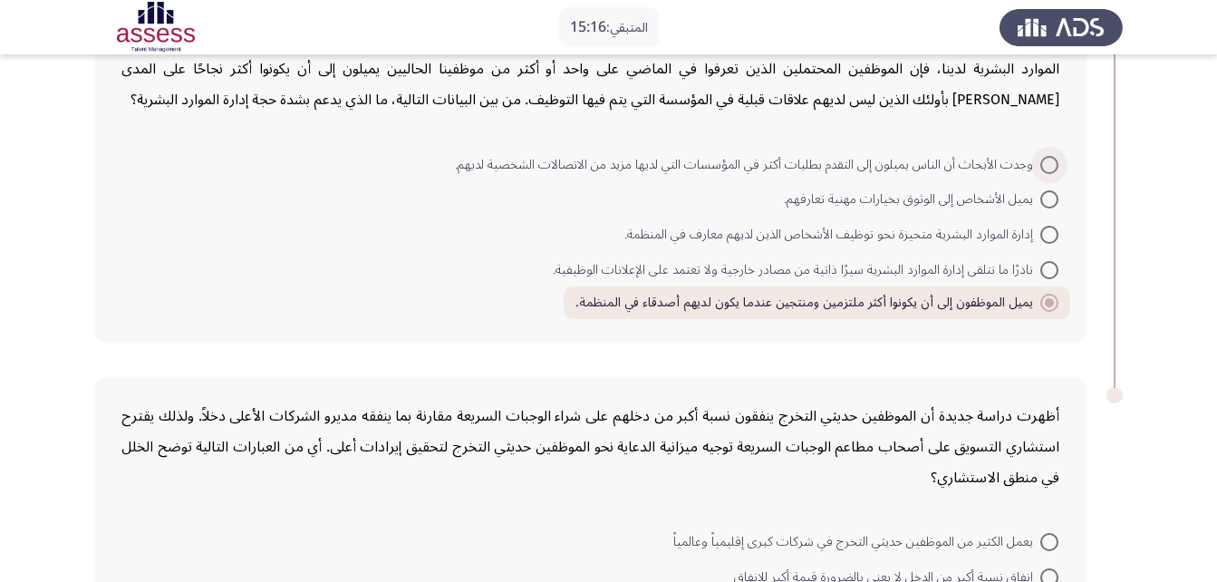
click at [1052, 170] on span at bounding box center [1049, 165] width 18 height 18
click at [1052, 170] on input "وجدت الأبحاث أن الناس يميلون إلى التقدم بطلبات أكثر في المؤسسات التي لديها مزيد…" at bounding box center [1049, 165] width 18 height 18
radio input "true"
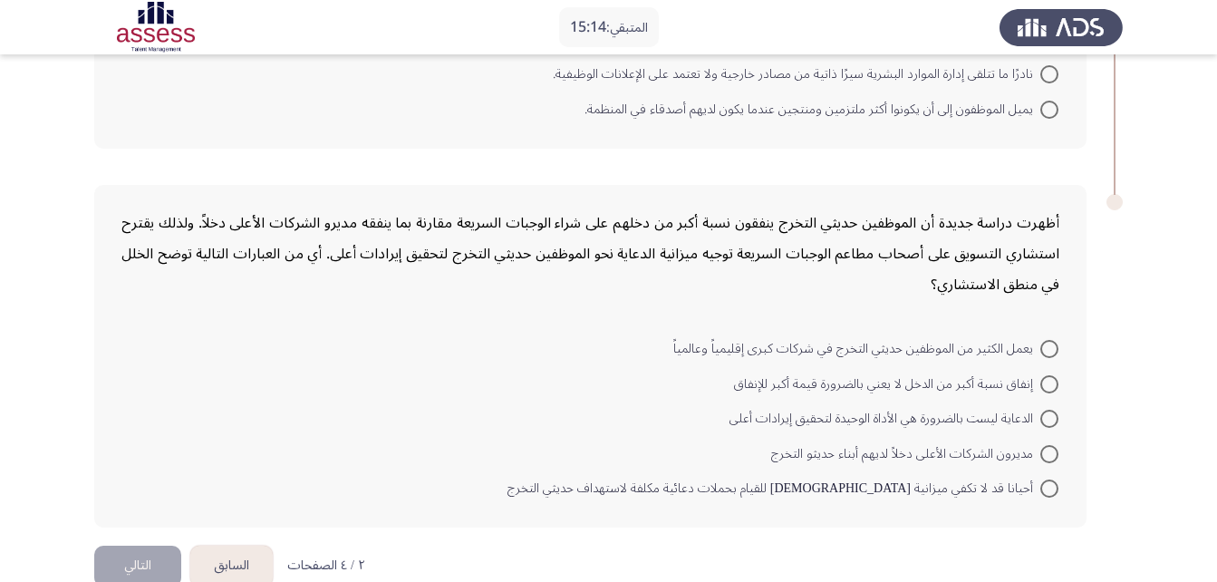
scroll to position [1135, 0]
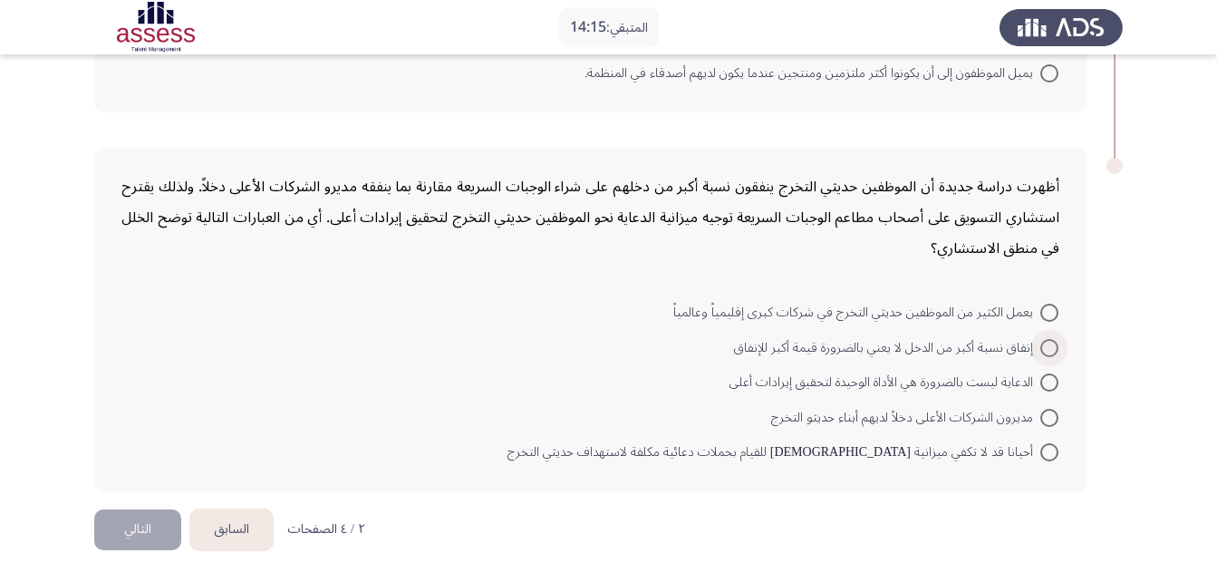
click at [903, 354] on span "إنفاق نسبة أكبر من الدخل لا يعني بالضرورة قيمة أكبر للإنفاق" at bounding box center [887, 348] width 306 height 22
click at [1040, 354] on input "إنفاق نسبة أكبر من الدخل لا يعني بالضرورة قيمة أكبر للإنفاق" at bounding box center [1049, 348] width 18 height 18
radio input "true"
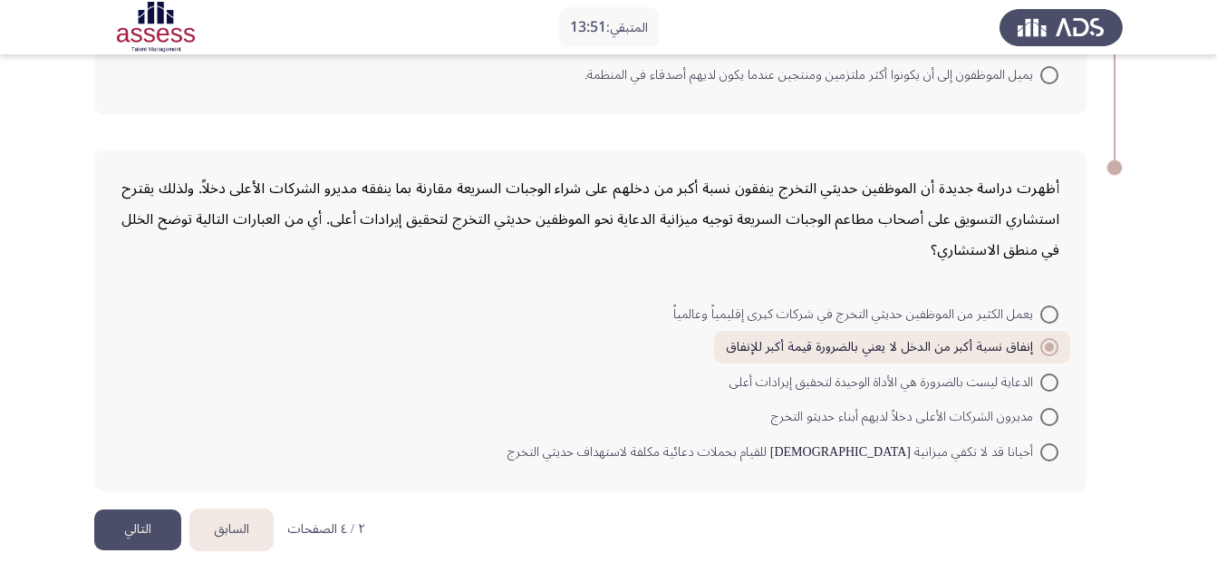
click at [126, 516] on button "التالي" at bounding box center [137, 529] width 87 height 41
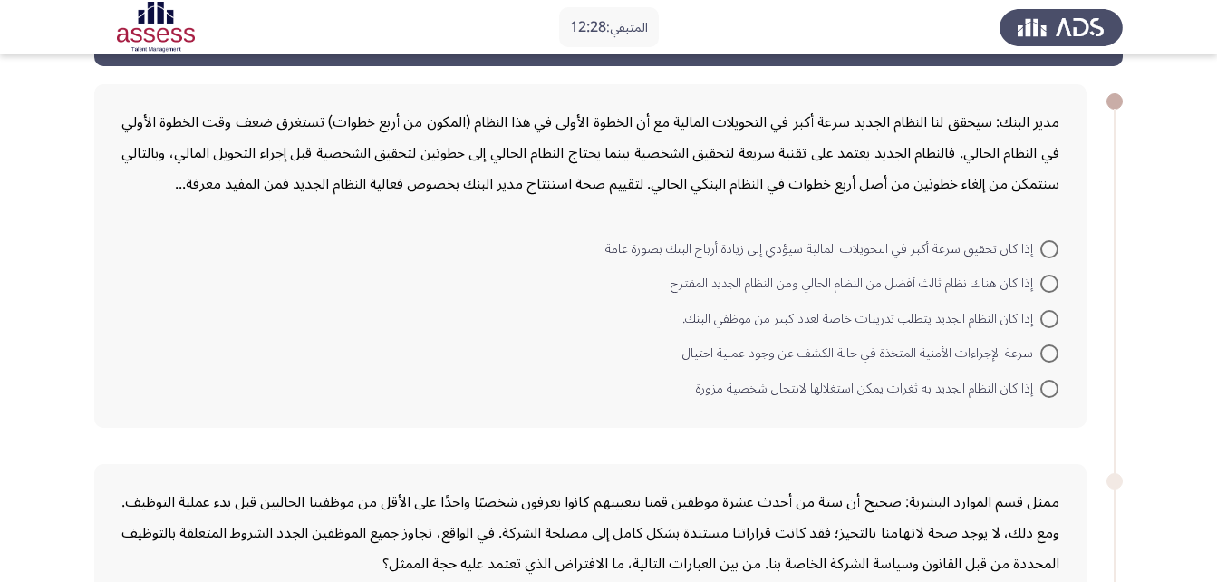
scroll to position [71, 0]
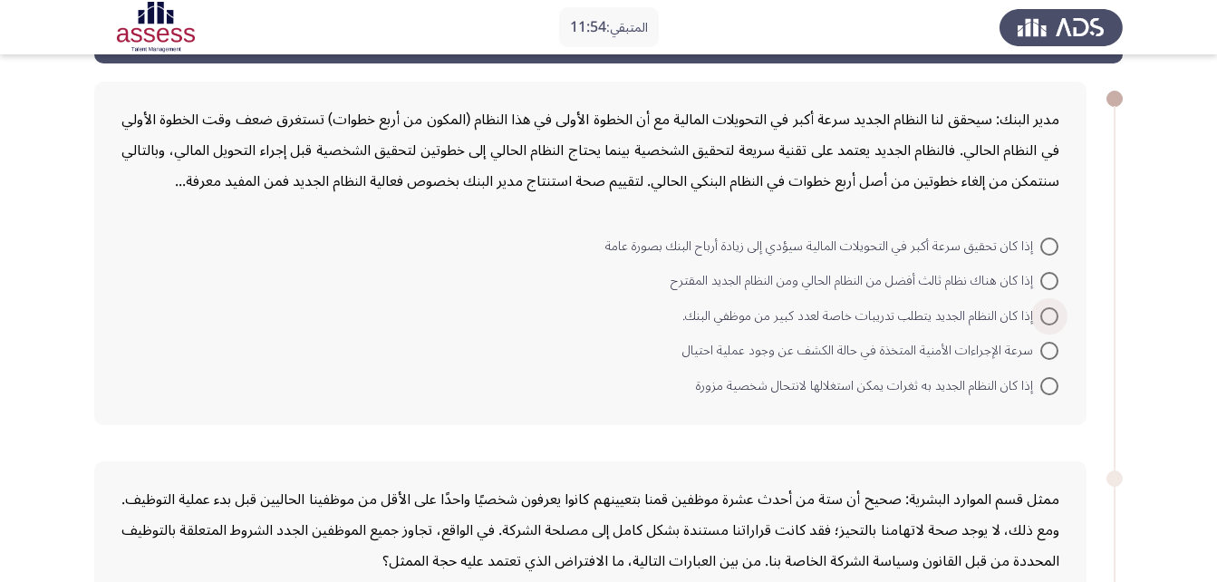
click at [1010, 313] on span "إذا كان النظام الجديد يتطلب تدريبات خاصة لعدد كبير من موظفي البنك." at bounding box center [861, 316] width 358 height 22
click at [1040, 313] on input "إذا كان النظام الجديد يتطلب تدريبات خاصة لعدد كبير من موظفي البنك." at bounding box center [1049, 316] width 18 height 18
radio input "true"
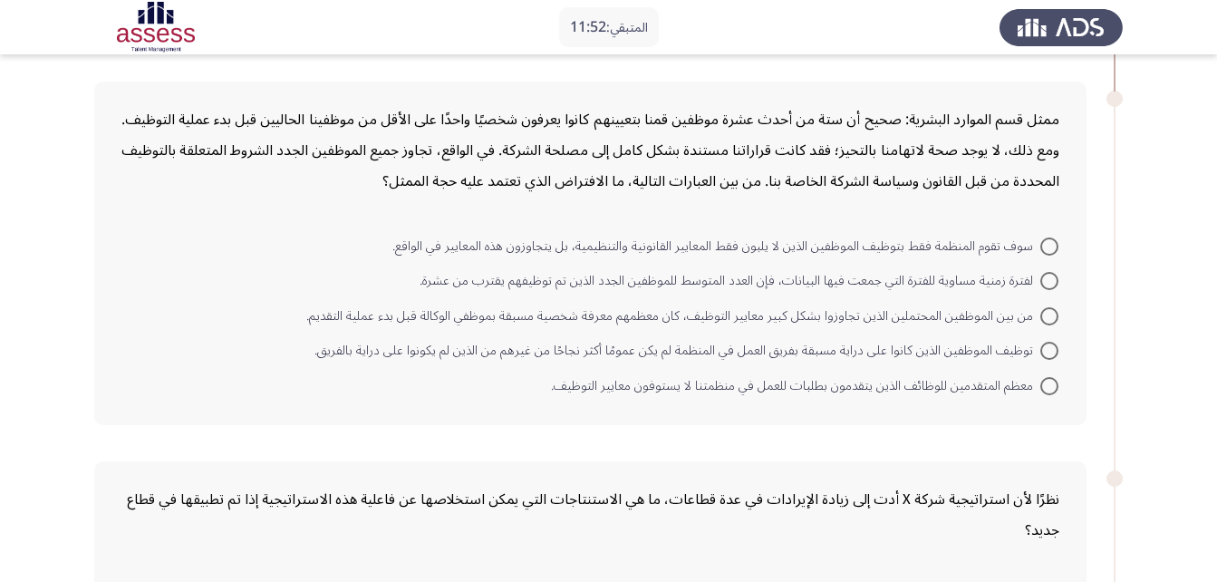
scroll to position [455, 0]
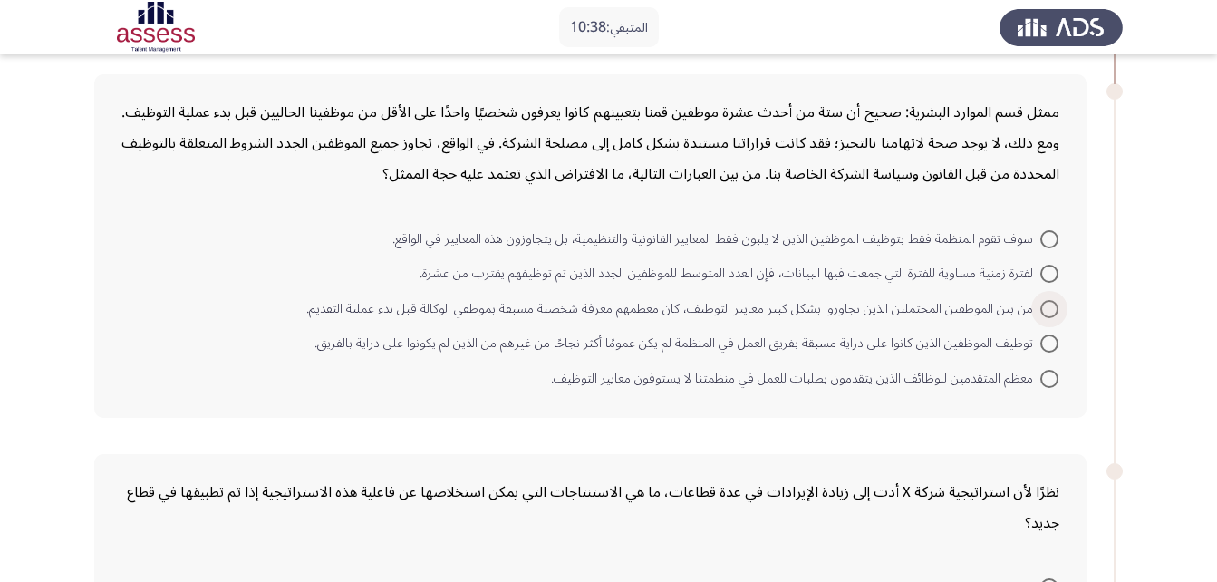
click at [905, 313] on span "من بين الموظفين المحتملين الذين تجاوزوا بشكل كبير معايير التوظيف، كان معظمهم مع…" at bounding box center [673, 309] width 734 height 22
click at [1040, 313] on input "من بين الموظفين المحتملين الذين تجاوزوا بشكل كبير معايير التوظيف، كان معظمهم مع…" at bounding box center [1049, 309] width 18 height 18
radio input "true"
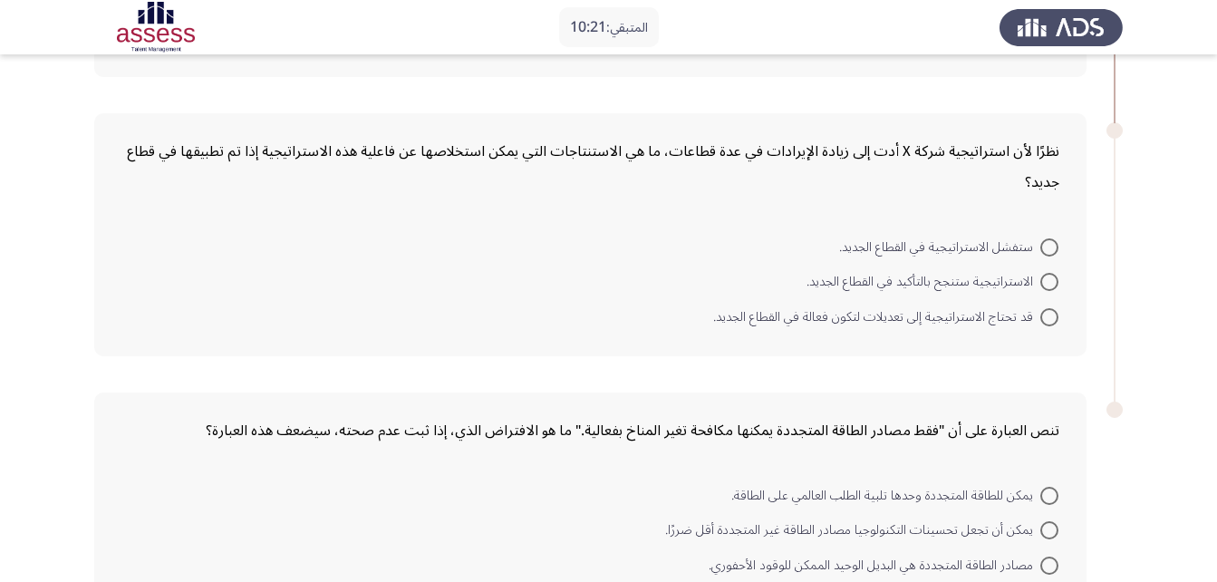
scroll to position [774, 0]
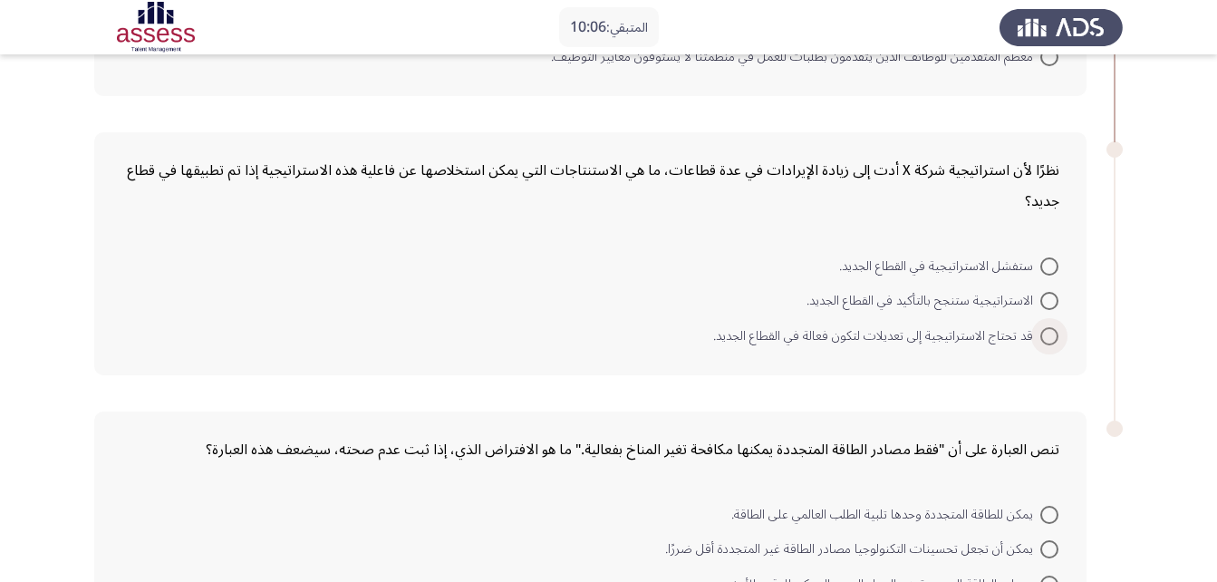
click at [929, 328] on span "قد تحتاج الاستراتيجية إلى تعديلات لتكون فعالة في القطاع الجديد." at bounding box center [876, 336] width 327 height 22
click at [1040, 328] on input "قد تحتاج الاستراتيجية إلى تعديلات لتكون فعالة في القطاع الجديد." at bounding box center [1049, 336] width 18 height 18
radio input "true"
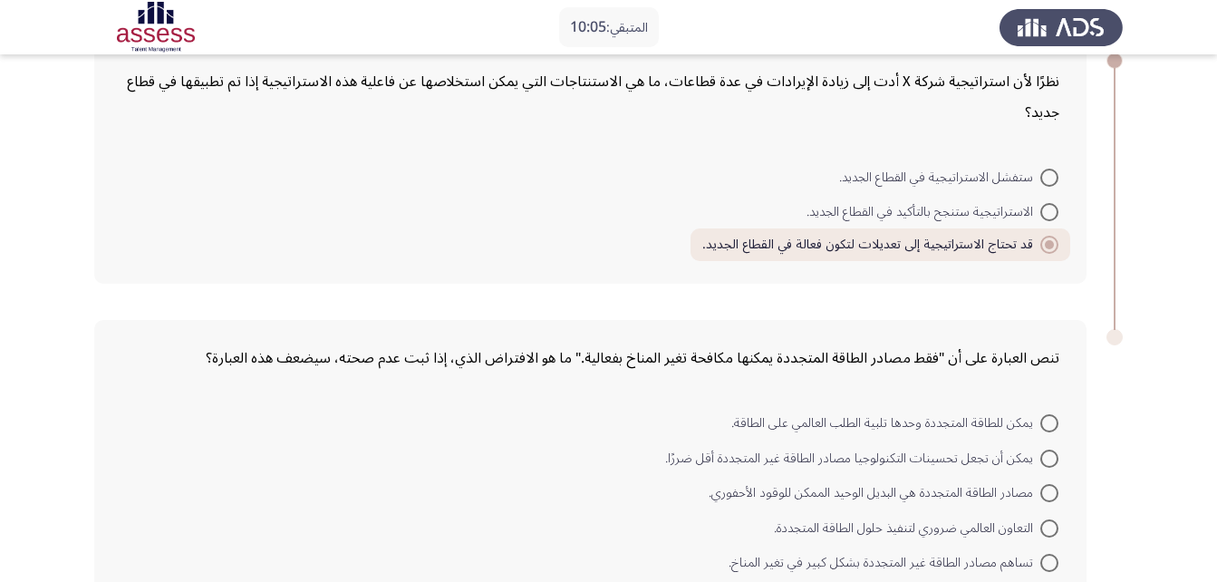
scroll to position [973, 0]
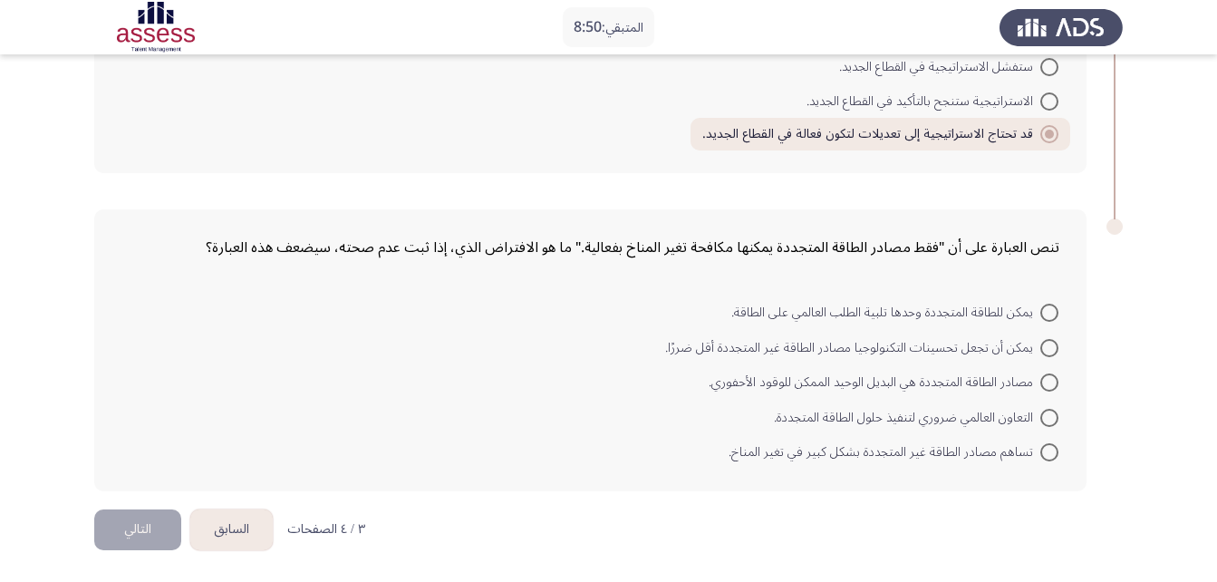
click at [937, 390] on span "مصادر الطاقة المتجددة هي البديل الوحيد الممكن للوقود الأحفوري." at bounding box center [874, 382] width 332 height 22
click at [1040, 390] on input "مصادر الطاقة المتجددة هي البديل الوحيد الممكن للوقود الأحفوري." at bounding box center [1049, 382] width 18 height 18
radio input "true"
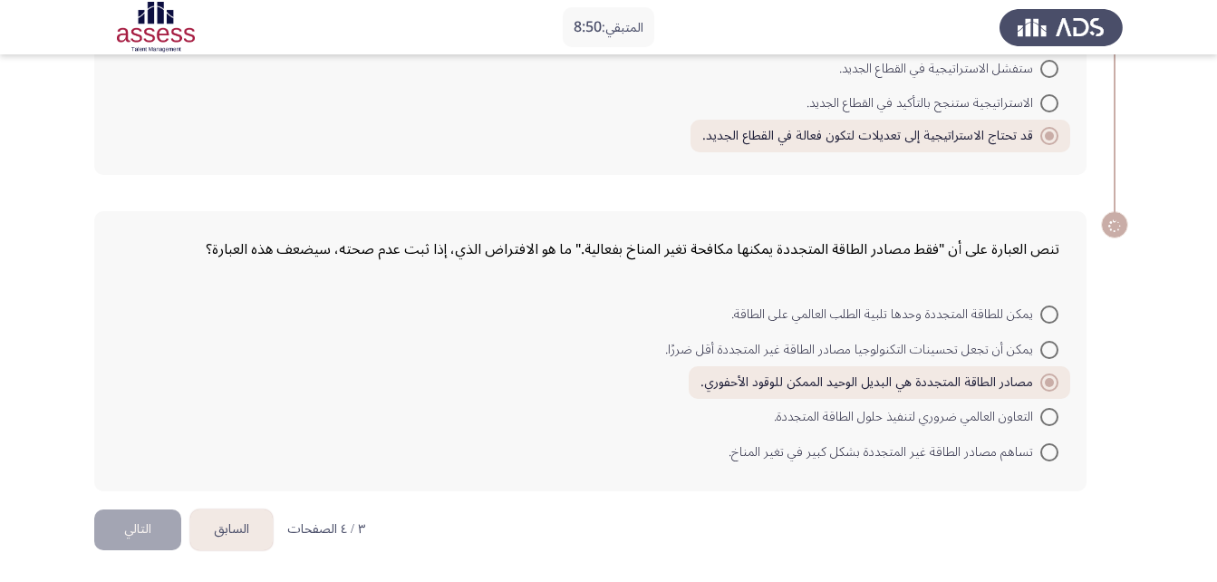
scroll to position [971, 0]
click at [120, 534] on button "التالي" at bounding box center [137, 529] width 87 height 41
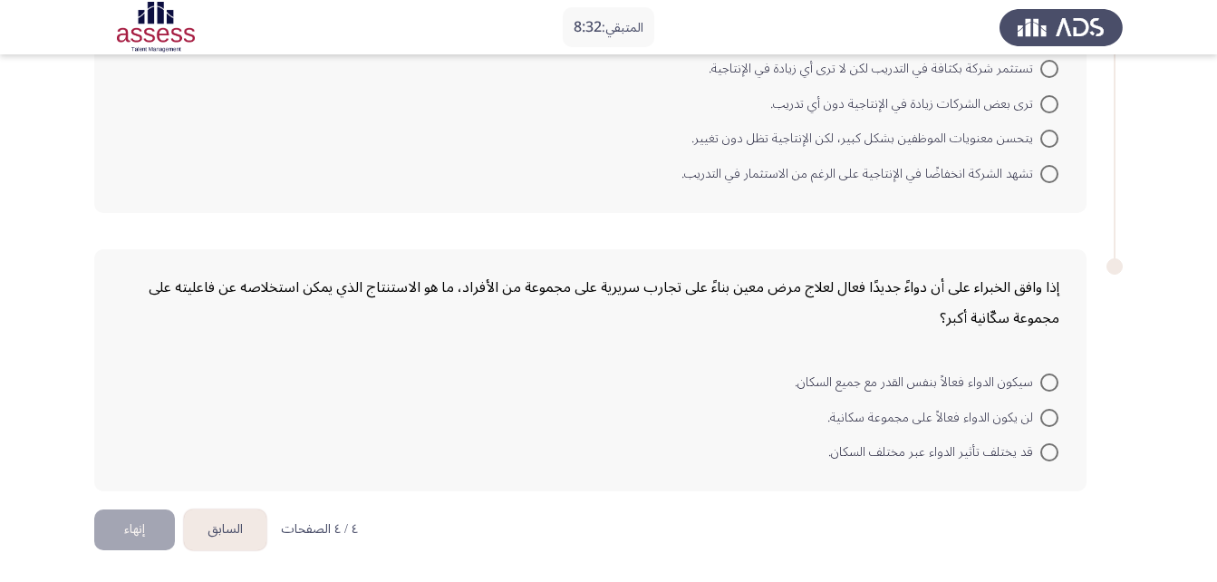
scroll to position [0, 0]
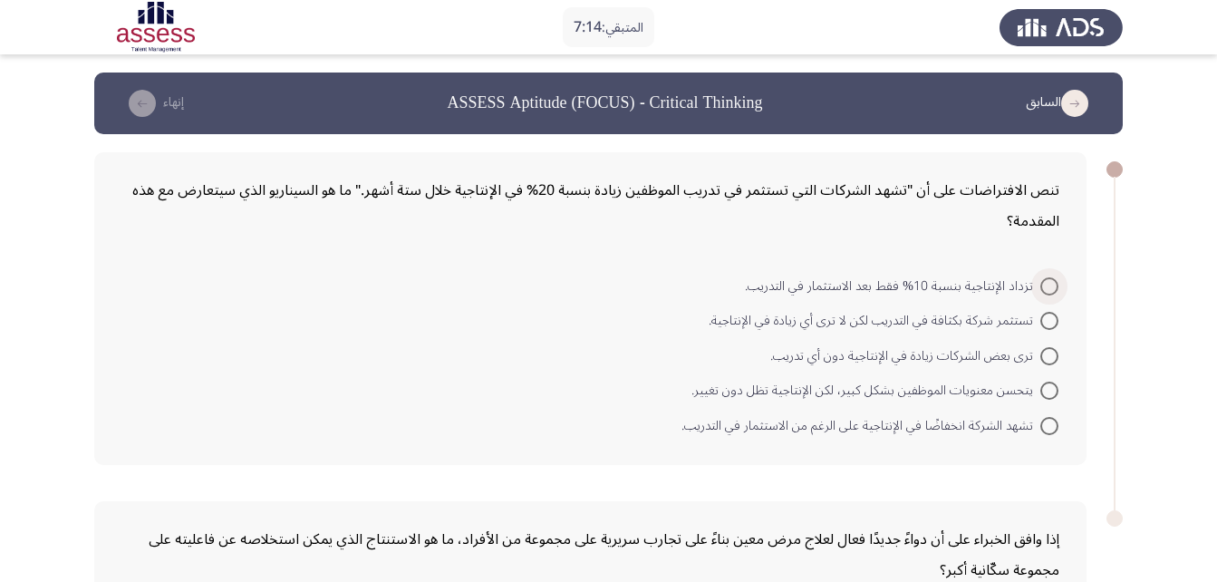
click at [1010, 294] on span "تزداد الإنتاجية بنسبة 10% فقط بعد الاستثمار في التدريب." at bounding box center [892, 286] width 295 height 22
click at [1040, 294] on input "تزداد الإنتاجية بنسبة 10% فقط بعد الاستثمار في التدريب." at bounding box center [1049, 286] width 18 height 18
radio input "true"
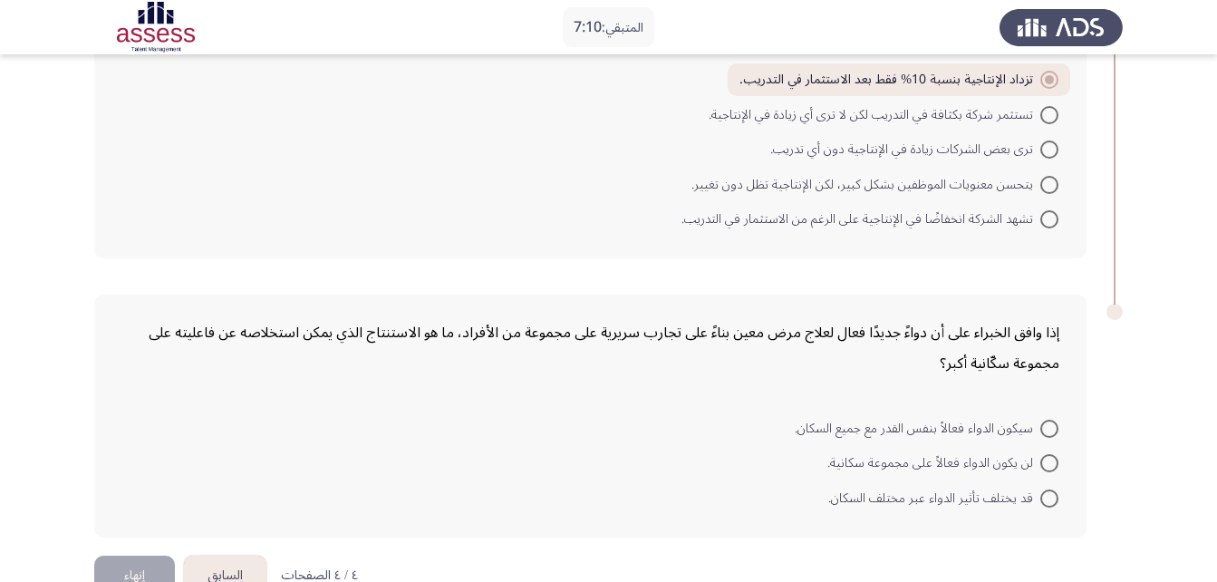
scroll to position [250, 0]
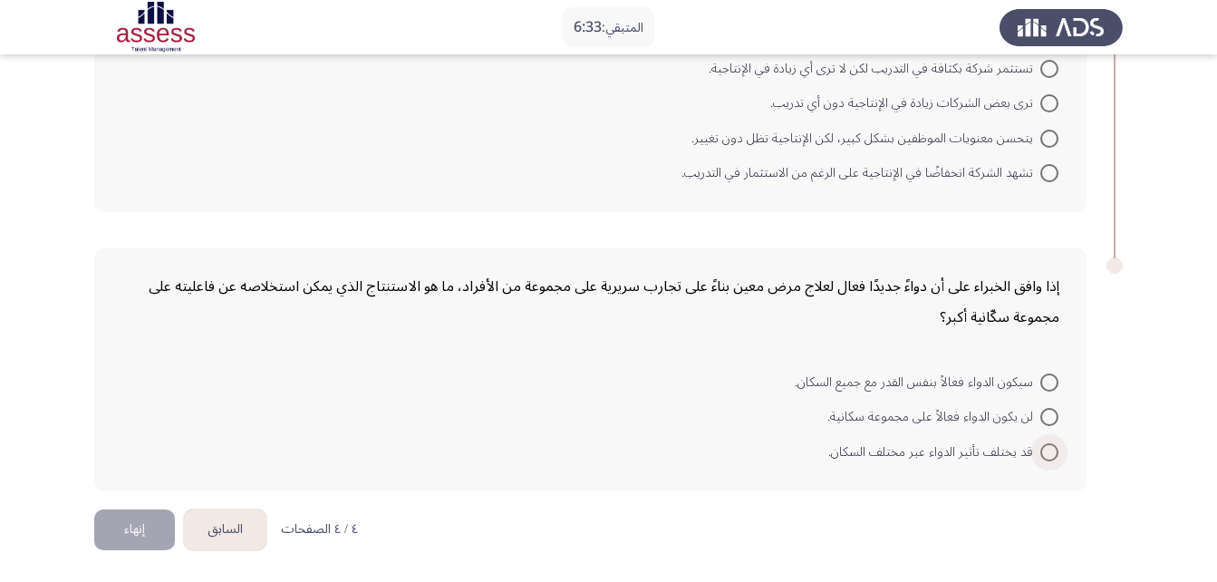
click at [1036, 451] on span "قد يختلف تأثير الدواء عبر مختلف السكان." at bounding box center [934, 452] width 212 height 22
click at [1040, 451] on input "قد يختلف تأثير الدواء عبر مختلف السكان." at bounding box center [1049, 452] width 18 height 18
radio input "true"
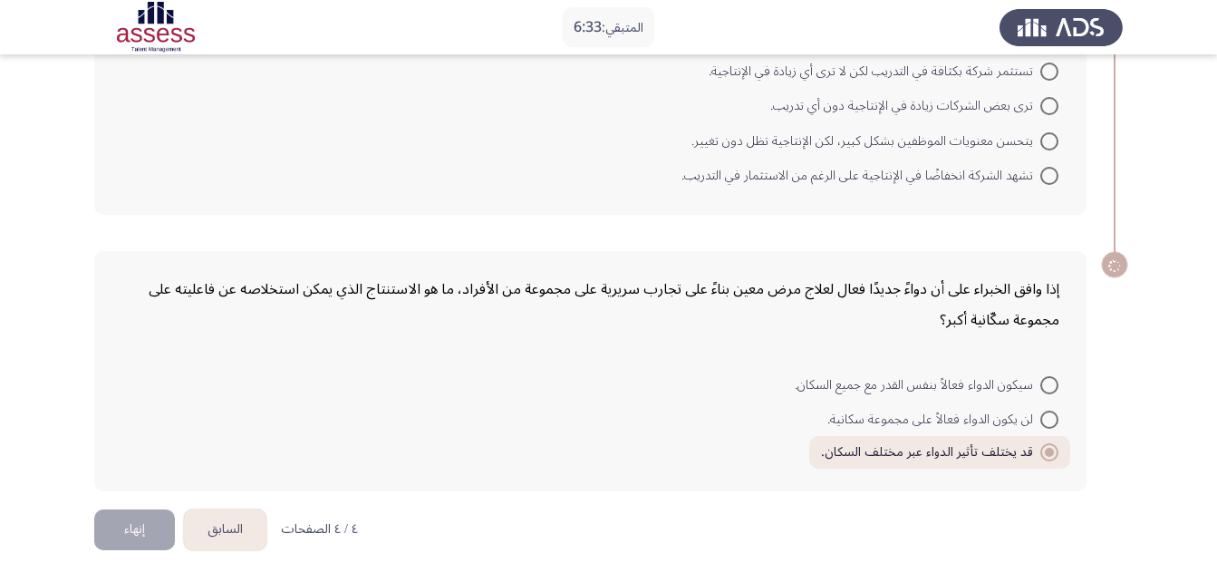
scroll to position [247, 0]
click at [996, 380] on span "سيكون الدواء فعالاً بنفس القدر مع جميع السكان." at bounding box center [916, 385] width 245 height 22
click at [1040, 380] on input "سيكون الدواء فعالاً بنفس القدر مع جميع السكان." at bounding box center [1049, 385] width 18 height 18
radio input "true"
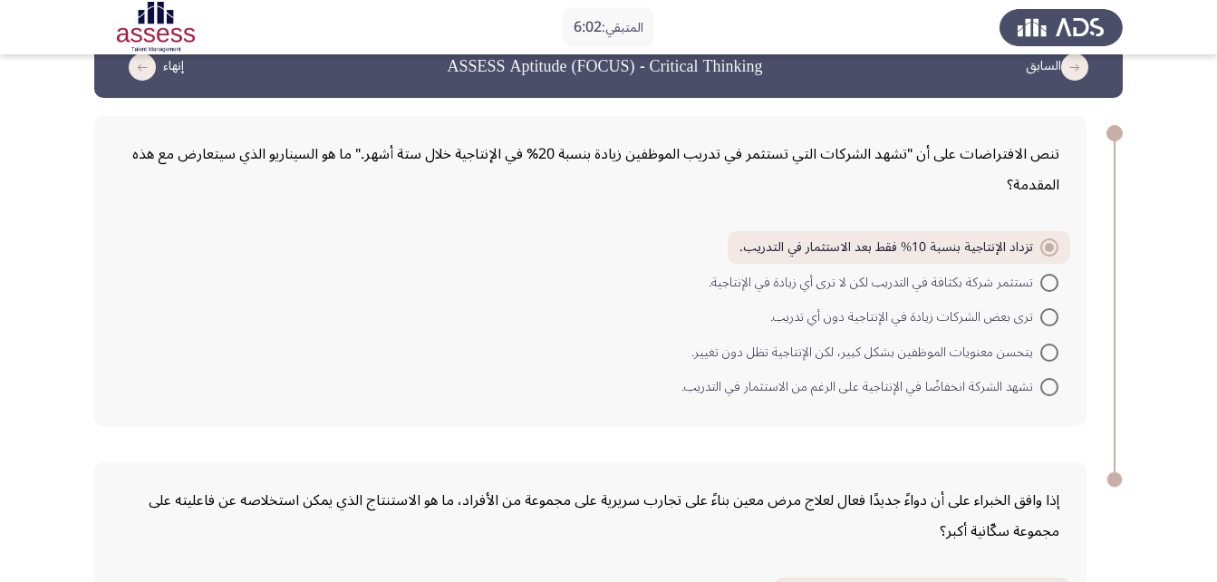
scroll to position [19, 0]
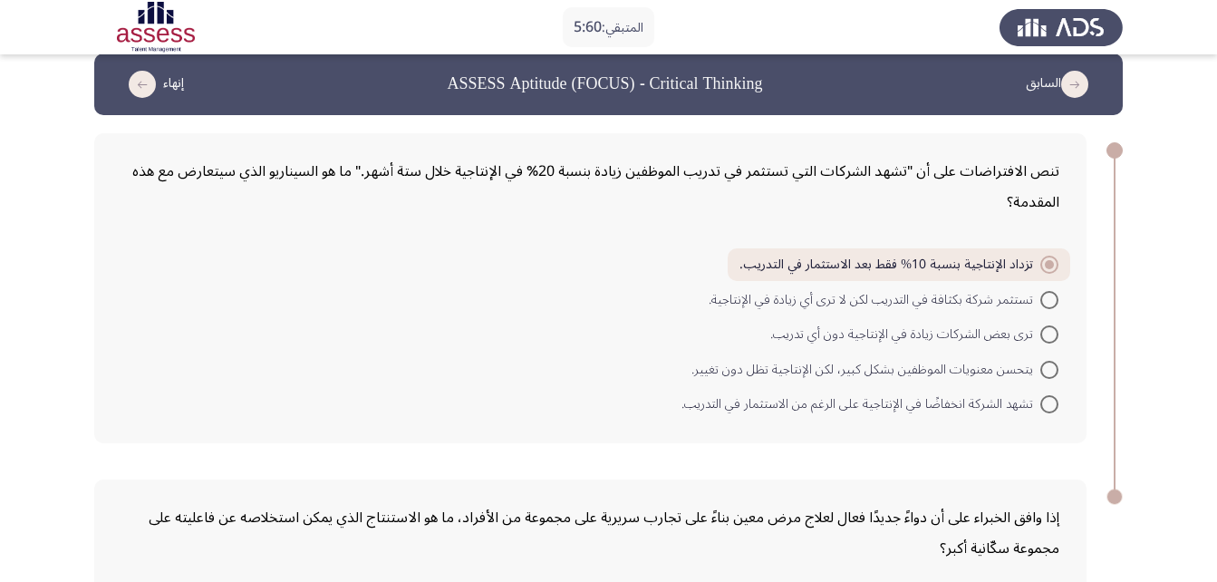
click at [1065, 88] on icon "load previous page" at bounding box center [1074, 84] width 27 height 27
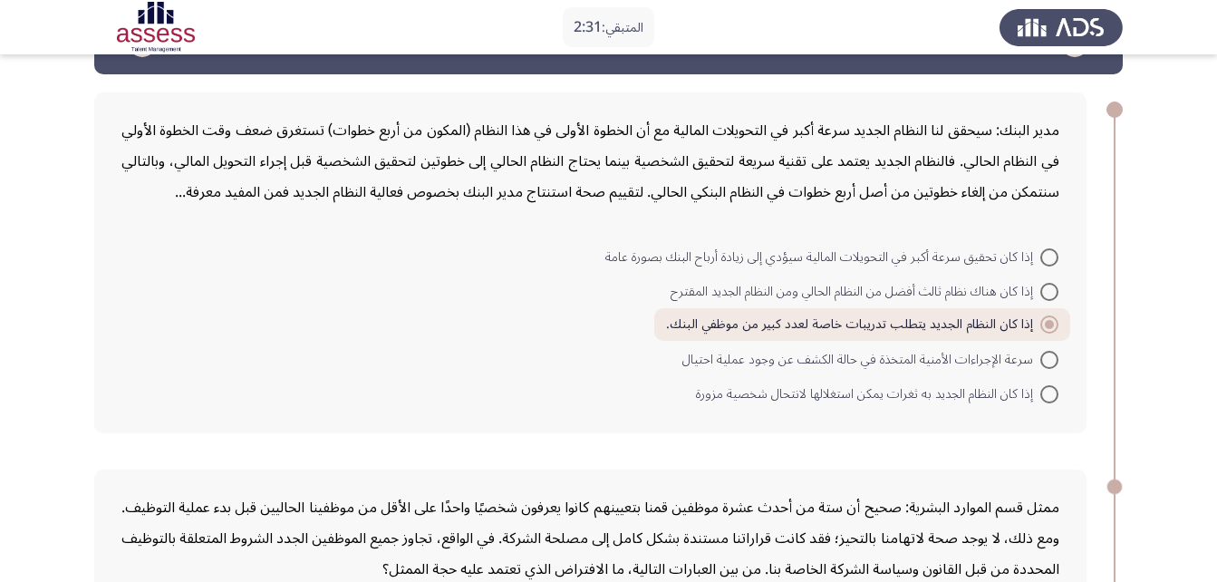
scroll to position [10, 0]
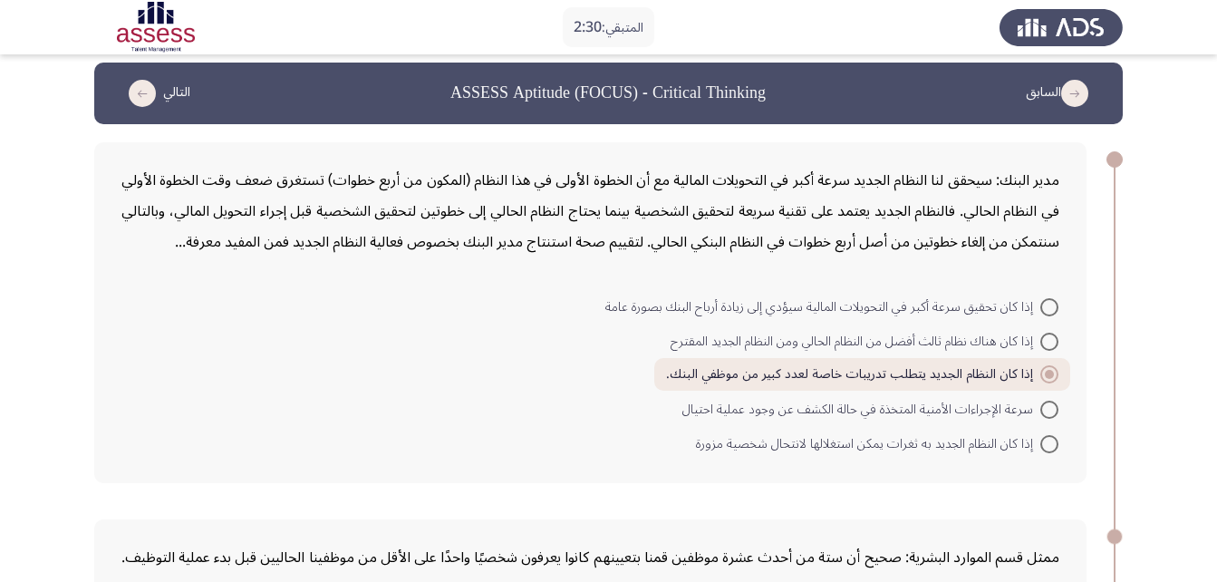
click at [1081, 94] on icon "load previous page" at bounding box center [1074, 93] width 27 height 27
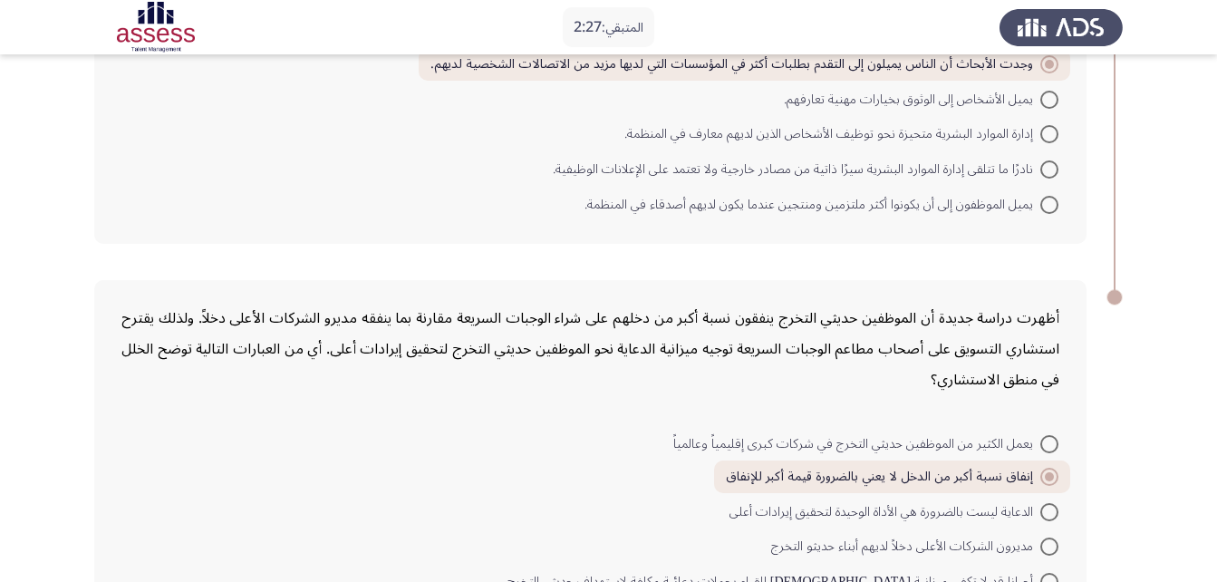
scroll to position [1133, 0]
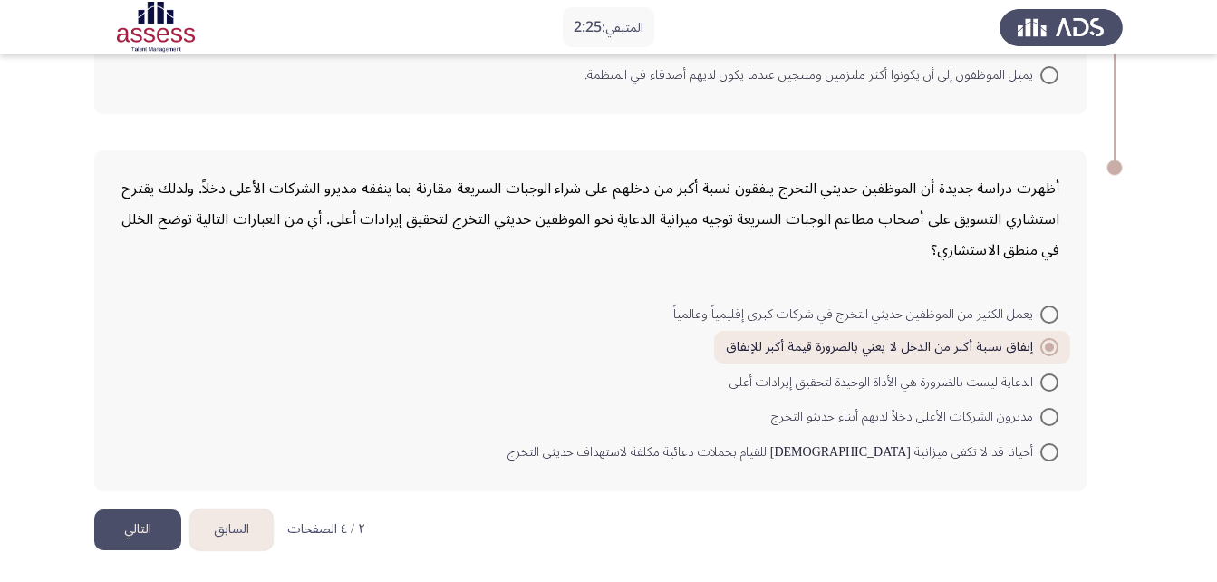
click at [103, 532] on button "التالي" at bounding box center [137, 529] width 87 height 41
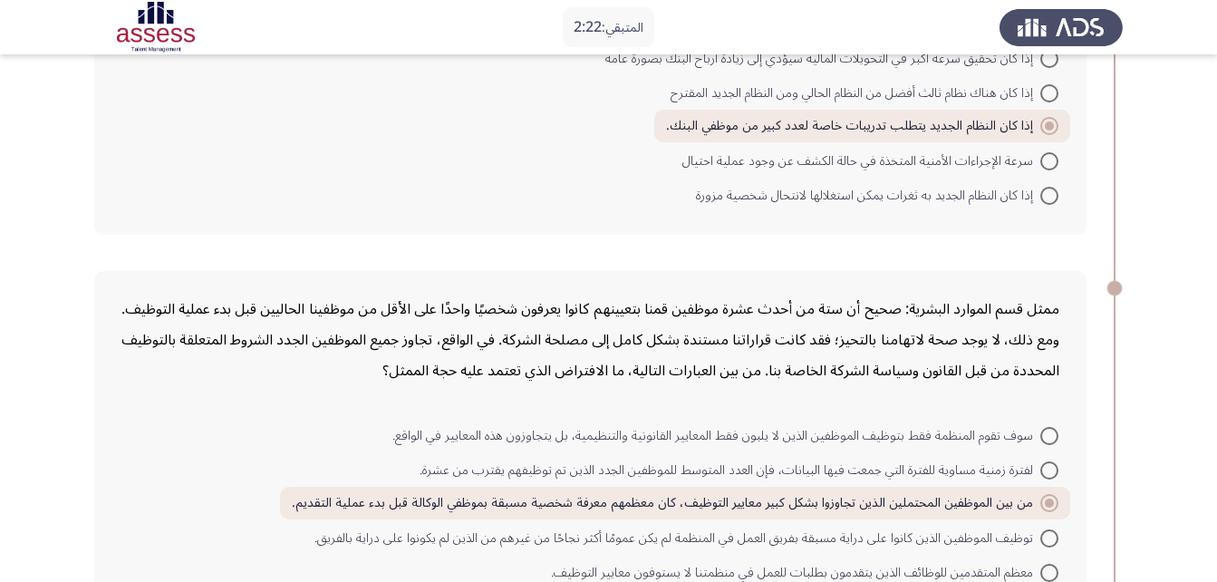
scroll to position [0, 0]
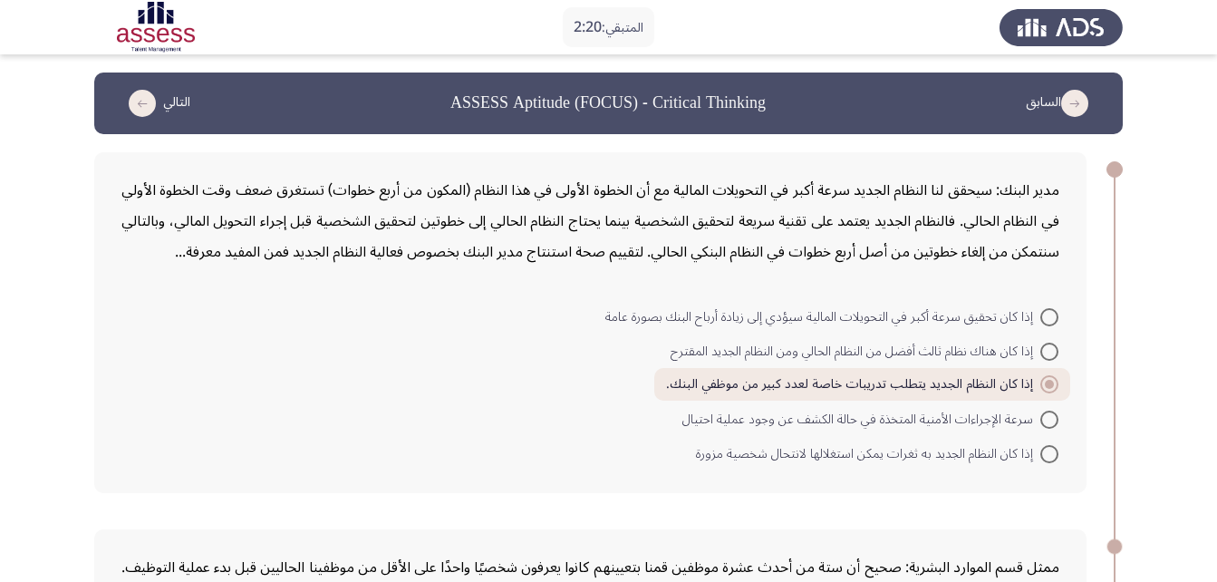
click at [1070, 100] on icon "load previous page" at bounding box center [1074, 103] width 27 height 27
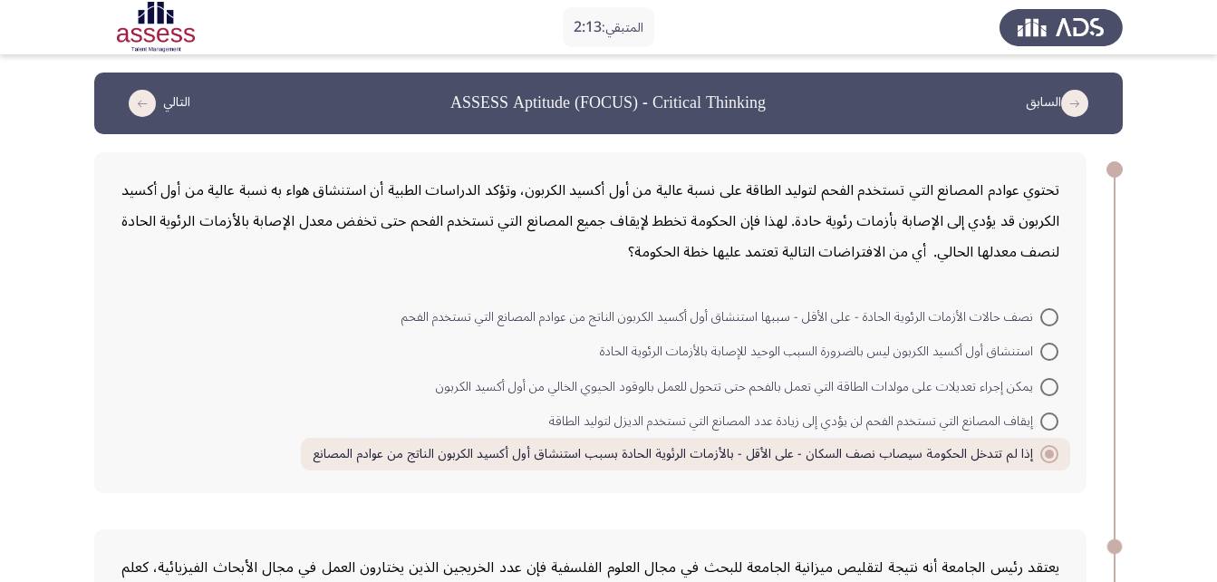
click at [1069, 102] on icon "load previous page" at bounding box center [1074, 103] width 27 height 27
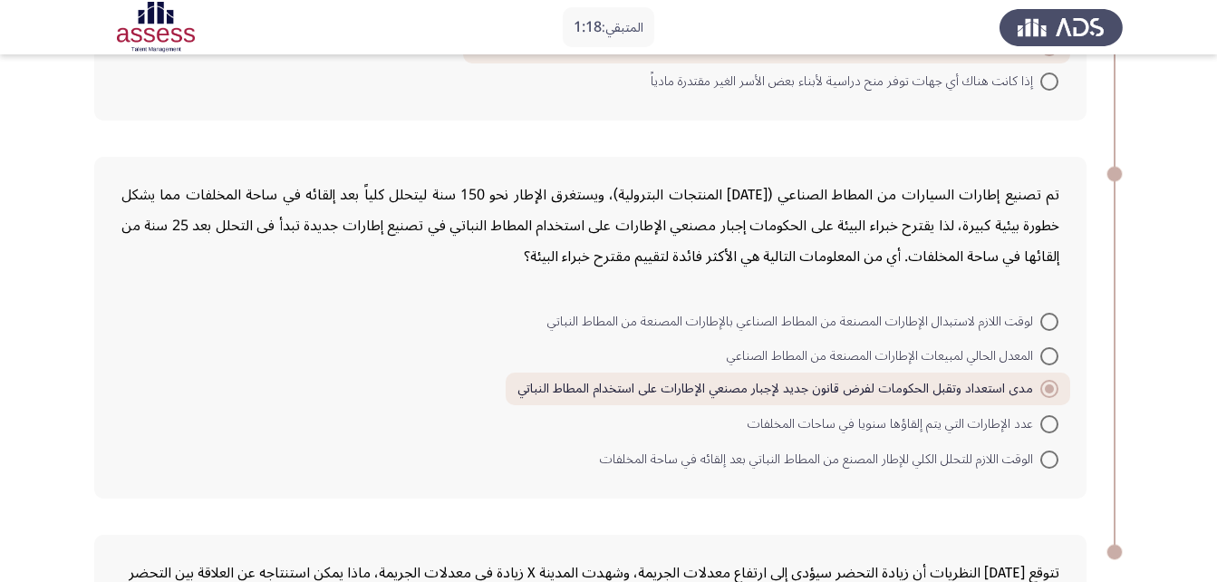
scroll to position [685, 0]
drag, startPoint x: 1061, startPoint y: 193, endPoint x: 753, endPoint y: 394, distance: 367.8
click at [753, 394] on div "تم تصنيع إطارات السيارات من المطاط الصناعي ([DATE] المنتجات البترولية)، ويستغرق…" at bounding box center [590, 329] width 992 height 341
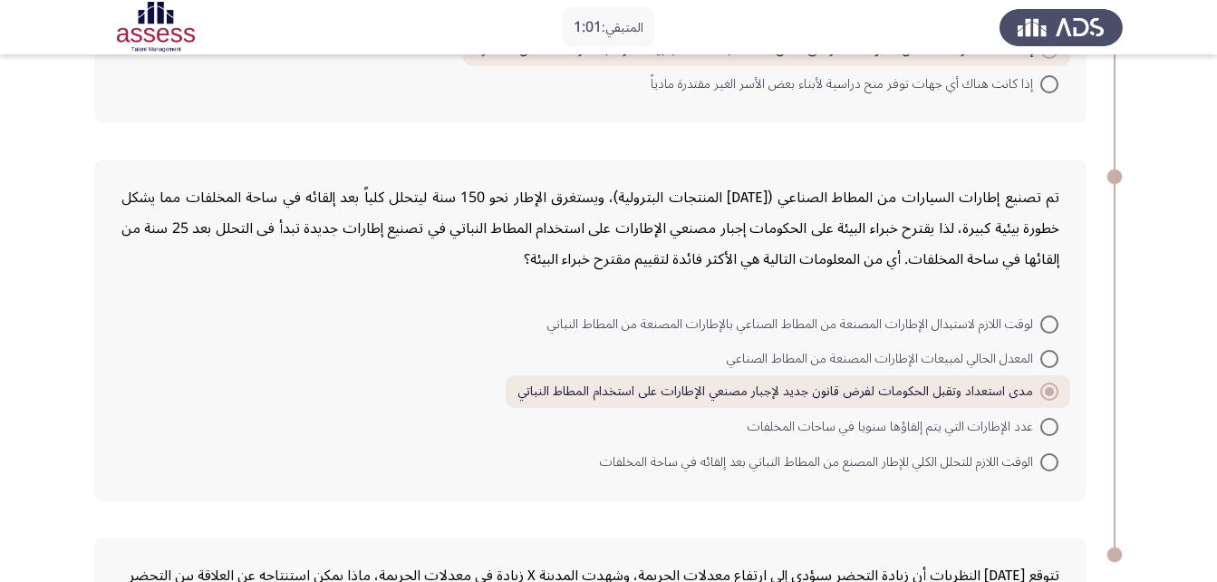
drag, startPoint x: 563, startPoint y: 259, endPoint x: 890, endPoint y: 201, distance: 331.2
click at [890, 201] on div "تم تصنيع إطارات السيارات من المطاط الصناعي ([DATE] المنتجات البترولية)، ويستغرق…" at bounding box center [590, 228] width 938 height 92
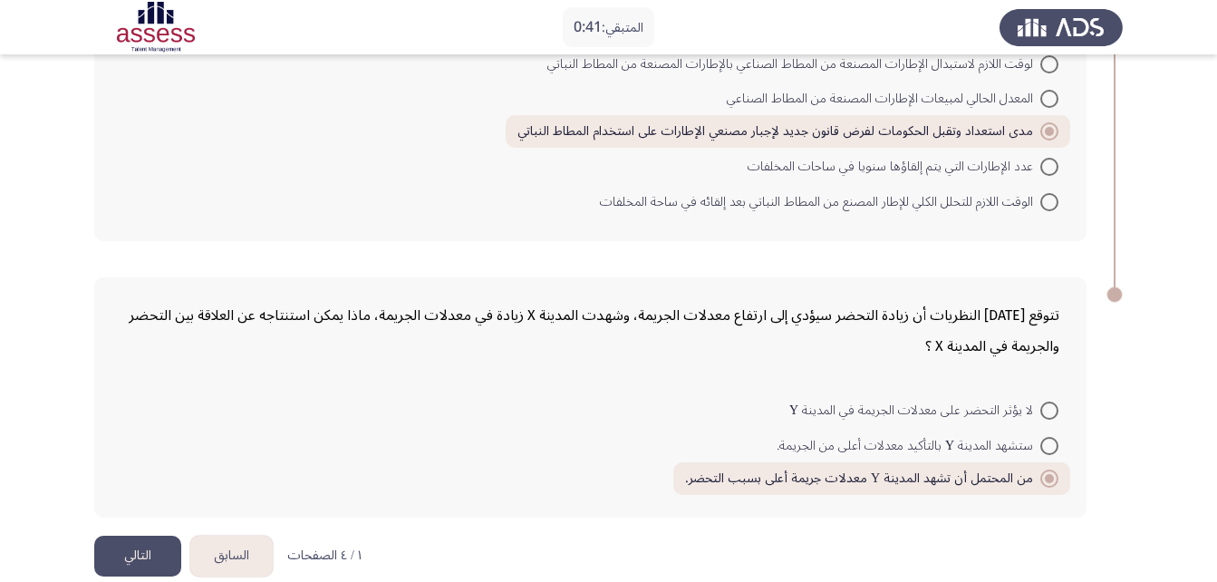
scroll to position [971, 0]
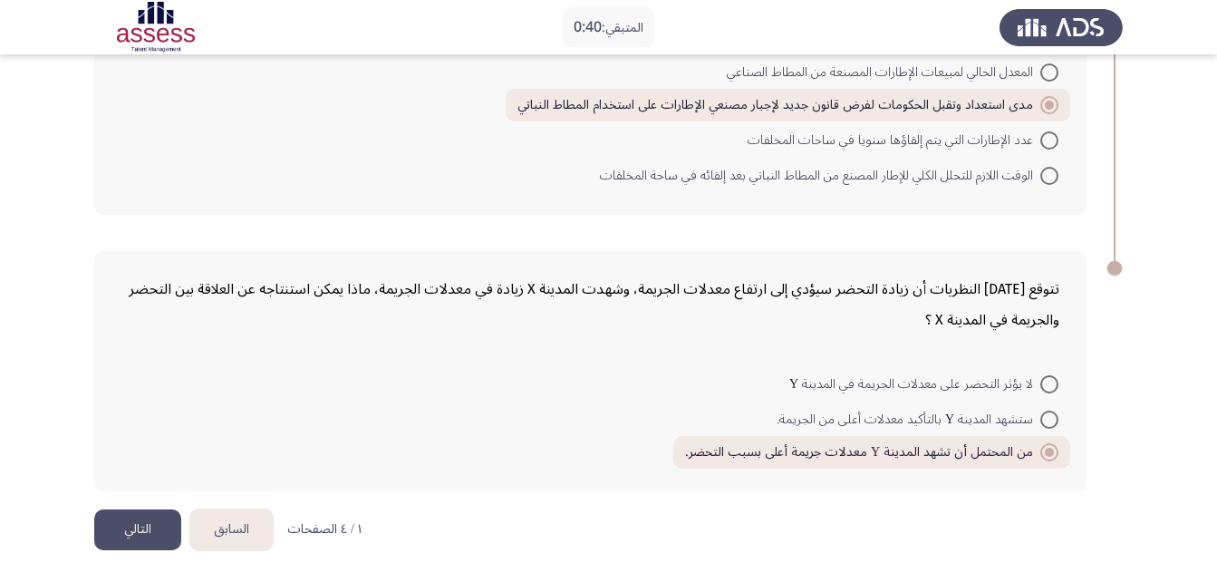
click at [149, 535] on button "التالي" at bounding box center [137, 529] width 87 height 41
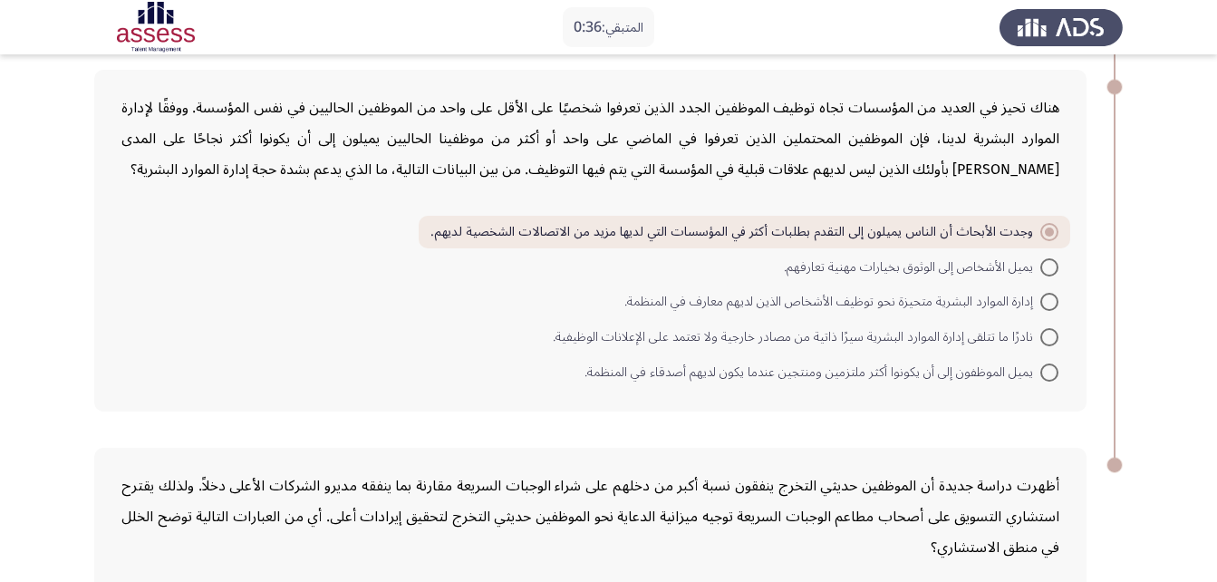
scroll to position [1133, 0]
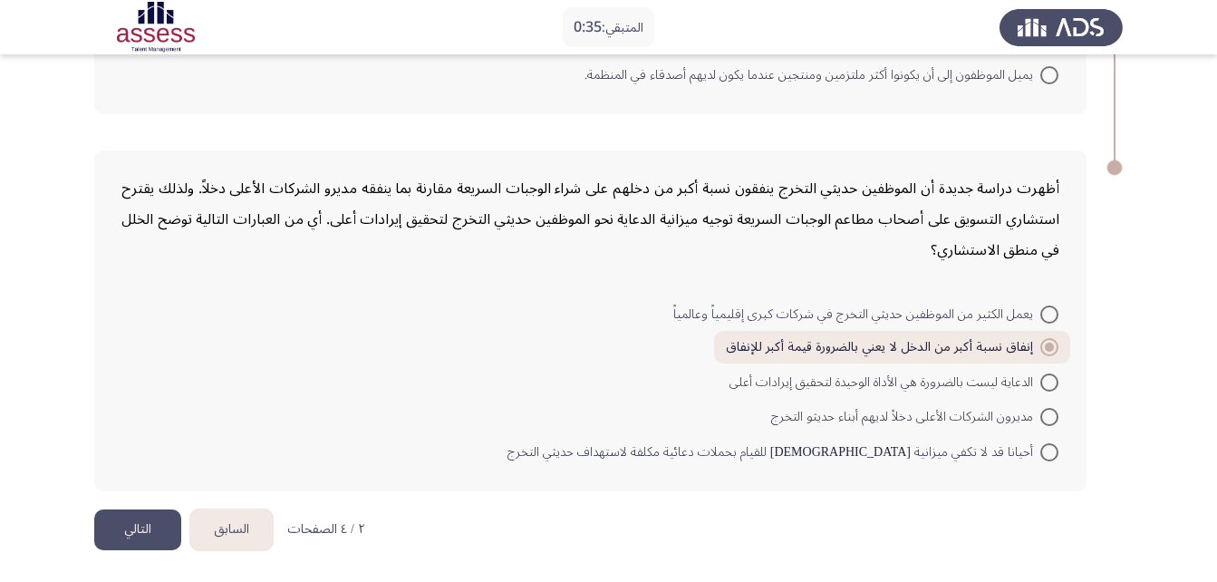
click at [148, 534] on button "التالي" at bounding box center [137, 529] width 87 height 41
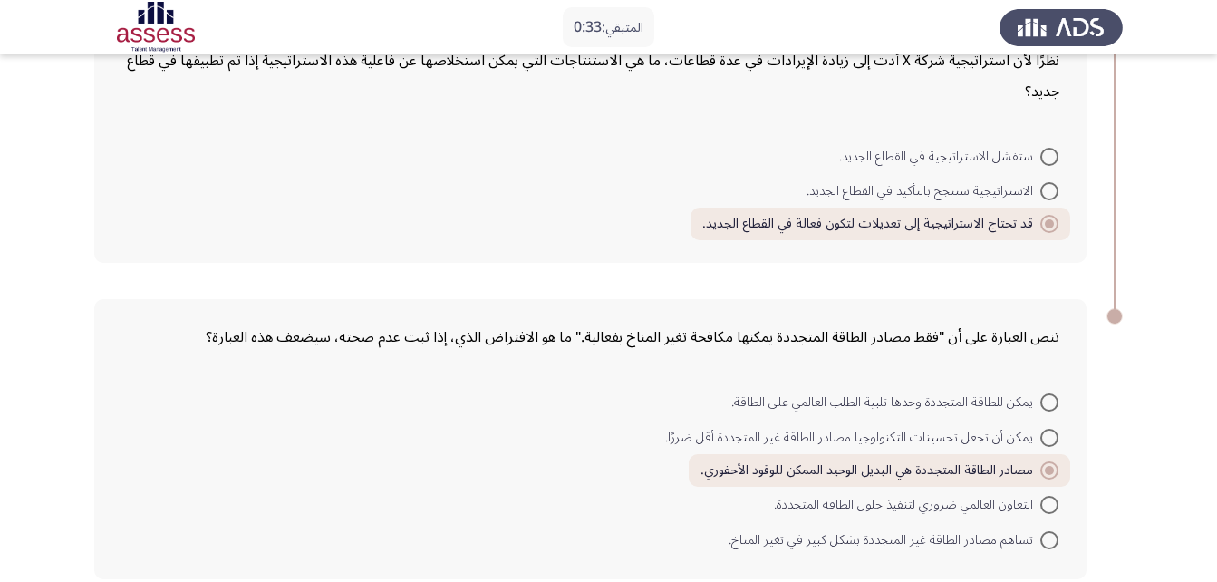
scroll to position [971, 0]
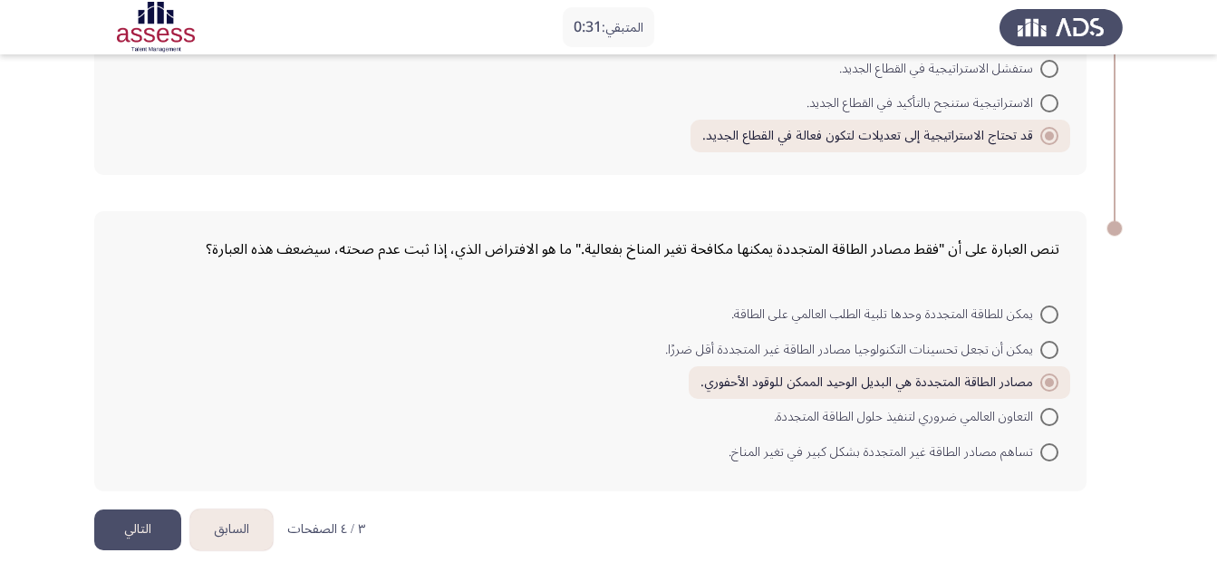
click at [106, 543] on button "التالي" at bounding box center [137, 529] width 87 height 41
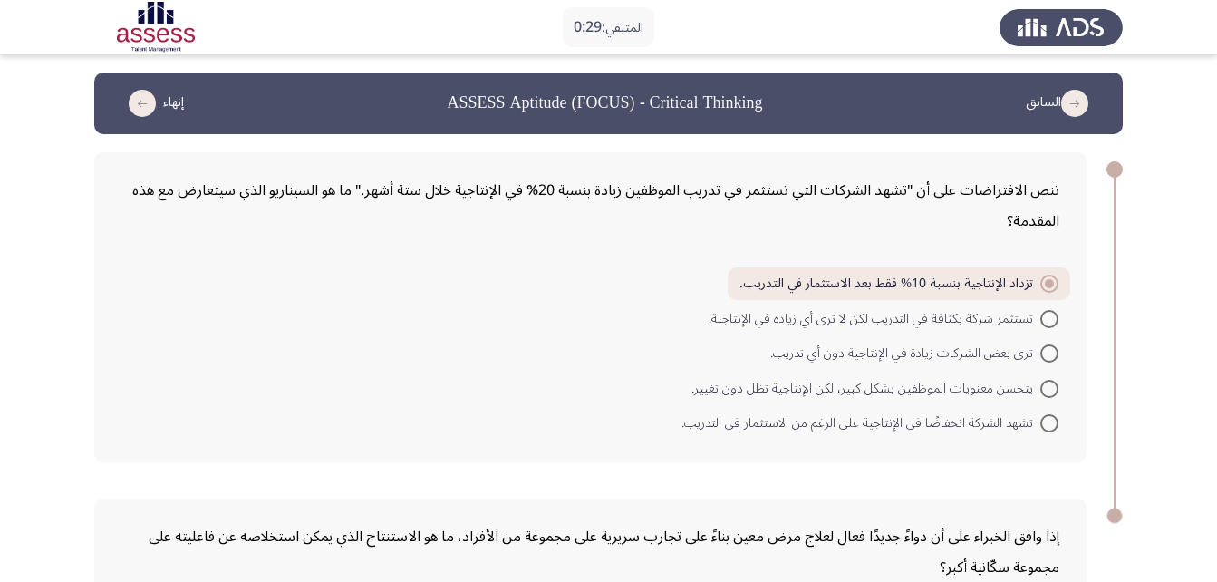
scroll to position [247, 0]
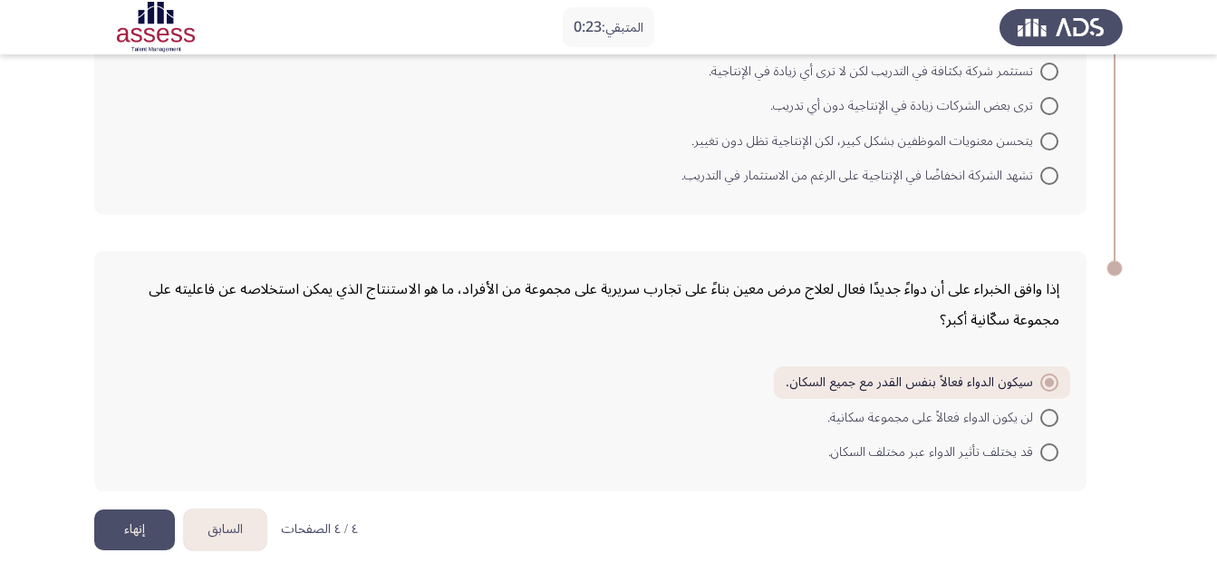
click at [227, 527] on button "السابق" at bounding box center [225, 529] width 82 height 41
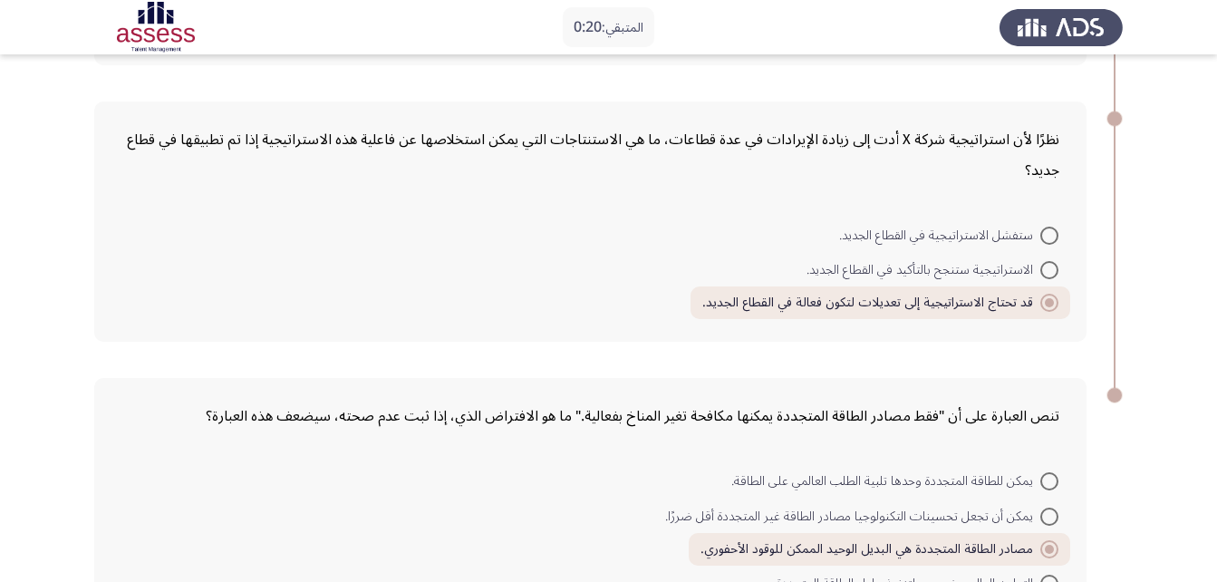
scroll to position [971, 0]
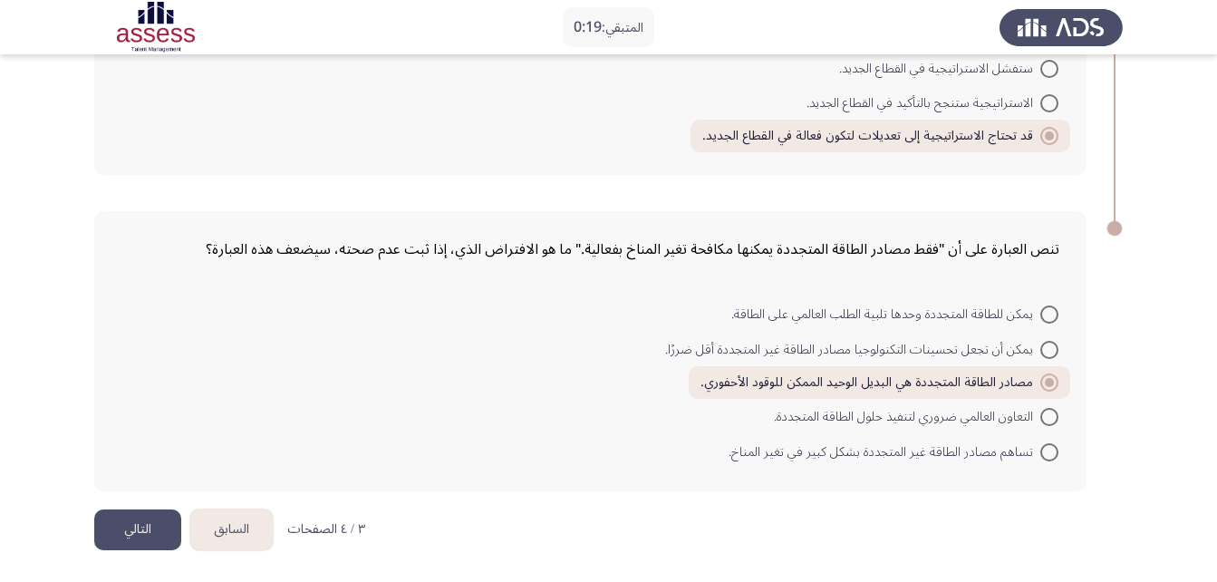
click at [270, 531] on button "السابق" at bounding box center [231, 529] width 82 height 41
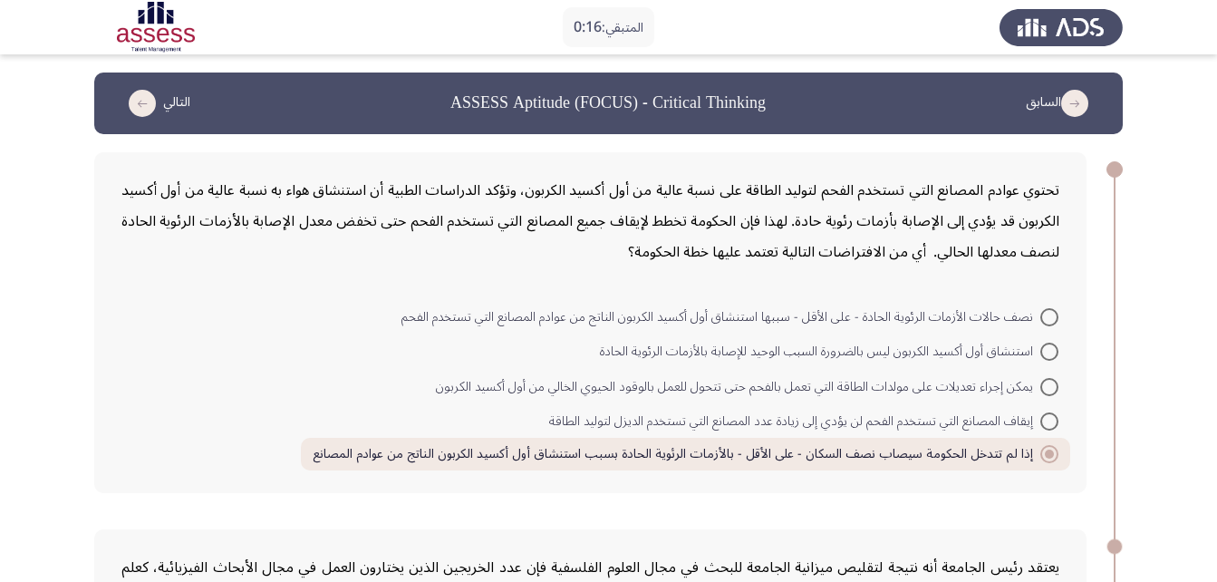
drag, startPoint x: 1216, startPoint y: 195, endPoint x: 1220, endPoint y: 512, distance: 317.1
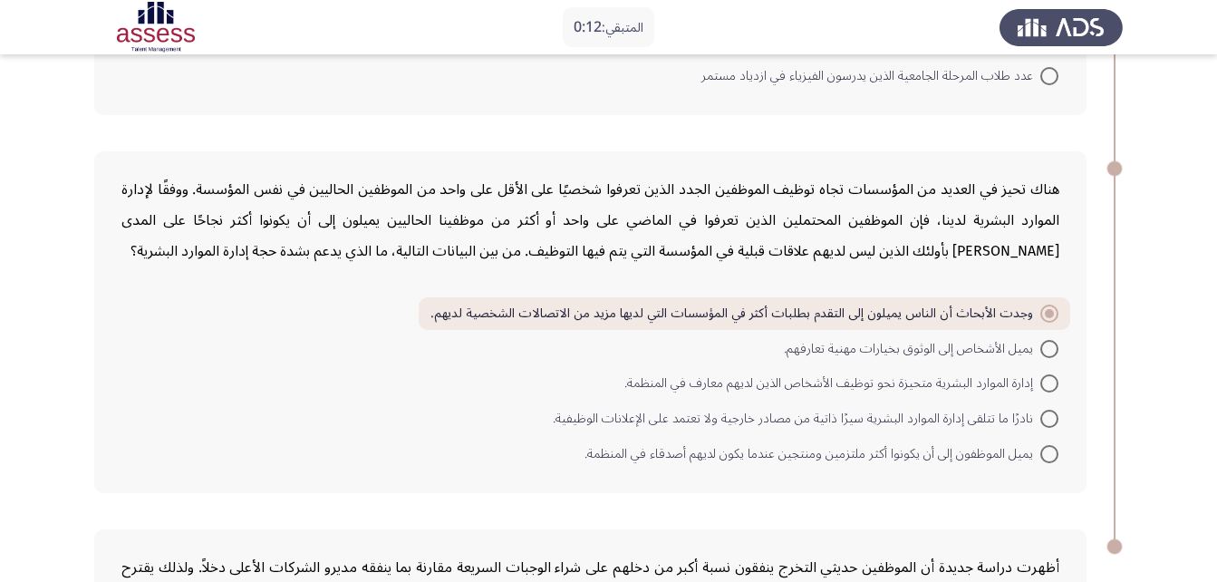
scroll to position [1133, 0]
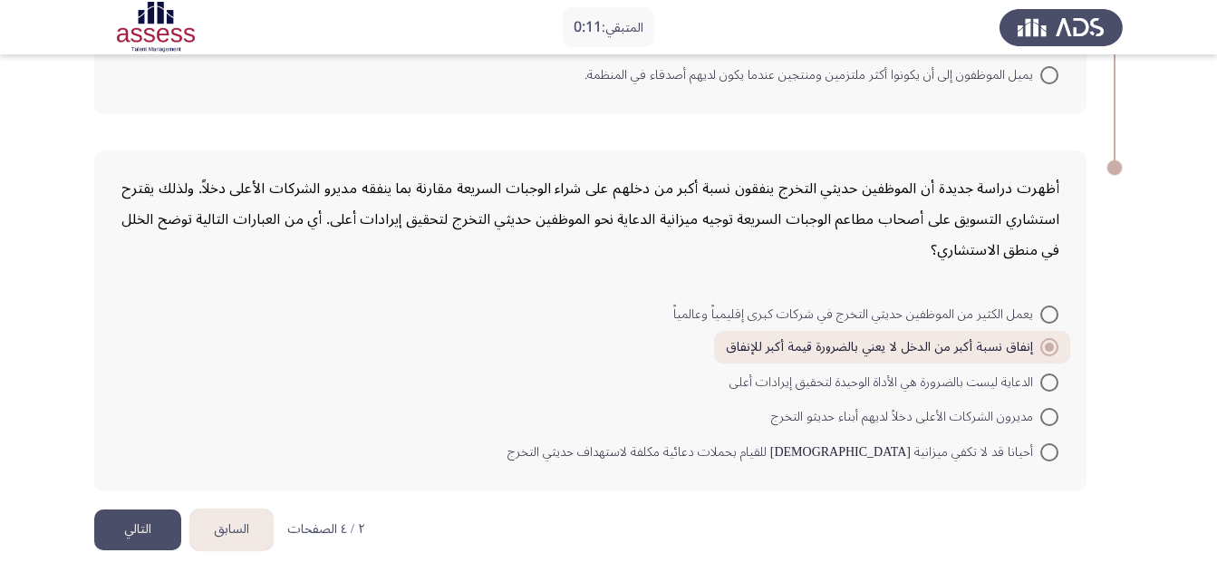
click at [262, 523] on button "السابق" at bounding box center [231, 529] width 82 height 41
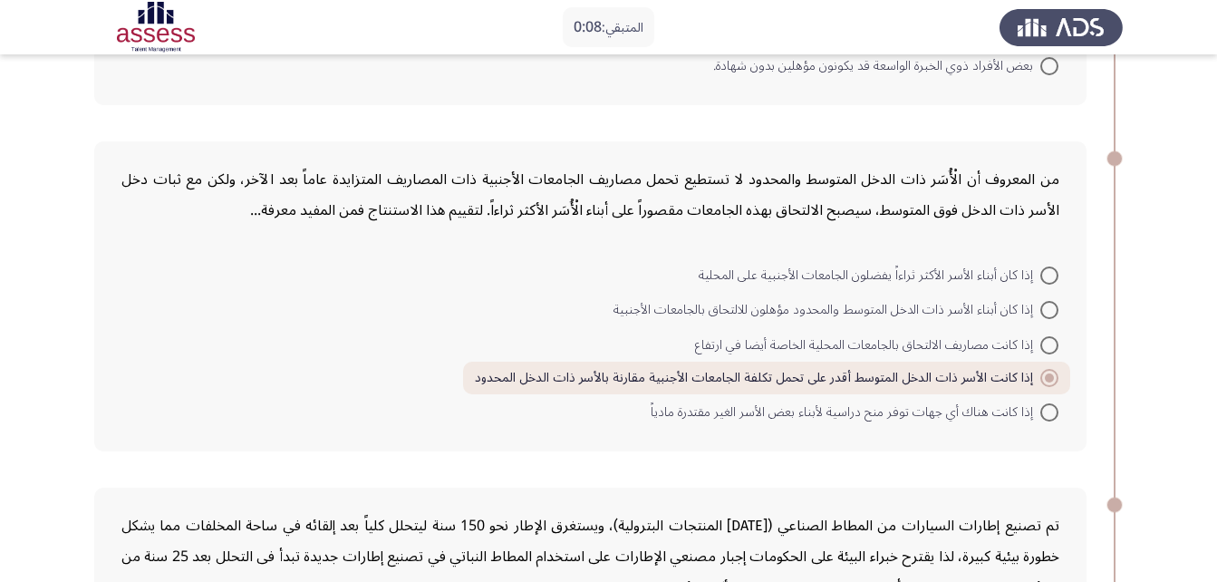
scroll to position [361, 0]
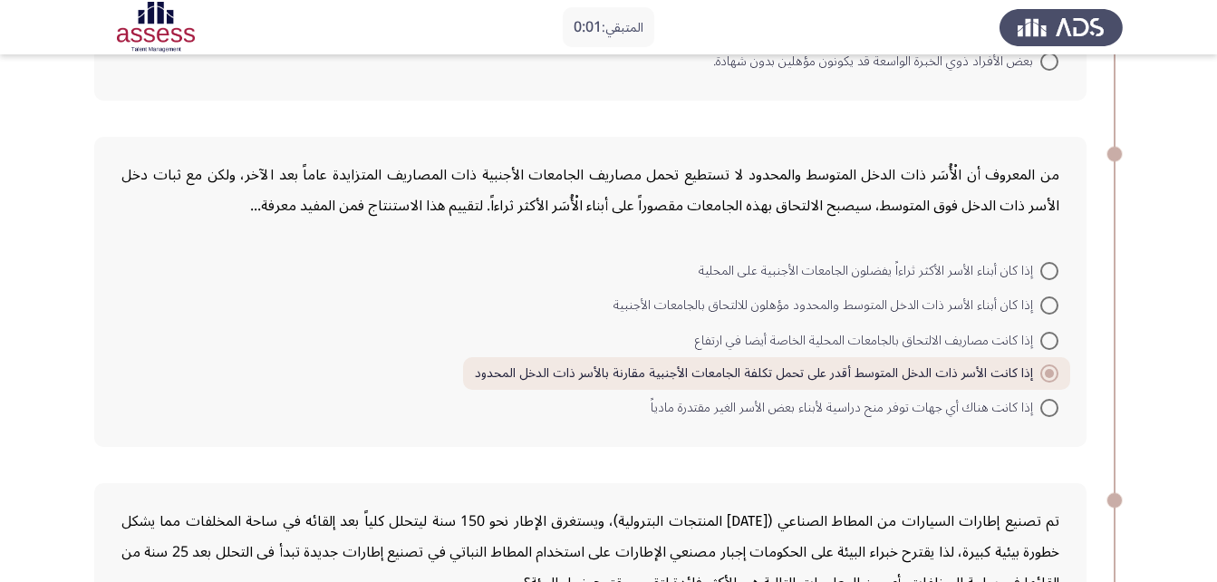
drag, startPoint x: 1206, startPoint y: 279, endPoint x: 1207, endPoint y: 434, distance: 154.9
click at [1207, 434] on app-assessment-container "المتبقي: 0:01 السابق ASSESS Aptitude (FOCUS) - Critical Thinking التالي تنص الع…" at bounding box center [608, 415] width 1217 height 1408
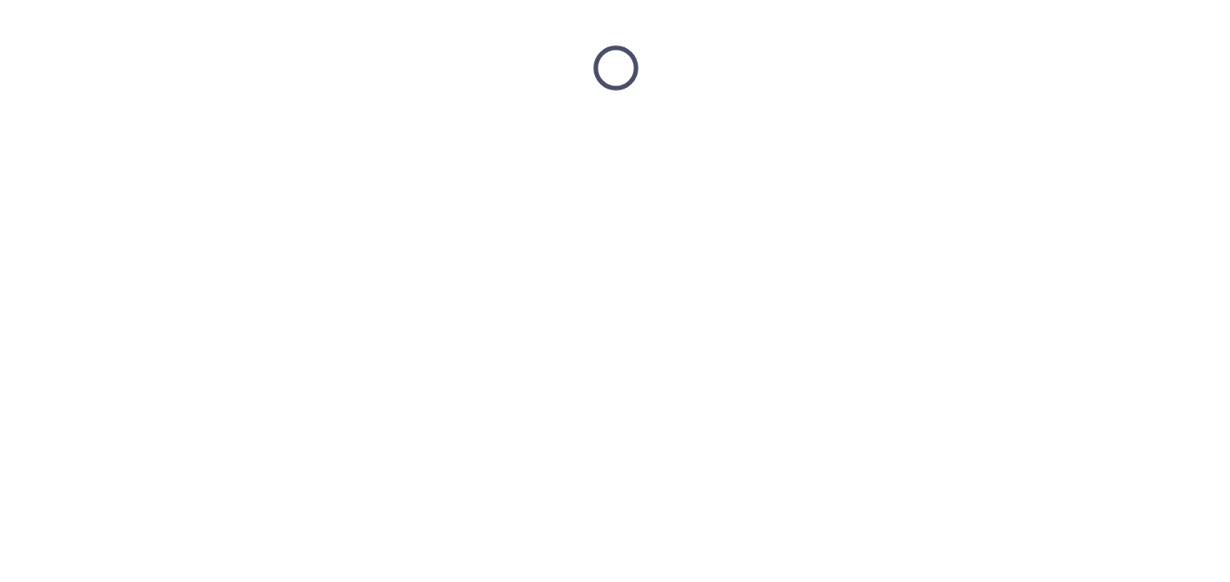
scroll to position [0, 0]
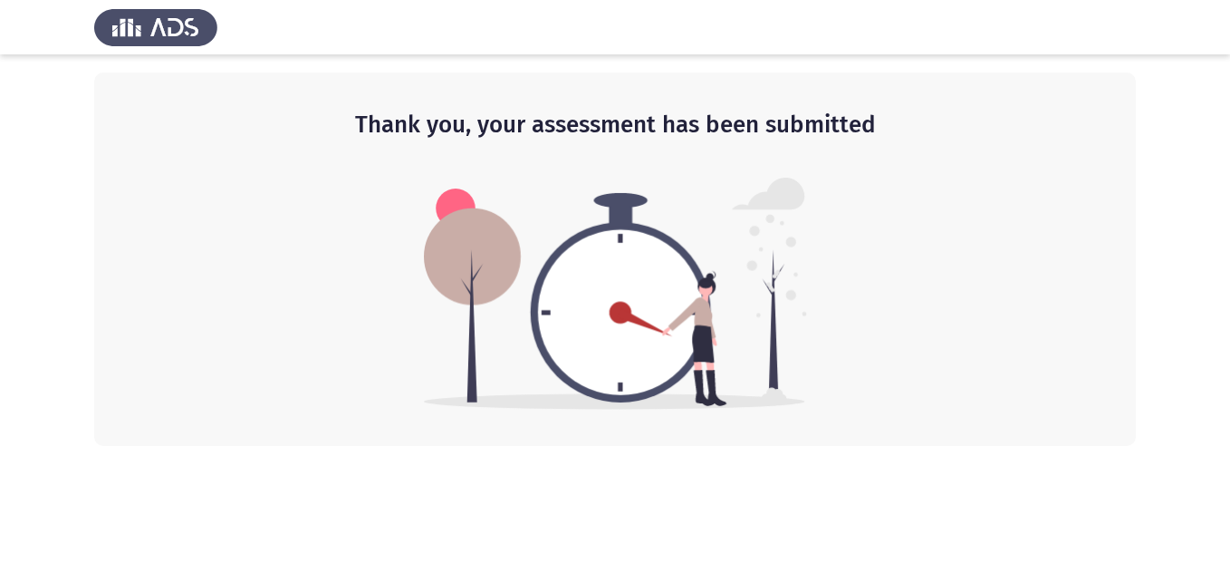
click at [1093, 188] on div "Thank you, your assessment has been submitted" at bounding box center [615, 258] width 1042 height 373
click at [1080, 265] on div "Thank you, your assessment has been submitted" at bounding box center [615, 258] width 1042 height 373
